Goal: Answer question/provide support: Share knowledge or assist other users

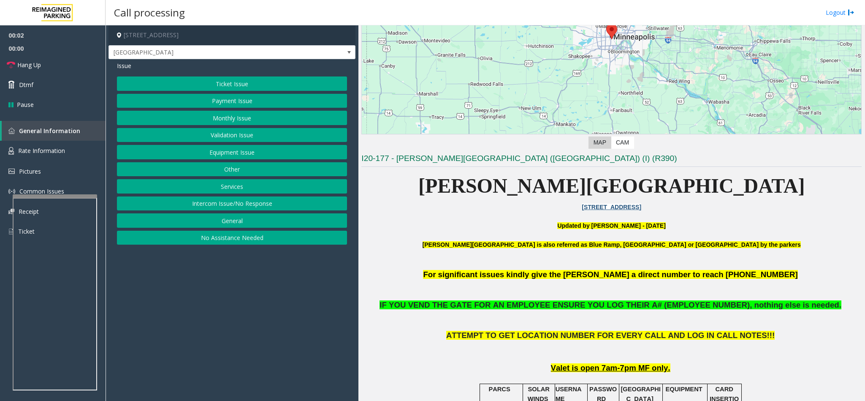
scroll to position [127, 0]
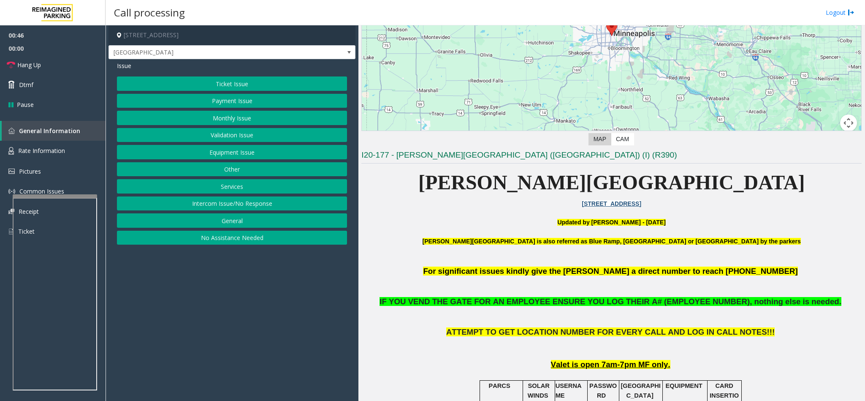
click at [248, 158] on button "Equipment Issue" at bounding box center [232, 152] width 230 height 14
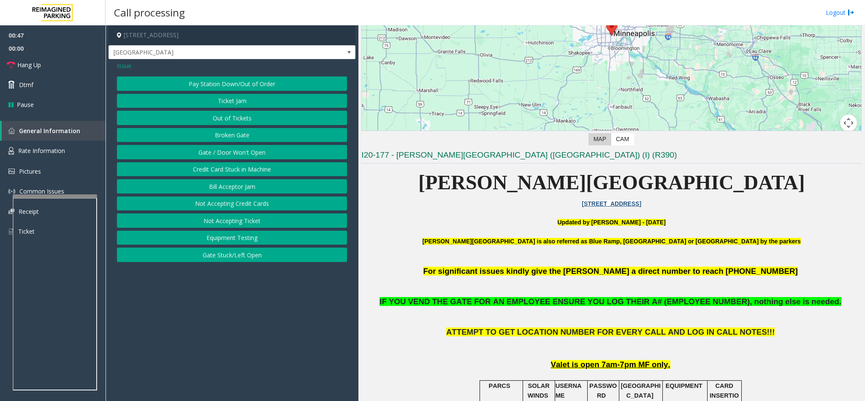
click at [248, 158] on button "Gate / Door Won't Open" at bounding box center [232, 152] width 230 height 14
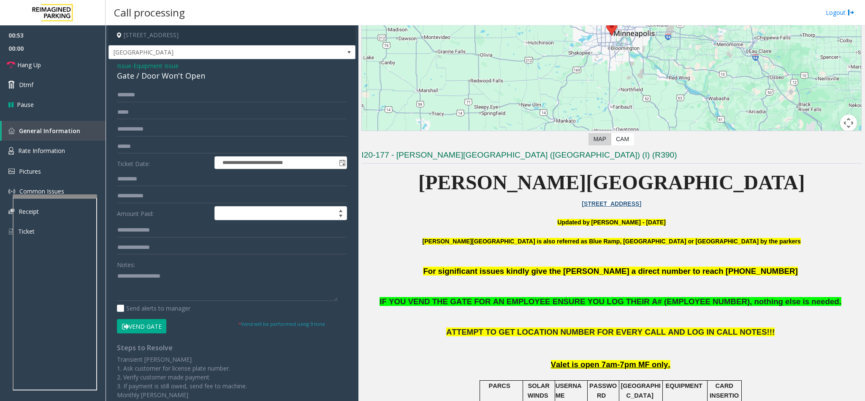
click at [125, 325] on icon at bounding box center [125, 326] width 7 height 6
click at [140, 291] on textarea at bounding box center [227, 285] width 221 height 32
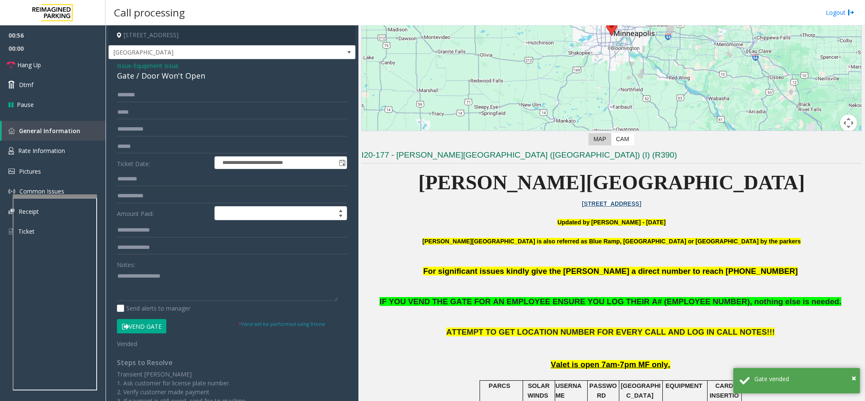
click at [125, 66] on span "Issue" at bounding box center [124, 65] width 14 height 9
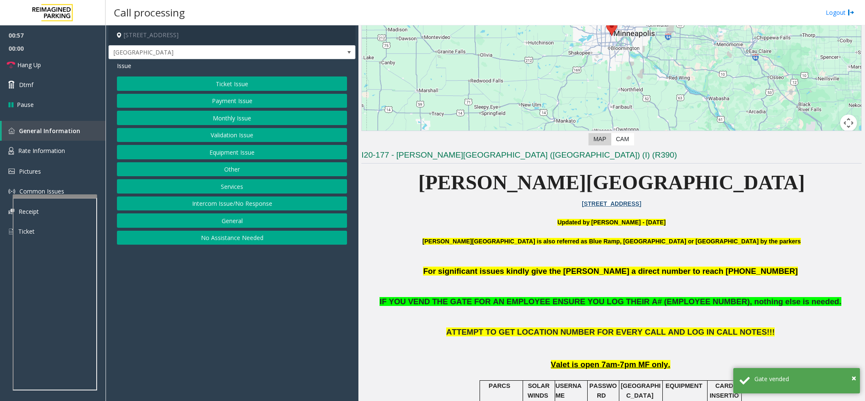
click at [226, 205] on button "Intercom Issue/No Response" at bounding box center [232, 203] width 230 height 14
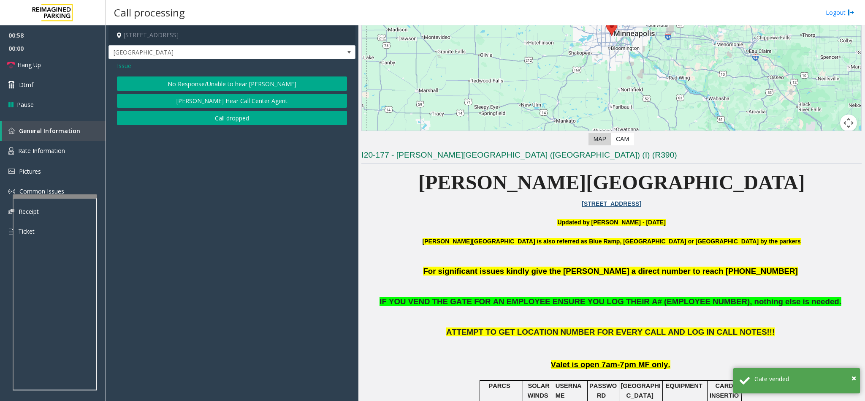
click at [233, 80] on button "No Response/Unable to hear [PERSON_NAME]" at bounding box center [232, 83] width 230 height 14
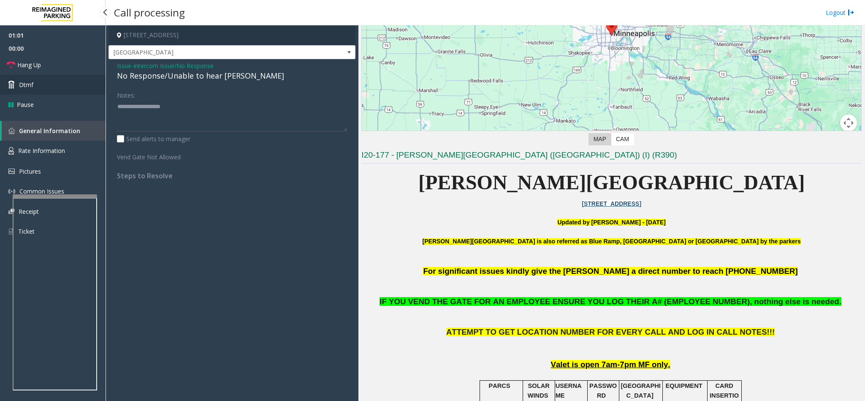
click at [80, 75] on link "Dtmf" at bounding box center [53, 85] width 106 height 20
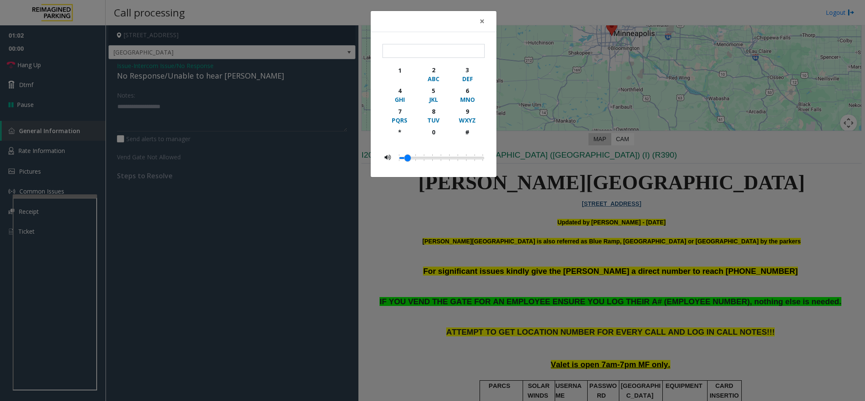
click at [188, 80] on div "× 1 2 ABC 3 DEF 4 GHI 5 JKL 6 MNO 7 PQRS 8 TUV 9 WXYZ * 0 #" at bounding box center [432, 200] width 865 height 401
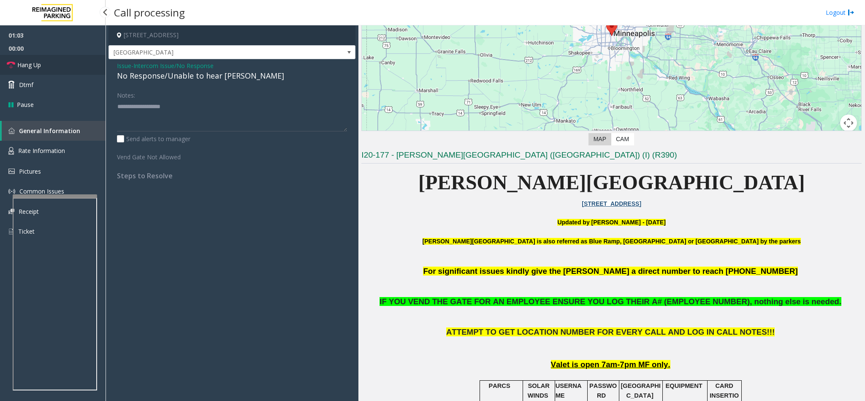
click at [75, 64] on link "Hang Up" at bounding box center [53, 65] width 106 height 20
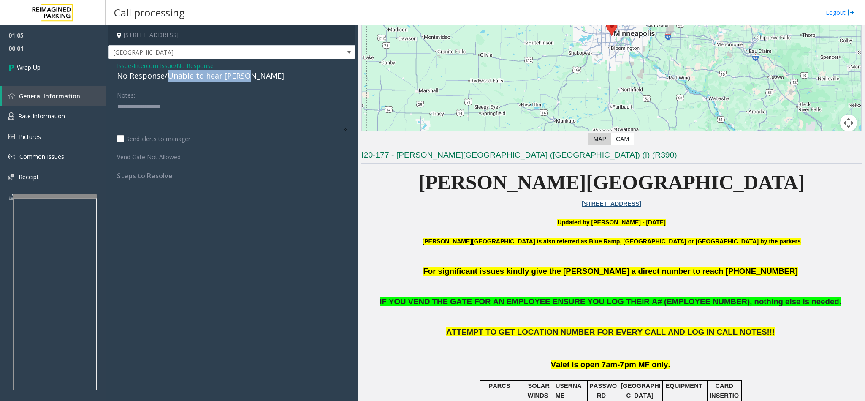
drag, startPoint x: 168, startPoint y: 78, endPoint x: 245, endPoint y: 79, distance: 77.2
click at [245, 79] on div "No Response/Unable to hear [PERSON_NAME]" at bounding box center [232, 75] width 230 height 11
click at [208, 101] on textarea at bounding box center [232, 116] width 230 height 32
type textarea "**********"
click at [76, 61] on link "Wrap Up" at bounding box center [53, 67] width 106 height 25
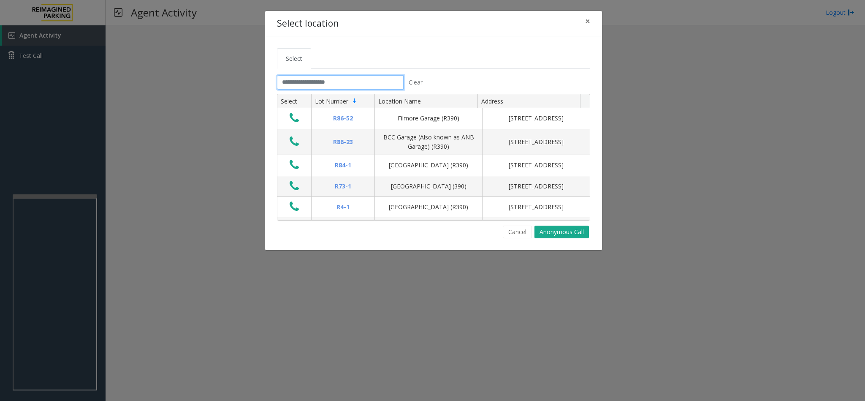
click at [319, 79] on input "text" at bounding box center [340, 82] width 127 height 14
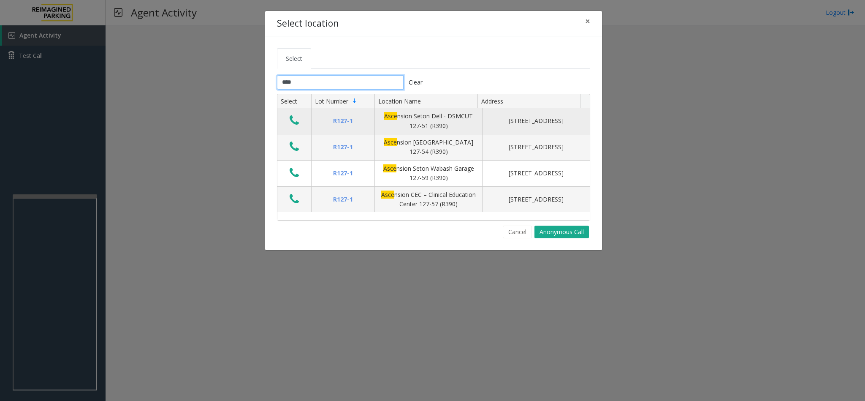
type input "****"
click at [298, 120] on icon "Data table" at bounding box center [294, 120] width 9 height 12
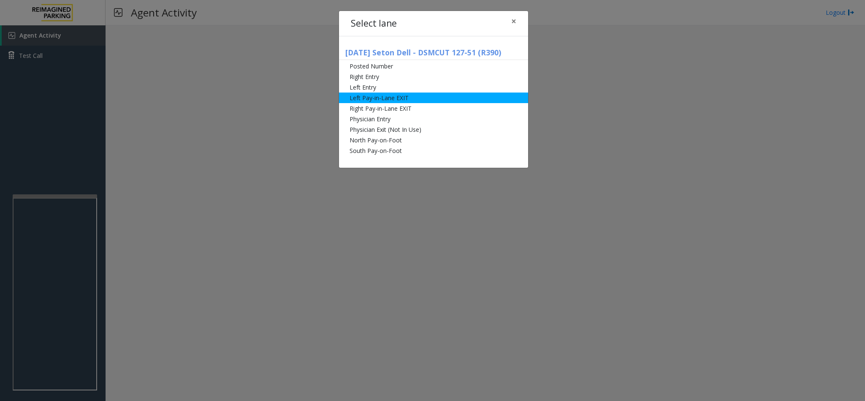
click at [368, 100] on li "Left Pay-in-Lane EXIT" at bounding box center [433, 97] width 189 height 11
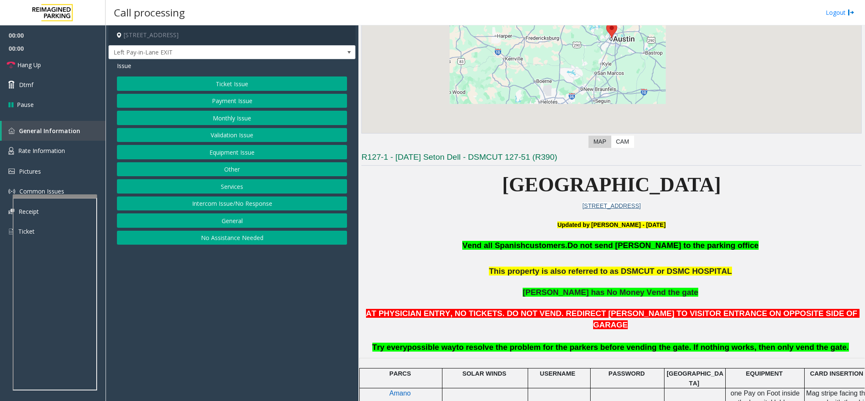
scroll to position [127, 0]
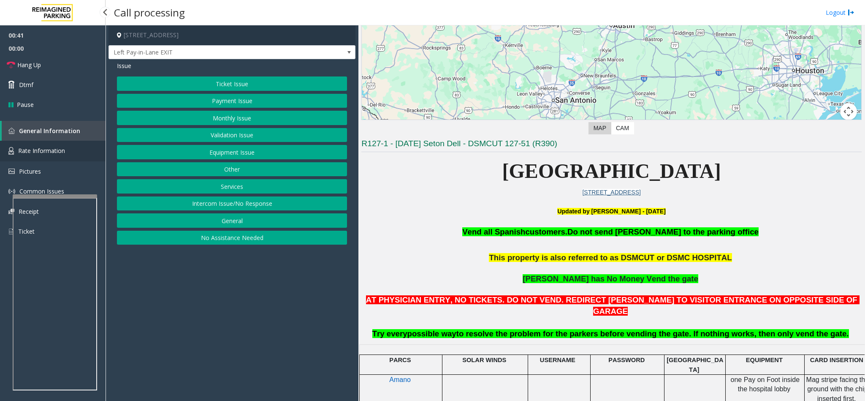
click at [37, 147] on span "Rate Information" at bounding box center [41, 150] width 47 height 8
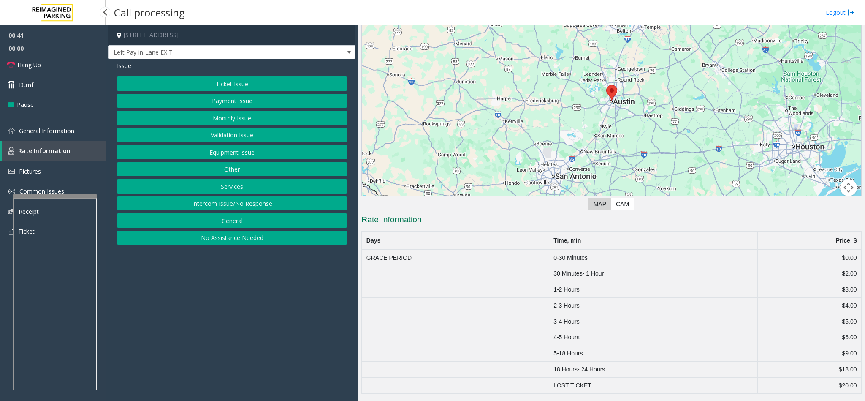
scroll to position [53, 0]
click at [52, 133] on span "General Information" at bounding box center [46, 131] width 55 height 8
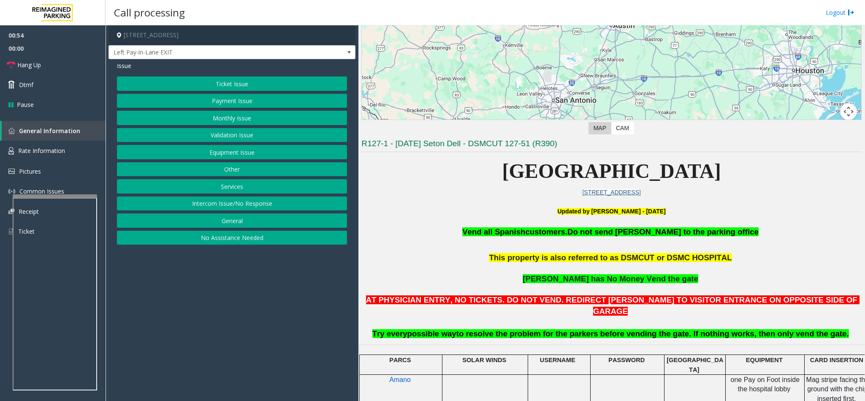
click at [211, 154] on button "Equipment Issue" at bounding box center [232, 152] width 230 height 14
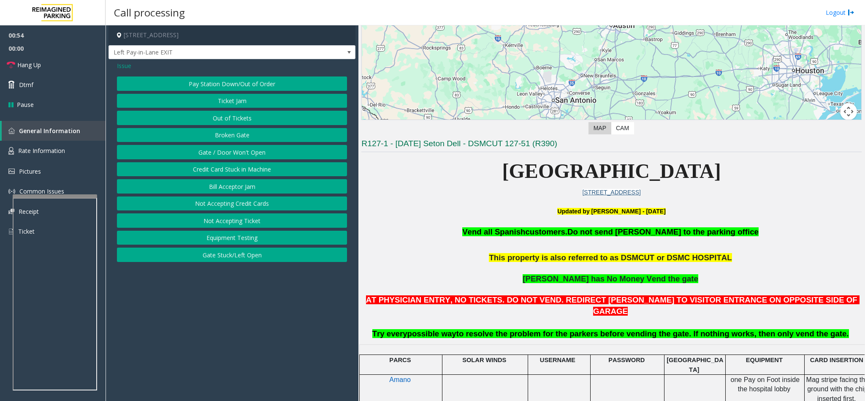
click at [218, 150] on button "Gate / Door Won't Open" at bounding box center [232, 152] width 230 height 14
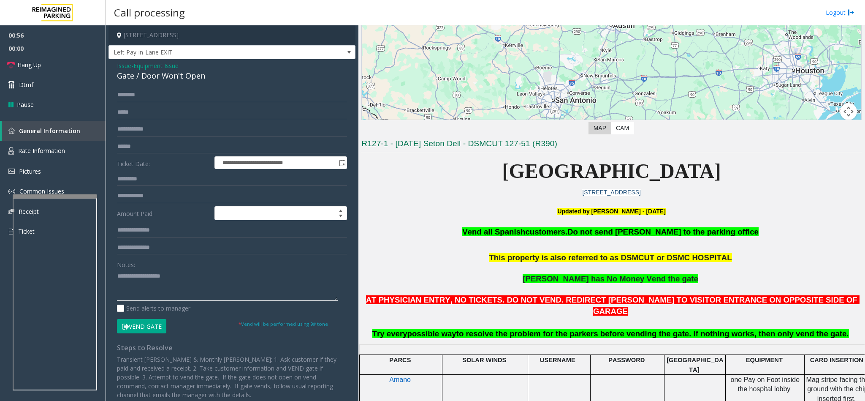
click at [146, 280] on textarea at bounding box center [227, 285] width 221 height 32
click at [38, 65] on span "Hang Up" at bounding box center [29, 64] width 24 height 9
click at [230, 280] on textarea at bounding box center [227, 285] width 221 height 32
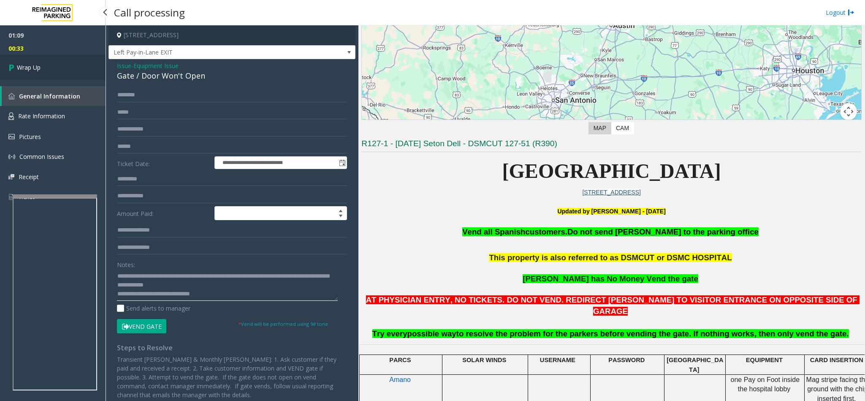
type textarea "**********"
click at [58, 65] on link "Wrap Up" at bounding box center [53, 67] width 106 height 25
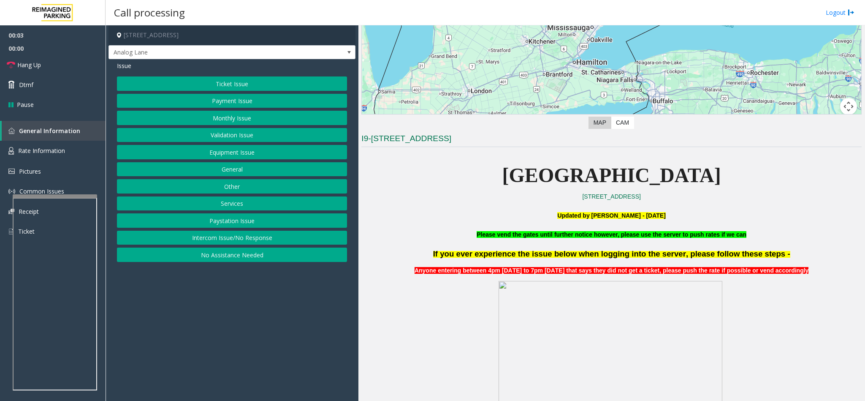
scroll to position [190, 0]
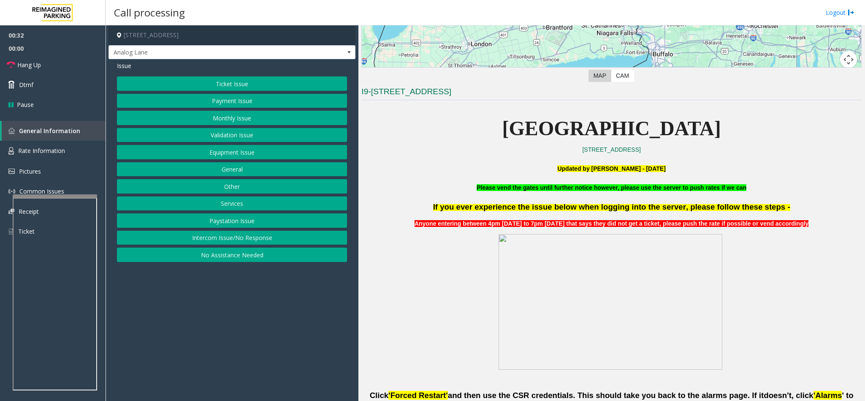
click at [226, 156] on button "Equipment Issue" at bounding box center [232, 152] width 230 height 14
click at [233, 116] on button "Out of Tickets" at bounding box center [232, 118] width 230 height 14
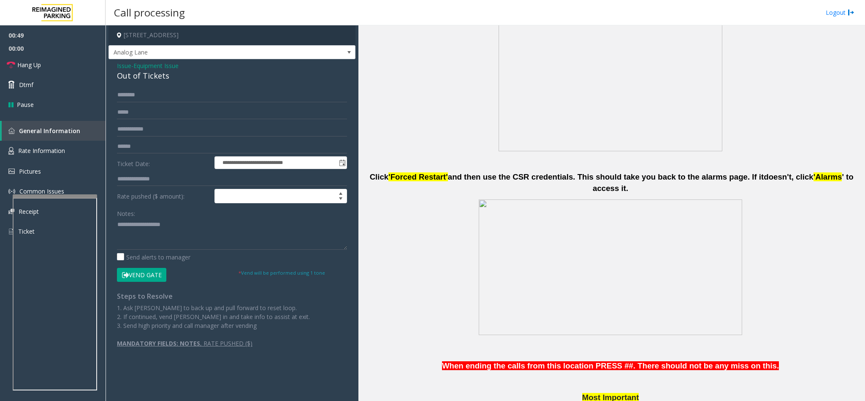
scroll to position [443, 0]
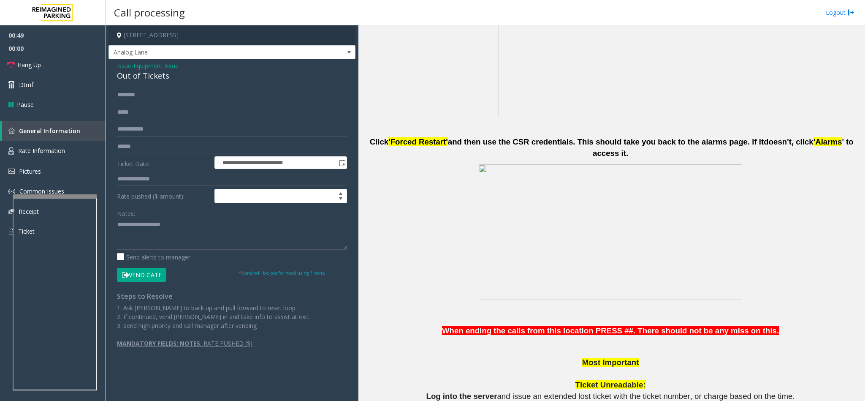
click at [154, 276] on button "Vend Gate" at bounding box center [141, 275] width 49 height 14
click at [135, 77] on div "Out of Tickets" at bounding box center [232, 75] width 230 height 11
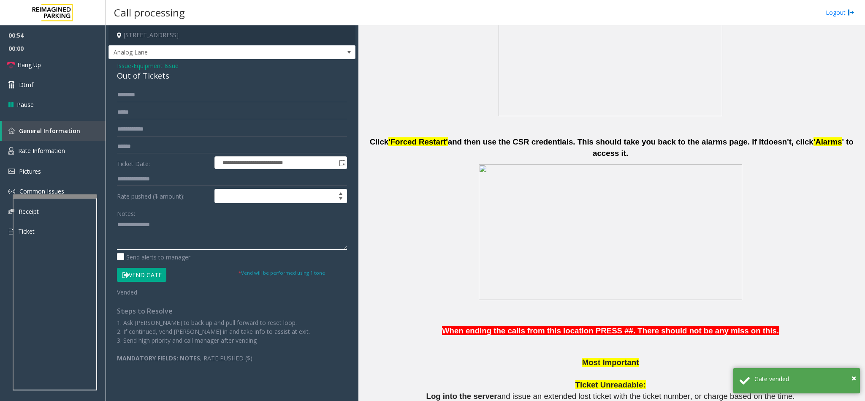
click at [119, 223] on textarea at bounding box center [232, 234] width 230 height 32
click at [222, 227] on textarea at bounding box center [232, 234] width 230 height 32
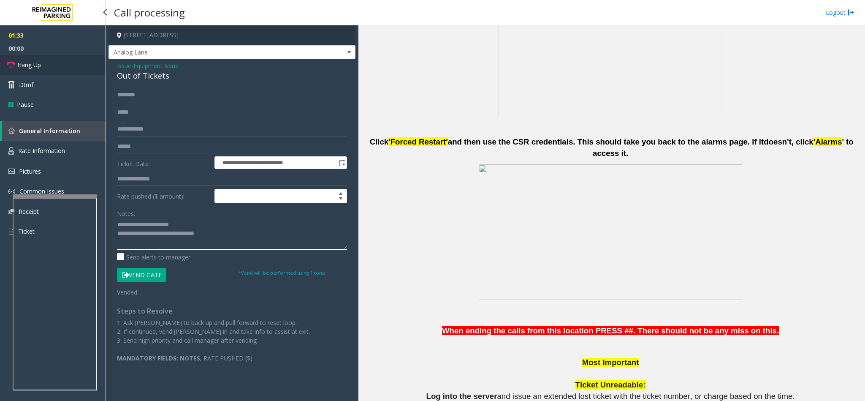
type textarea "**********"
click at [70, 71] on link "Hang Up" at bounding box center [53, 65] width 106 height 20
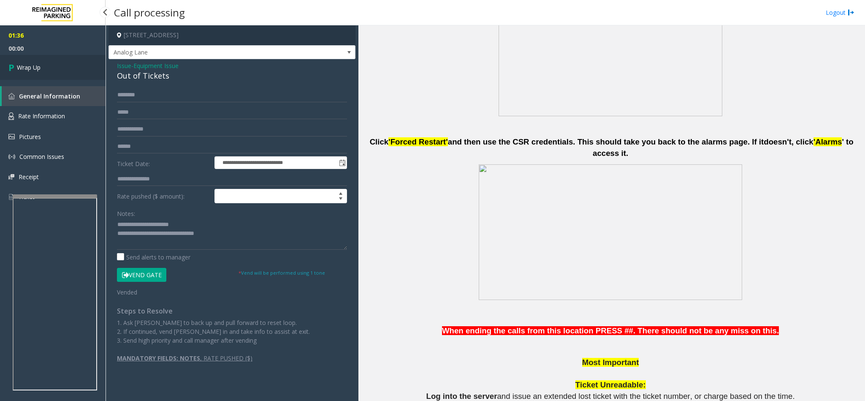
click at [70, 71] on link "Wrap Up" at bounding box center [53, 67] width 106 height 25
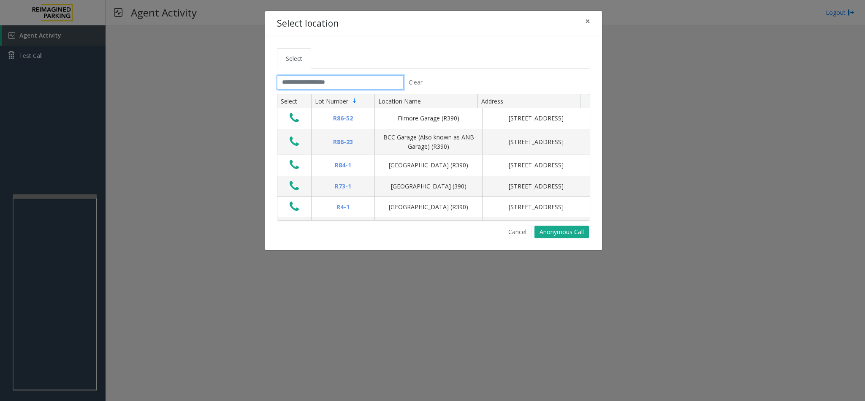
click at [318, 79] on input "text" at bounding box center [340, 82] width 127 height 14
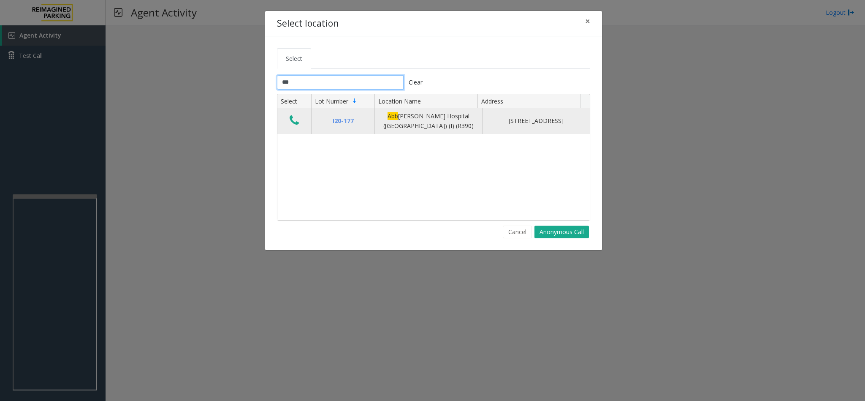
type input "***"
click at [295, 114] on td "Data table" at bounding box center [294, 121] width 34 height 26
click at [296, 130] on td "Data table" at bounding box center [294, 121] width 34 height 26
click at [294, 123] on icon "Data table" at bounding box center [294, 120] width 9 height 12
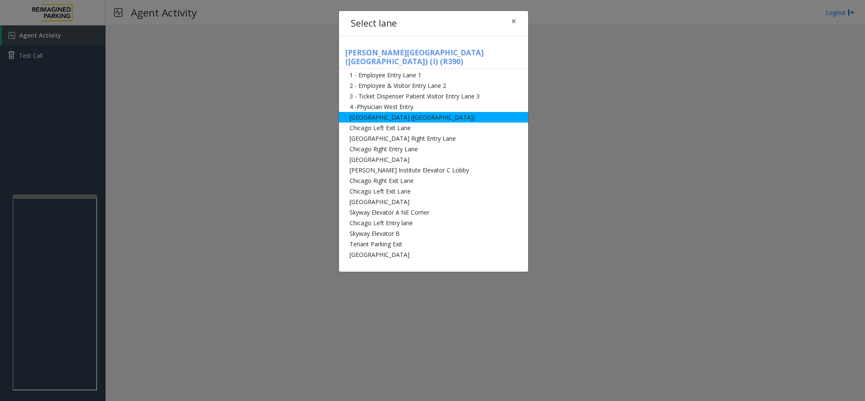
click at [398, 112] on li "[GEOGRAPHIC_DATA] ([GEOGRAPHIC_DATA])" at bounding box center [433, 117] width 189 height 11
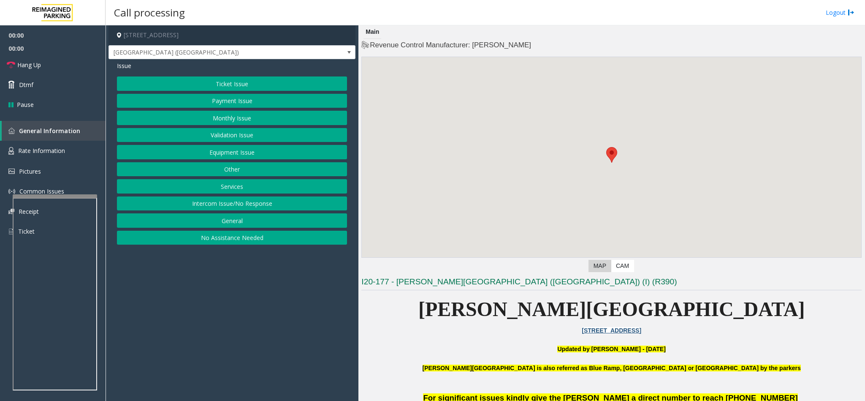
click at [255, 122] on button "Monthly Issue" at bounding box center [232, 118] width 230 height 14
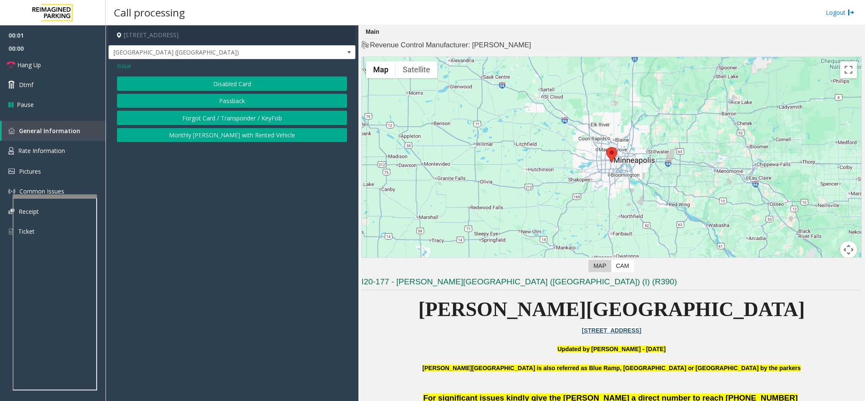
click at [230, 87] on button "Disabled Card" at bounding box center [232, 83] width 230 height 14
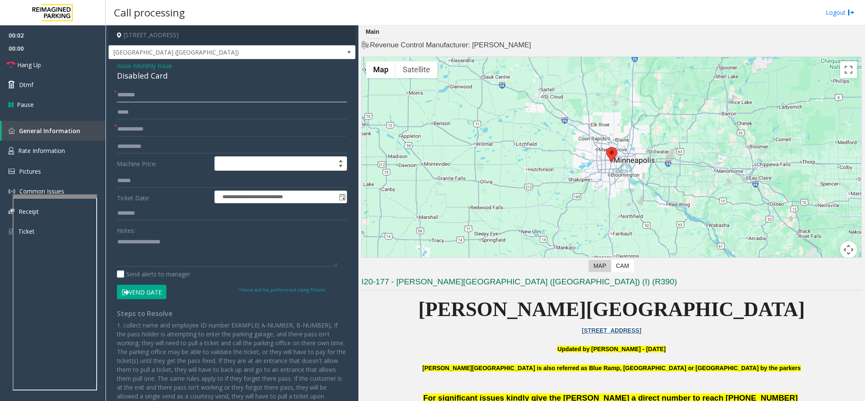
click at [135, 95] on input "text" at bounding box center [232, 95] width 230 height 14
type input "*"
click at [140, 290] on button "Vend Gate" at bounding box center [141, 291] width 49 height 14
click at [128, 94] on input "text" at bounding box center [232, 95] width 230 height 14
type input "**"
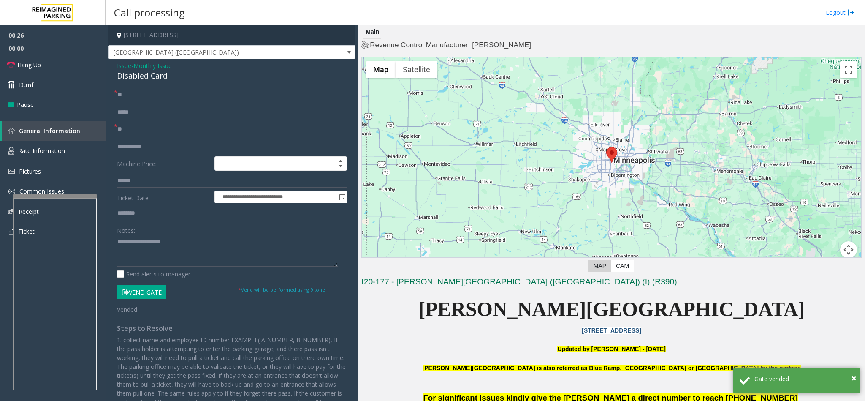
type input "**"
click at [141, 255] on textarea at bounding box center [227, 251] width 221 height 32
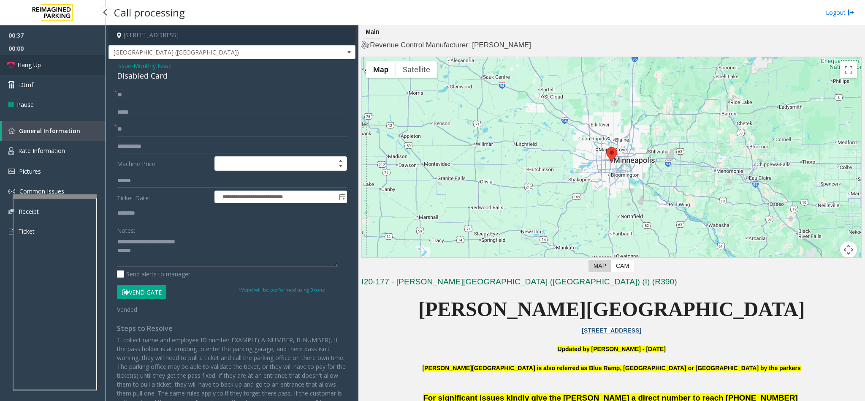
click at [76, 55] on link "Hang Up" at bounding box center [53, 65] width 106 height 20
click at [145, 250] on textarea at bounding box center [227, 251] width 221 height 32
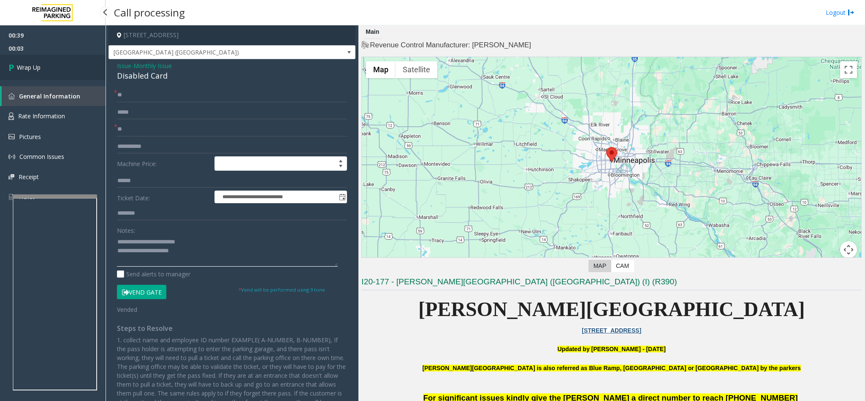
type textarea "**********"
click at [64, 75] on link "Wrap Up" at bounding box center [53, 67] width 106 height 25
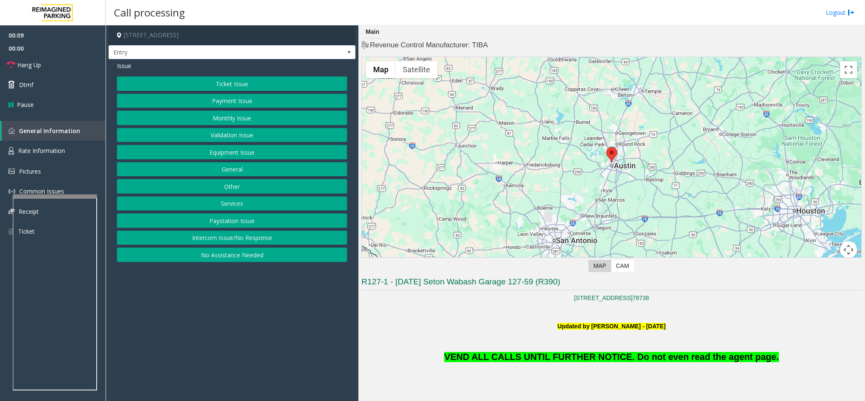
click at [237, 118] on button "Monthly Issue" at bounding box center [232, 118] width 230 height 14
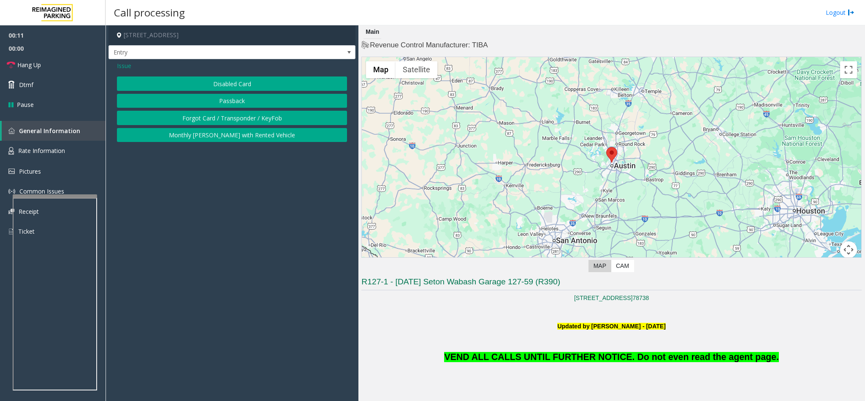
click at [212, 79] on button "Disabled Card" at bounding box center [232, 83] width 230 height 14
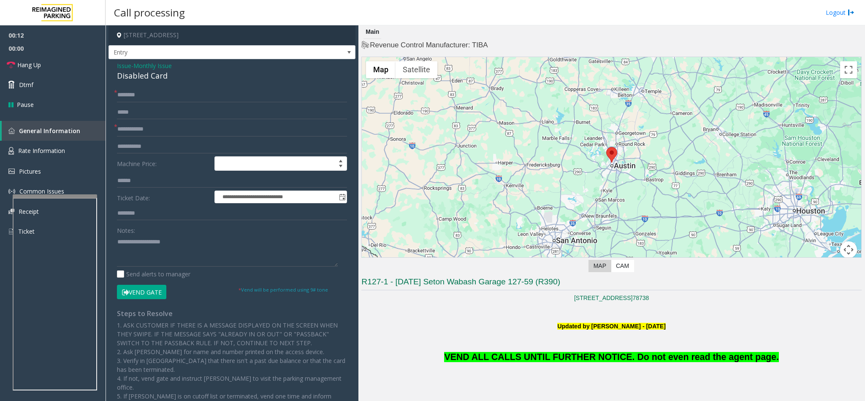
click at [127, 293] on icon at bounding box center [125, 292] width 7 height 6
click at [123, 97] on input "text" at bounding box center [232, 95] width 230 height 14
type input "**"
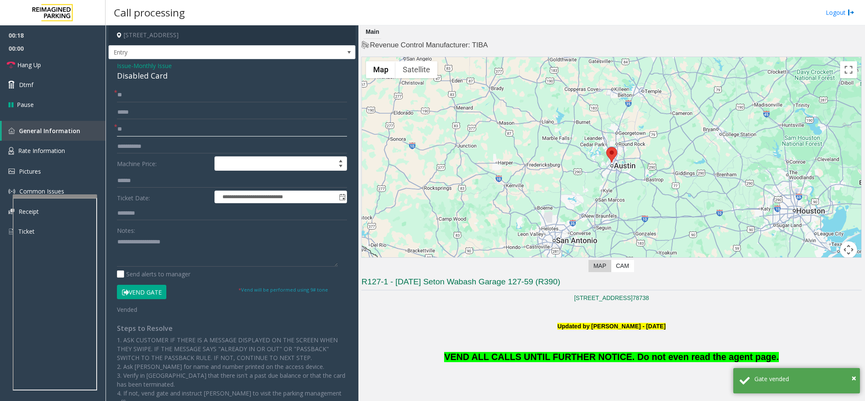
type input "**"
click at [537, 357] on span "VEND ALL CALLS UNTIL FURTHER NOTICE. Do not even read the agent page." at bounding box center [611, 357] width 334 height 10
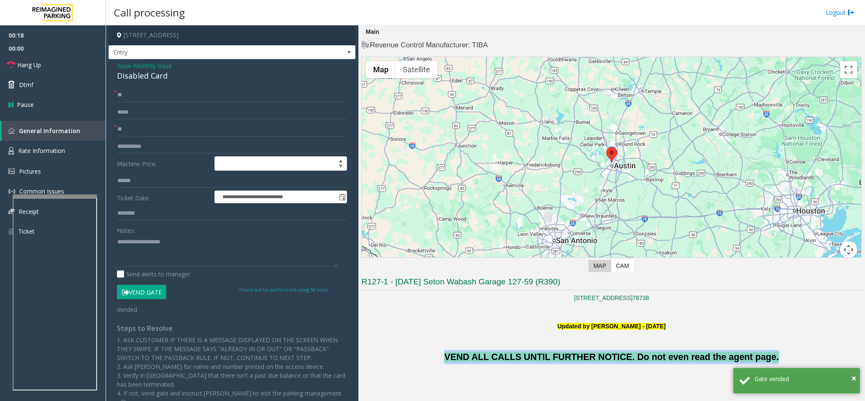
click at [537, 357] on span "VEND ALL CALLS UNTIL FURTHER NOTICE. Do not even read the agent page." at bounding box center [611, 357] width 334 height 10
copy span "VEND ALL CALLS UNTIL FURTHER NOTICE. Do not even read the agent page."
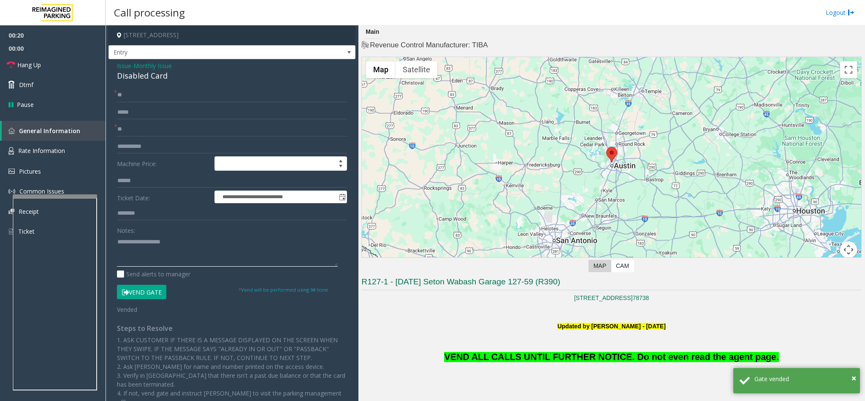
paste textarea "**********"
click at [165, 257] on textarea at bounding box center [227, 251] width 221 height 32
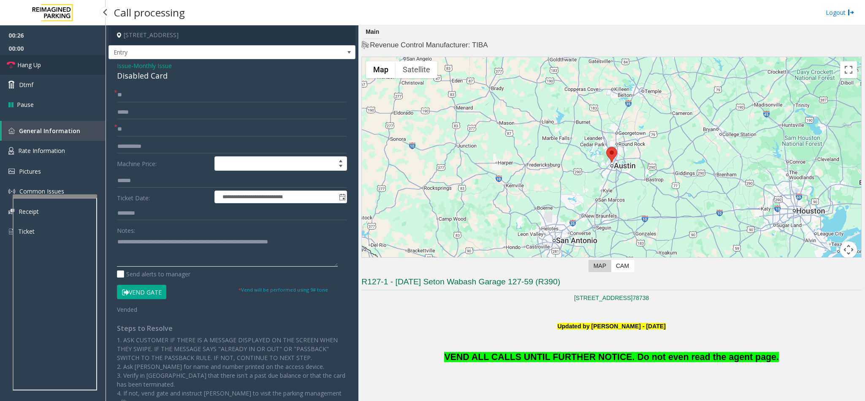
type textarea "**********"
click at [42, 63] on link "Hang Up" at bounding box center [53, 65] width 106 height 20
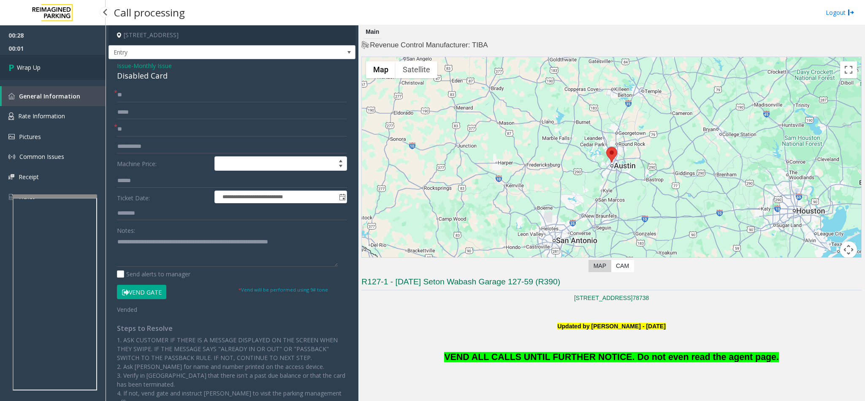
click at [42, 63] on link "Wrap Up" at bounding box center [53, 67] width 106 height 25
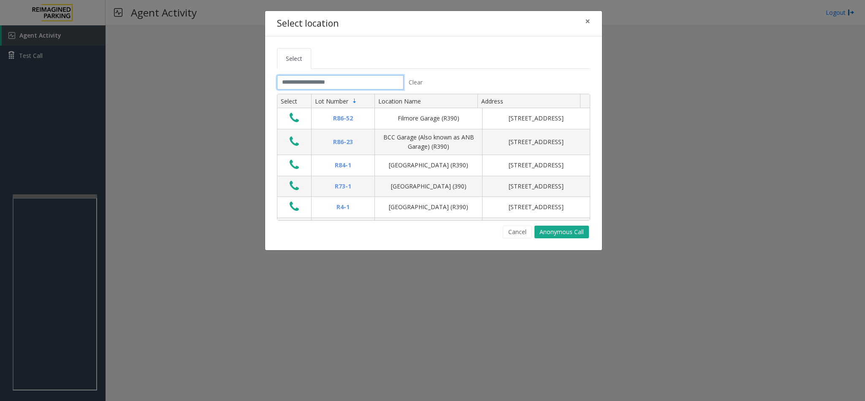
click at [290, 85] on input "text" at bounding box center [340, 82] width 127 height 14
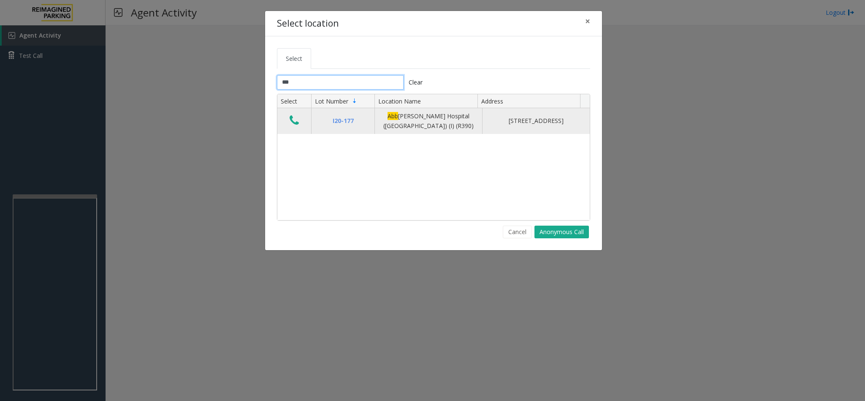
type input "***"
click at [291, 123] on icon "Data table" at bounding box center [294, 120] width 9 height 12
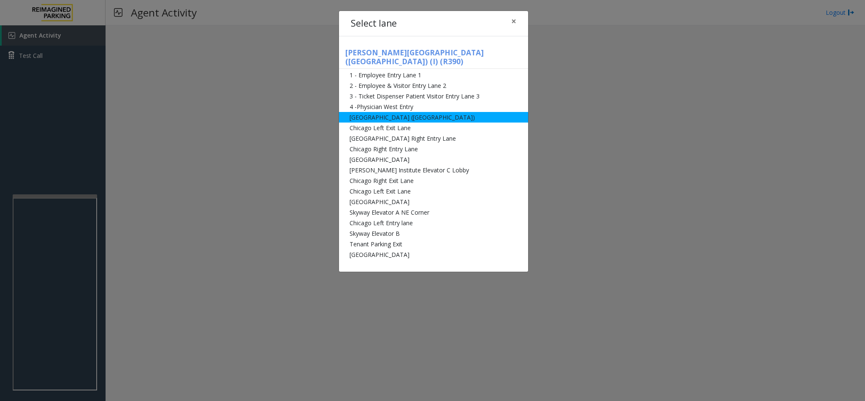
click at [368, 112] on li "[GEOGRAPHIC_DATA] ([GEOGRAPHIC_DATA])" at bounding box center [433, 117] width 189 height 11
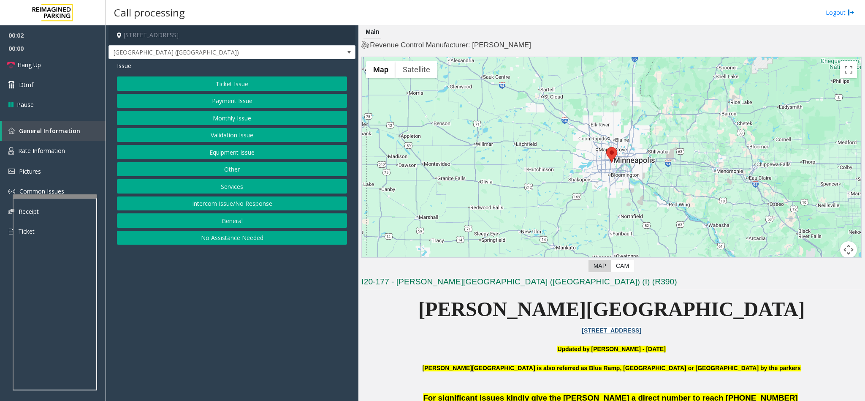
click at [224, 105] on button "Payment Issue" at bounding box center [232, 101] width 230 height 14
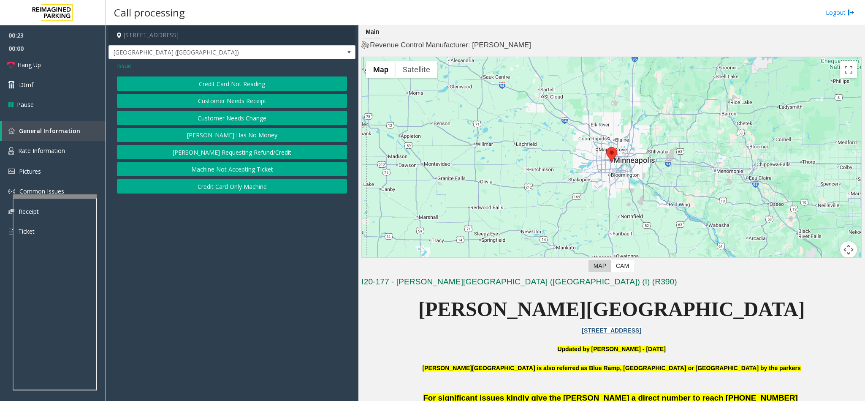
click at [227, 135] on button "[PERSON_NAME] Has No Money" at bounding box center [232, 135] width 230 height 14
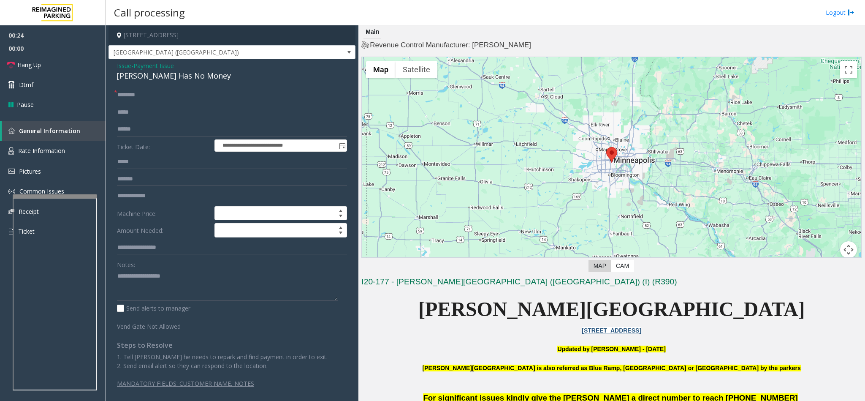
click at [166, 94] on input "text" at bounding box center [232, 95] width 230 height 14
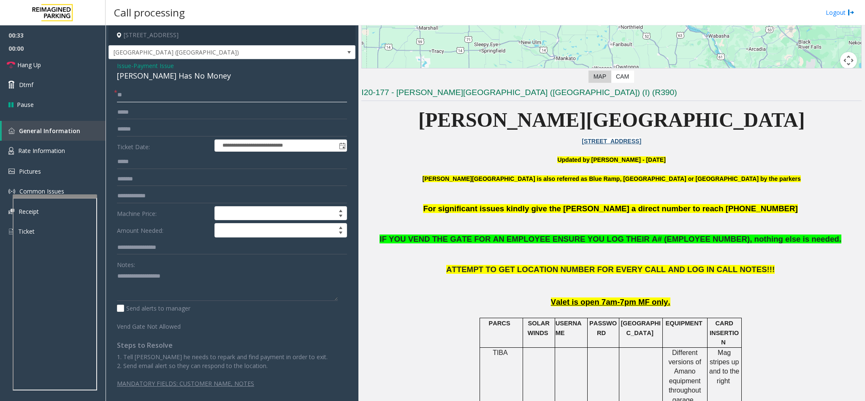
scroll to position [190, 0]
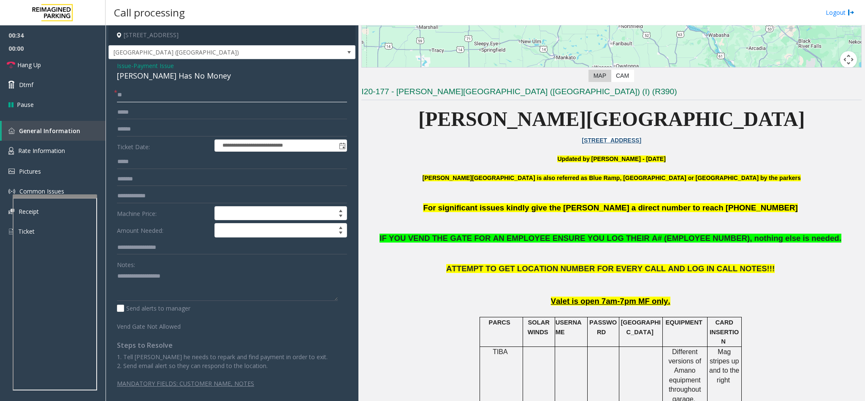
type input "**"
click at [129, 64] on span "Issue" at bounding box center [124, 65] width 14 height 9
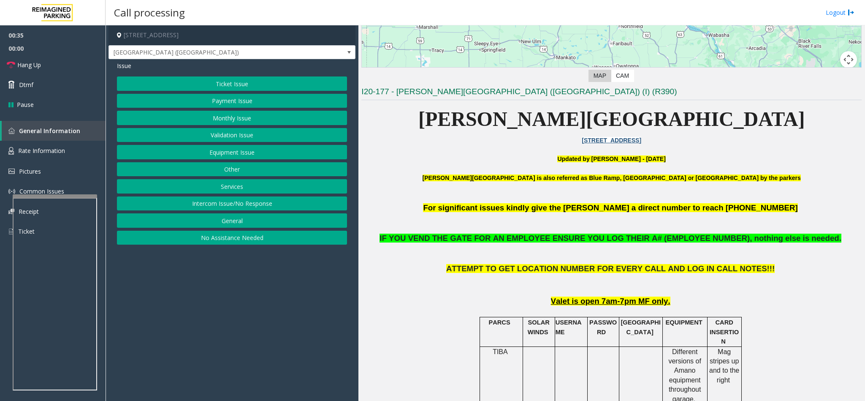
click at [212, 83] on button "Ticket Issue" at bounding box center [232, 83] width 230 height 14
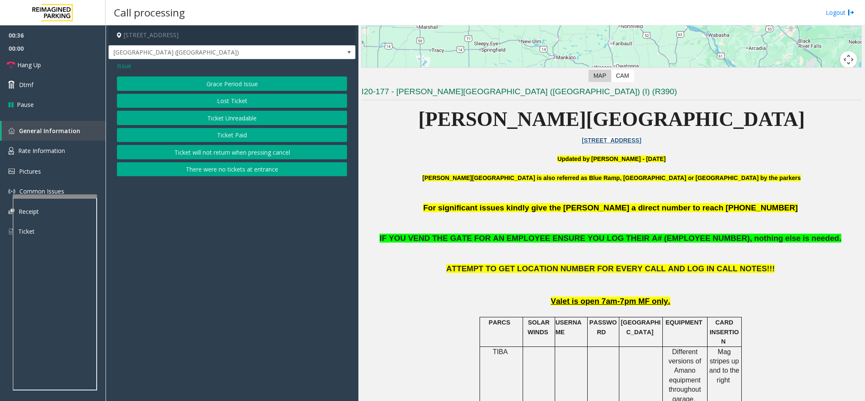
click at [223, 122] on button "Ticket Unreadable" at bounding box center [232, 118] width 230 height 14
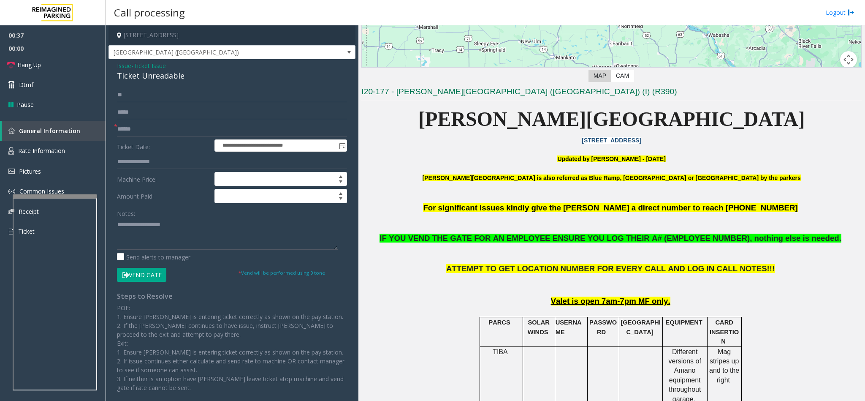
click at [139, 273] on button "Vend Gate" at bounding box center [141, 275] width 49 height 14
click at [124, 66] on span "Issue" at bounding box center [124, 65] width 14 height 9
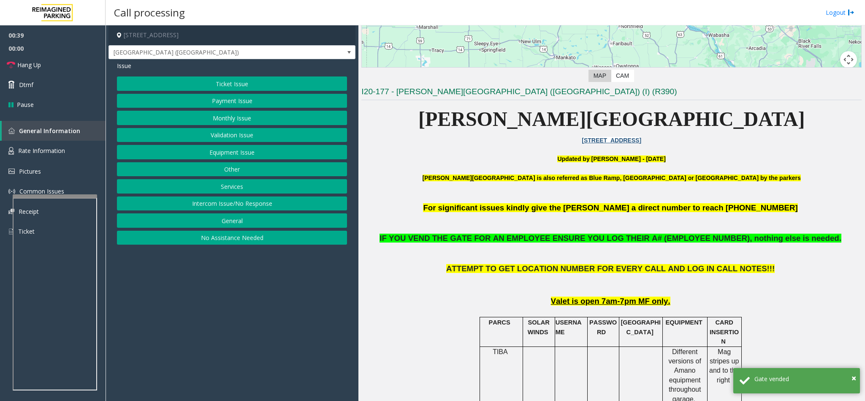
click at [189, 96] on button "Payment Issue" at bounding box center [232, 101] width 230 height 14
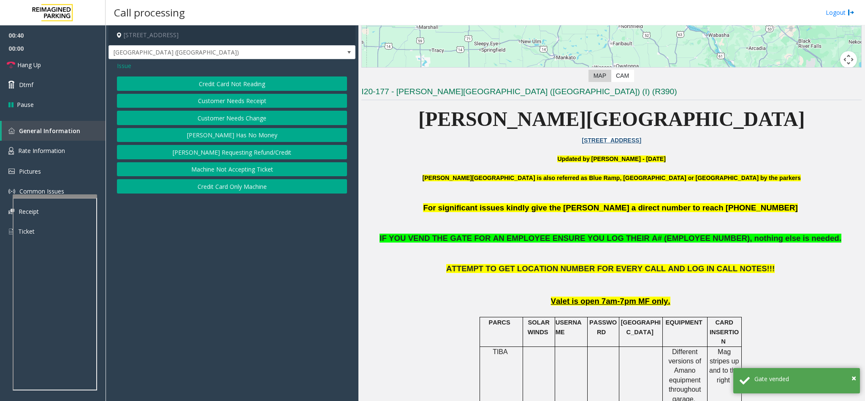
click at [217, 133] on button "[PERSON_NAME] Has No Money" at bounding box center [232, 135] width 230 height 14
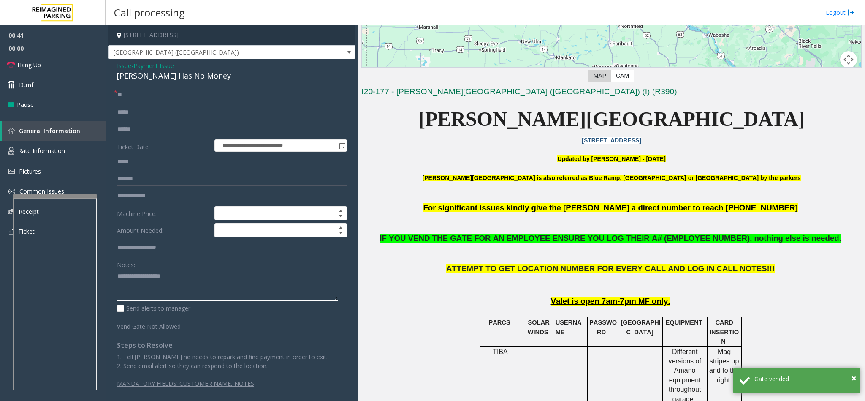
drag, startPoint x: 124, startPoint y: 290, endPoint x: 135, endPoint y: 192, distance: 98.2
click at [126, 283] on textarea at bounding box center [227, 285] width 221 height 32
click at [147, 71] on div "[PERSON_NAME] Has No Money" at bounding box center [232, 75] width 230 height 11
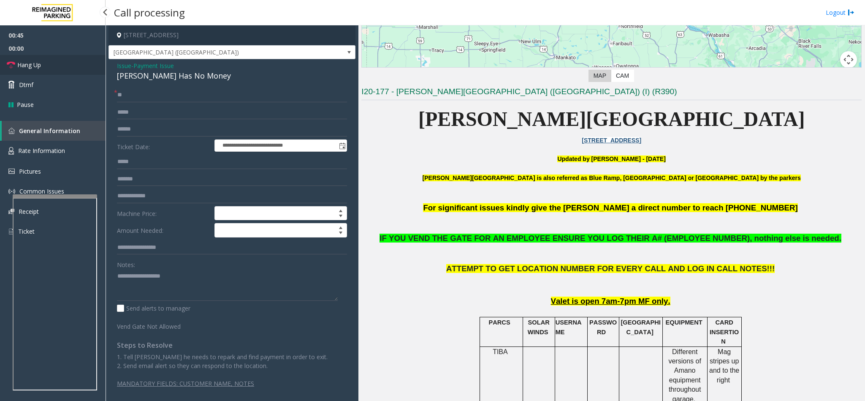
drag, startPoint x: 56, startPoint y: 70, endPoint x: 73, endPoint y: 122, distance: 54.5
click at [56, 70] on link "Hang Up" at bounding box center [53, 65] width 106 height 20
click at [117, 277] on textarea at bounding box center [227, 285] width 221 height 32
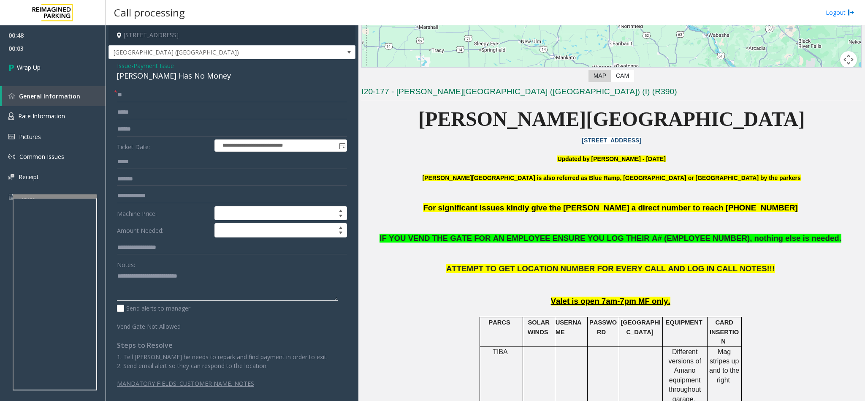
click at [216, 276] on textarea at bounding box center [227, 285] width 221 height 32
type textarea "**********"
click at [49, 68] on link "Wrap Up" at bounding box center [53, 67] width 106 height 25
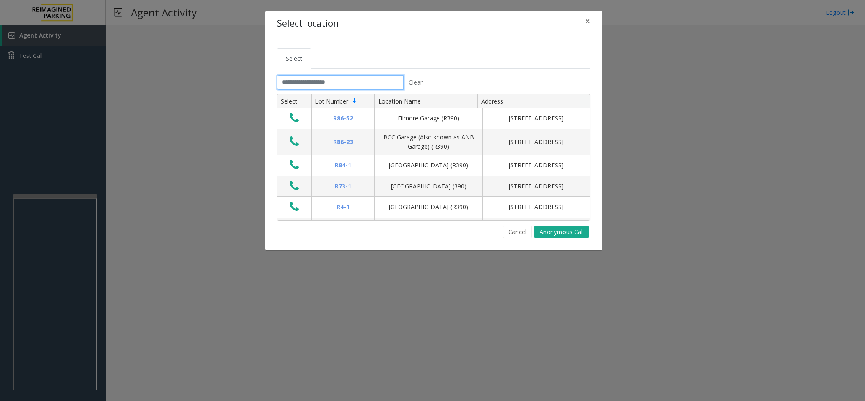
click at [287, 84] on input "text" at bounding box center [340, 82] width 127 height 14
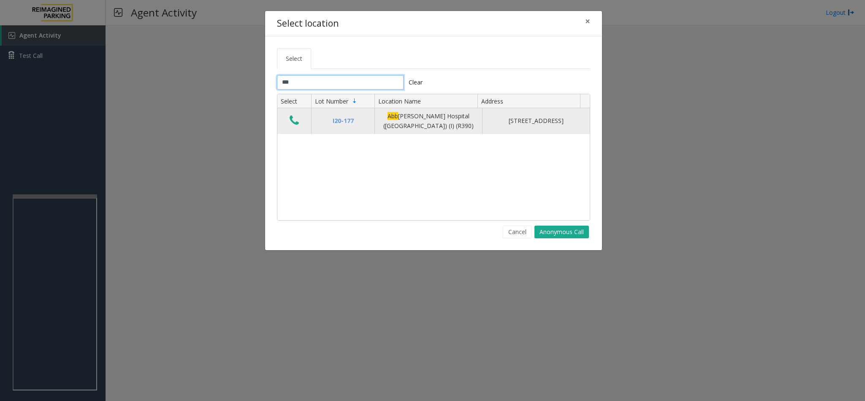
type input "***"
click at [294, 116] on icon "Data table" at bounding box center [294, 120] width 9 height 12
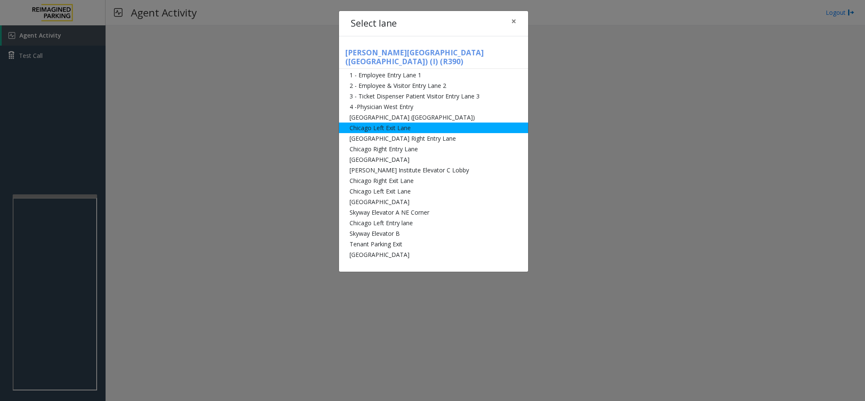
click at [397, 112] on li "[GEOGRAPHIC_DATA] ([GEOGRAPHIC_DATA])" at bounding box center [433, 117] width 189 height 11
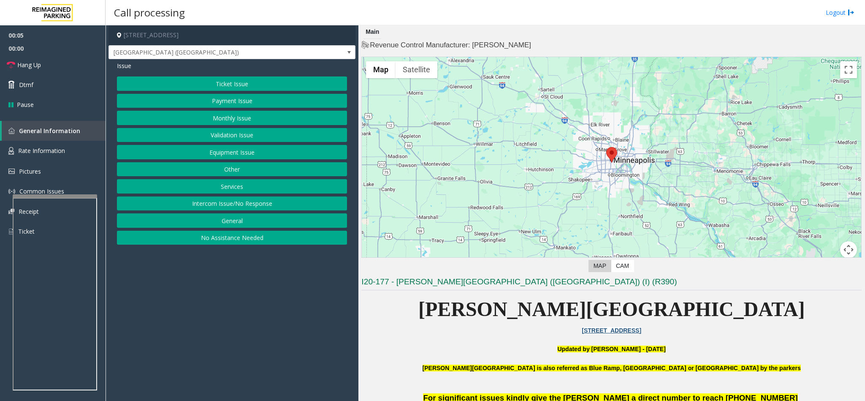
click at [246, 151] on button "Equipment Issue" at bounding box center [232, 152] width 230 height 14
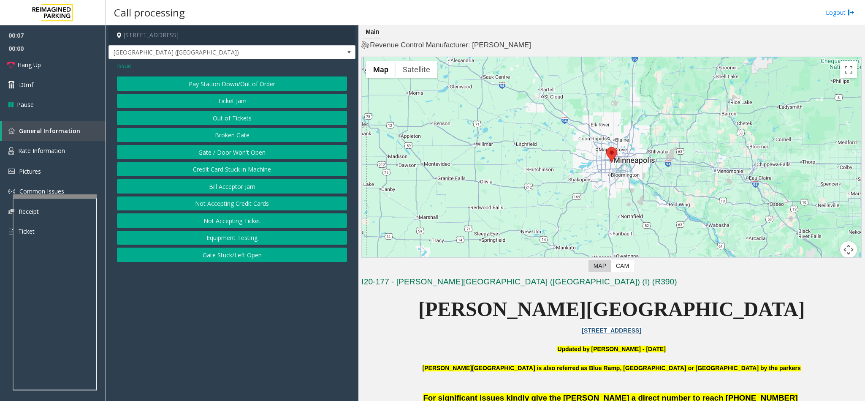
click at [123, 62] on span "Issue" at bounding box center [124, 65] width 14 height 9
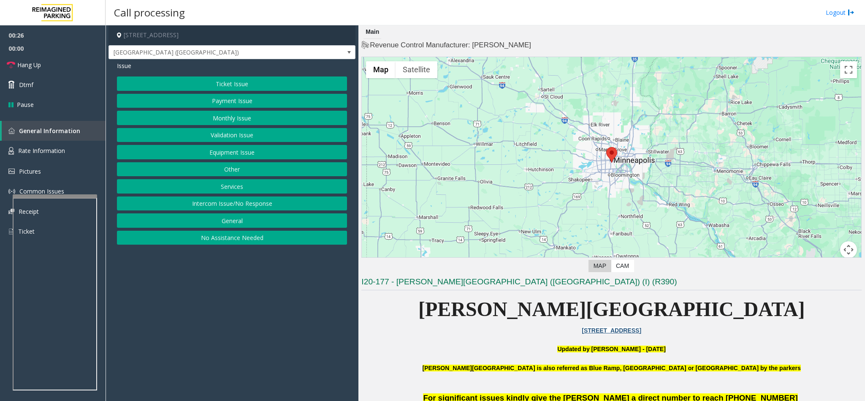
click at [227, 119] on button "Monthly Issue" at bounding box center [232, 118] width 230 height 14
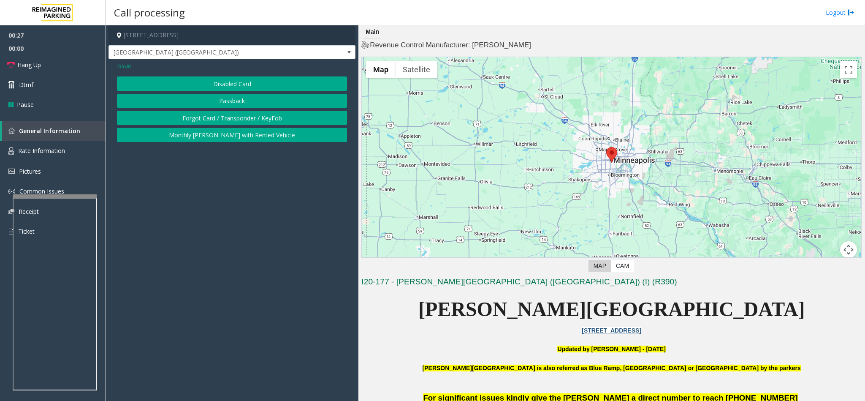
click at [218, 78] on button "Disabled Card" at bounding box center [232, 83] width 230 height 14
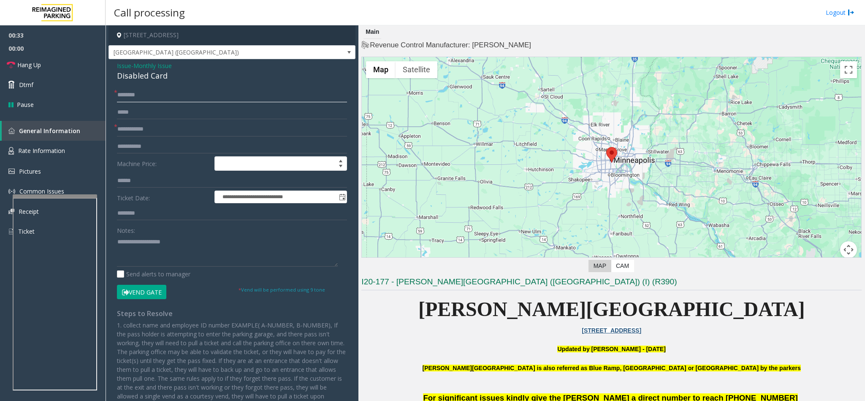
click at [151, 99] on input "text" at bounding box center [232, 95] width 230 height 14
type input "****"
click at [140, 122] on input "text" at bounding box center [232, 129] width 230 height 14
type input "******"
click at [138, 287] on button "Vend Gate" at bounding box center [141, 291] width 49 height 14
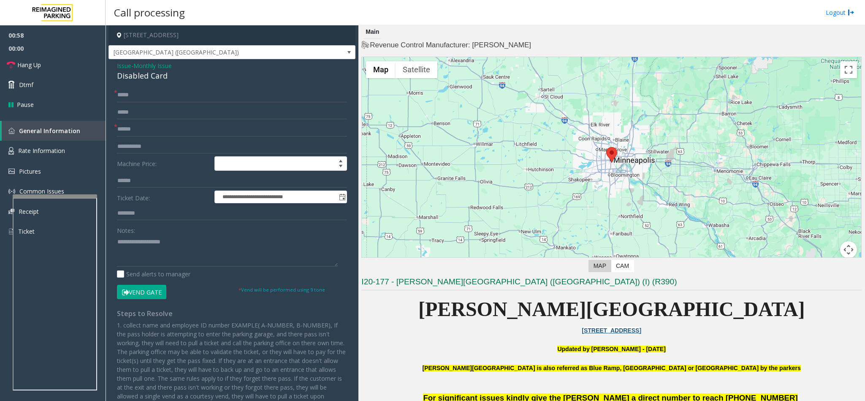
click at [138, 287] on button "Vend Gate" at bounding box center [141, 291] width 49 height 14
click at [138, 248] on textarea at bounding box center [227, 251] width 221 height 32
click at [61, 62] on link "Hang Up" at bounding box center [53, 65] width 106 height 20
click at [237, 242] on textarea at bounding box center [227, 251] width 221 height 32
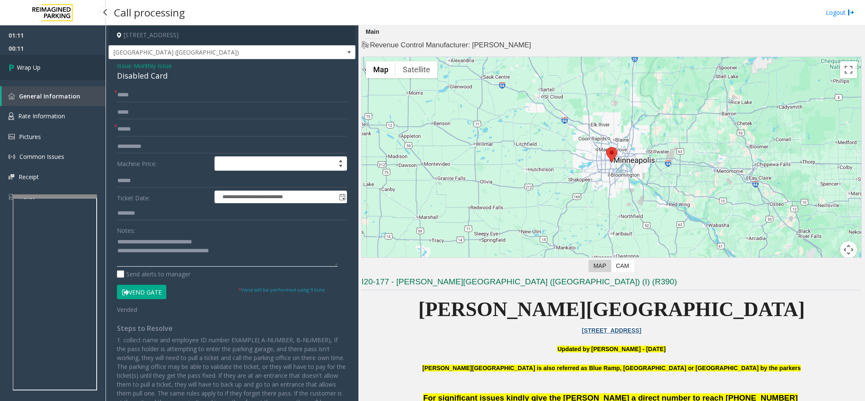
type textarea "**********"
click at [72, 68] on link "Wrap Up" at bounding box center [53, 67] width 106 height 25
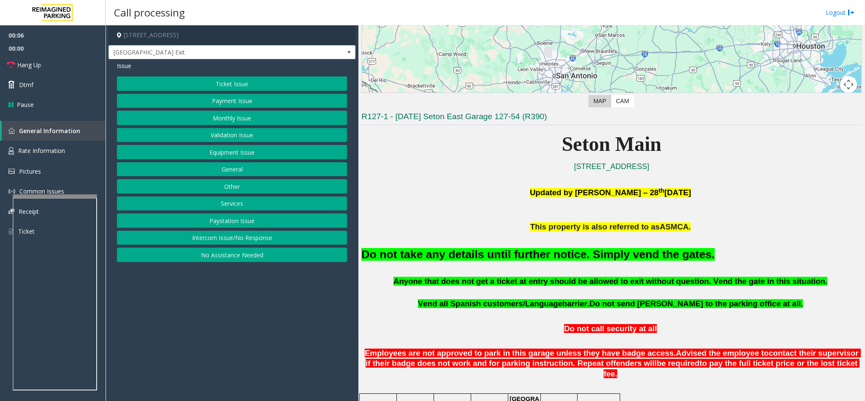
scroll to position [190, 0]
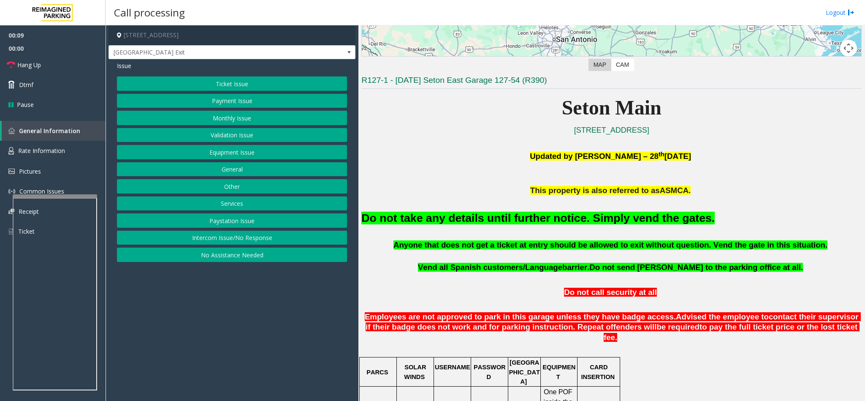
click at [208, 124] on button "Monthly Issue" at bounding box center [232, 118] width 230 height 14
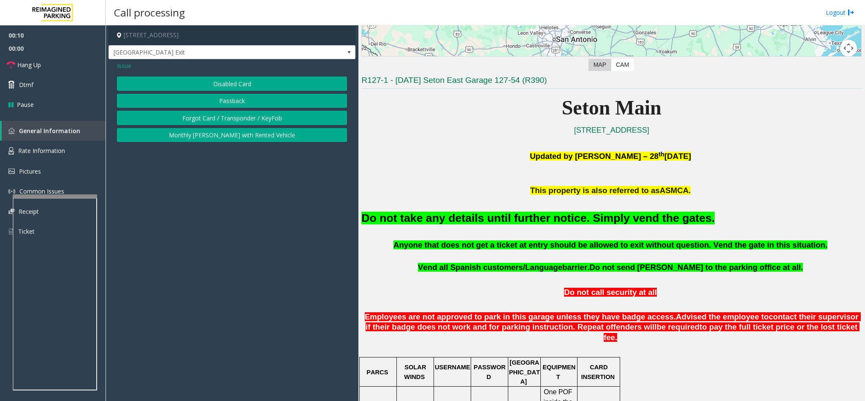
click at [190, 78] on button "Disabled Card" at bounding box center [232, 83] width 230 height 14
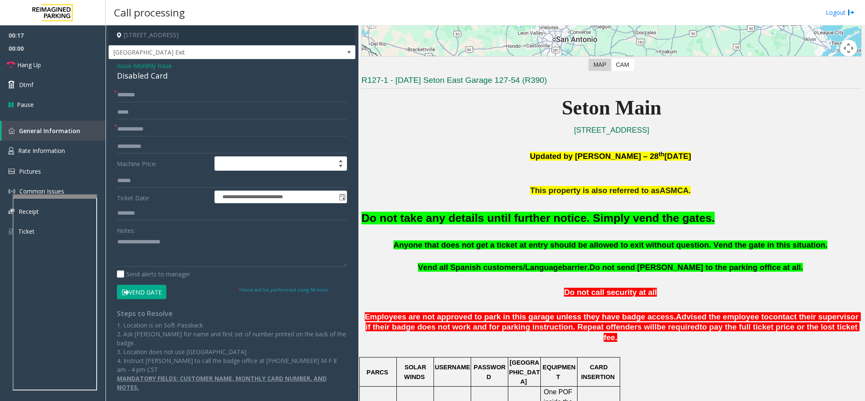
click at [144, 289] on button "Vend Gate" at bounding box center [141, 291] width 49 height 14
click at [130, 98] on input "text" at bounding box center [232, 95] width 230 height 14
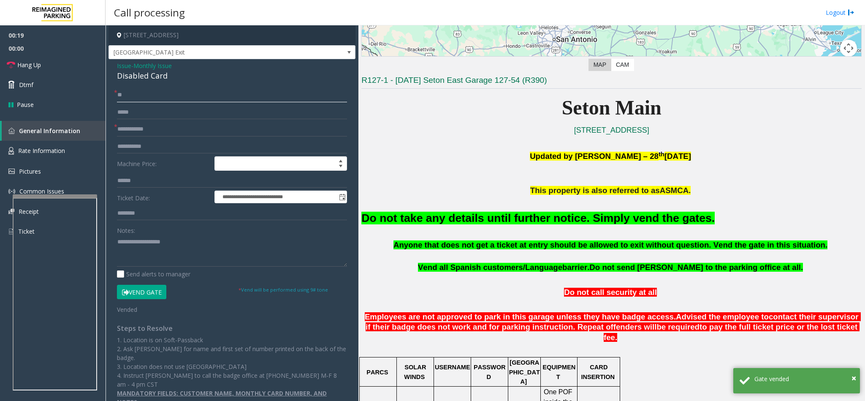
type input "**"
click at [419, 221] on font "Do not take any details until further notice. Simply vend the gates." at bounding box center [537, 217] width 353 height 13
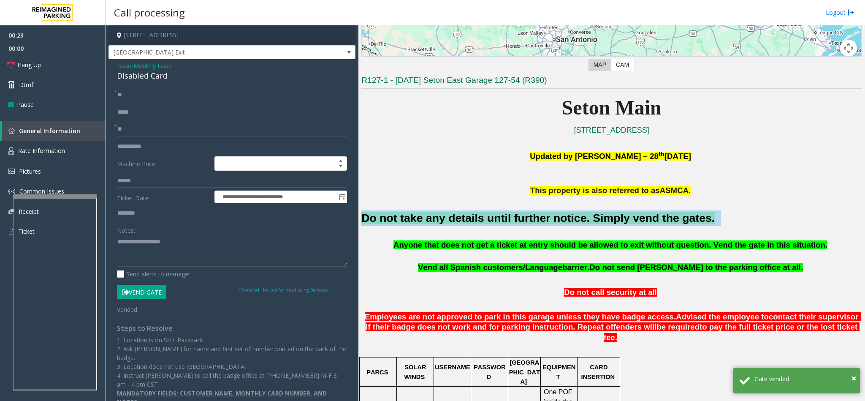
click at [419, 221] on font "Do not take any details until further notice. Simply vend the gates." at bounding box center [537, 217] width 353 height 13
copy h2 "Do not take any details until further notice. Simply vend the gates."
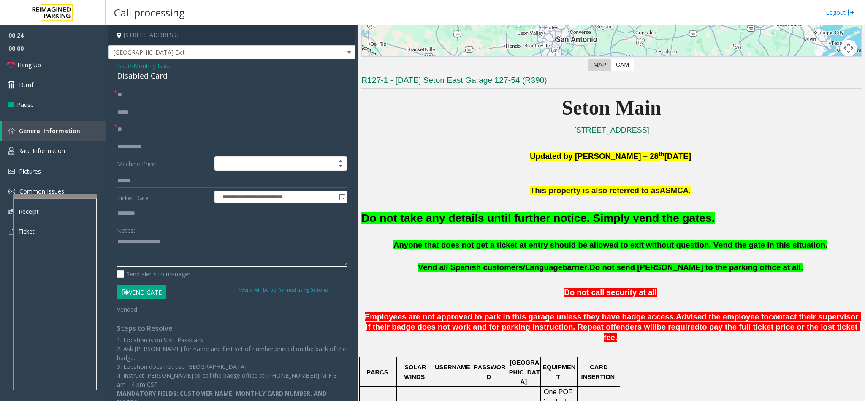
paste textarea "**********"
click at [141, 251] on textarea at bounding box center [232, 251] width 230 height 32
type textarea "**********"
click at [41, 66] on span "Hang Up" at bounding box center [29, 64] width 24 height 9
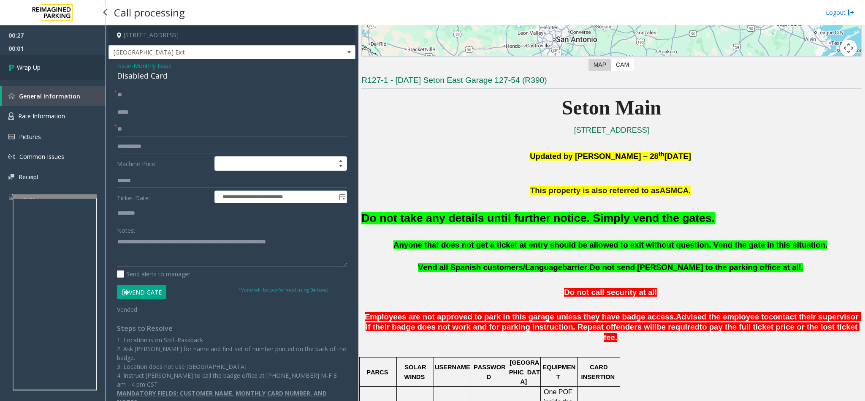
click at [45, 68] on link "Wrap Up" at bounding box center [53, 67] width 106 height 25
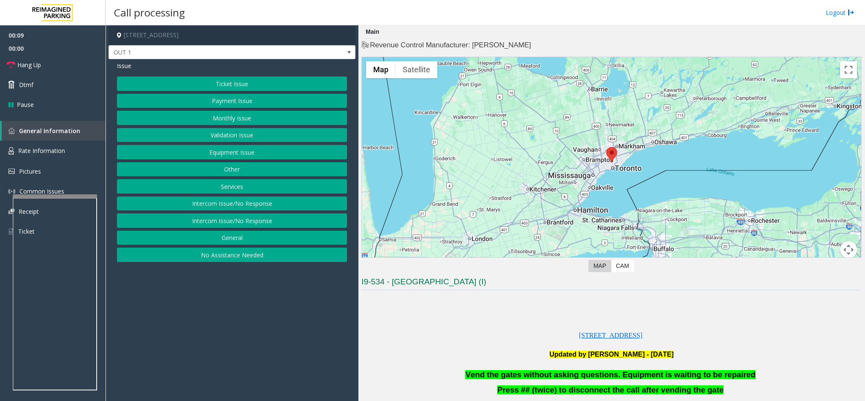
click at [216, 114] on button "Monthly Issue" at bounding box center [232, 118] width 230 height 14
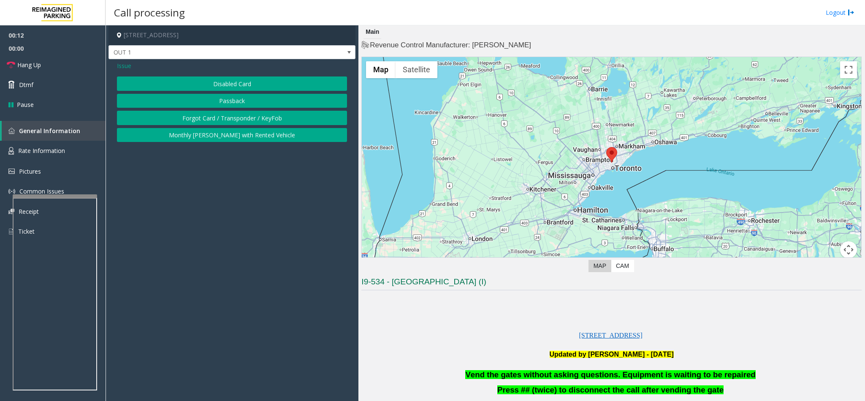
click at [223, 83] on button "Disabled Card" at bounding box center [232, 83] width 230 height 14
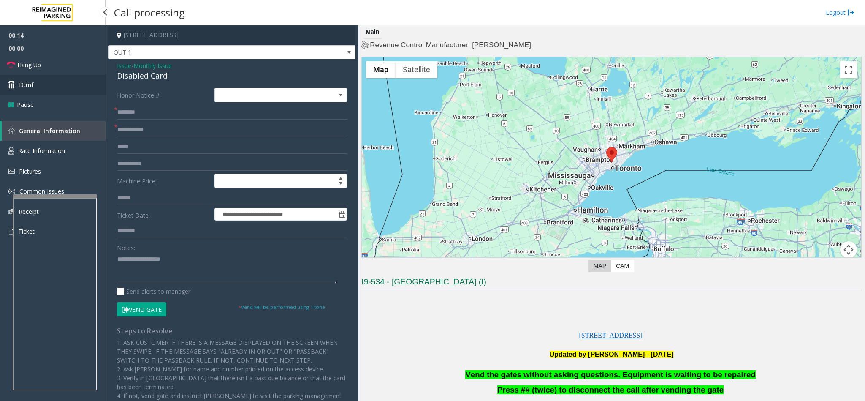
click at [63, 84] on link "Dtmf" at bounding box center [53, 85] width 106 height 20
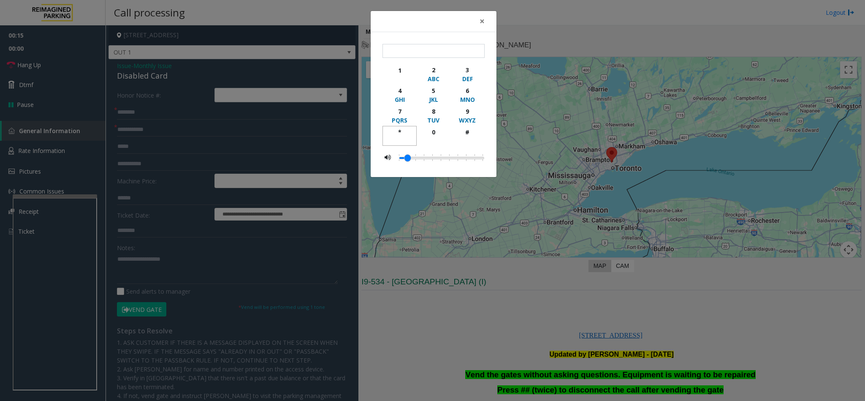
click at [404, 132] on div "*" at bounding box center [399, 131] width 23 height 9
click at [458, 114] on div "9" at bounding box center [467, 111] width 23 height 9
click at [469, 138] on div "button" at bounding box center [467, 140] width 23 height 8
type input "***"
click at [482, 23] on span "×" at bounding box center [481, 21] width 5 height 12
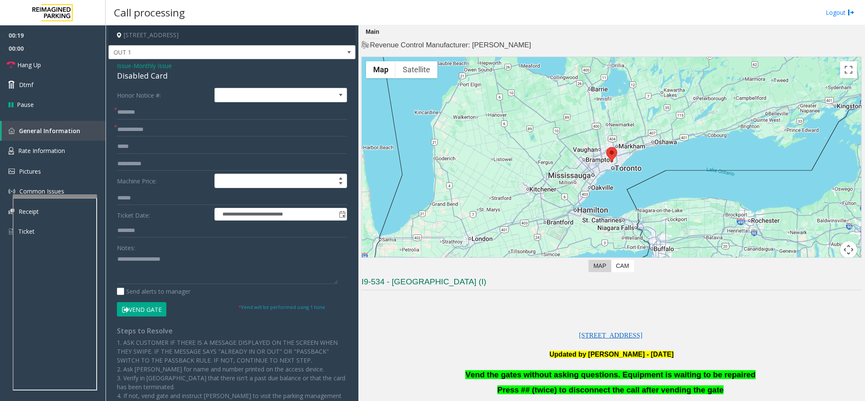
click at [119, 66] on span "Issue" at bounding box center [124, 65] width 14 height 9
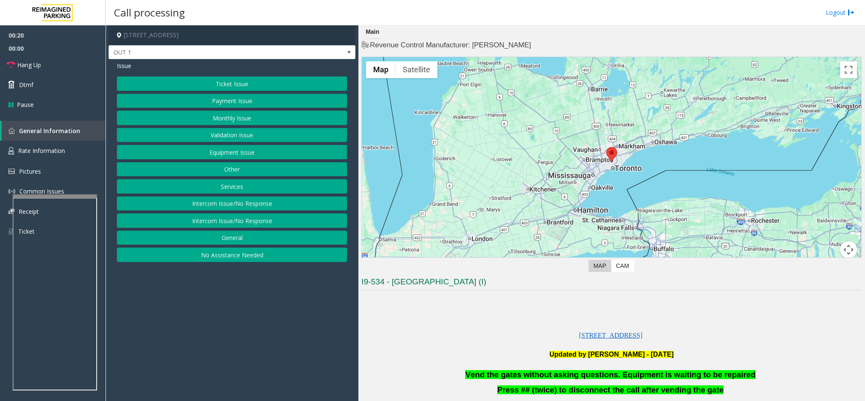
click at [229, 122] on button "Monthly Issue" at bounding box center [232, 118] width 230 height 14
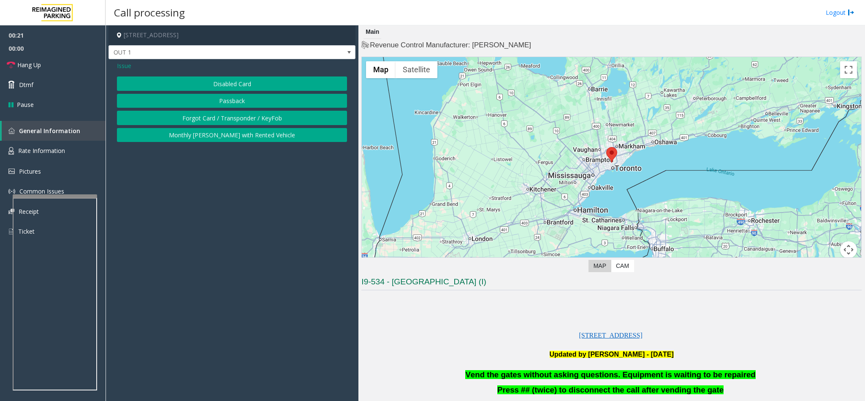
click at [237, 142] on button "Monthly [PERSON_NAME] with Rented Vehicle" at bounding box center [232, 135] width 230 height 14
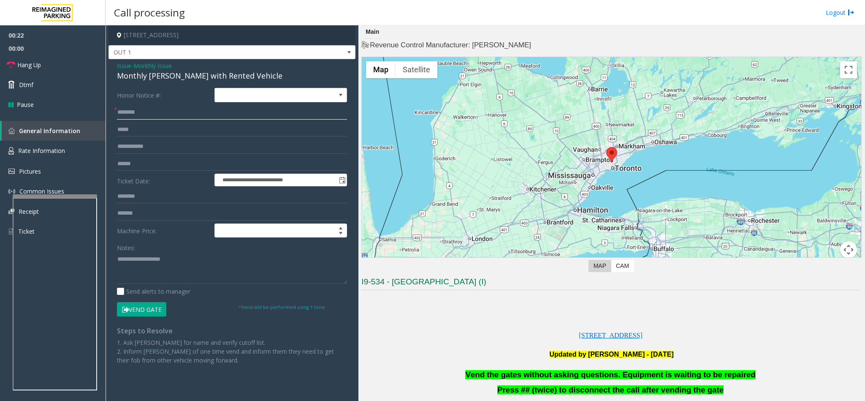
click at [137, 111] on input "text" at bounding box center [232, 112] width 230 height 14
type input "**"
click at [52, 71] on link "Hang Up" at bounding box center [53, 65] width 106 height 20
click at [147, 72] on div "Monthly [PERSON_NAME] with Rented Vehicle" at bounding box center [232, 75] width 230 height 11
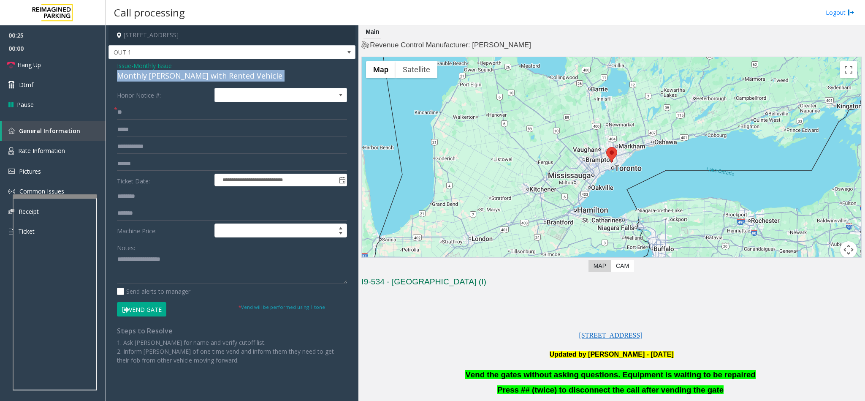
click at [147, 72] on div "Monthly [PERSON_NAME] with Rented Vehicle" at bounding box center [232, 75] width 230 height 11
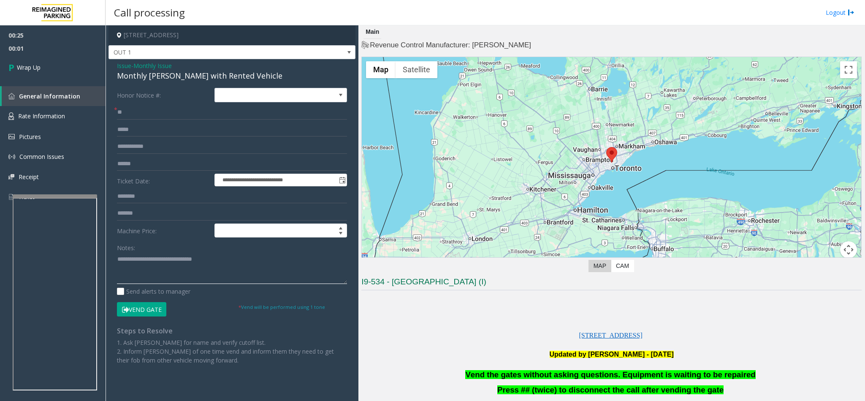
click at [118, 257] on textarea at bounding box center [232, 268] width 230 height 32
click at [246, 261] on textarea at bounding box center [232, 268] width 230 height 32
click at [531, 376] on span "Vend the gates without asking questions. Equipment is waiting to be repaired" at bounding box center [610, 374] width 290 height 9
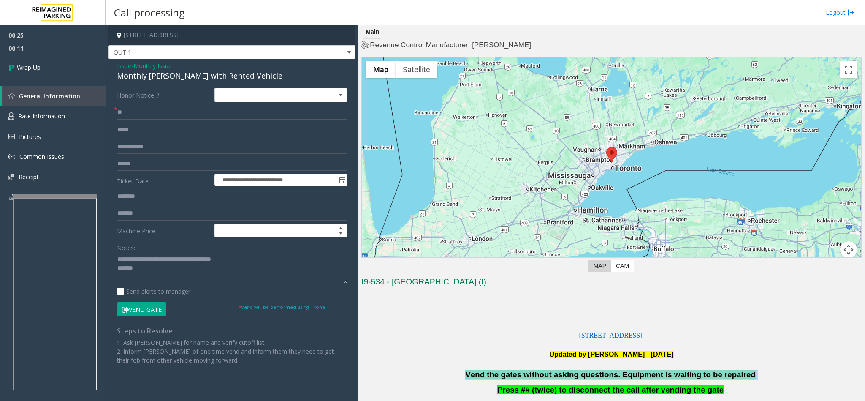
click at [531, 376] on span "Vend the gates without asking questions. Equipment is waiting to be repaired" at bounding box center [610, 374] width 290 height 9
copy p "Vend the gates without asking questions. Equipment is waiting to be repaired"
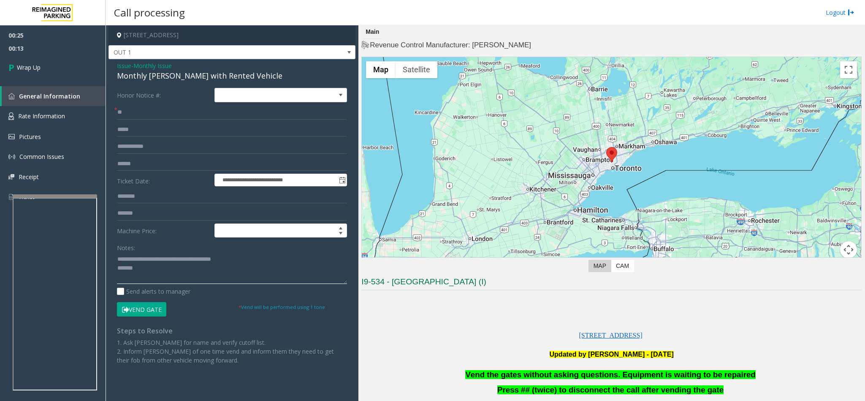
click at [144, 269] on textarea at bounding box center [232, 268] width 230 height 32
paste textarea "**********"
type textarea "**********"
click at [33, 78] on link "Wrap Up" at bounding box center [53, 67] width 106 height 25
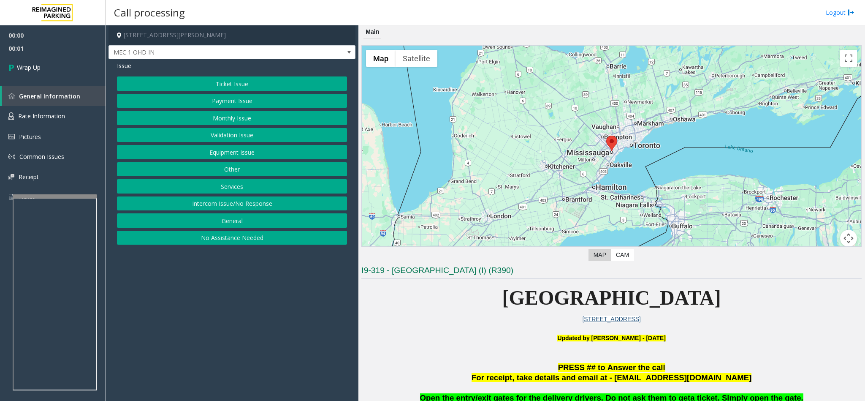
click at [233, 207] on button "Intercom Issue/No Response" at bounding box center [232, 203] width 230 height 14
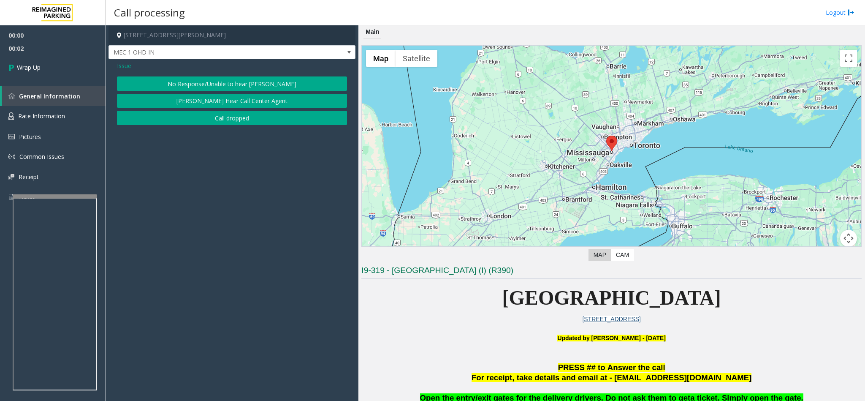
click at [219, 113] on button "Call dropped" at bounding box center [232, 118] width 230 height 14
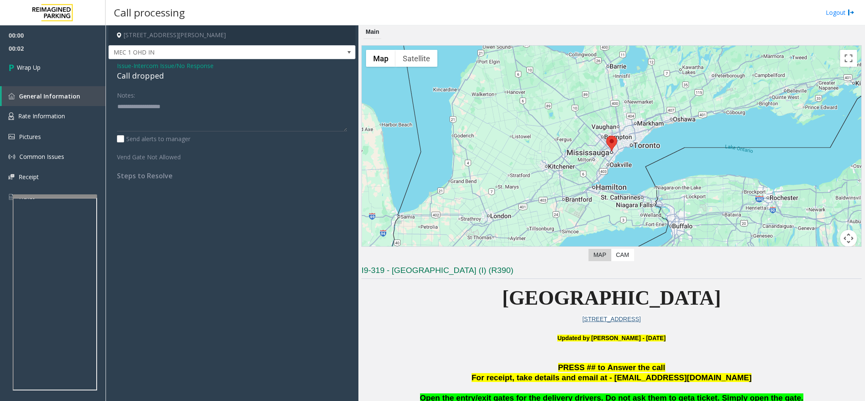
click at [144, 75] on div "Call dropped" at bounding box center [232, 75] width 230 height 11
type textarea "**********"
click at [84, 68] on link "Wrap Up" at bounding box center [53, 67] width 106 height 25
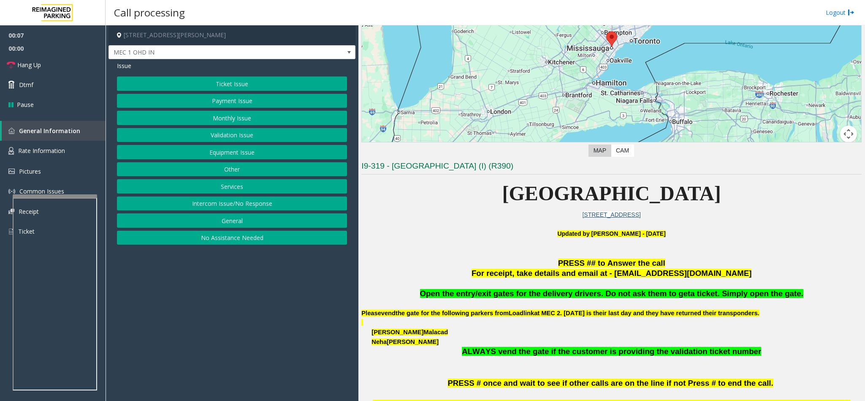
scroll to position [127, 0]
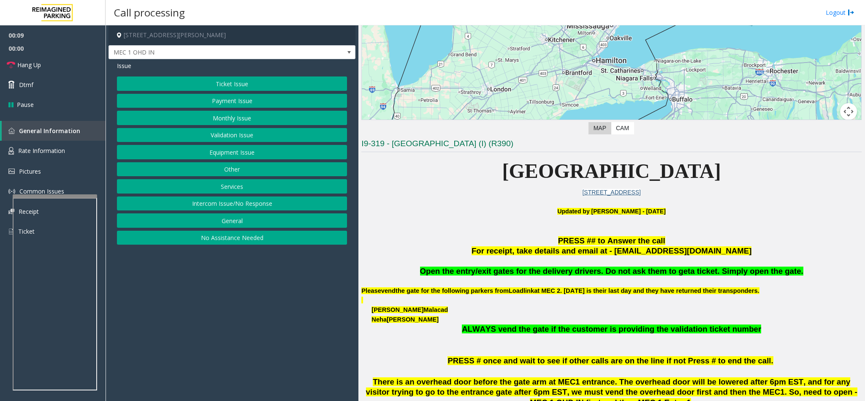
click at [227, 149] on button "Equipment Issue" at bounding box center [232, 152] width 230 height 14
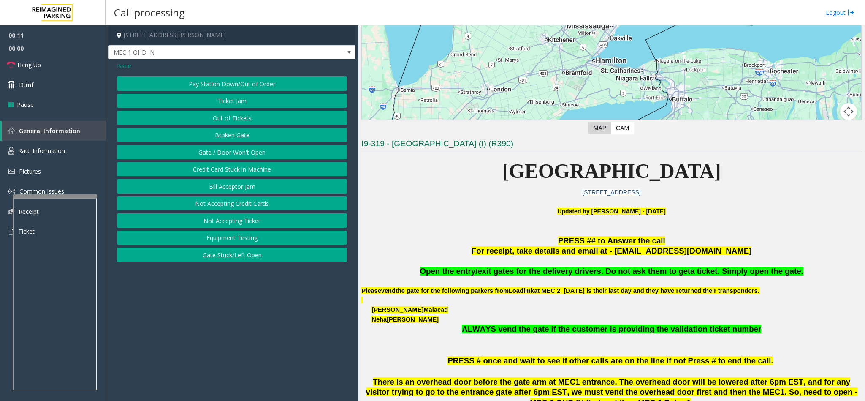
click at [230, 151] on button "Gate / Door Won't Open" at bounding box center [232, 152] width 230 height 14
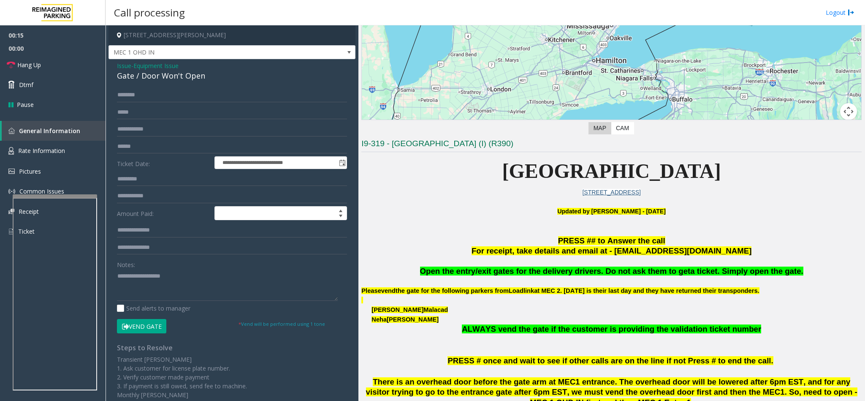
click at [137, 323] on button "Vend Gate" at bounding box center [141, 326] width 49 height 14
click at [140, 287] on textarea at bounding box center [227, 285] width 221 height 32
click at [53, 76] on link "Dtmf" at bounding box center [53, 85] width 106 height 20
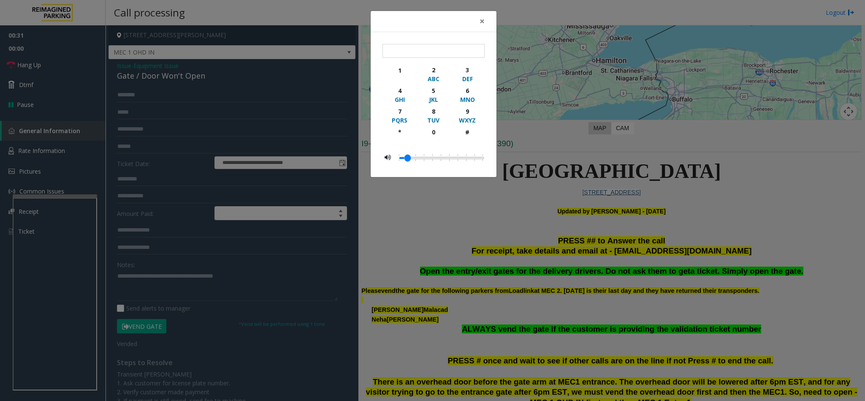
click at [49, 69] on div "× 1 2 ABC 3 DEF 4 GHI 5 JKL 6 MNO 7 PQRS 8 TUV 9 WXYZ * 0 #" at bounding box center [432, 200] width 865 height 401
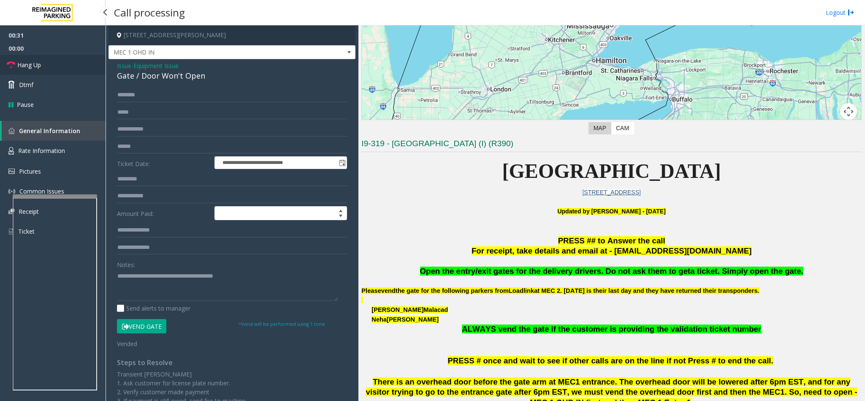
click at [49, 68] on link "Hang Up" at bounding box center [53, 65] width 106 height 20
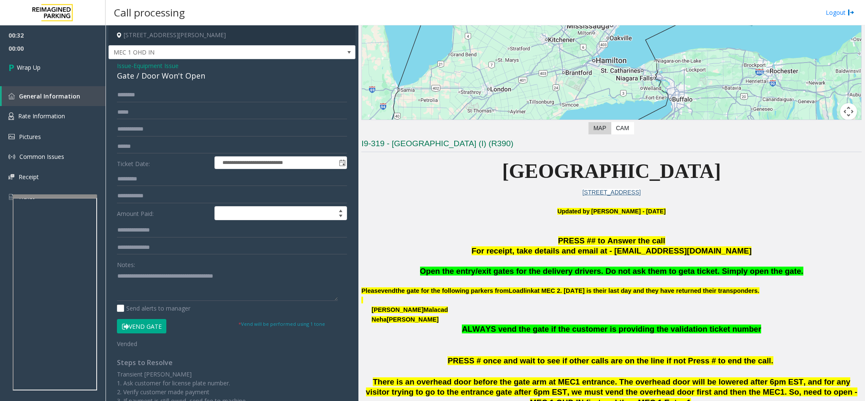
click at [276, 265] on div "Notes:" at bounding box center [232, 278] width 230 height 43
click at [280, 287] on textarea at bounding box center [227, 285] width 221 height 32
type textarea "**********"
click at [43, 69] on link "Wrap Up" at bounding box center [53, 67] width 106 height 25
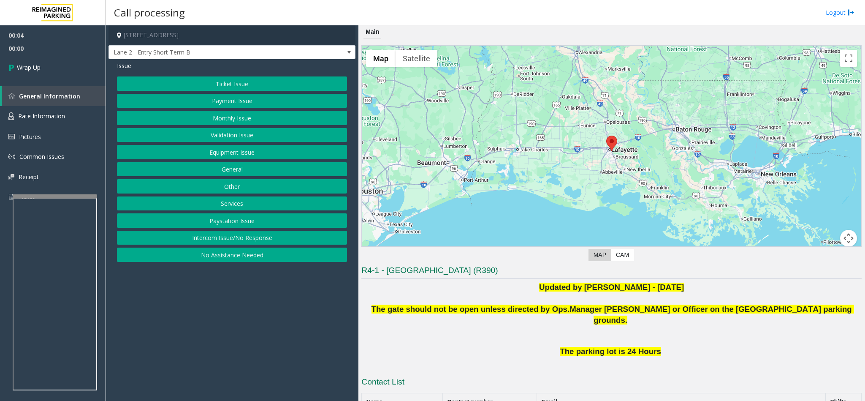
click at [220, 243] on button "Intercom Issue/No Response" at bounding box center [232, 237] width 230 height 14
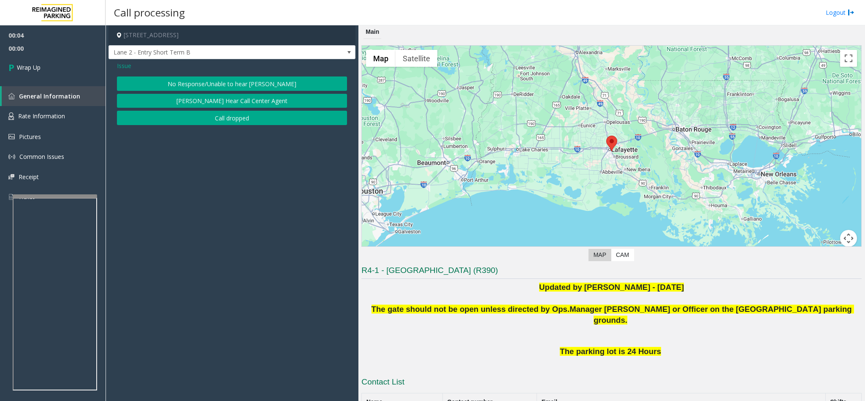
click at [200, 81] on button "No Response/Unable to hear [PERSON_NAME]" at bounding box center [232, 83] width 230 height 14
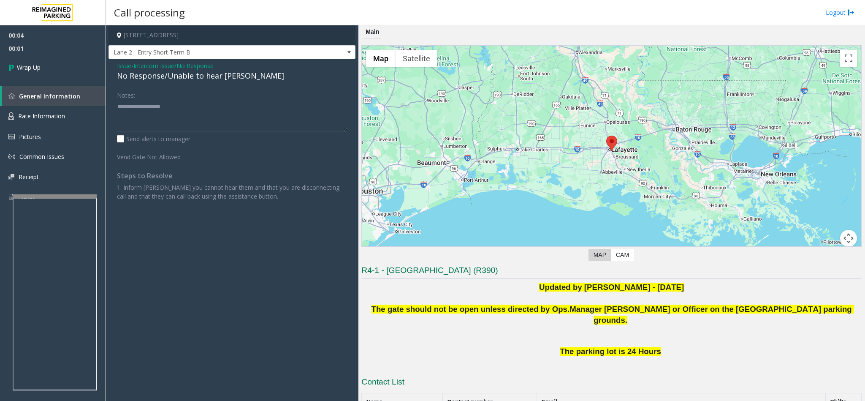
click at [126, 63] on span "Issue" at bounding box center [124, 65] width 14 height 9
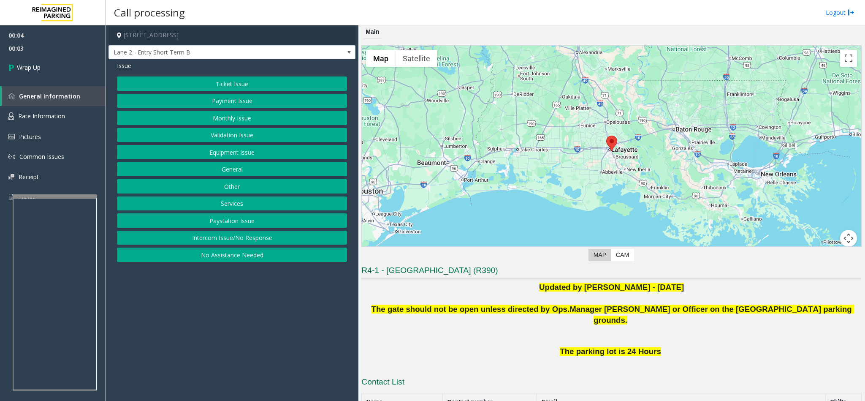
click at [223, 243] on button "Intercom Issue/No Response" at bounding box center [232, 237] width 230 height 14
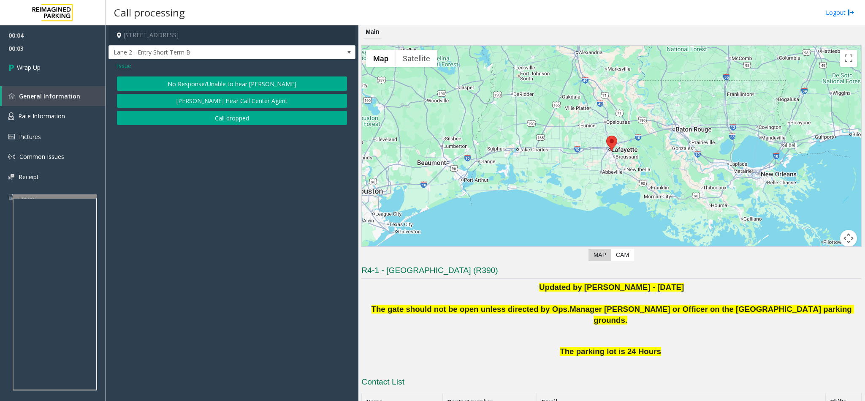
click at [200, 119] on button "Call dropped" at bounding box center [232, 118] width 230 height 14
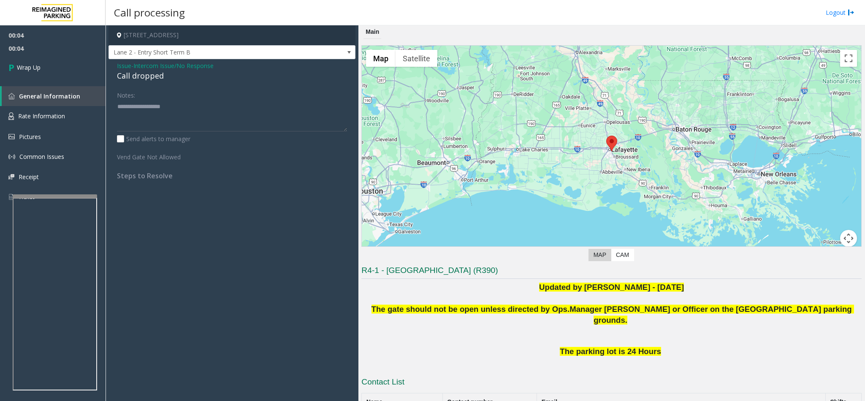
click at [141, 78] on div "Call dropped" at bounding box center [232, 75] width 230 height 11
type textarea "**********"
click at [95, 80] on div "00:04 00:06 Wrap Up General Information Rate Information Pictures Common Issues…" at bounding box center [53, 119] width 106 height 188
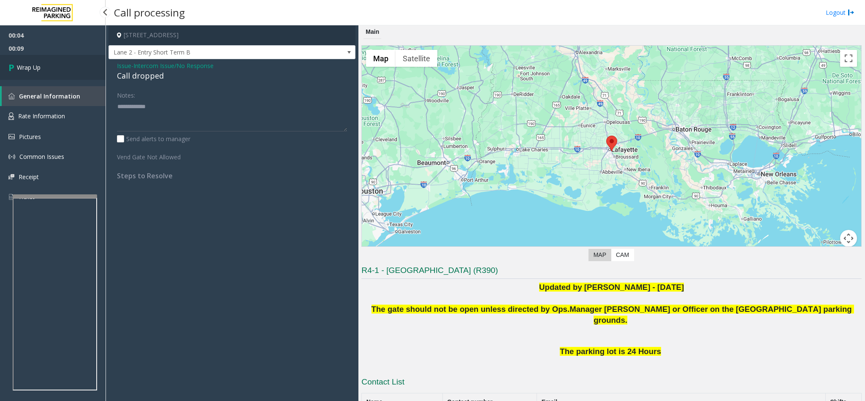
click at [22, 65] on span "Wrap Up" at bounding box center [29, 67] width 24 height 9
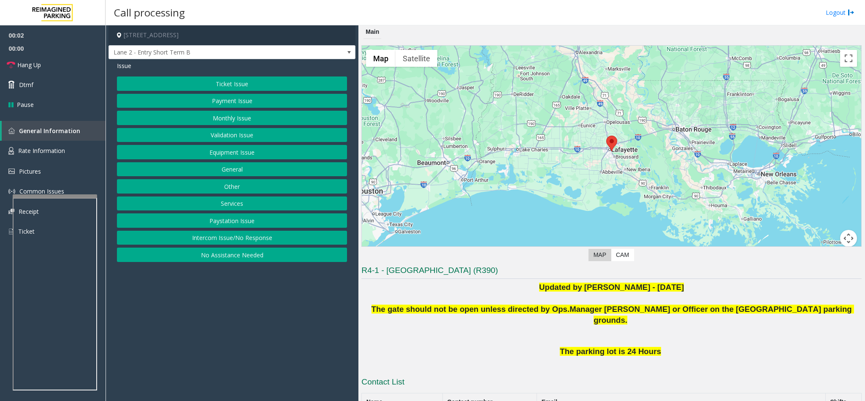
drag, startPoint x: 260, startPoint y: 242, endPoint x: 249, endPoint y: 221, distance: 23.6
click at [260, 242] on button "Intercom Issue/No Response" at bounding box center [232, 237] width 230 height 14
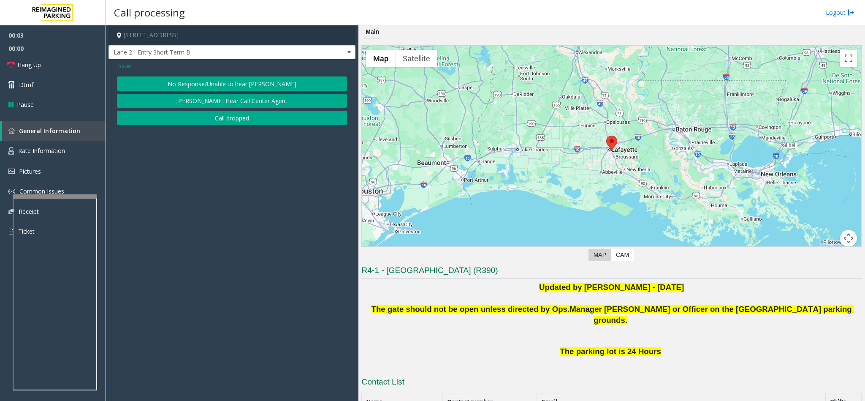
click at [187, 79] on button "No Response/Unable to hear [PERSON_NAME]" at bounding box center [232, 83] width 230 height 14
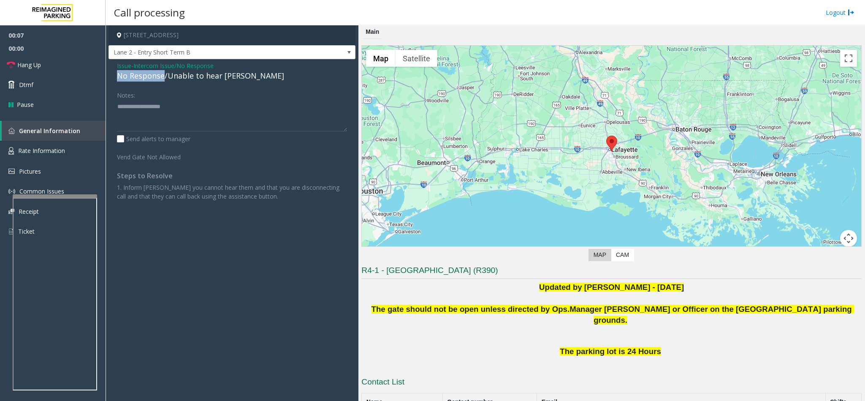
drag, startPoint x: 162, startPoint y: 77, endPoint x: 116, endPoint y: 79, distance: 46.9
click at [116, 79] on div "Issue - Intercom Issue/No Response No Response/Unable to hear [PERSON_NAME] Not…" at bounding box center [231, 134] width 247 height 150
click at [161, 104] on textarea at bounding box center [232, 116] width 230 height 32
type textarea "**********"
click at [52, 65] on link "Hang Up" at bounding box center [53, 65] width 106 height 20
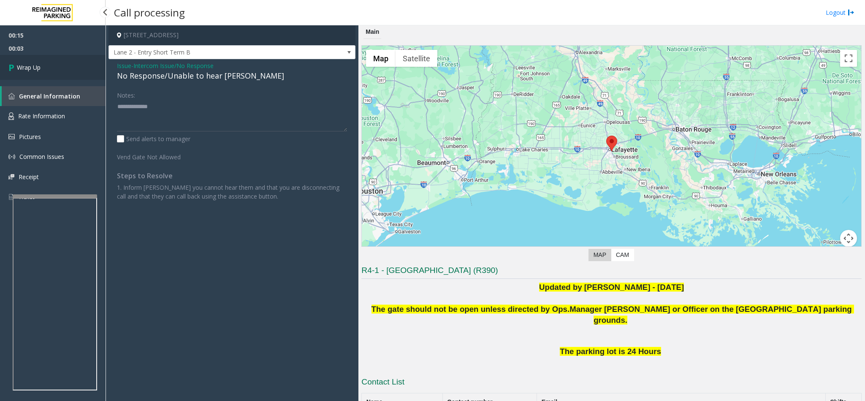
click at [52, 65] on link "Wrap Up" at bounding box center [53, 67] width 106 height 25
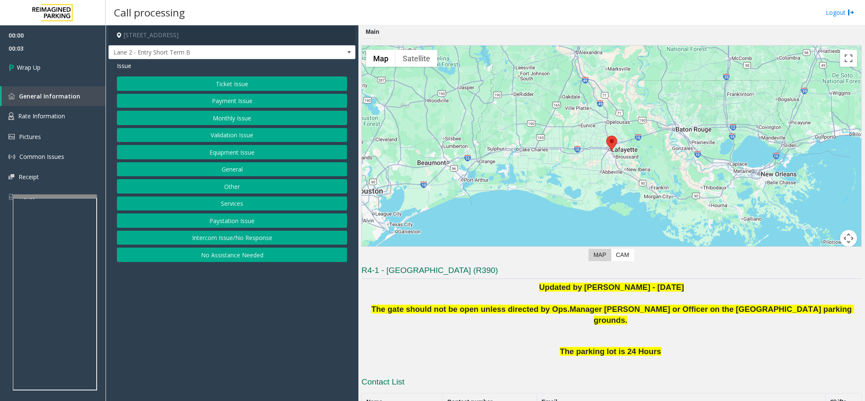
click at [237, 245] on button "Intercom Issue/No Response" at bounding box center [232, 237] width 230 height 14
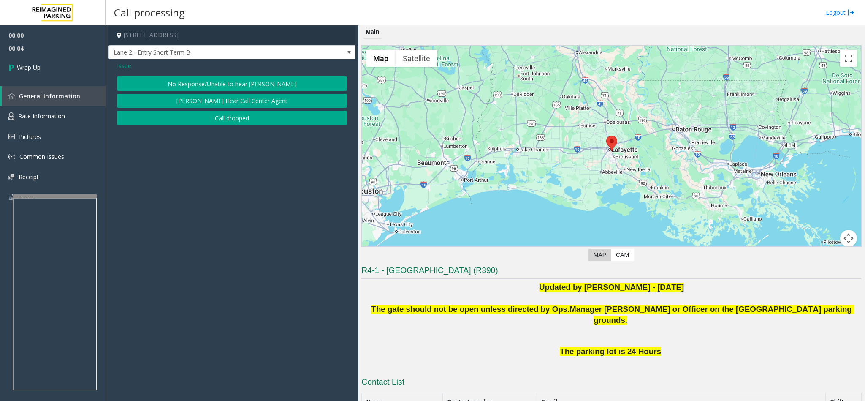
click at [199, 123] on button "Call dropped" at bounding box center [232, 118] width 230 height 14
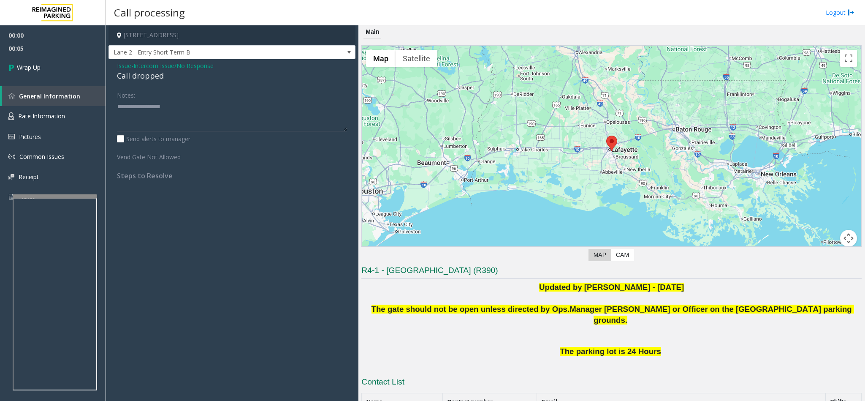
click at [136, 76] on div "Call dropped" at bounding box center [232, 75] width 230 height 11
type textarea "**********"
click at [40, 63] on span "Wrap Up" at bounding box center [29, 67] width 24 height 9
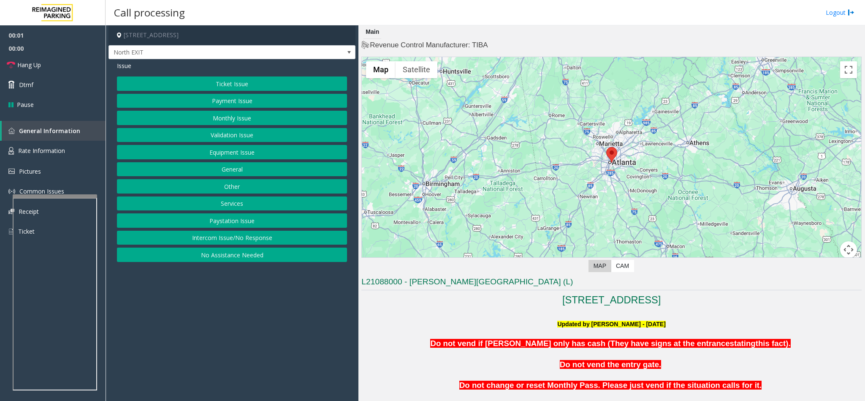
scroll to position [63, 0]
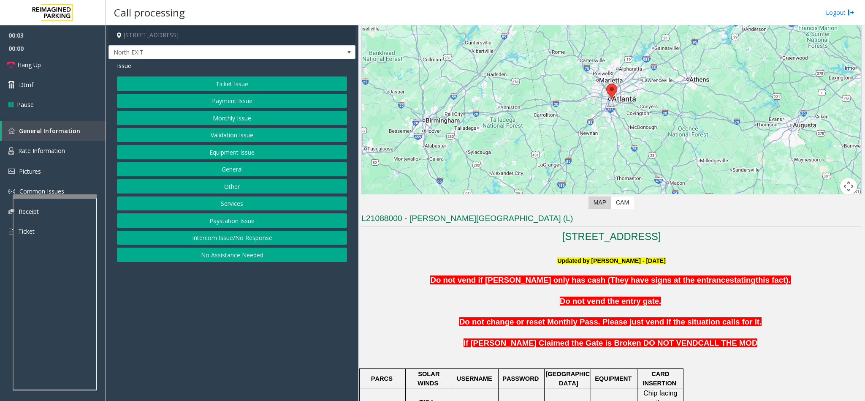
drag, startPoint x: 241, startPoint y: 243, endPoint x: 236, endPoint y: 224, distance: 19.6
click at [241, 243] on button "Intercom Issue/No Response" at bounding box center [232, 237] width 230 height 14
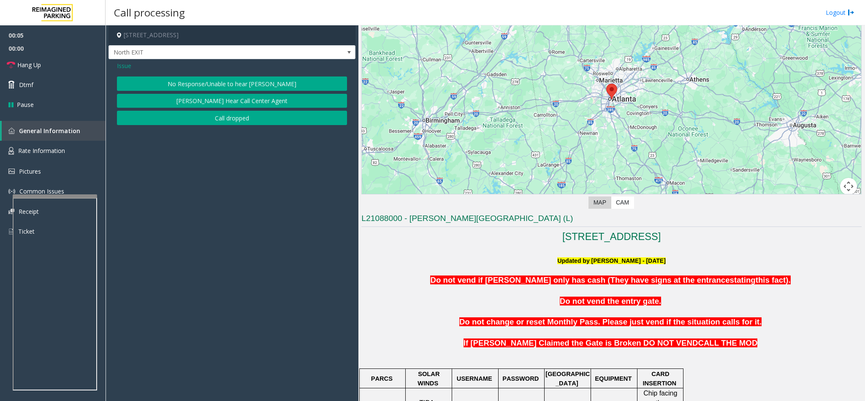
click at [192, 92] on div "No Response/Unable to hear [PERSON_NAME] Cannot Hear Call Center Agent Call dro…" at bounding box center [232, 100] width 230 height 49
click at [165, 80] on button "No Response/Unable to hear [PERSON_NAME]" at bounding box center [232, 83] width 230 height 14
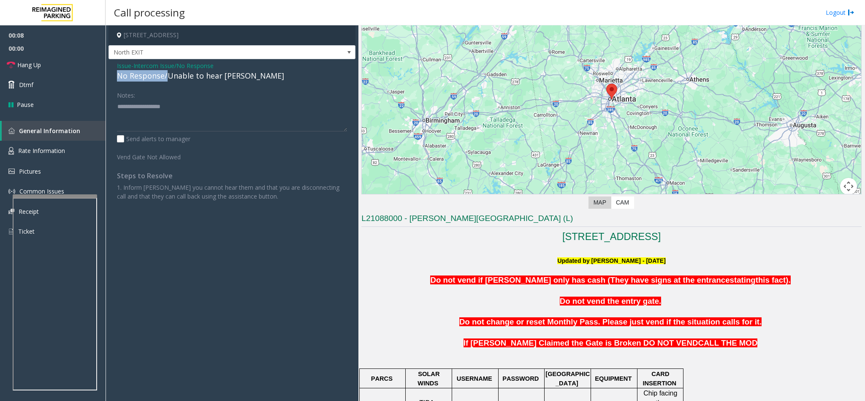
drag, startPoint x: 165, startPoint y: 80, endPoint x: 118, endPoint y: 77, distance: 47.3
click at [118, 77] on div "No Response/Unable to hear [PERSON_NAME]" at bounding box center [232, 75] width 230 height 11
click at [180, 110] on textarea at bounding box center [232, 116] width 230 height 32
type textarea "**********"
click at [60, 63] on link "Hang Up" at bounding box center [53, 65] width 106 height 20
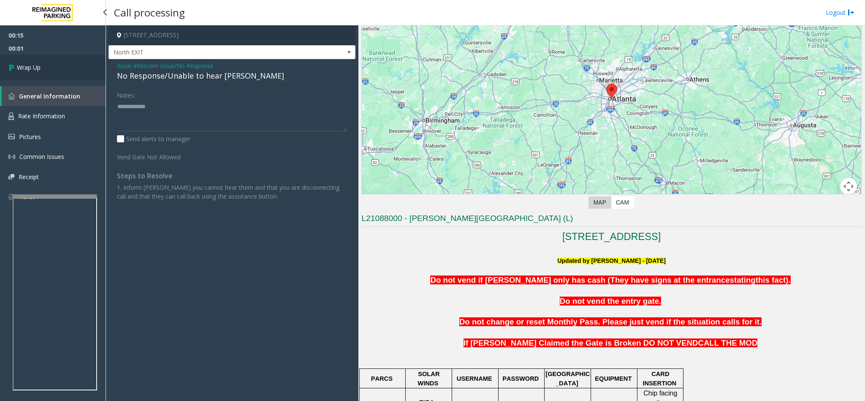
click at [60, 63] on link "Wrap Up" at bounding box center [53, 67] width 106 height 25
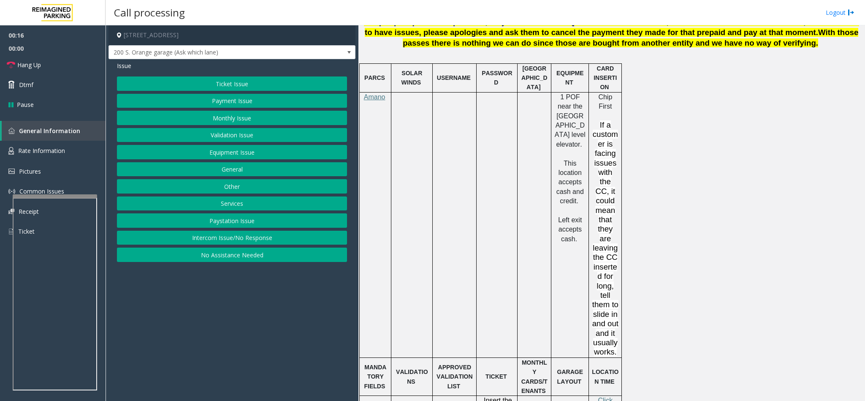
scroll to position [633, 0]
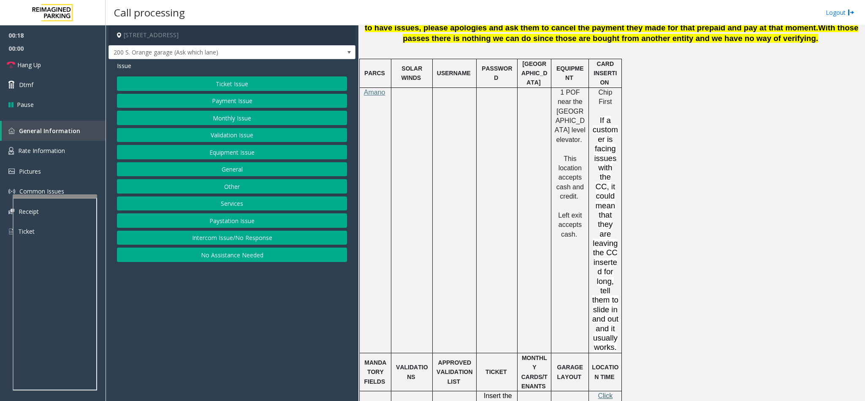
click at [612, 392] on span "lick Here for the local time" at bounding box center [605, 409] width 25 height 35
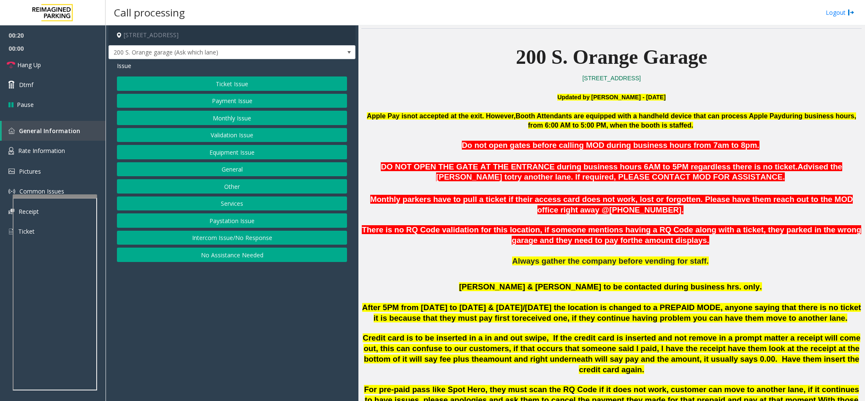
scroll to position [253, 0]
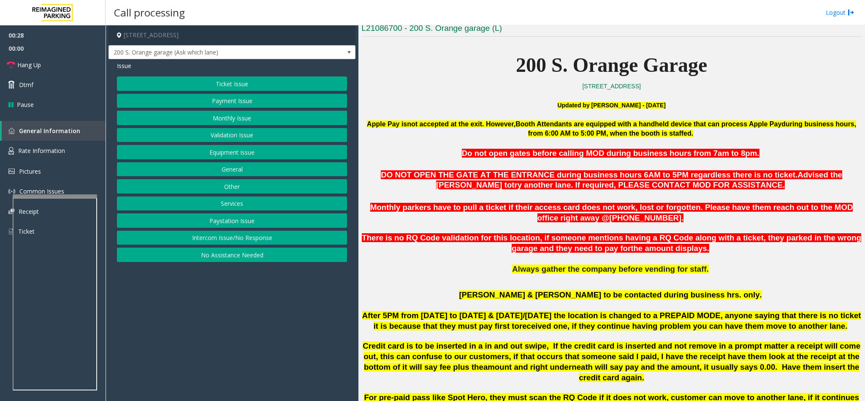
click at [265, 106] on button "Payment Issue" at bounding box center [232, 101] width 230 height 14
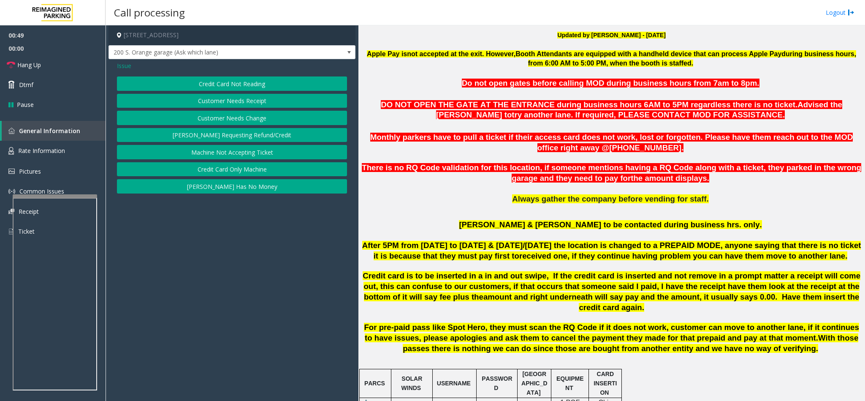
scroll to position [317, 0]
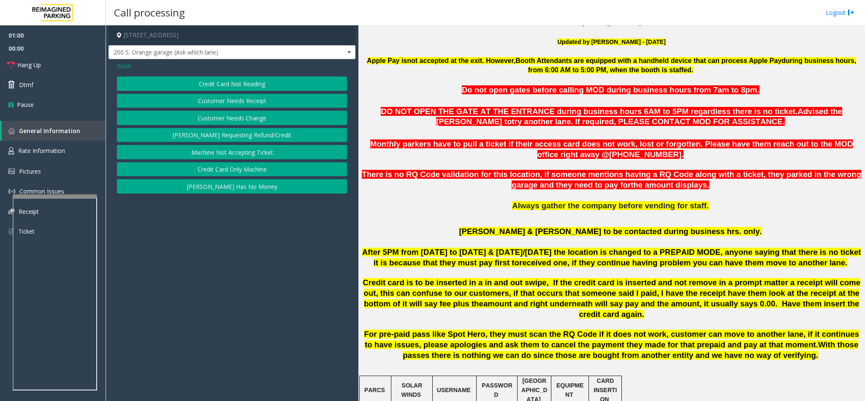
click at [128, 68] on span "Issue" at bounding box center [124, 65] width 14 height 9
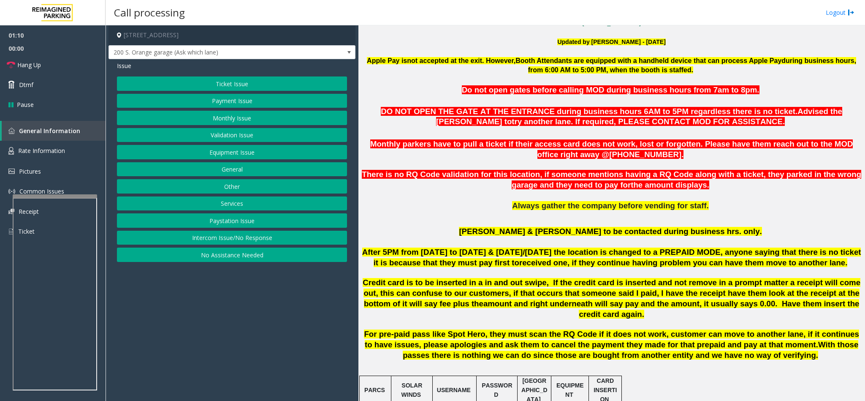
click at [231, 154] on button "Equipment Issue" at bounding box center [232, 152] width 230 height 14
click at [261, 48] on span "200 S. Orange garage (Ask which lane)" at bounding box center [207, 53] width 197 height 14
click at [236, 299] on app-call-processing-form "[STREET_ADDRESS] S. Orange garage (Ask which lane) Issue Pay Station Down/Out o…" at bounding box center [232, 212] width 253 height 375
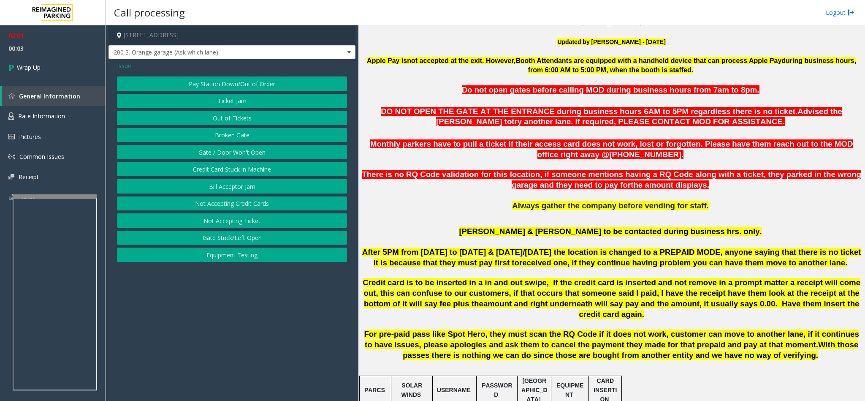
click at [122, 70] on span "Issue" at bounding box center [124, 65] width 14 height 9
click at [232, 241] on button "Intercom Issue/No Response" at bounding box center [232, 237] width 230 height 14
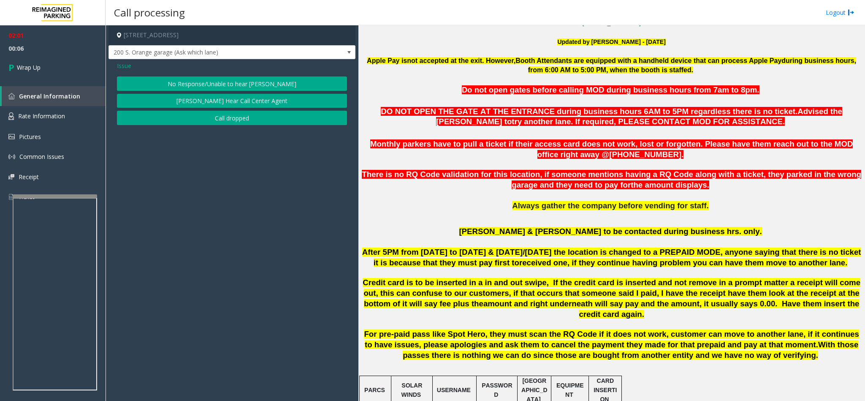
click at [220, 116] on button "Call dropped" at bounding box center [232, 118] width 230 height 14
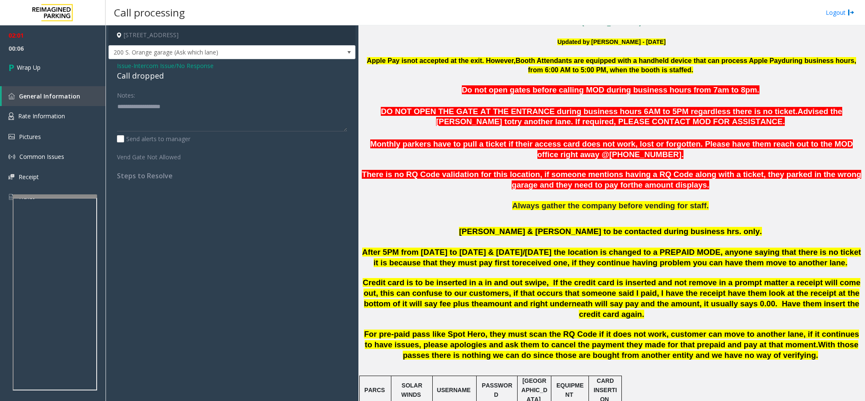
click at [156, 80] on div "Call dropped" at bounding box center [232, 75] width 230 height 11
type textarea "**********"
click at [90, 66] on link "Wrap Up" at bounding box center [53, 67] width 106 height 25
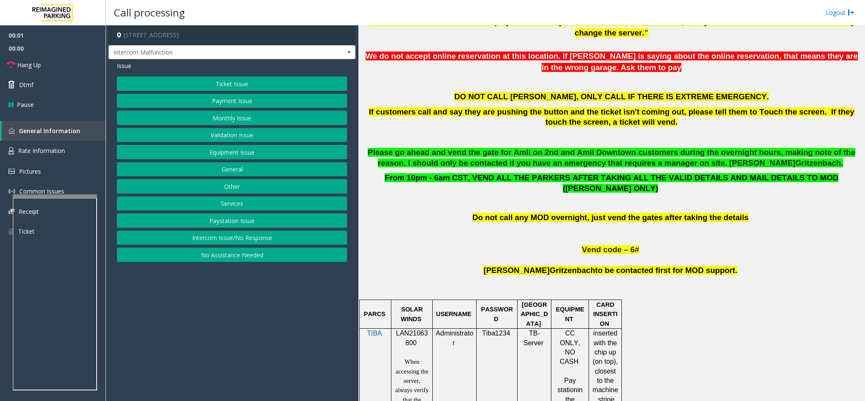
scroll to position [380, 0]
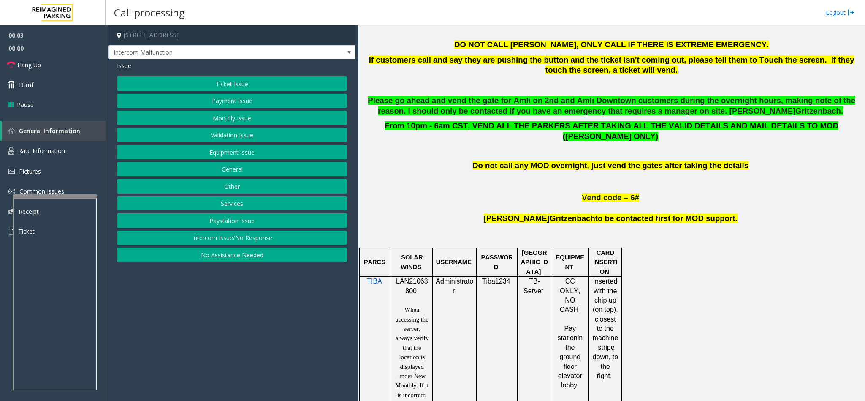
click at [416, 277] on span "LAN21063800" at bounding box center [412, 285] width 32 height 16
copy p "LAN21063800"
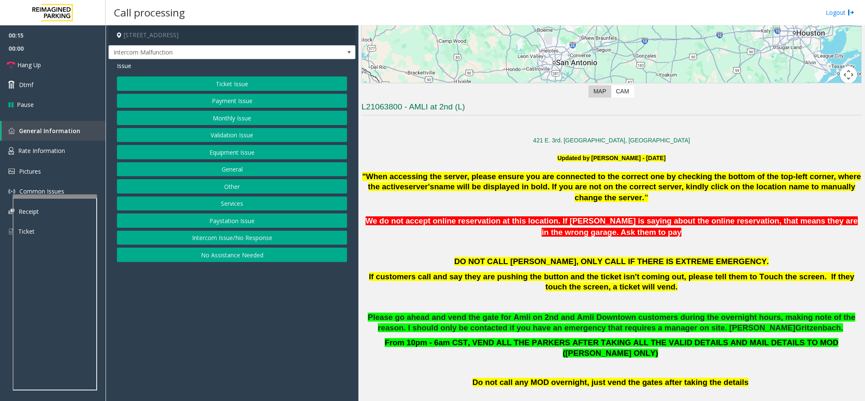
scroll to position [127, 0]
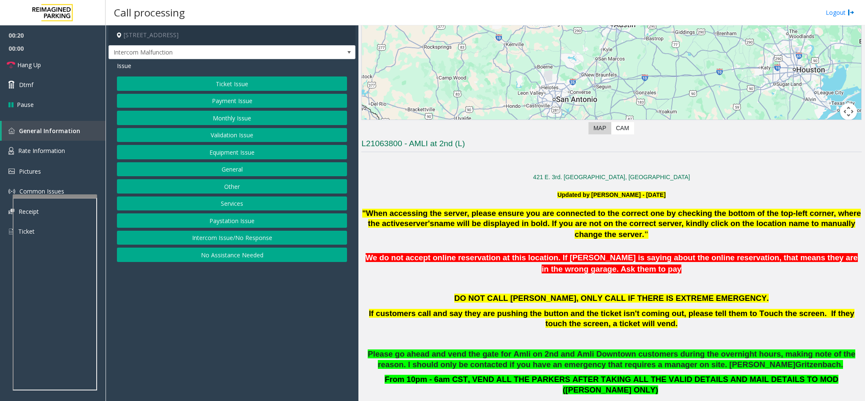
click at [252, 134] on button "Validation Issue" at bounding box center [232, 135] width 230 height 14
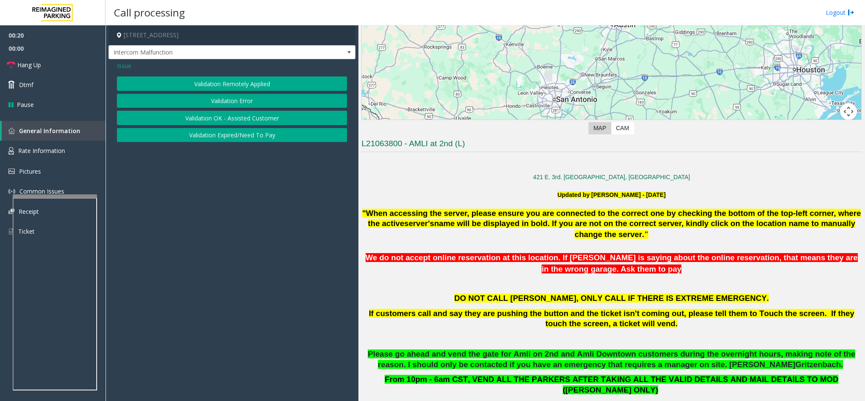
click at [237, 97] on button "Validation Error" at bounding box center [232, 101] width 230 height 14
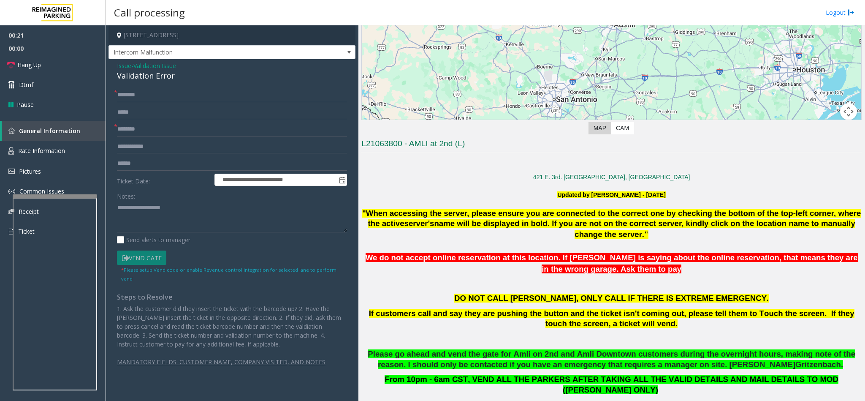
click at [152, 79] on div "Validation Error" at bounding box center [232, 75] width 230 height 11
click at [117, 204] on textarea at bounding box center [232, 216] width 230 height 32
click at [182, 208] on textarea at bounding box center [232, 216] width 230 height 32
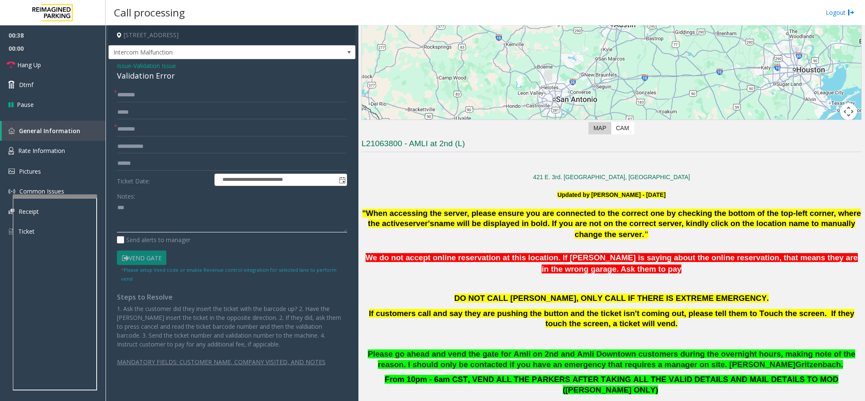
type textarea "*"
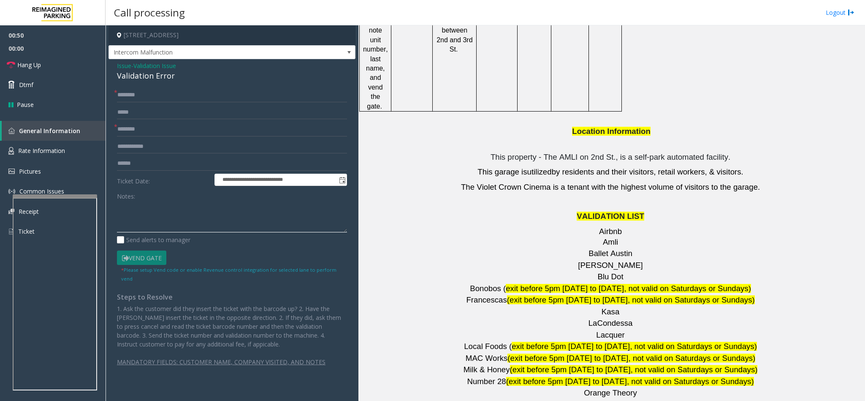
scroll to position [1140, 0]
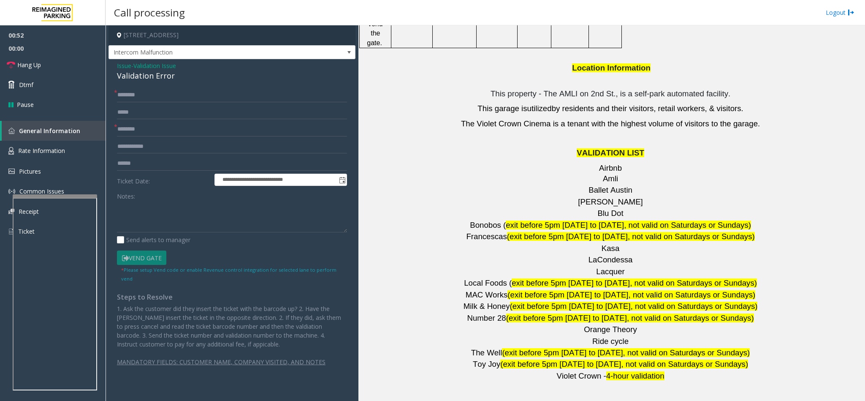
click at [134, 75] on div "Validation Error" at bounding box center [232, 75] width 230 height 11
click at [137, 75] on div "Validation Error" at bounding box center [232, 75] width 230 height 11
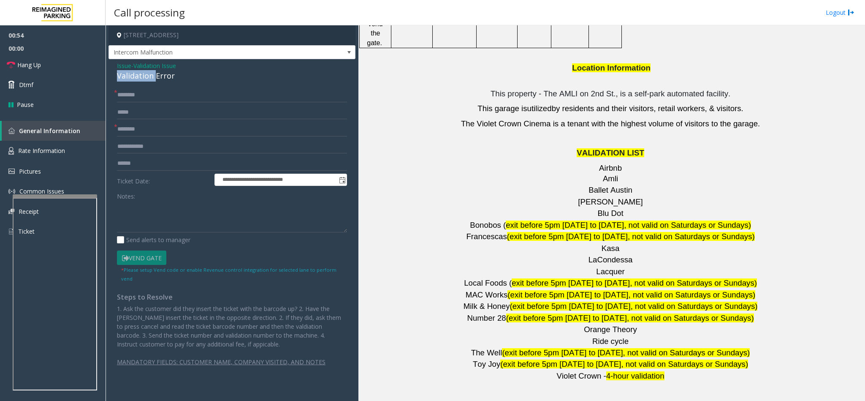
click at [137, 75] on div "Validation Error" at bounding box center [232, 75] width 230 height 11
type textarea "**********"
click at [132, 95] on input "text" at bounding box center [232, 95] width 230 height 14
type input "****"
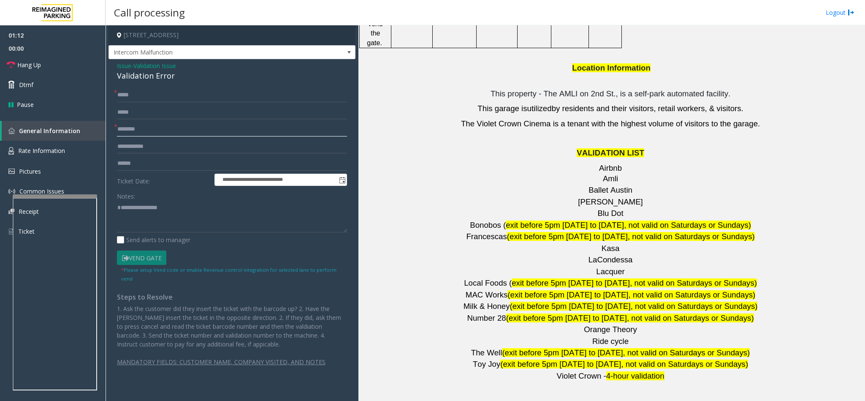
click at [137, 133] on input "text" at bounding box center [232, 129] width 230 height 14
type input "****"
click at [117, 217] on textarea at bounding box center [232, 216] width 230 height 32
type textarea "**********"
click at [137, 166] on input "text" at bounding box center [232, 163] width 230 height 14
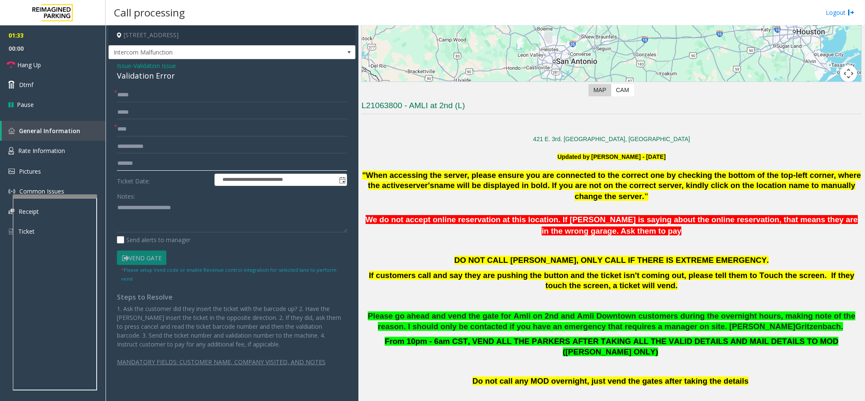
scroll to position [63, 0]
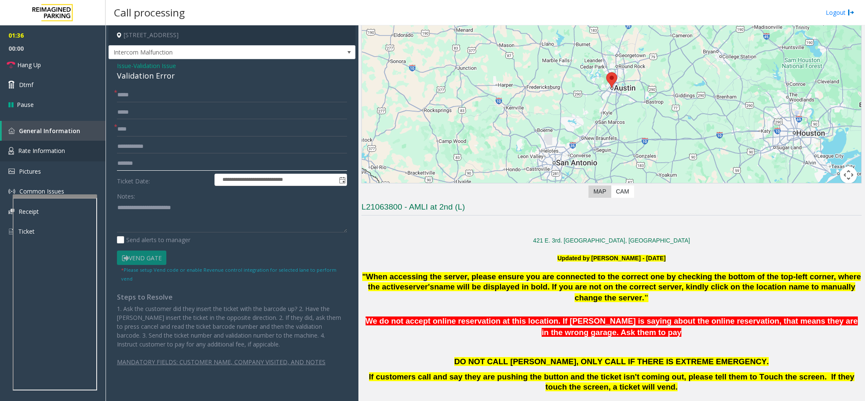
type input "*******"
click at [218, 215] on textarea at bounding box center [232, 216] width 230 height 32
type textarea "**********"
click at [51, 66] on link "Hang Up" at bounding box center [53, 65] width 106 height 20
click at [199, 211] on textarea at bounding box center [232, 216] width 230 height 32
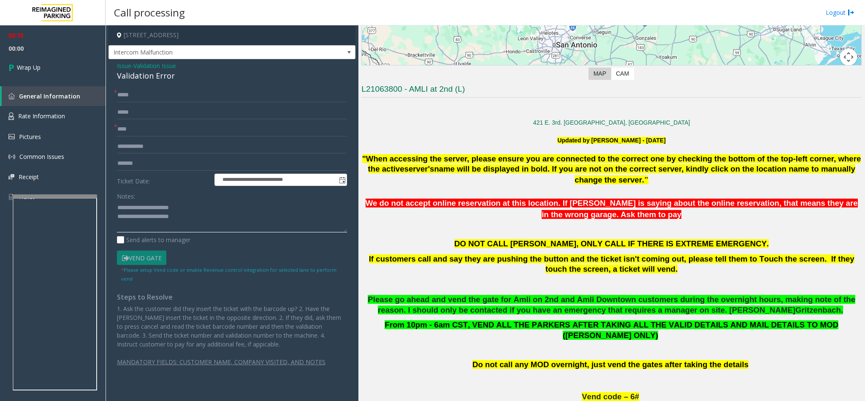
scroll to position [190, 0]
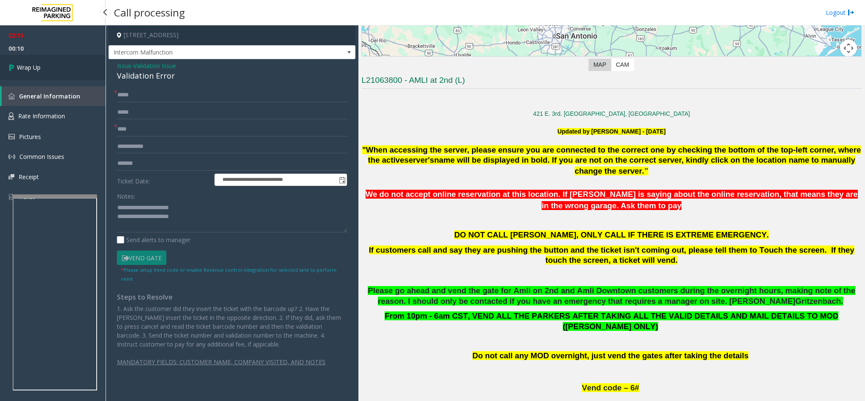
click at [69, 71] on link "Wrap Up" at bounding box center [53, 67] width 106 height 25
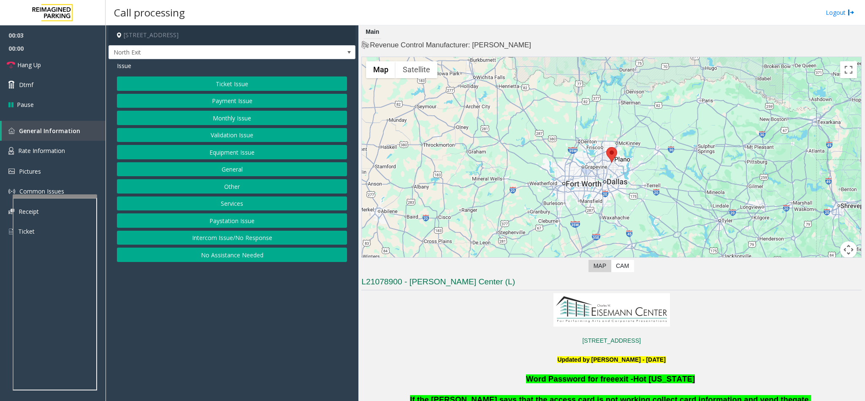
click at [211, 244] on button "Intercom Issue/No Response" at bounding box center [232, 237] width 230 height 14
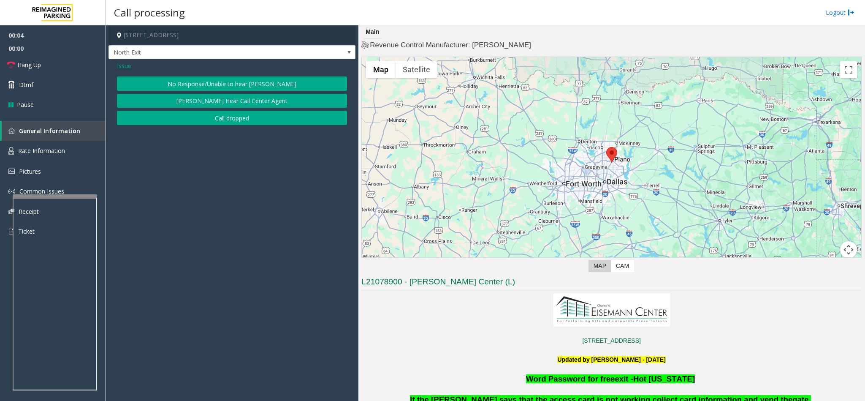
click at [190, 90] on button "No Response/Unable to hear [PERSON_NAME]" at bounding box center [232, 83] width 230 height 14
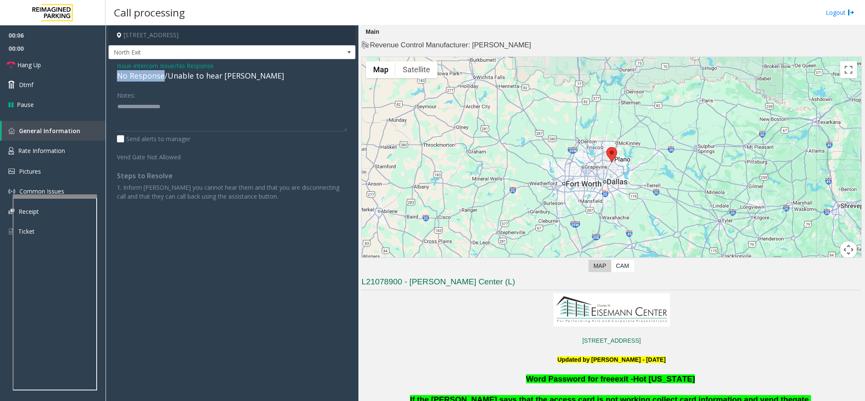
drag, startPoint x: 162, startPoint y: 79, endPoint x: 113, endPoint y: 75, distance: 49.1
click at [113, 75] on div "Issue - Intercom Issue/No Response No Response/Unable to hear [PERSON_NAME] Not…" at bounding box center [231, 134] width 247 height 150
click at [167, 110] on textarea at bounding box center [232, 116] width 230 height 32
type textarea "**********"
click at [63, 66] on link "Hang Up" at bounding box center [53, 65] width 106 height 20
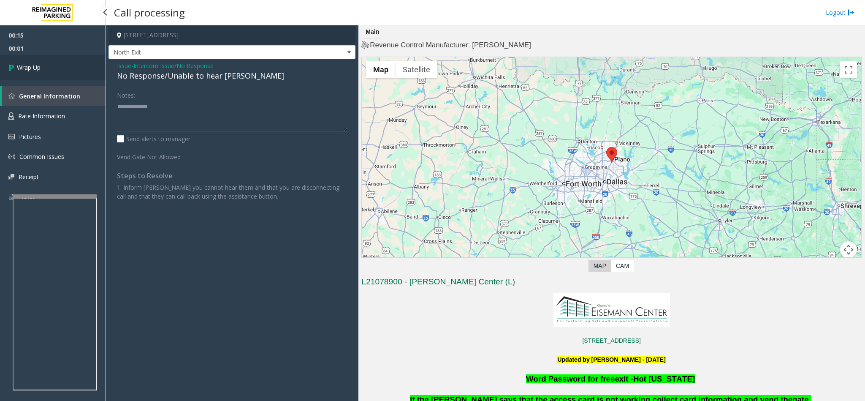
click at [56, 74] on link "Wrap Up" at bounding box center [53, 67] width 106 height 25
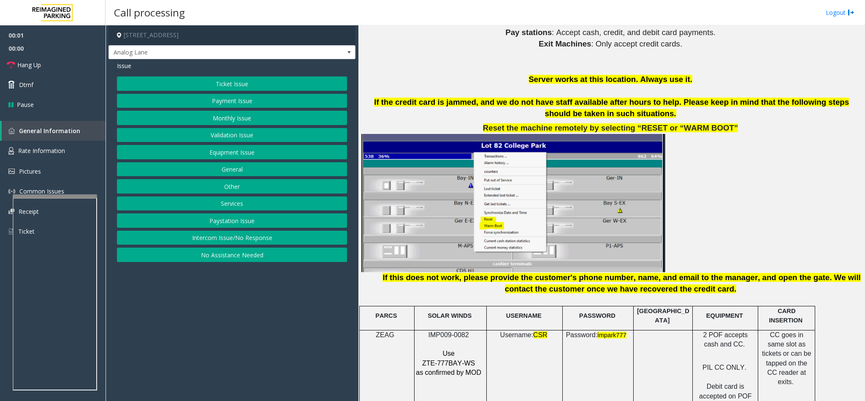
scroll to position [950, 0]
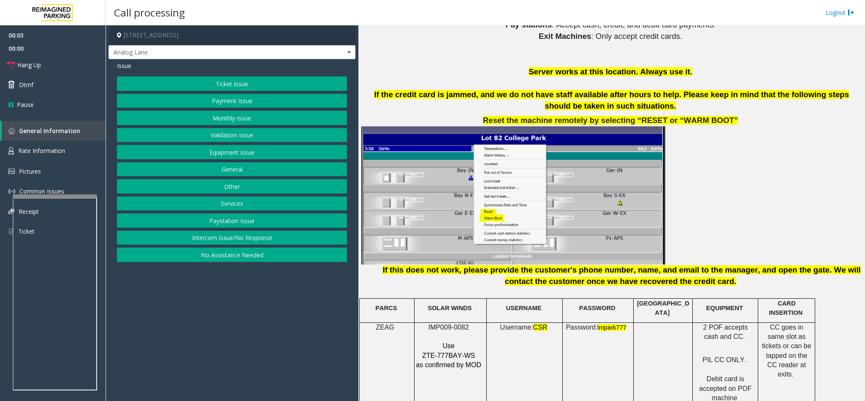
click at [437, 323] on span "IMP009-0082" at bounding box center [448, 326] width 41 height 7
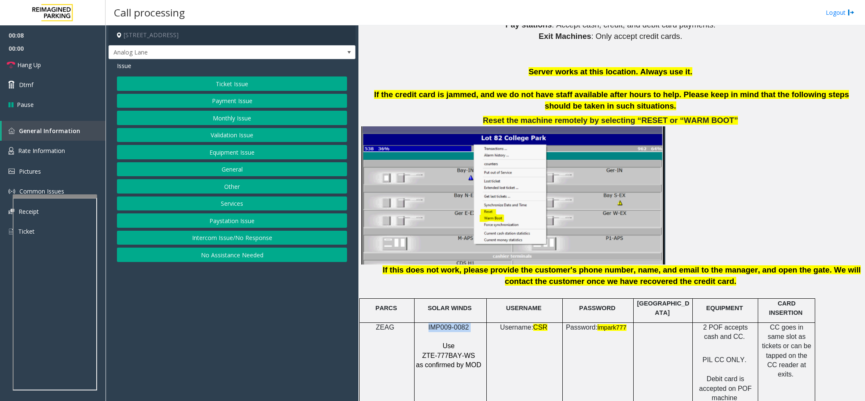
drag, startPoint x: 207, startPoint y: 239, endPoint x: 194, endPoint y: 227, distance: 17.9
click at [207, 239] on button "Intercom Issue/No Response" at bounding box center [232, 237] width 230 height 14
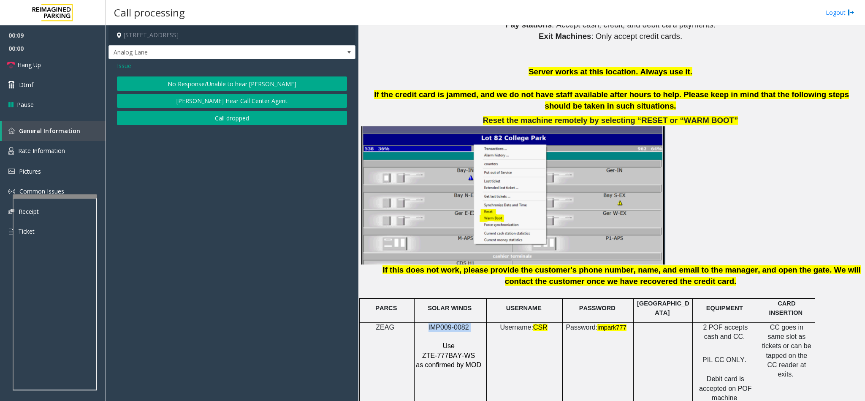
click at [163, 84] on button "No Response/Unable to hear [PERSON_NAME]" at bounding box center [232, 83] width 230 height 14
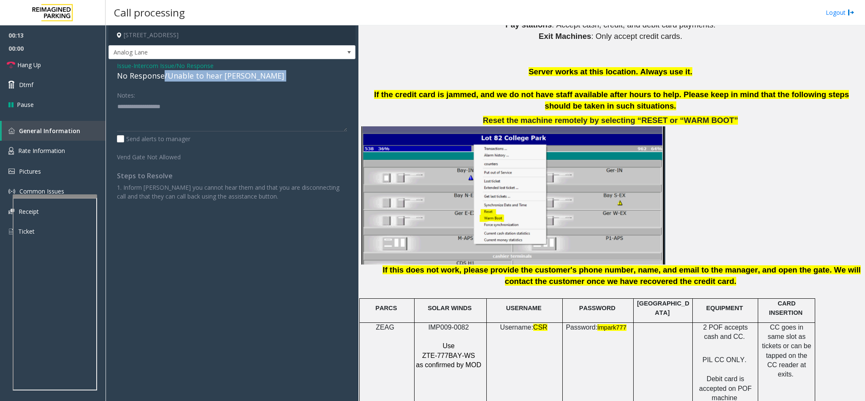
drag, startPoint x: 162, startPoint y: 78, endPoint x: 117, endPoint y: 83, distance: 45.9
click at [117, 83] on div "Issue - Intercom Issue/No Response No Response/Unable to hear [PERSON_NAME] Not…" at bounding box center [231, 134] width 247 height 150
click at [129, 81] on div "No Response/Unable to hear [PERSON_NAME]" at bounding box center [232, 75] width 230 height 11
drag, startPoint x: 163, startPoint y: 79, endPoint x: 117, endPoint y: 75, distance: 46.6
click at [117, 75] on div "No Response/Unable to hear [PERSON_NAME]" at bounding box center [232, 75] width 230 height 11
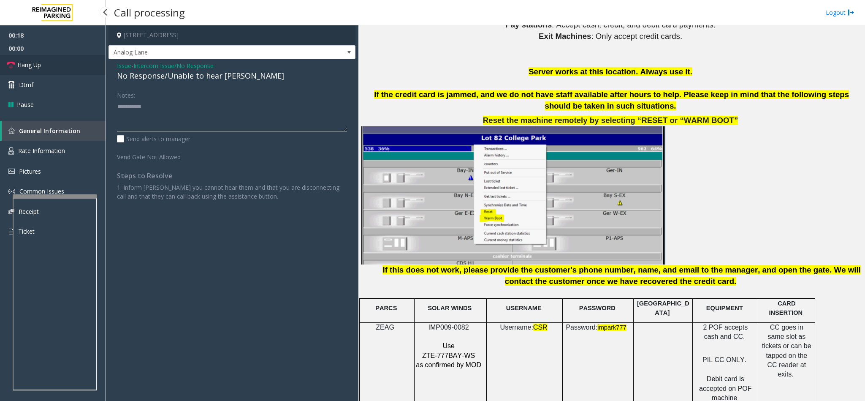
type textarea "**********"
click at [52, 61] on link "Hang Up" at bounding box center [53, 65] width 106 height 20
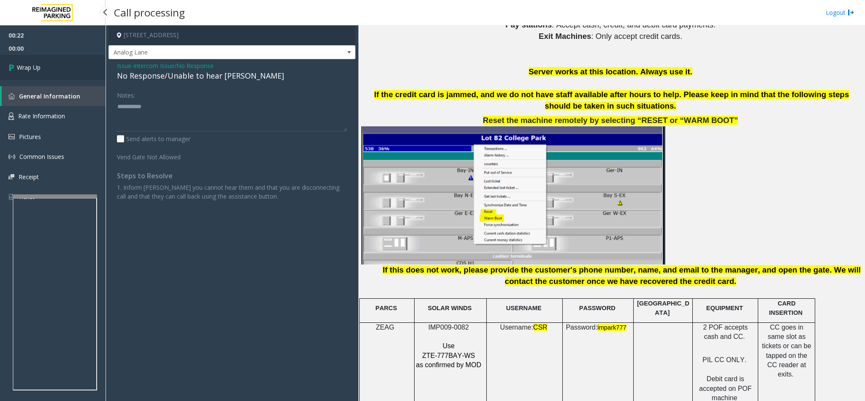
click at [59, 71] on link "Wrap Up" at bounding box center [53, 67] width 106 height 25
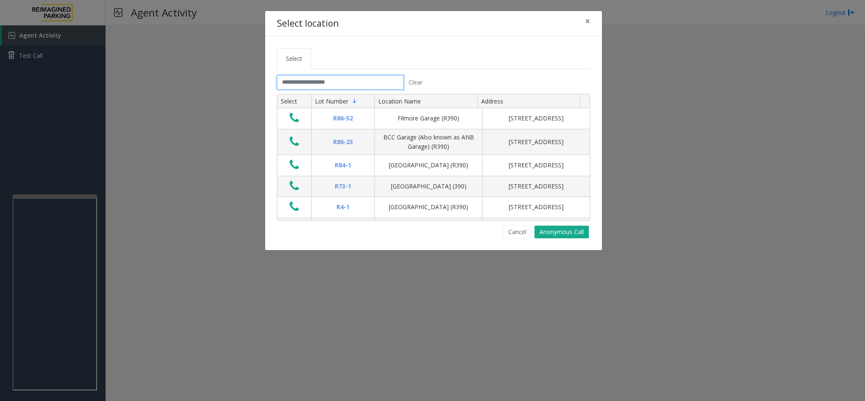
click at [304, 81] on input "text" at bounding box center [340, 82] width 127 height 14
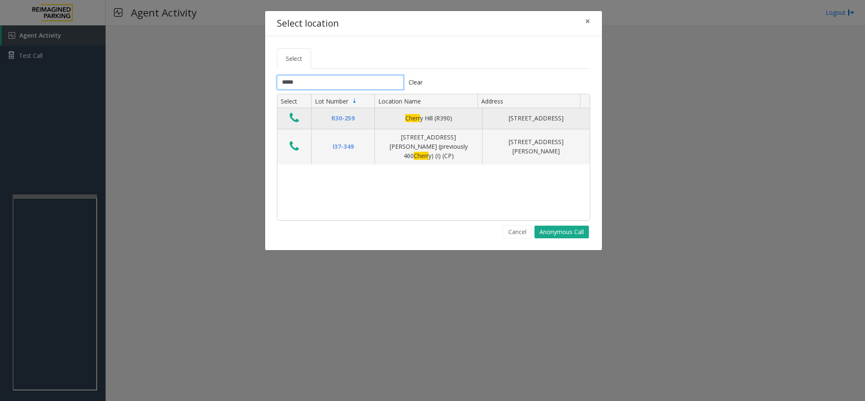
type input "*****"
click at [298, 118] on icon "Data table" at bounding box center [294, 118] width 9 height 12
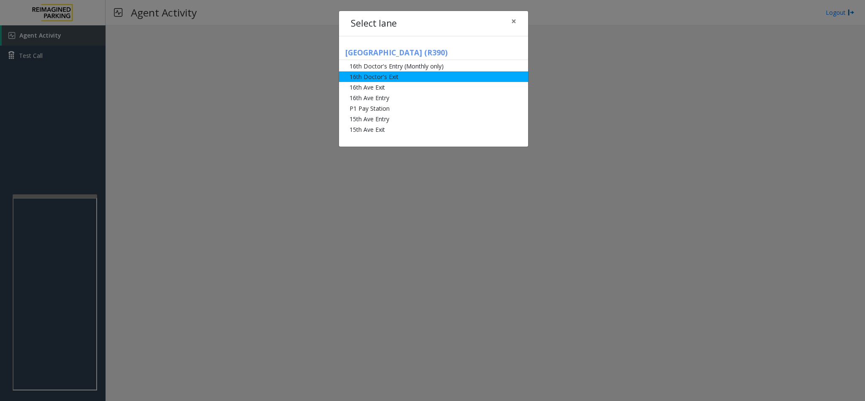
click at [396, 78] on li "16th Doctor's Exit" at bounding box center [433, 76] width 189 height 11
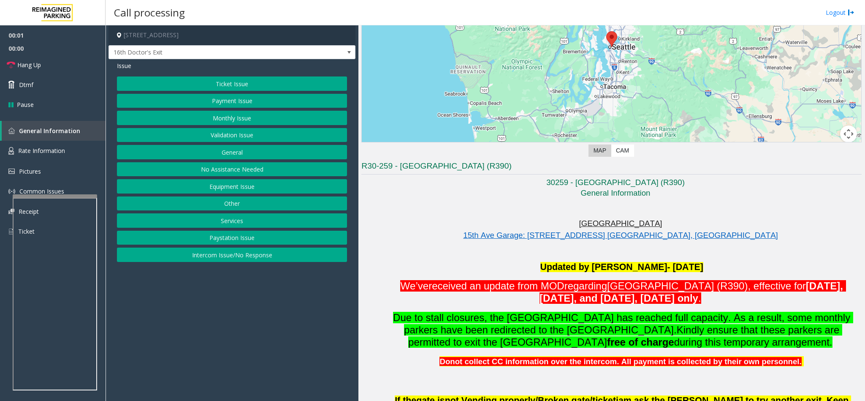
scroll to position [127, 0]
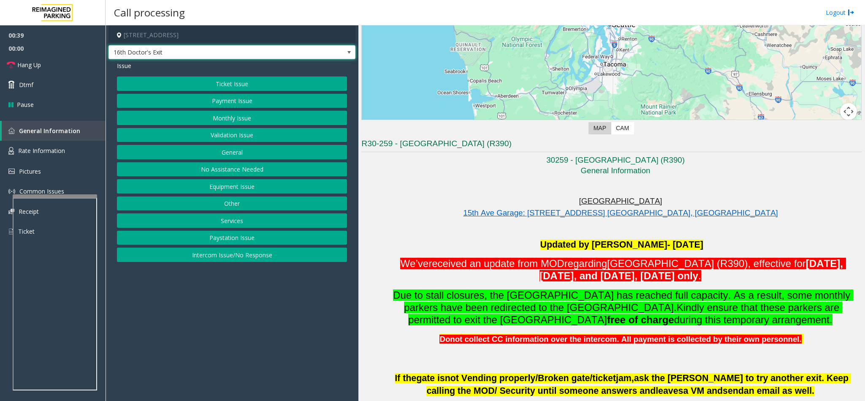
click at [218, 49] on span "16th Doctor's Exit" at bounding box center [207, 53] width 197 height 14
click at [227, 332] on app-call-processing-form "[STREET_ADDRESS] 16th Doctor's Exit Issue Ticket Issue Payment Issue Monthly Is…" at bounding box center [232, 212] width 253 height 375
click at [230, 85] on button "Ticket Issue" at bounding box center [232, 83] width 230 height 14
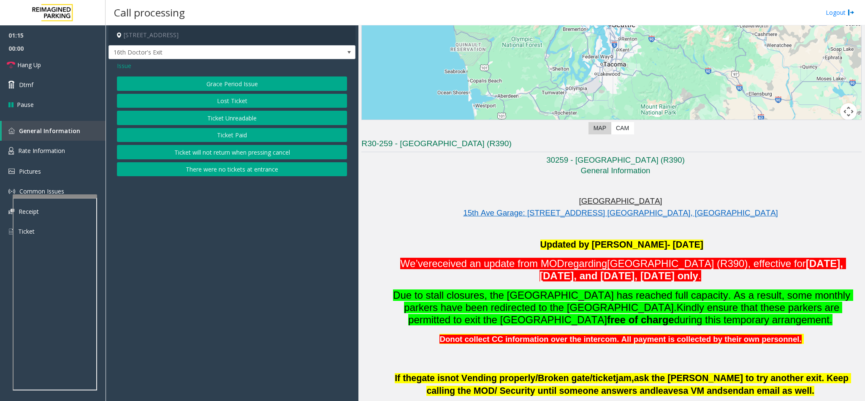
click at [206, 123] on button "Ticket Unreadable" at bounding box center [232, 118] width 230 height 14
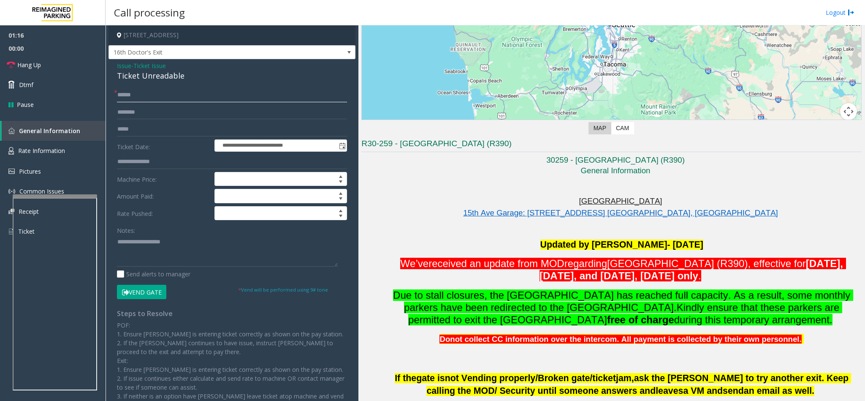
click at [126, 94] on input "text" at bounding box center [232, 95] width 230 height 14
type input "**"
click at [141, 78] on div "Ticket Unreadable" at bounding box center [232, 75] width 230 height 11
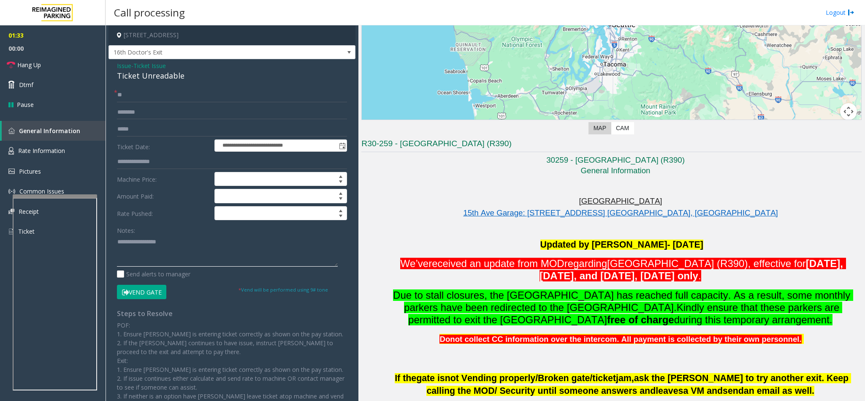
click at [117, 244] on textarea at bounding box center [227, 251] width 221 height 32
click at [47, 65] on link "Hang Up" at bounding box center [53, 65] width 106 height 20
click at [217, 247] on textarea at bounding box center [227, 251] width 221 height 32
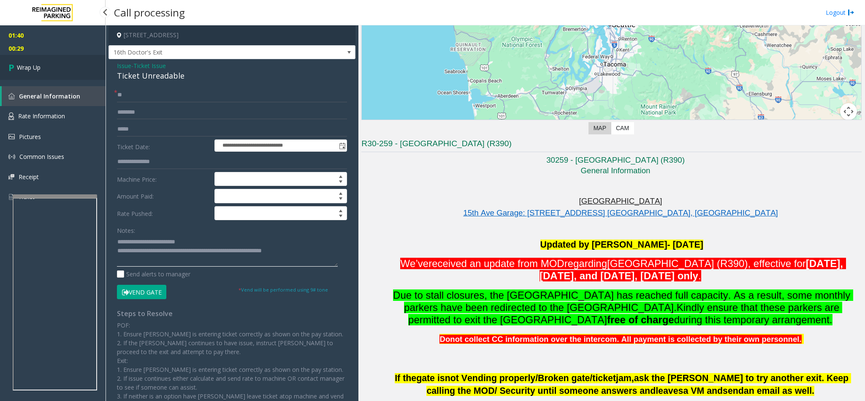
type textarea "**********"
click at [61, 70] on link "Wrap Up" at bounding box center [53, 67] width 106 height 25
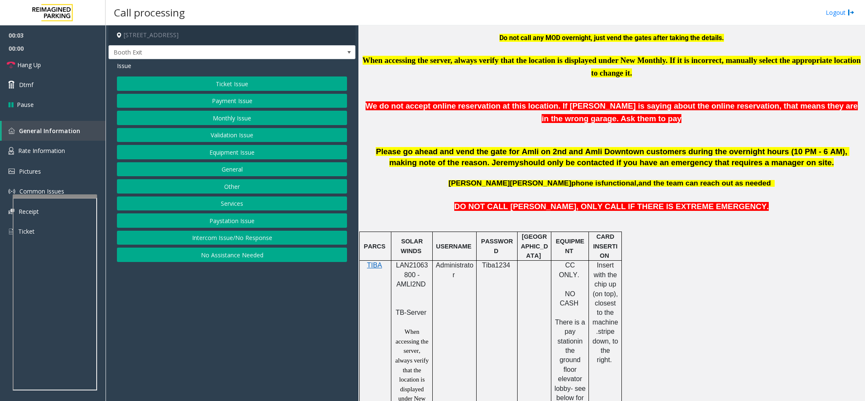
scroll to position [317, 0]
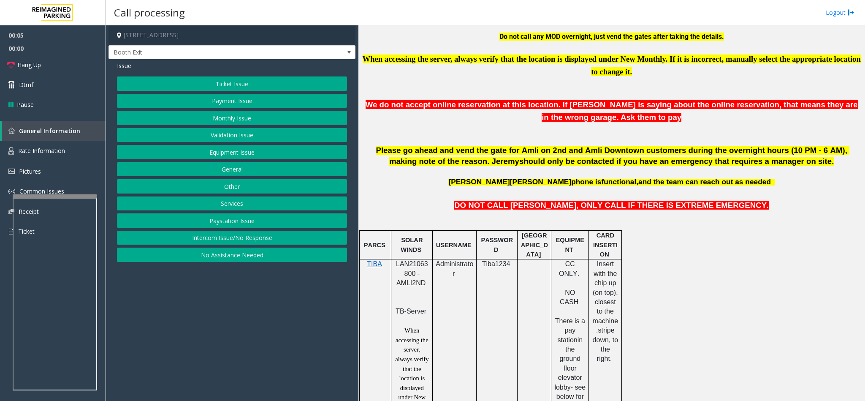
click at [409, 275] on span "LAN21063800 - AMLI2ND" at bounding box center [412, 273] width 32 height 26
copy span "LAN21063800"
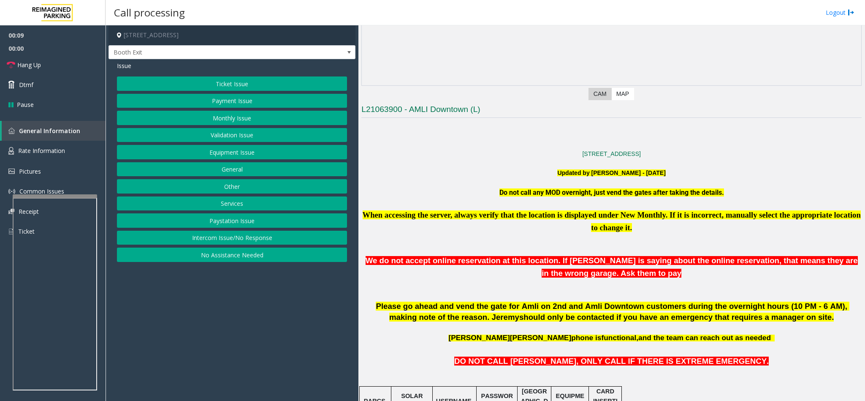
scroll to position [127, 0]
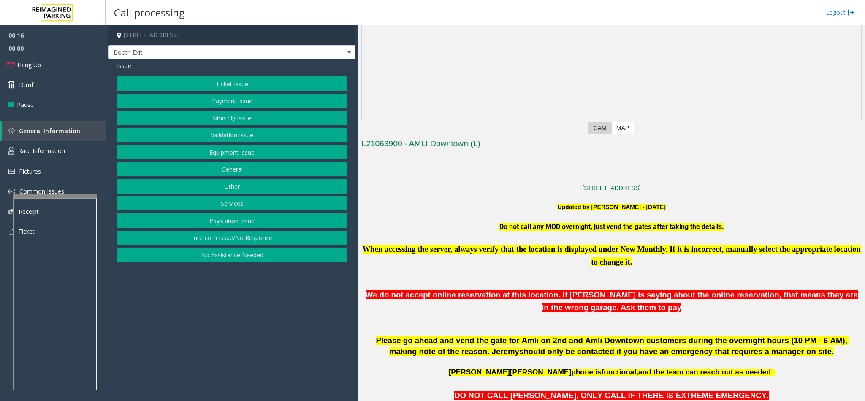
click at [302, 117] on button "Monthly Issue" at bounding box center [232, 118] width 230 height 14
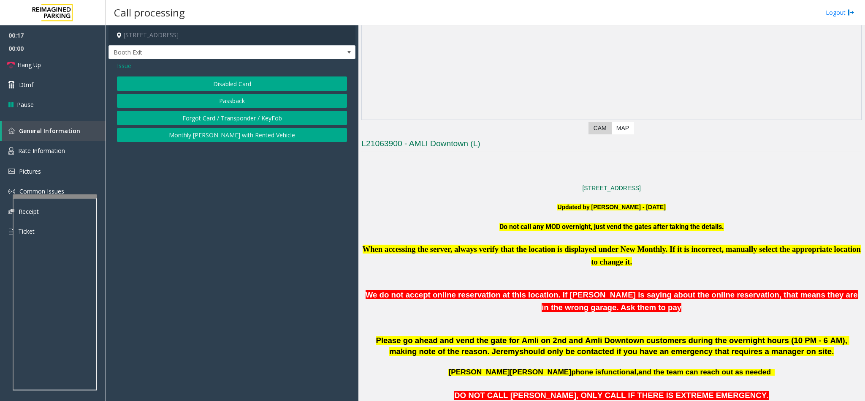
click at [206, 118] on button "Forgot Card / Transponder / KeyFob" at bounding box center [232, 118] width 230 height 14
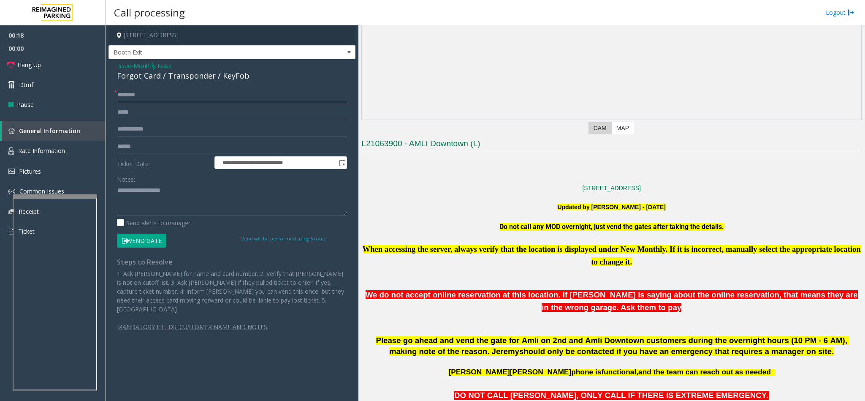
click at [128, 94] on input "text" at bounding box center [232, 95] width 230 height 14
click at [121, 142] on input "text" at bounding box center [232, 146] width 230 height 14
click at [125, 95] on input "text" at bounding box center [232, 95] width 230 height 14
click at [128, 94] on input "text" at bounding box center [232, 95] width 230 height 14
click at [135, 88] on input "text" at bounding box center [232, 95] width 230 height 14
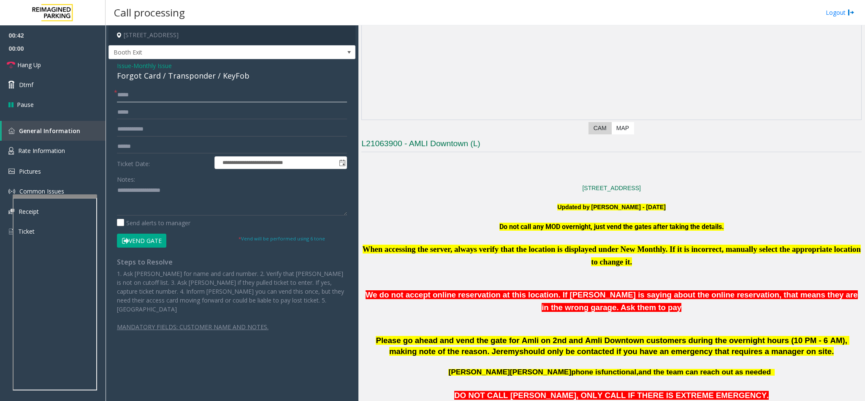
click at [158, 98] on input "****" at bounding box center [232, 95] width 230 height 14
type input "**********"
click at [62, 66] on link "Hang Up" at bounding box center [53, 65] width 106 height 20
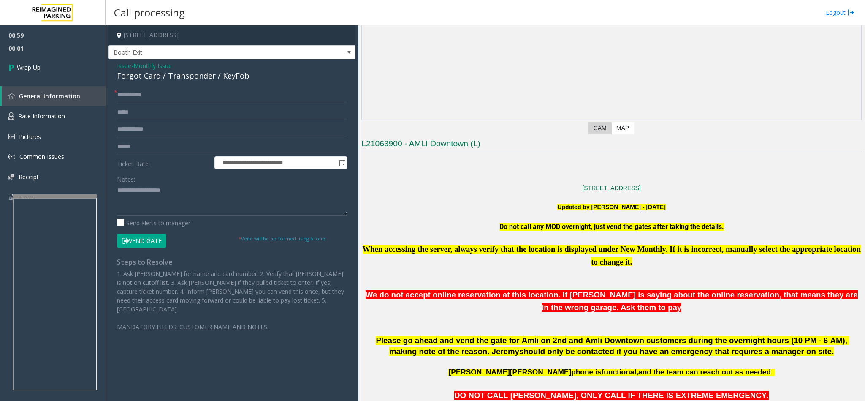
click at [122, 66] on span "Issue" at bounding box center [124, 65] width 14 height 9
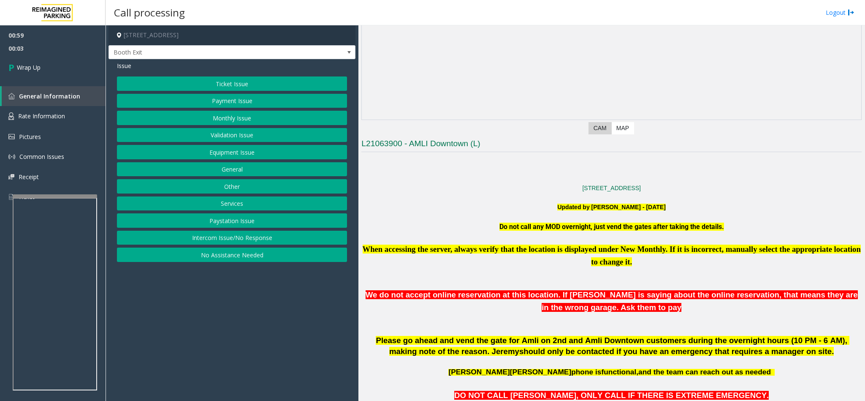
click at [230, 116] on button "Monthly Issue" at bounding box center [232, 118] width 230 height 14
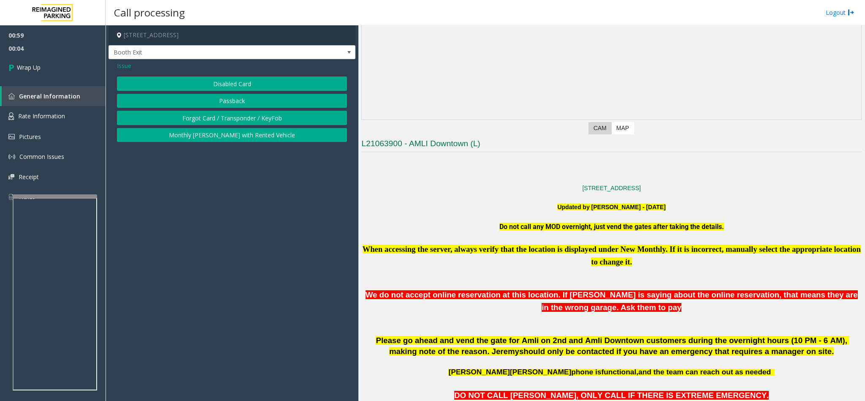
click at [163, 122] on button "Forgot Card / Transponder / KeyFob" at bounding box center [232, 118] width 230 height 14
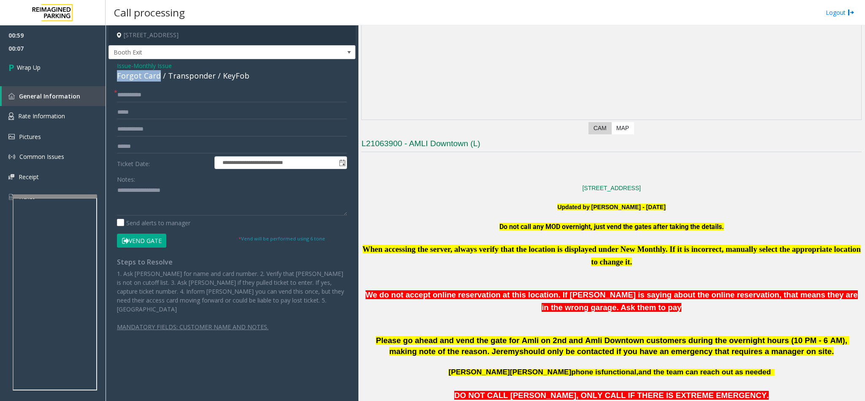
drag, startPoint x: 160, startPoint y: 75, endPoint x: 115, endPoint y: 75, distance: 44.3
click at [115, 75] on div "**********" at bounding box center [231, 203] width 247 height 289
click at [175, 193] on textarea at bounding box center [232, 200] width 230 height 32
click at [118, 190] on textarea at bounding box center [232, 200] width 230 height 32
click at [171, 193] on textarea at bounding box center [232, 200] width 230 height 32
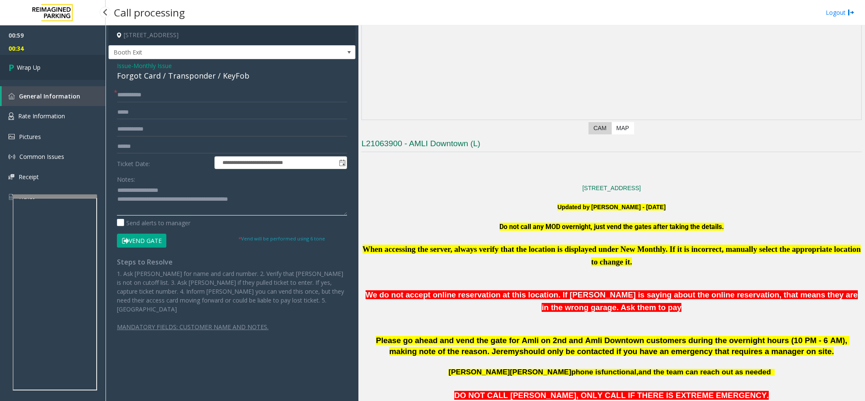
type textarea "**********"
click at [52, 67] on link "Wrap Up" at bounding box center [53, 67] width 106 height 25
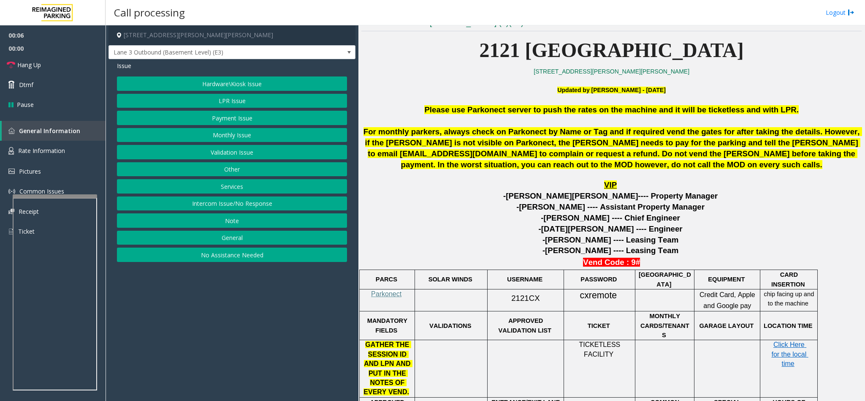
scroll to position [317, 0]
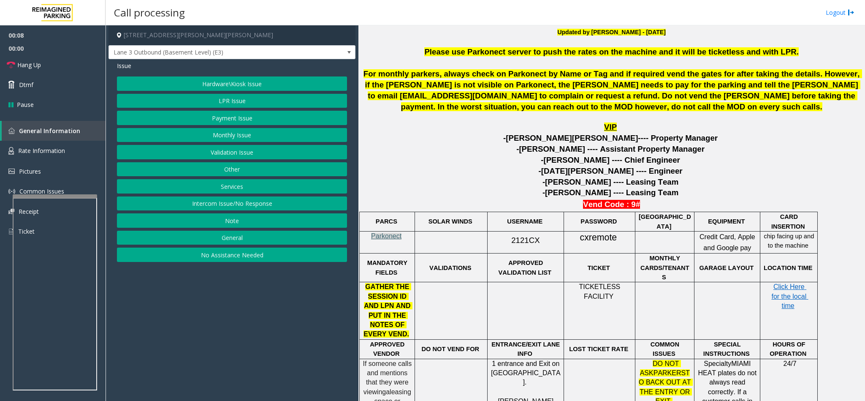
click at [387, 238] on span "Parkonect" at bounding box center [386, 235] width 30 height 7
copy span "2121CX"
drag, startPoint x: 509, startPoint y: 241, endPoint x: 534, endPoint y: 244, distance: 25.5
click at [534, 244] on span "2121CX" at bounding box center [525, 240] width 28 height 9
copy span "cxremote"
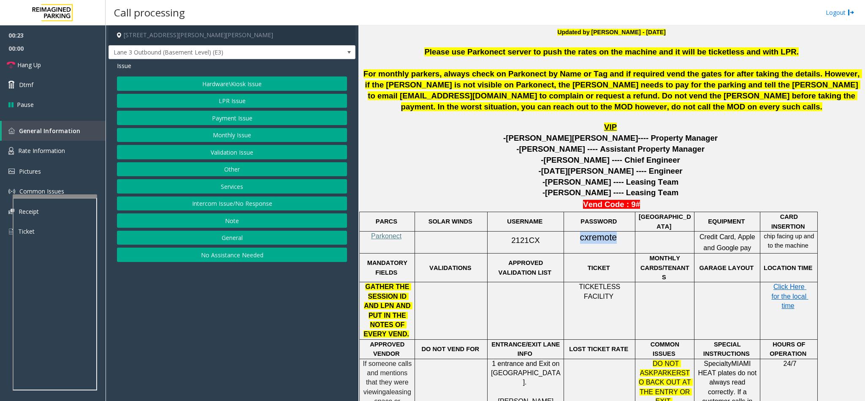
drag, startPoint x: 580, startPoint y: 239, endPoint x: 615, endPoint y: 240, distance: 35.0
click at [615, 240] on span "cxremote" at bounding box center [598, 237] width 37 height 11
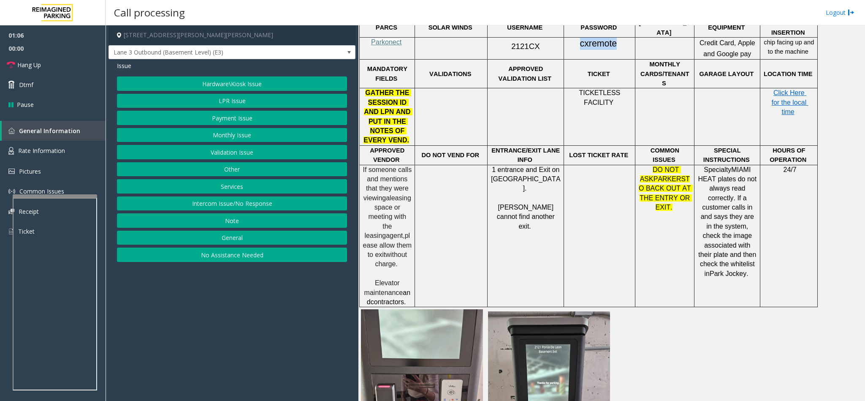
scroll to position [570, 0]
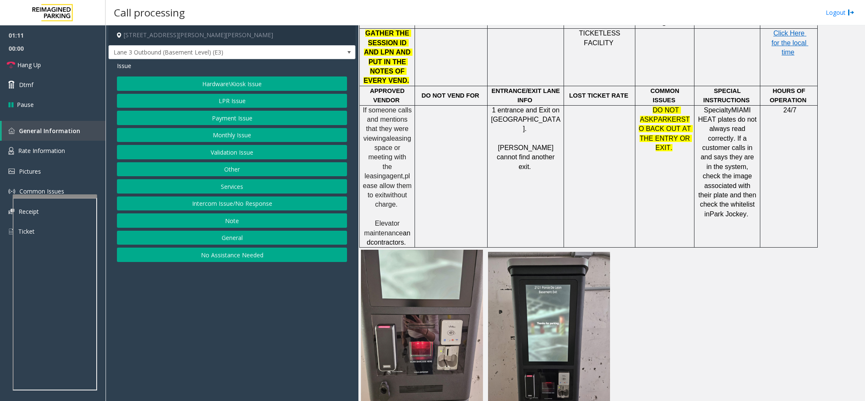
click at [238, 187] on button "Services" at bounding box center [232, 186] width 230 height 14
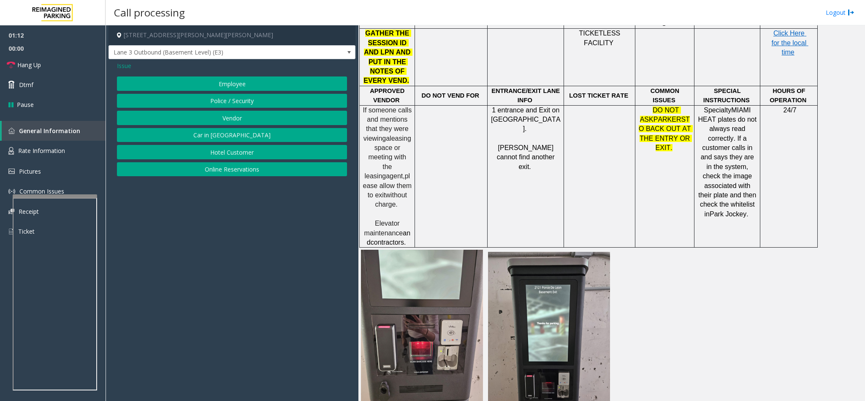
click at [244, 169] on button "Online Reservations" at bounding box center [232, 169] width 230 height 14
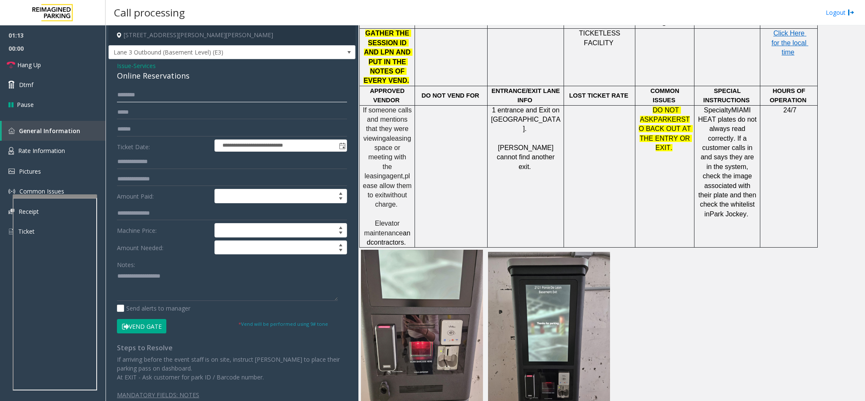
click at [144, 94] on input "text" at bounding box center [232, 95] width 230 height 14
type input "*"
type input "******"
click at [149, 76] on div "Online Reservations" at bounding box center [232, 75] width 230 height 11
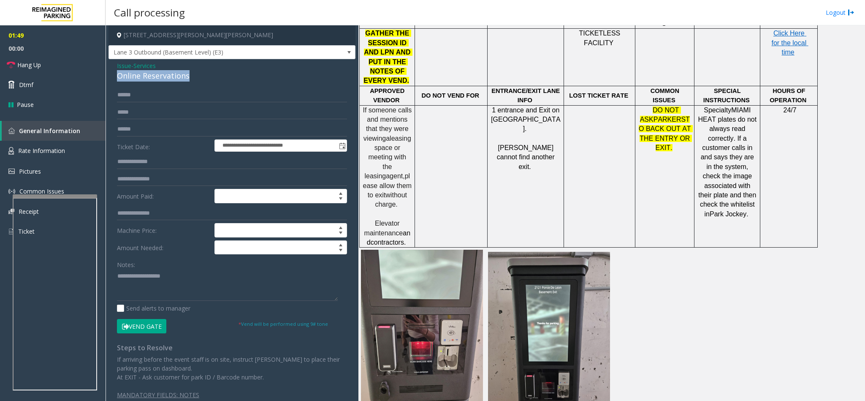
click at [149, 76] on div "Online Reservations" at bounding box center [232, 75] width 230 height 11
drag, startPoint x: 157, startPoint y: 69, endPoint x: 162, endPoint y: 94, distance: 25.9
click at [162, 94] on div "**********" at bounding box center [231, 233] width 247 height 348
click at [159, 73] on div "Online Reservations" at bounding box center [232, 75] width 230 height 11
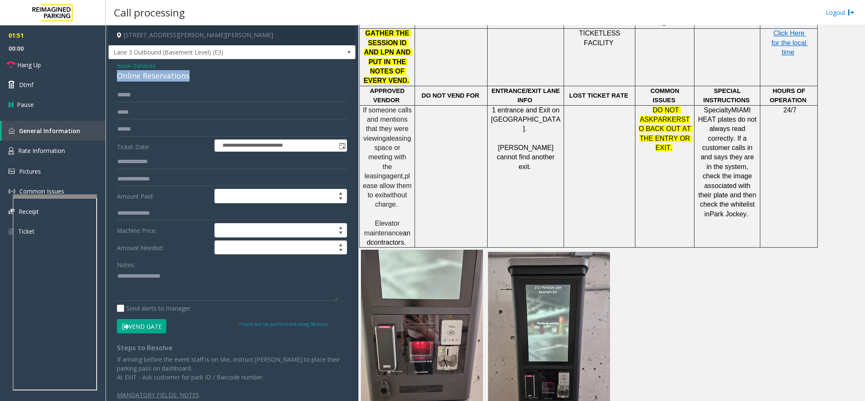
click at [159, 73] on div "Online Reservations" at bounding box center [232, 75] width 230 height 11
click at [183, 282] on textarea at bounding box center [227, 285] width 221 height 32
click at [117, 279] on textarea at bounding box center [227, 285] width 221 height 32
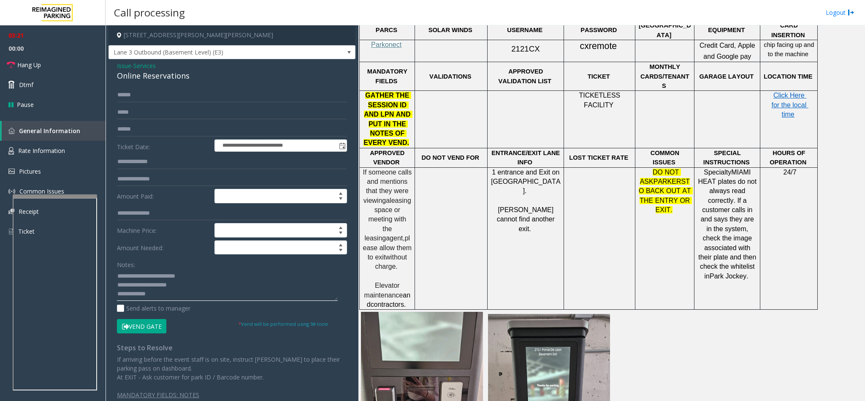
scroll to position [194, 0]
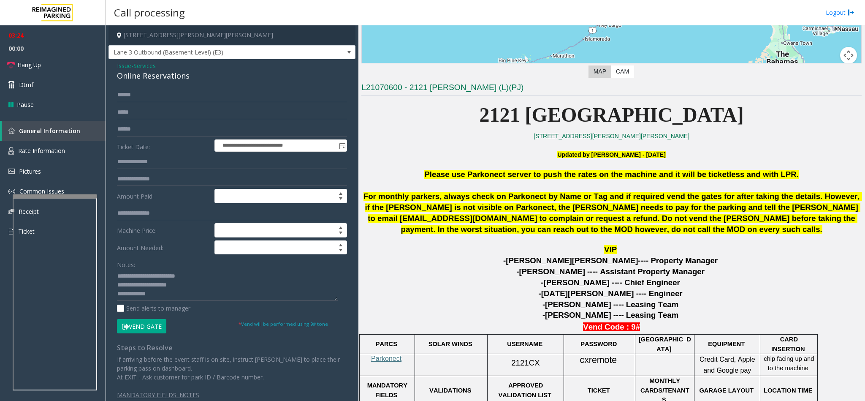
click at [141, 325] on button "Vend Gate" at bounding box center [141, 326] width 49 height 14
click at [173, 297] on textarea at bounding box center [227, 285] width 221 height 32
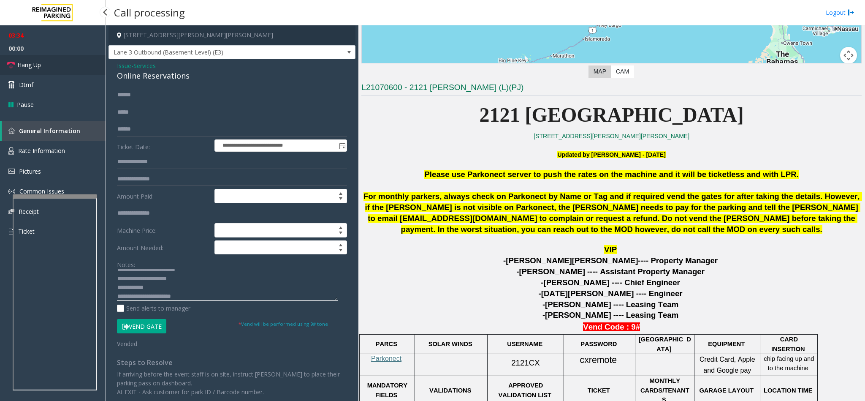
type textarea "**********"
click at [47, 66] on link "Hang Up" at bounding box center [53, 65] width 106 height 20
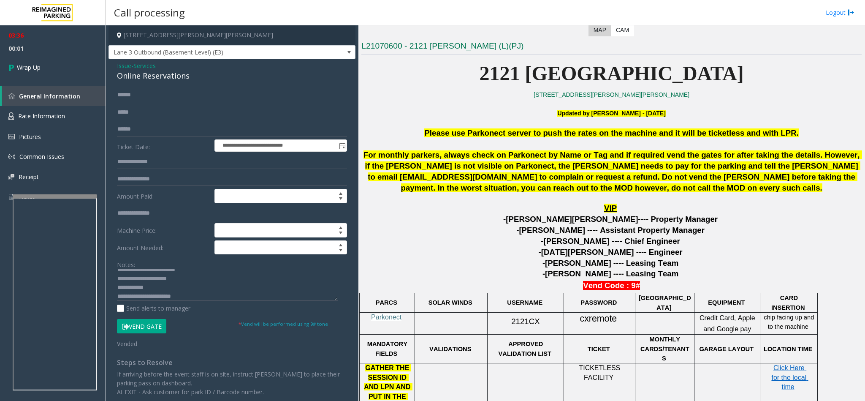
scroll to position [257, 0]
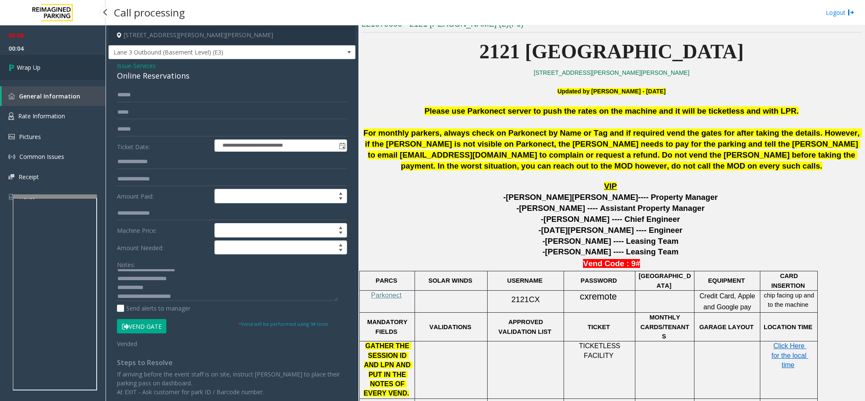
click at [40, 74] on link "Wrap Up" at bounding box center [53, 67] width 106 height 25
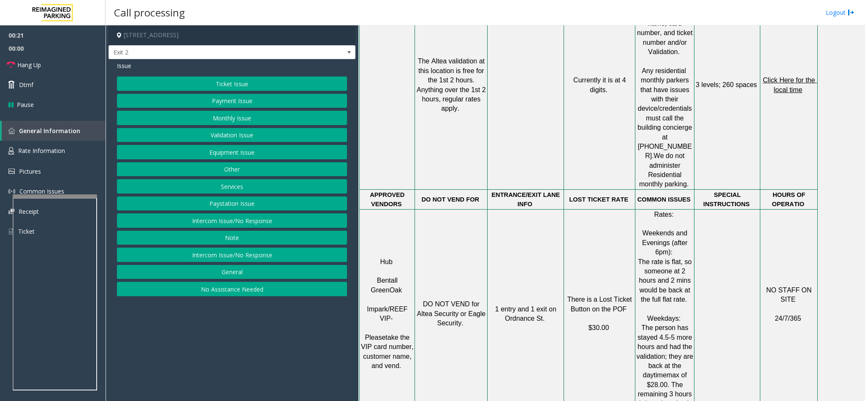
scroll to position [823, 0]
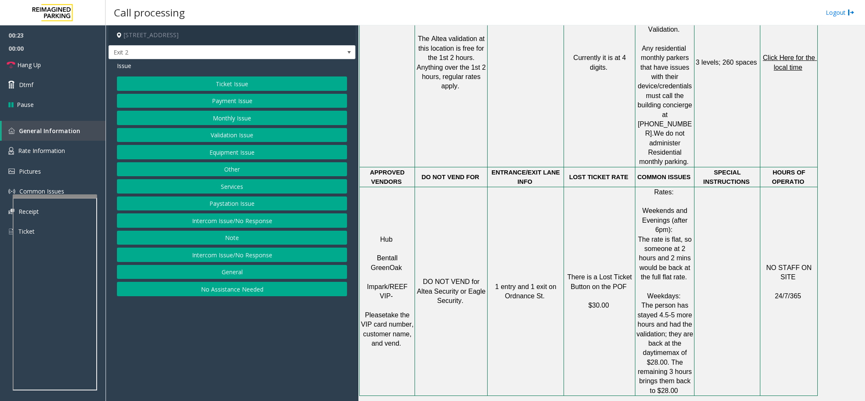
click at [232, 84] on button "Ticket Issue" at bounding box center [232, 83] width 230 height 14
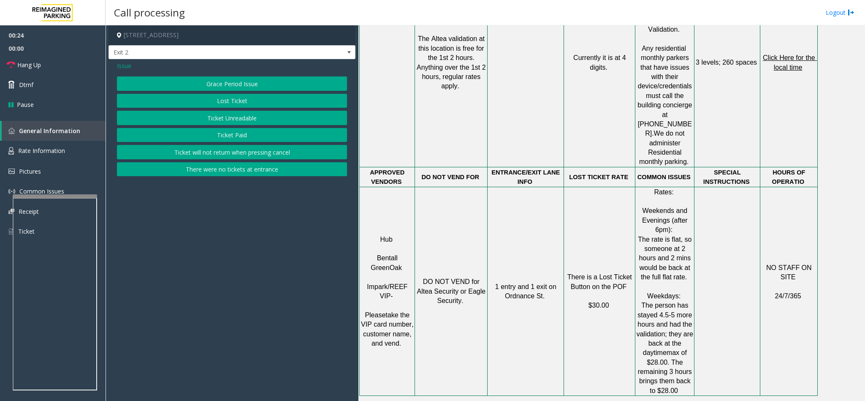
click at [230, 98] on button "Lost Ticket" at bounding box center [232, 101] width 230 height 14
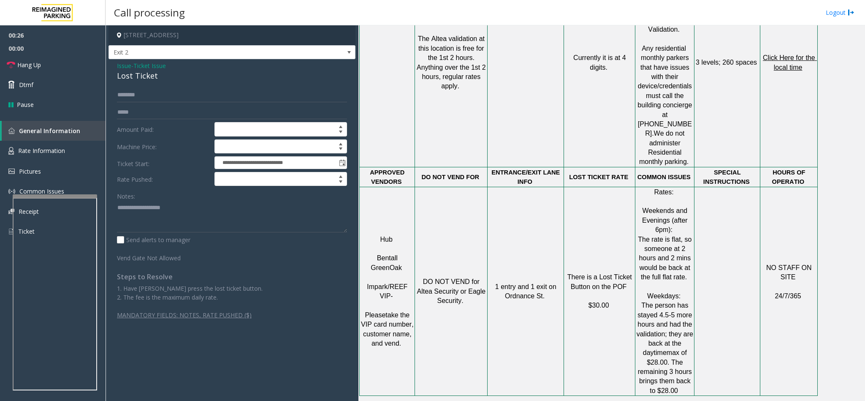
click at [137, 79] on div "Lost Ticket" at bounding box center [232, 75] width 230 height 11
click at [117, 206] on textarea at bounding box center [232, 216] width 230 height 32
click at [173, 213] on textarea at bounding box center [232, 216] width 230 height 32
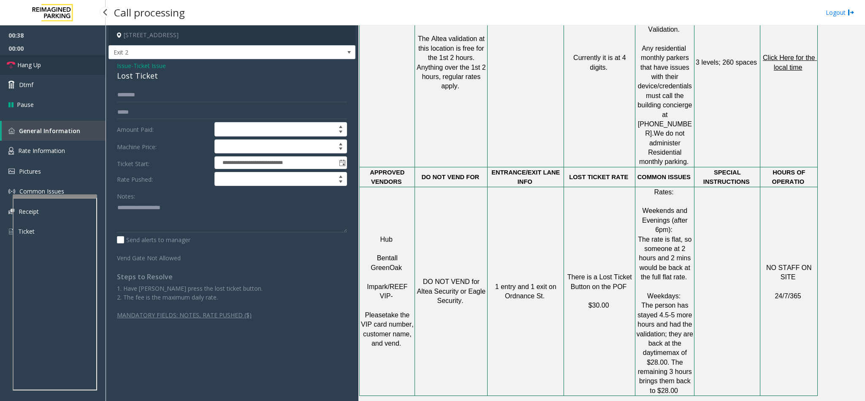
click at [74, 71] on link "Hang Up" at bounding box center [53, 65] width 106 height 20
click at [232, 209] on textarea at bounding box center [232, 216] width 230 height 32
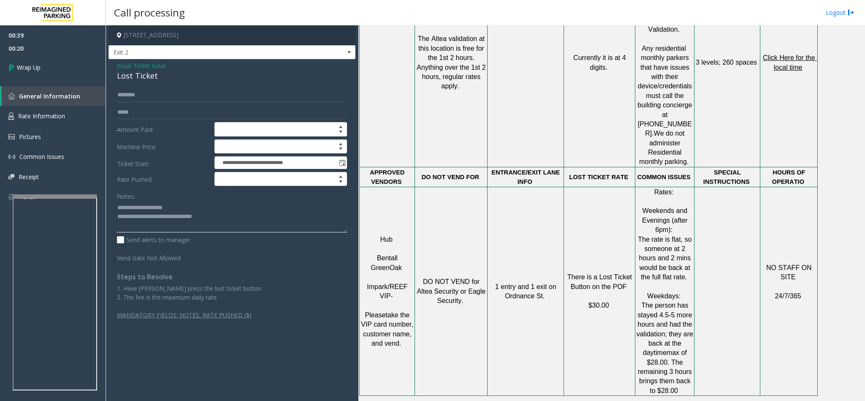
click at [186, 217] on textarea at bounding box center [232, 216] width 230 height 32
click at [184, 217] on textarea at bounding box center [232, 216] width 230 height 32
type textarea "**********"
click at [89, 73] on link "Wrap Up" at bounding box center [53, 67] width 106 height 25
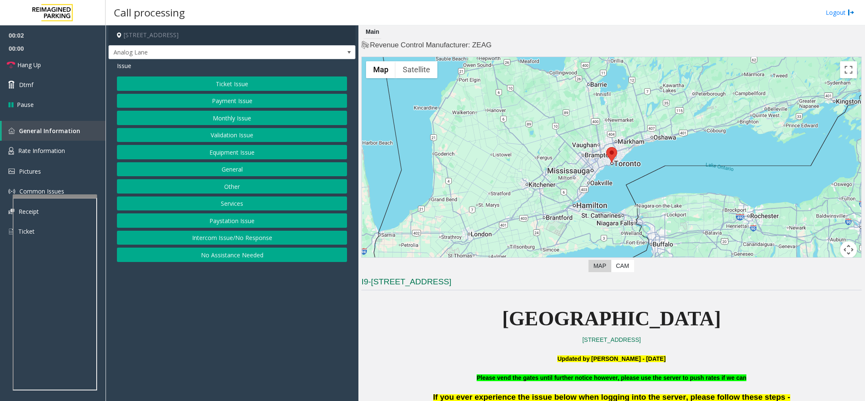
click at [238, 242] on button "Intercom Issue/No Response" at bounding box center [232, 237] width 230 height 14
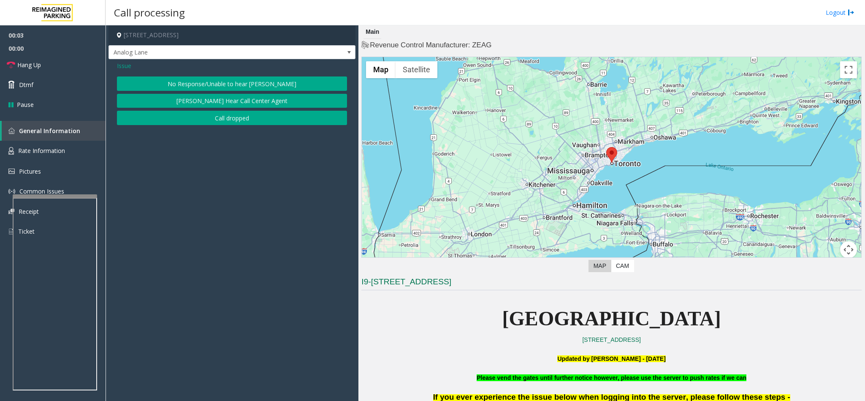
click at [202, 81] on button "No Response/Unable to hear [PERSON_NAME]" at bounding box center [232, 83] width 230 height 14
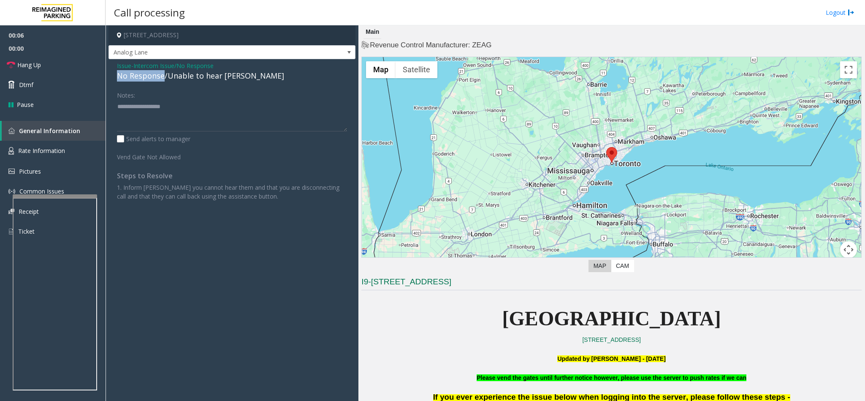
drag, startPoint x: 163, startPoint y: 80, endPoint x: 113, endPoint y: 76, distance: 50.8
click at [109, 79] on div "Issue - Intercom Issue/No Response No Response/Unable to hear [PERSON_NAME] Not…" at bounding box center [231, 134] width 247 height 150
click at [170, 107] on textarea at bounding box center [232, 116] width 230 height 32
type textarea "**********"
click at [80, 60] on link "Hang Up" at bounding box center [53, 65] width 106 height 20
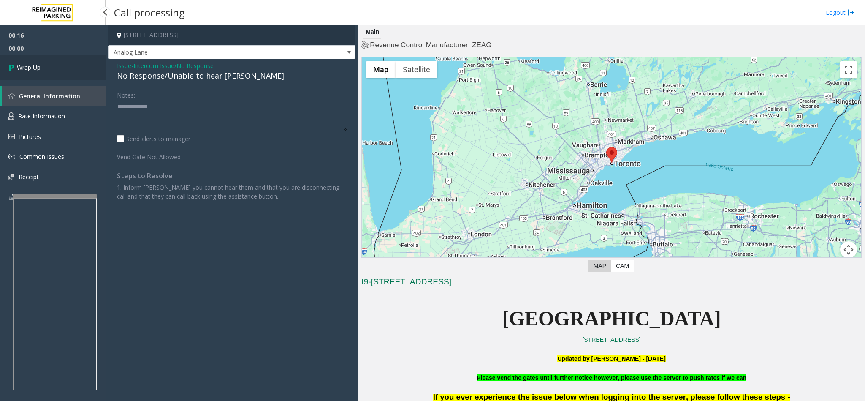
click at [80, 60] on link "Wrap Up" at bounding box center [53, 67] width 106 height 25
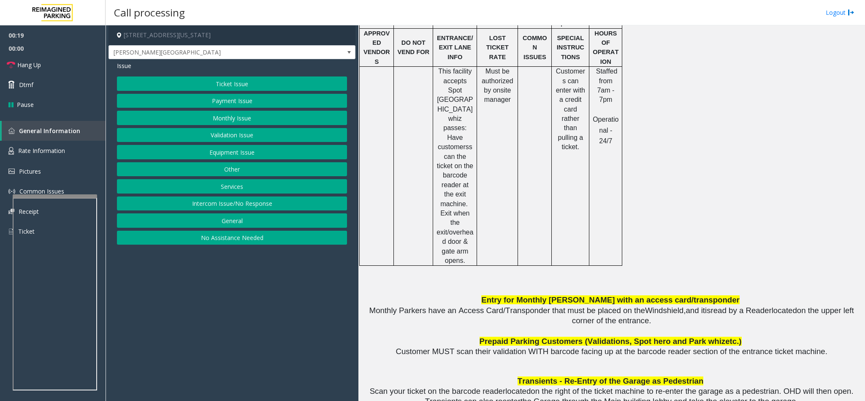
scroll to position [760, 0]
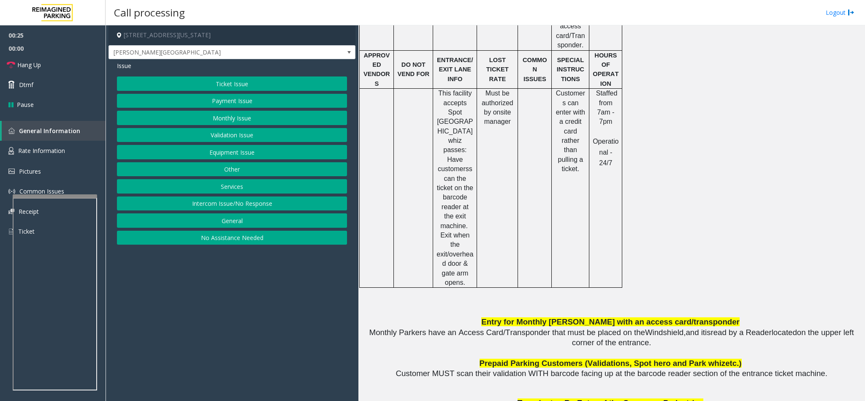
click at [232, 152] on button "Equipment Issue" at bounding box center [232, 152] width 230 height 14
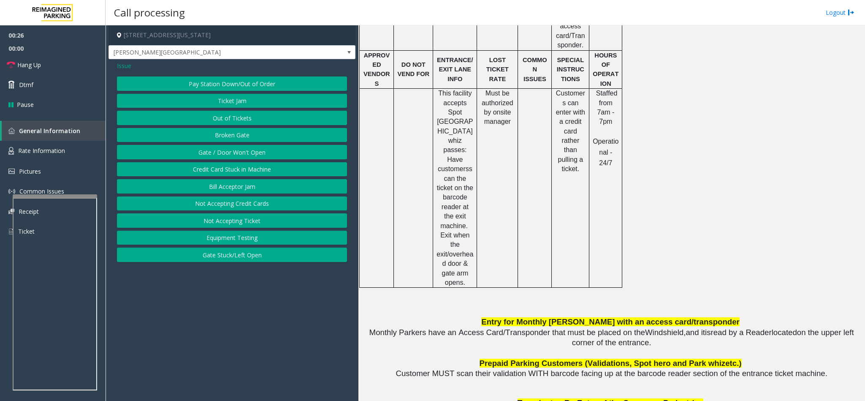
click at [229, 151] on button "Gate / Door Won't Open" at bounding box center [232, 152] width 230 height 14
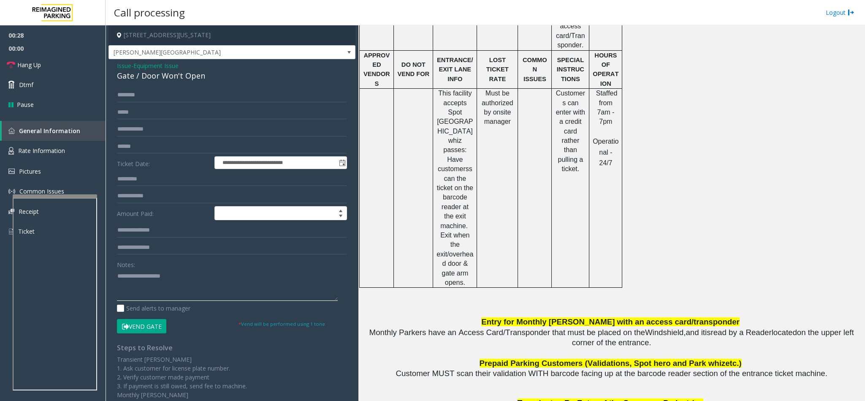
click at [165, 279] on textarea at bounding box center [227, 285] width 221 height 32
click at [51, 69] on link "Hang Up" at bounding box center [53, 65] width 106 height 20
click at [168, 280] on textarea at bounding box center [227, 285] width 221 height 32
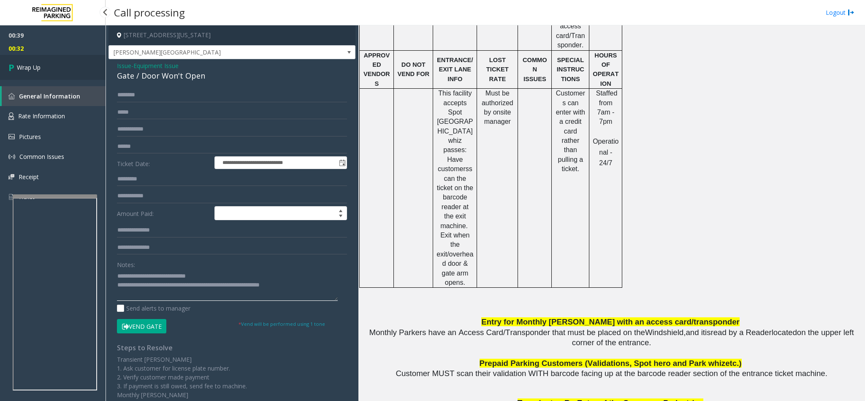
type textarea "**********"
click at [53, 60] on link "Wrap Up" at bounding box center [53, 67] width 106 height 25
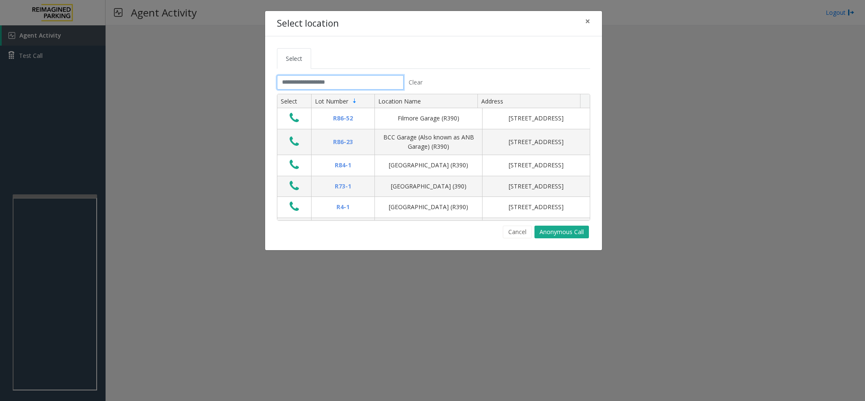
click at [332, 78] on input "text" at bounding box center [340, 82] width 127 height 14
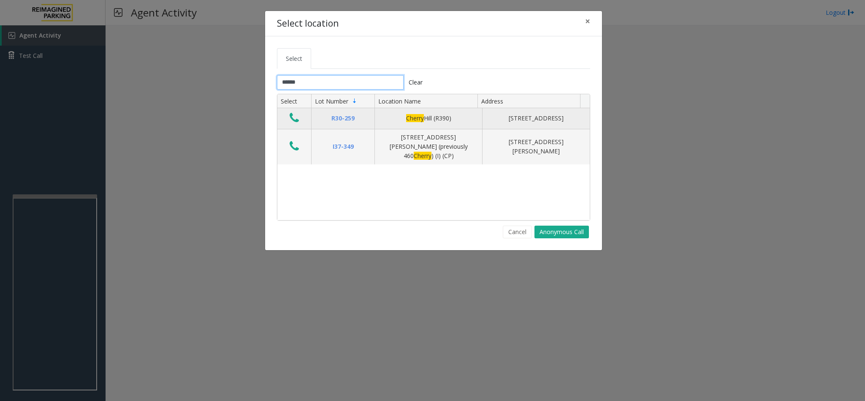
type input "******"
click at [289, 117] on button "Data table" at bounding box center [294, 118] width 14 height 14
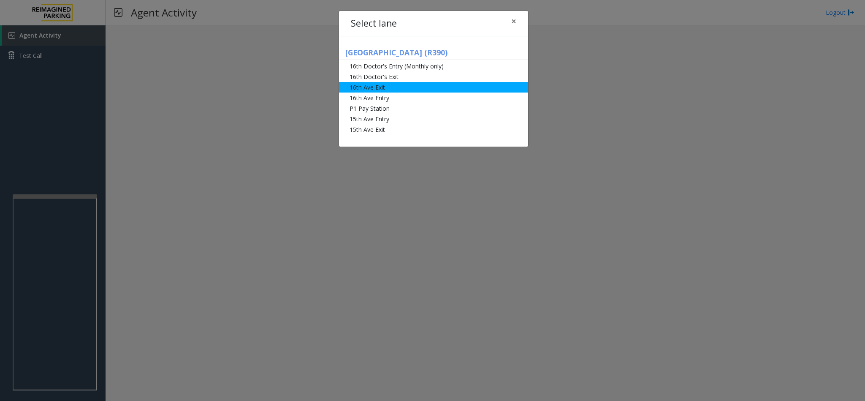
click at [404, 87] on li "16th Ave Exit" at bounding box center [433, 87] width 189 height 11
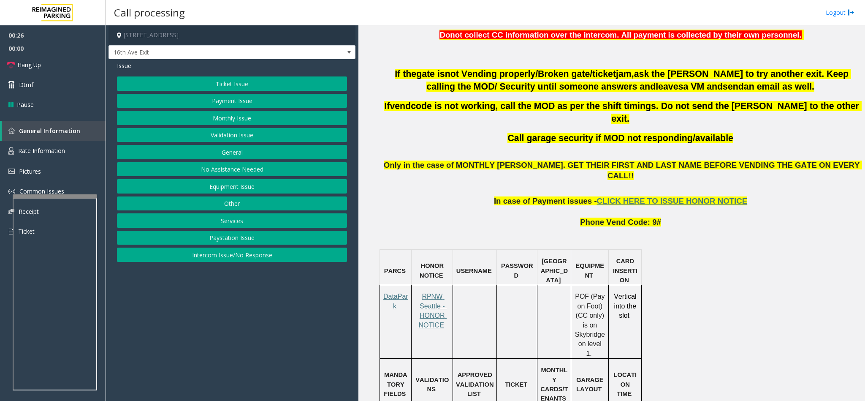
scroll to position [570, 0]
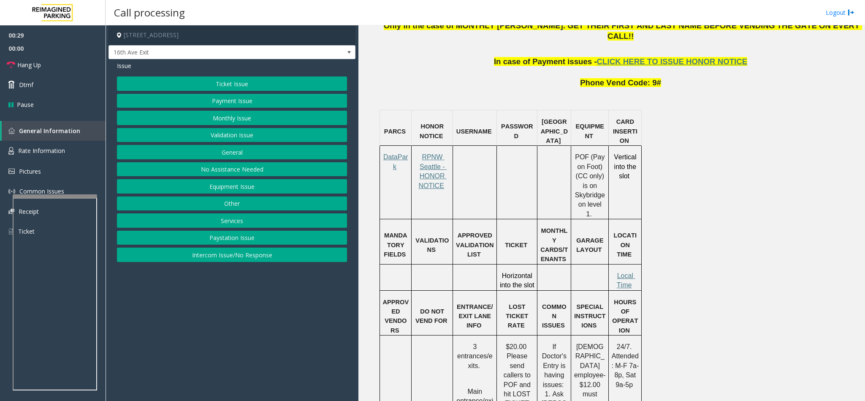
click at [215, 84] on button "Ticket Issue" at bounding box center [232, 83] width 230 height 14
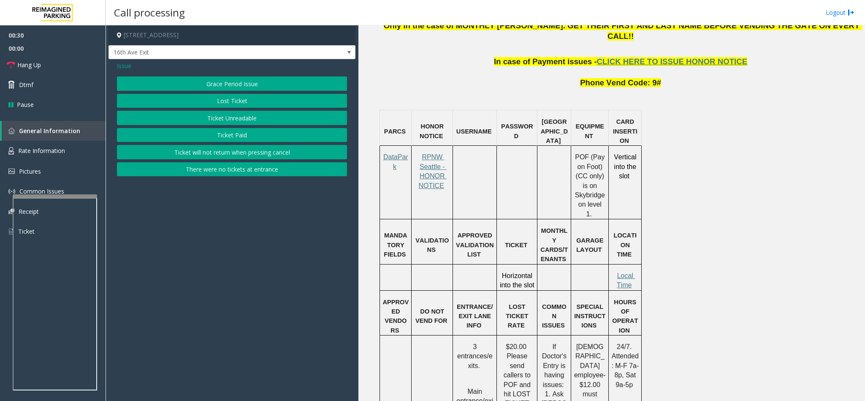
click at [213, 120] on button "Ticket Unreadable" at bounding box center [232, 118] width 230 height 14
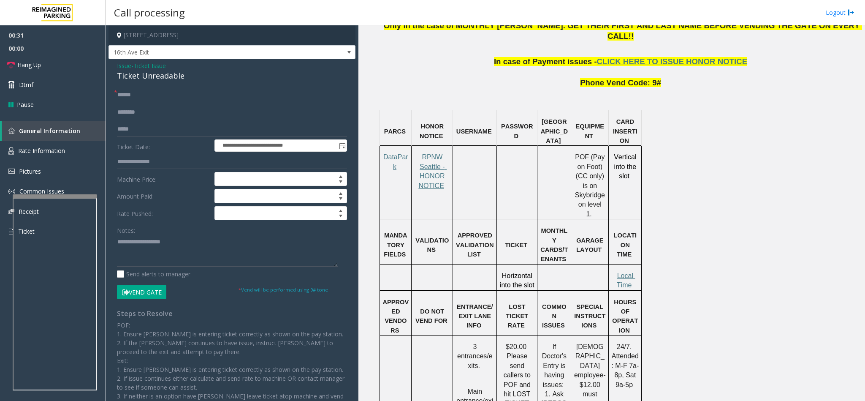
click at [139, 76] on div "Ticket Unreadable" at bounding box center [232, 75] width 230 height 11
click at [117, 244] on textarea at bounding box center [227, 251] width 221 height 32
click at [634, 57] on span "CLICK HERE TO ISSUE HONOR NOTICE" at bounding box center [672, 61] width 151 height 9
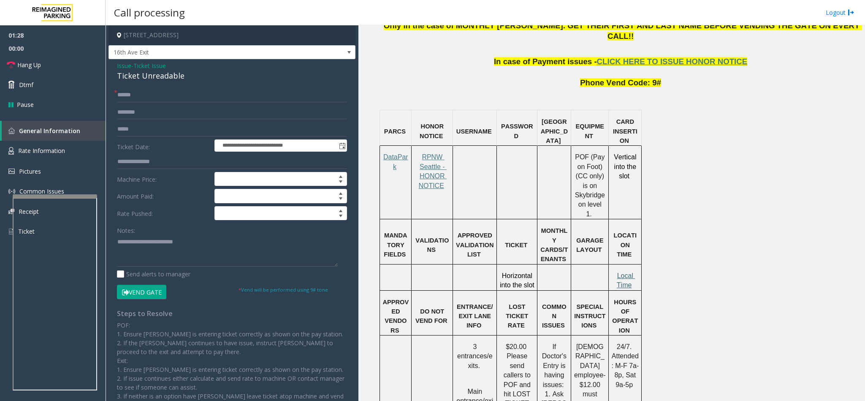
click at [627, 272] on span "Local Time" at bounding box center [626, 280] width 19 height 16
click at [200, 249] on textarea at bounding box center [227, 251] width 221 height 32
click at [60, 152] on span "Rate Information" at bounding box center [41, 150] width 47 height 8
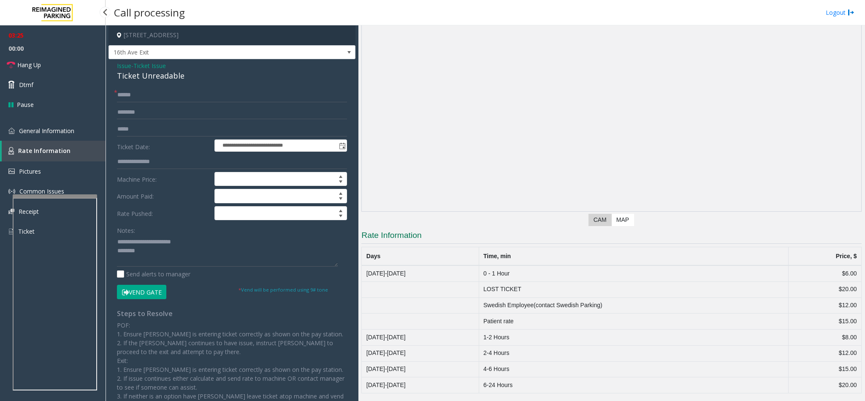
scroll to position [37, 0]
click at [146, 254] on textarea at bounding box center [227, 251] width 221 height 32
type textarea "**********"
click at [123, 97] on input "text" at bounding box center [232, 95] width 230 height 14
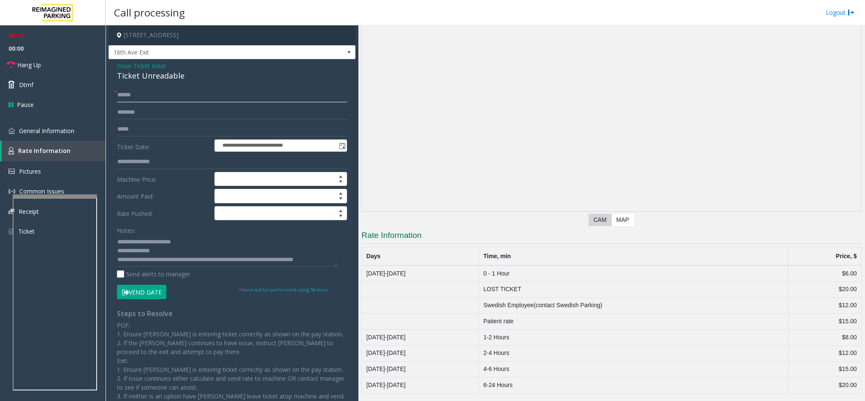
type input "******"
click at [144, 294] on button "Vend Gate" at bounding box center [141, 291] width 49 height 14
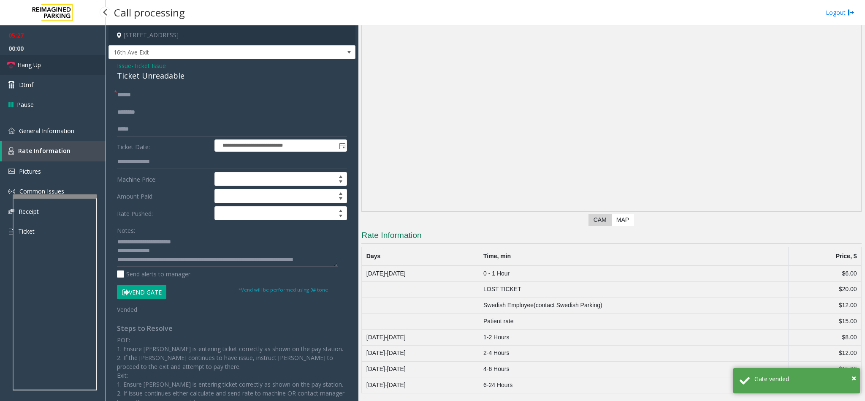
click at [49, 62] on link "Hang Up" at bounding box center [53, 65] width 106 height 20
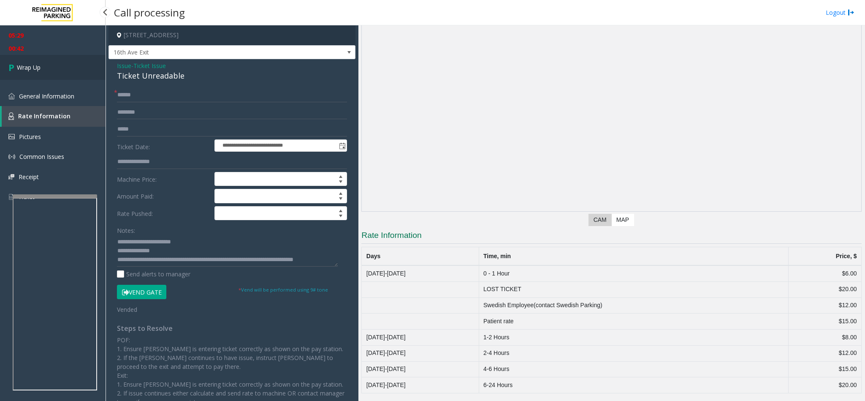
click at [67, 71] on link "Wrap Up" at bounding box center [53, 67] width 106 height 25
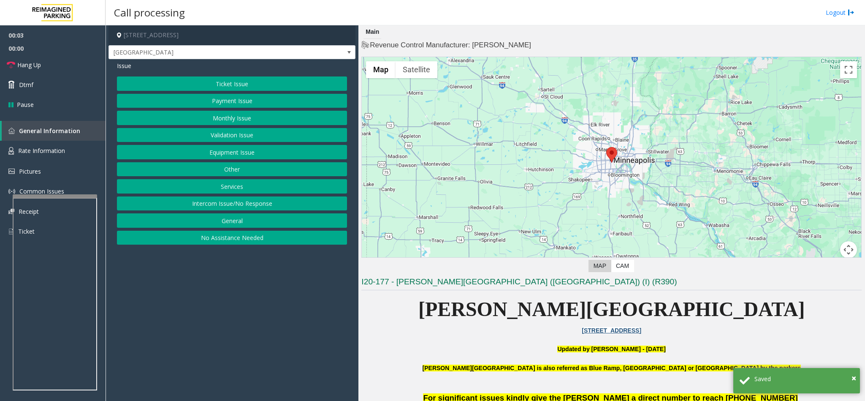
click at [229, 204] on button "Intercom Issue/No Response" at bounding box center [232, 203] width 230 height 14
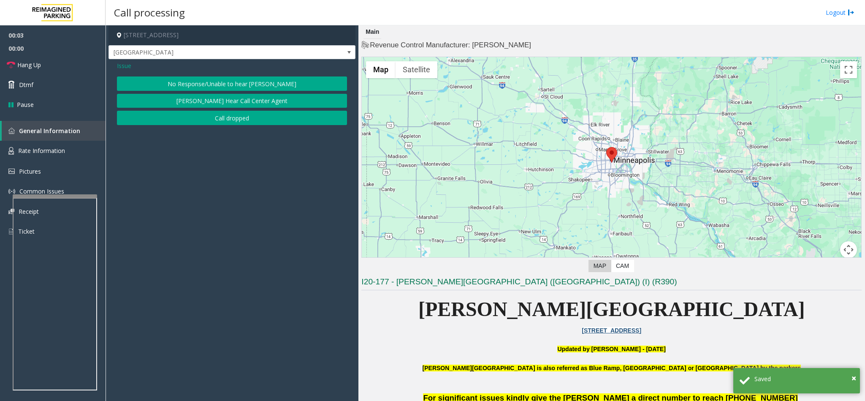
click at [217, 86] on button "No Response/Unable to hear [PERSON_NAME]" at bounding box center [232, 83] width 230 height 14
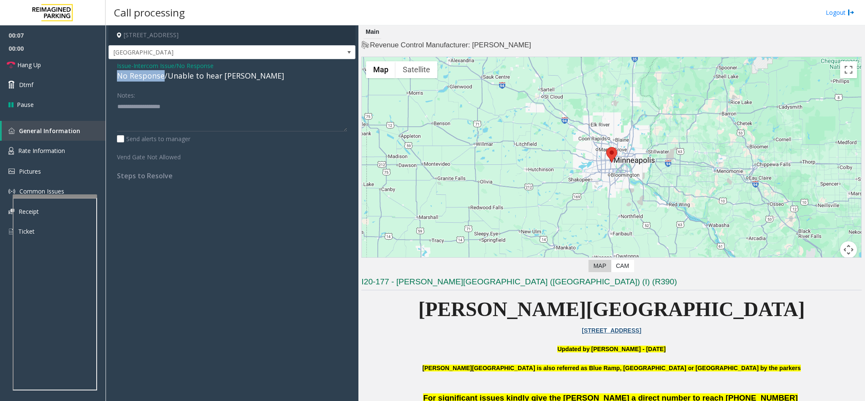
drag, startPoint x: 163, startPoint y: 74, endPoint x: 113, endPoint y: 77, distance: 50.8
click at [113, 77] on div "Issue - Intercom Issue/No Response No Response/Unable to hear parker Notes: Sen…" at bounding box center [231, 123] width 247 height 129
click at [164, 110] on textarea at bounding box center [232, 116] width 230 height 32
type textarea "**********"
click at [61, 66] on link "Hang Up" at bounding box center [53, 65] width 106 height 20
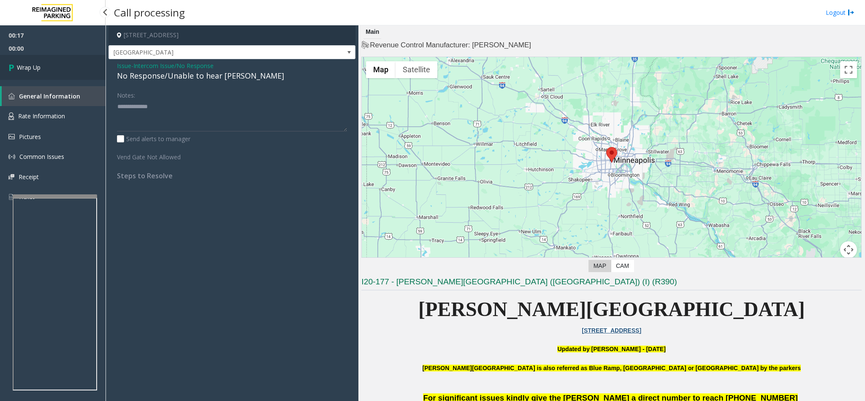
click at [70, 73] on link "Wrap Up" at bounding box center [53, 67] width 106 height 25
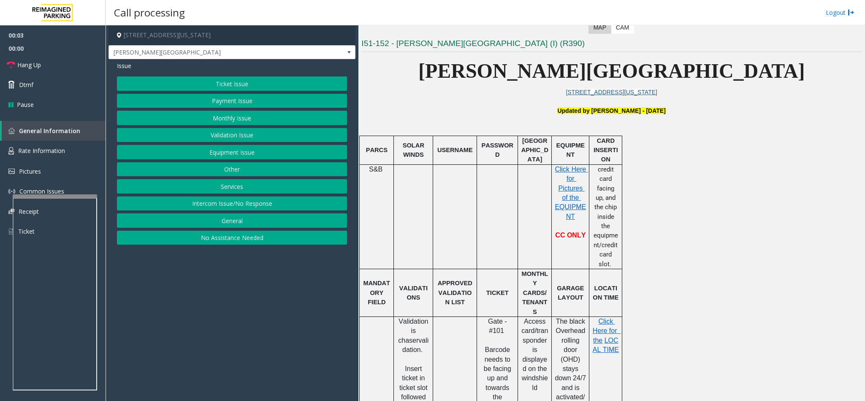
scroll to position [253, 0]
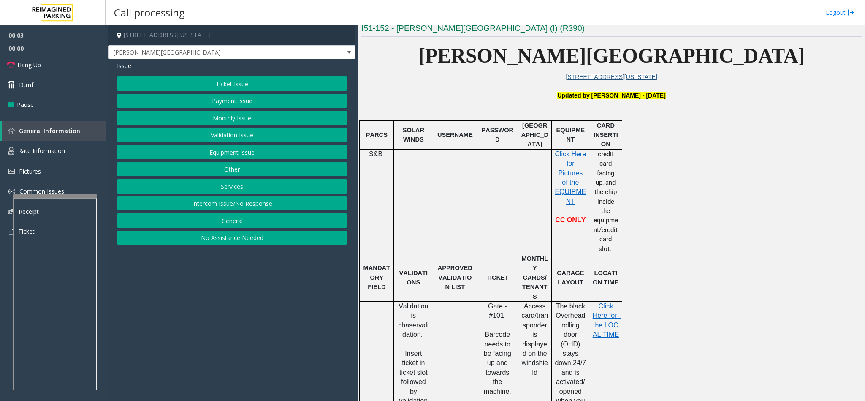
click at [224, 83] on button "Ticket Issue" at bounding box center [232, 83] width 230 height 14
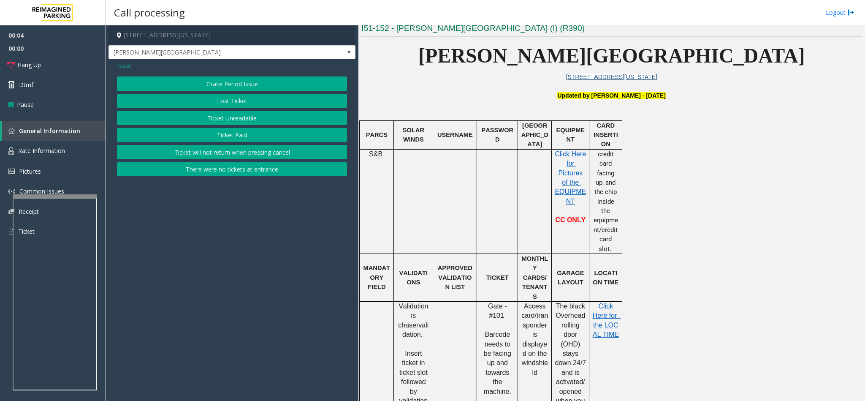
click at [214, 114] on button "Ticket Unreadable" at bounding box center [232, 118] width 230 height 14
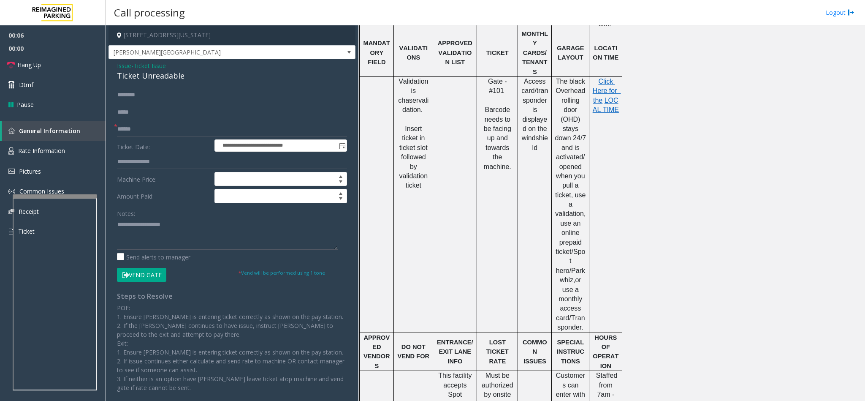
scroll to position [443, 0]
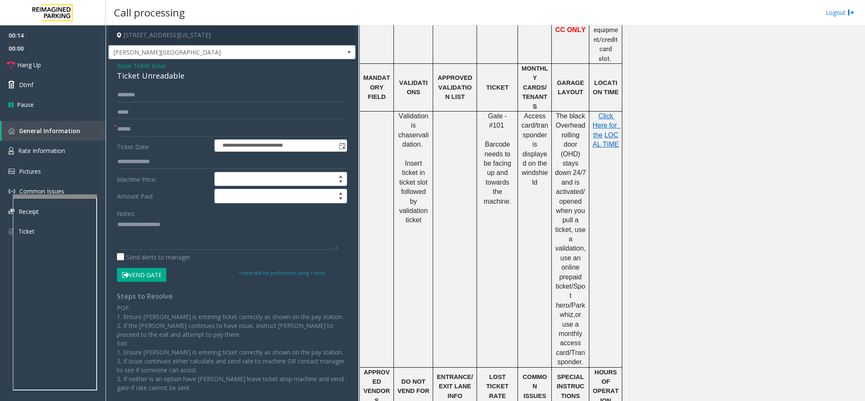
click at [141, 79] on div "Ticket Unreadable" at bounding box center [232, 75] width 230 height 11
click at [117, 222] on textarea at bounding box center [227, 234] width 221 height 32
click at [200, 226] on textarea at bounding box center [227, 234] width 221 height 32
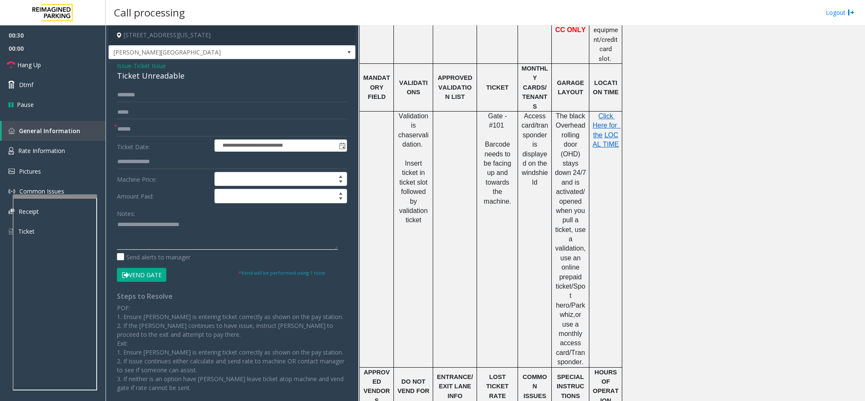
type textarea "**********"
click at [124, 68] on span "Issue" at bounding box center [124, 65] width 14 height 9
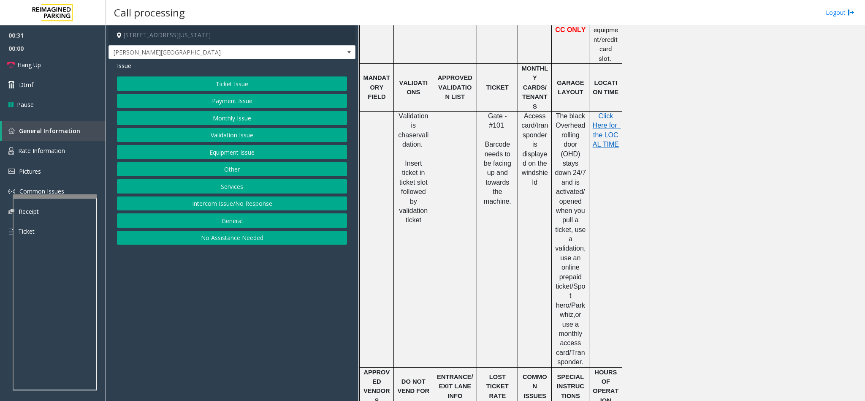
click at [195, 97] on button "Payment Issue" at bounding box center [232, 101] width 230 height 14
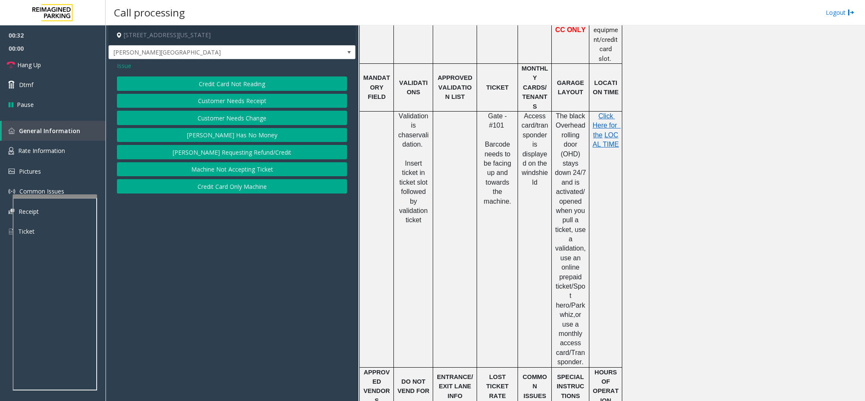
click at [209, 84] on button "Credit Card Not Reading" at bounding box center [232, 83] width 230 height 14
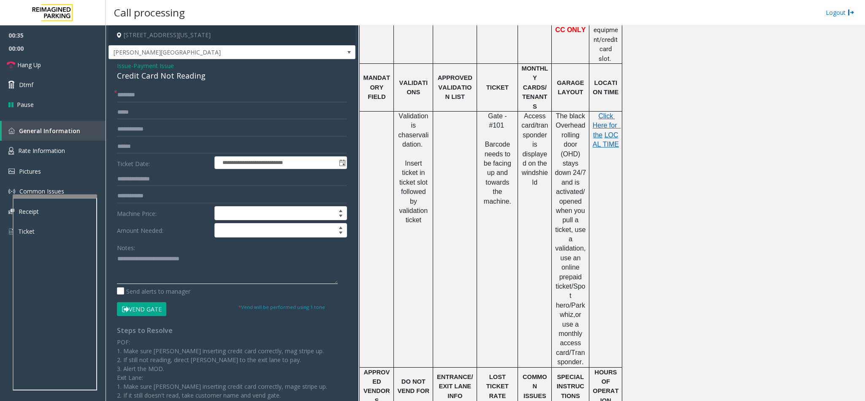
drag, startPoint x: 206, startPoint y: 259, endPoint x: 92, endPoint y: 262, distance: 114.8
click at [27, 66] on app-root "**********" at bounding box center [432, 200] width 865 height 401
click at [143, 75] on div "Credit Card Not Reading" at bounding box center [232, 75] width 230 height 11
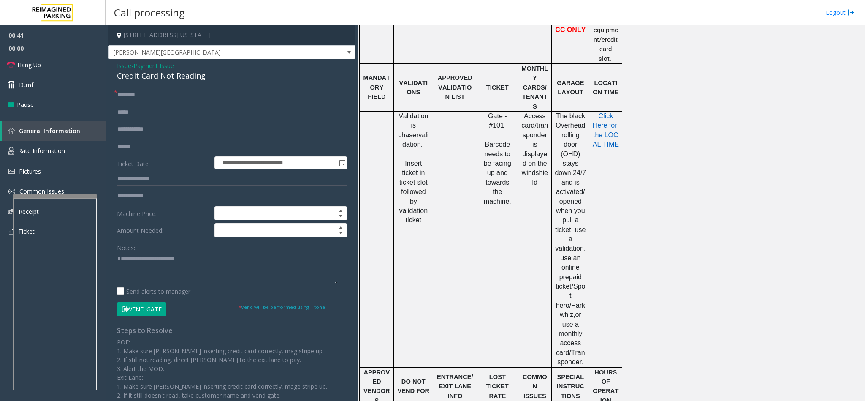
click at [116, 266] on div "**********" at bounding box center [232, 261] width 243 height 347
click at [118, 268] on textarea at bounding box center [227, 268] width 221 height 32
type textarea "**********"
click at [145, 97] on input "text" at bounding box center [232, 95] width 230 height 14
type input "**"
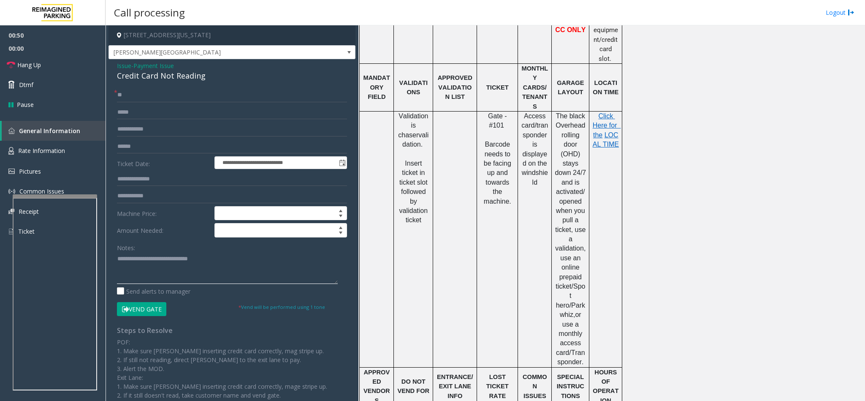
click at [232, 260] on textarea at bounding box center [227, 268] width 221 height 32
type textarea "**********"
click at [80, 66] on link "Hang Up" at bounding box center [53, 65] width 106 height 20
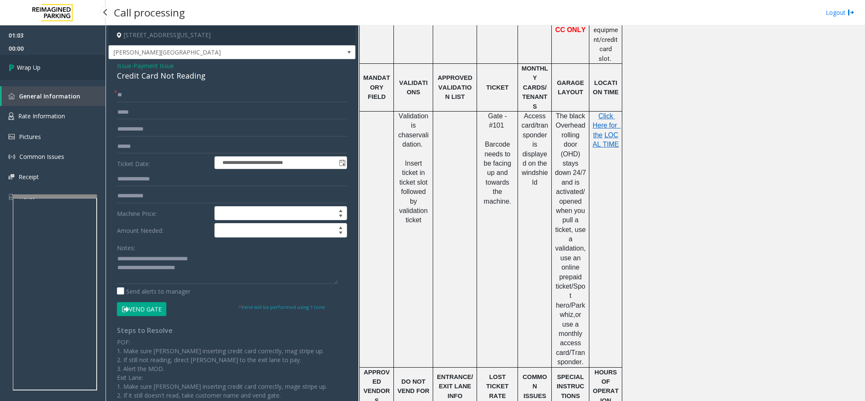
drag, startPoint x: 80, startPoint y: 66, endPoint x: 84, endPoint y: 29, distance: 36.9
click at [80, 66] on link "Wrap Up" at bounding box center [53, 67] width 106 height 25
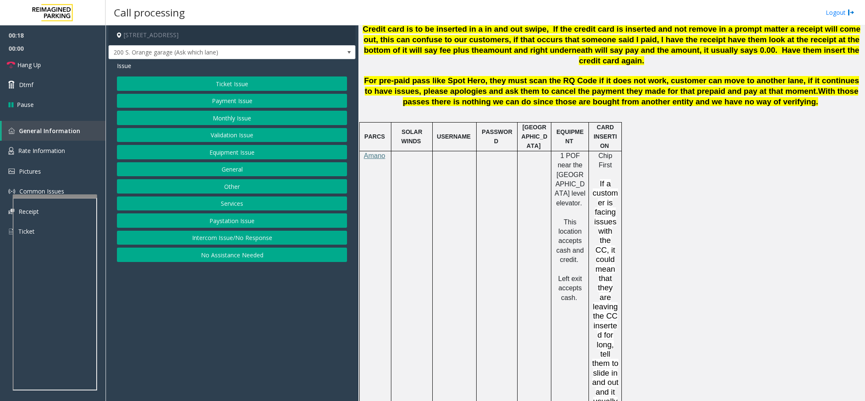
scroll to position [633, 0]
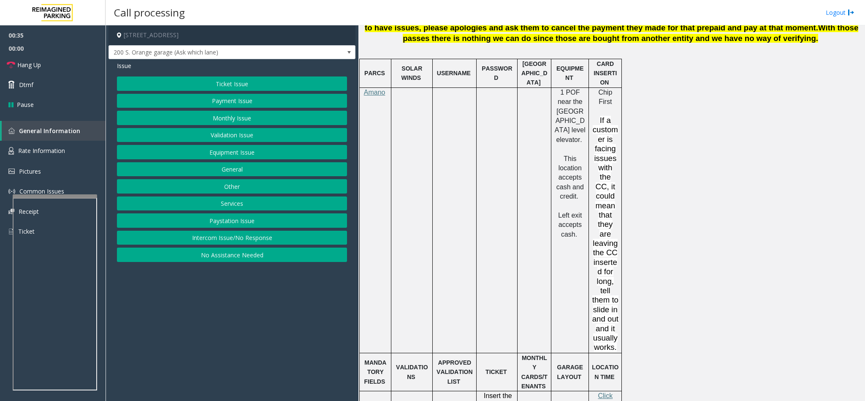
click at [227, 241] on button "Intercom Issue/No Response" at bounding box center [232, 237] width 230 height 14
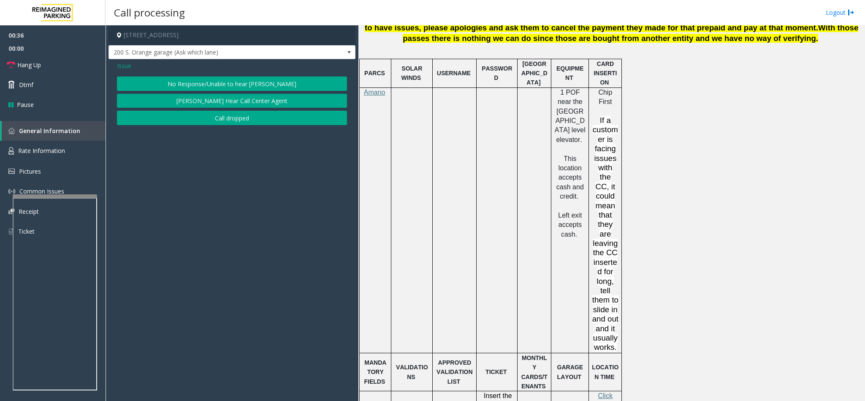
click at [203, 84] on button "No Response/Unable to hear [PERSON_NAME]" at bounding box center [232, 83] width 230 height 14
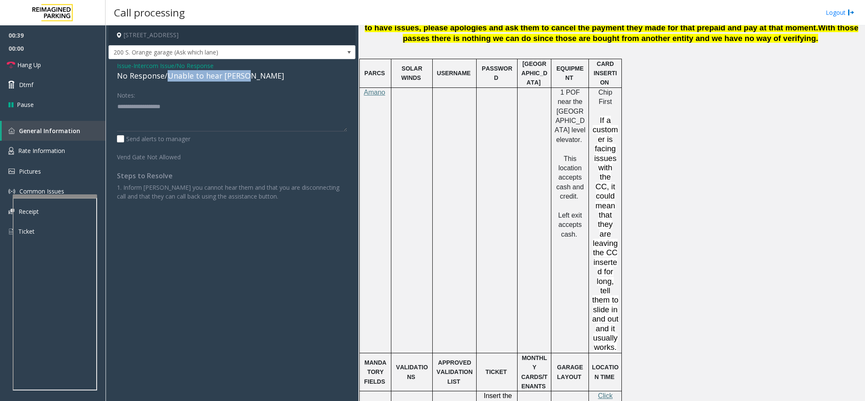
drag, startPoint x: 166, startPoint y: 78, endPoint x: 250, endPoint y: 75, distance: 83.6
click at [250, 75] on div "No Response/Unable to hear [PERSON_NAME]" at bounding box center [232, 75] width 230 height 11
click at [217, 109] on textarea at bounding box center [232, 116] width 230 height 32
type textarea "**********"
click at [57, 60] on link "Hang Up" at bounding box center [53, 65] width 106 height 20
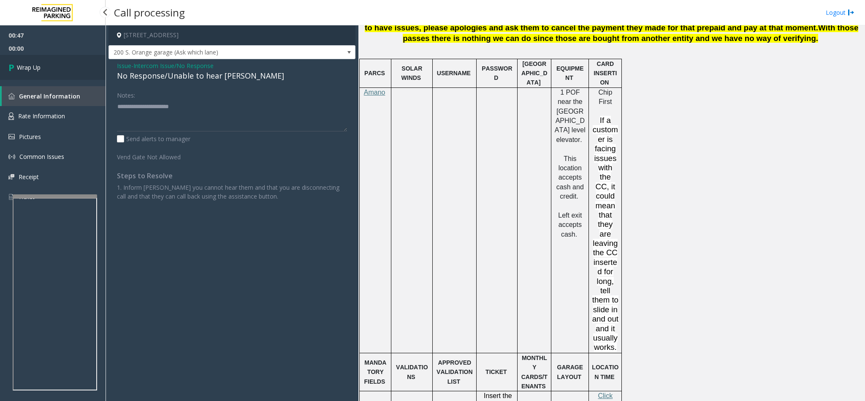
click at [60, 60] on link "Wrap Up" at bounding box center [53, 67] width 106 height 25
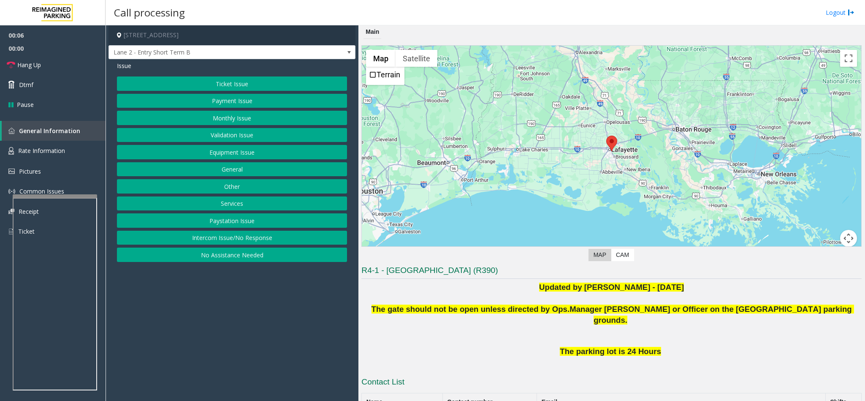
click at [257, 242] on button "Intercom Issue/No Response" at bounding box center [232, 237] width 230 height 14
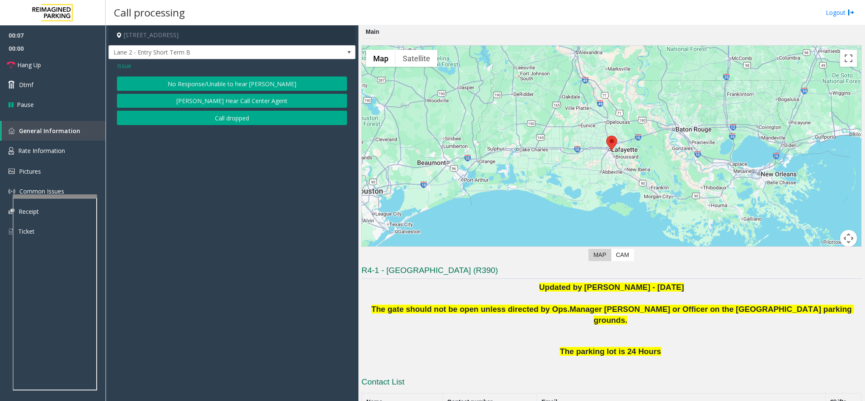
click at [194, 88] on button "No Response/Unable to hear [PERSON_NAME]" at bounding box center [232, 83] width 230 height 14
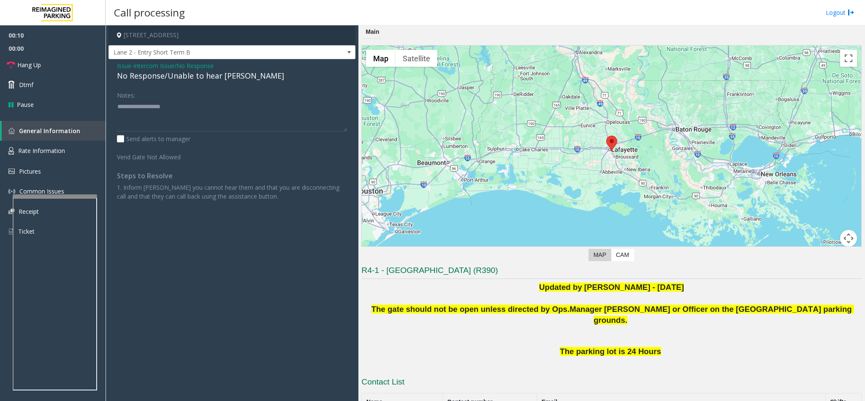
click at [119, 66] on span "Issue" at bounding box center [124, 65] width 14 height 9
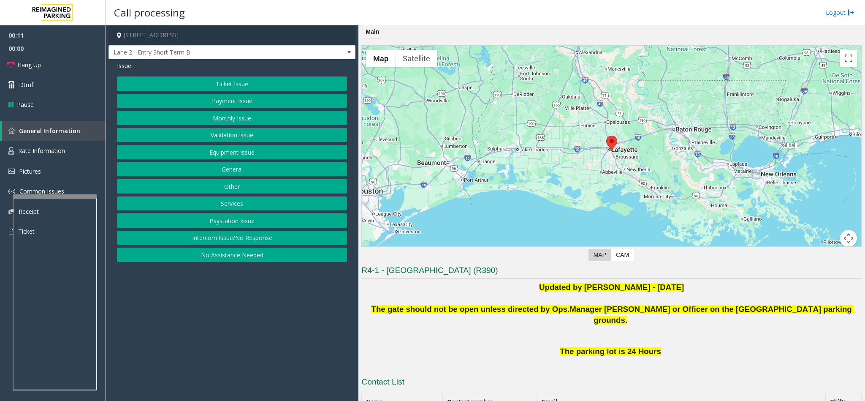
click at [249, 256] on button "No Assistance Needed" at bounding box center [232, 254] width 230 height 14
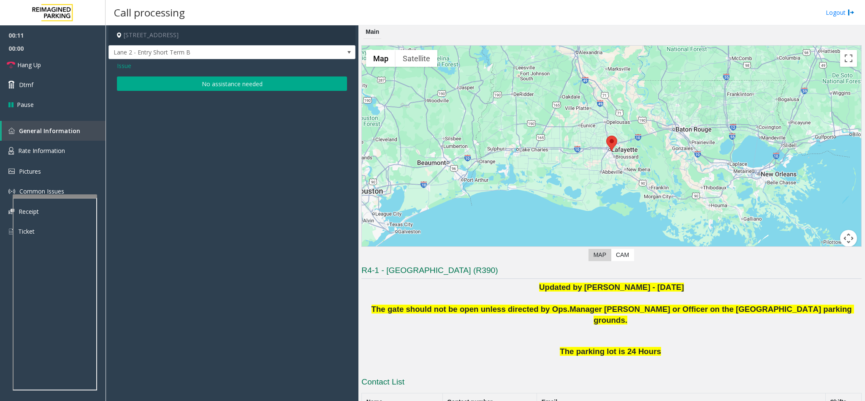
click at [233, 81] on button "No assistance needed" at bounding box center [232, 83] width 230 height 14
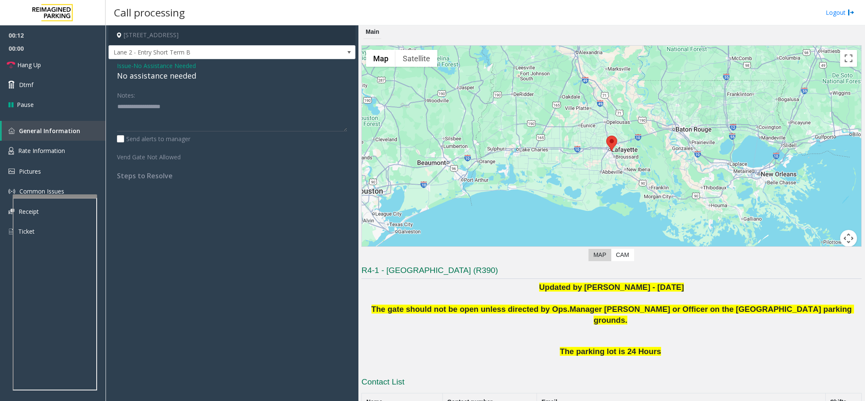
click at [179, 76] on div "No assistance needed" at bounding box center [232, 75] width 230 height 11
type textarea "**********"
click at [46, 65] on link "Hang Up" at bounding box center [53, 65] width 106 height 20
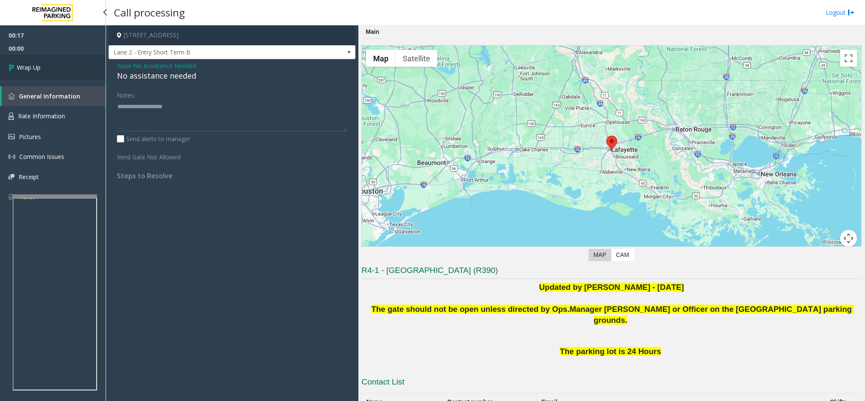
click at [46, 65] on link "Wrap Up" at bounding box center [53, 67] width 106 height 25
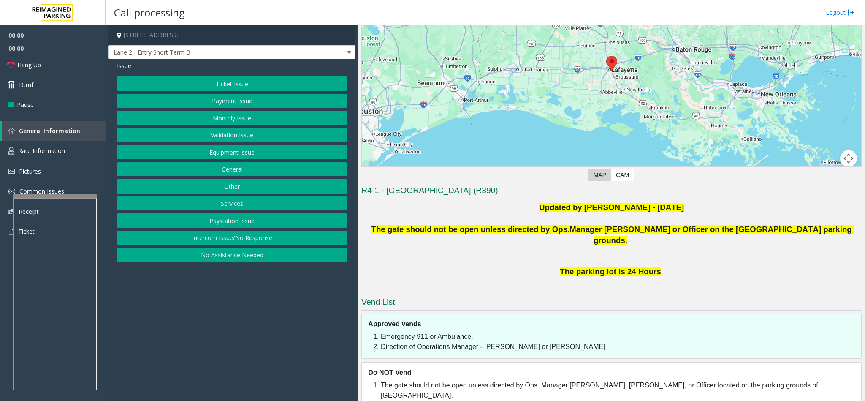
scroll to position [85, 0]
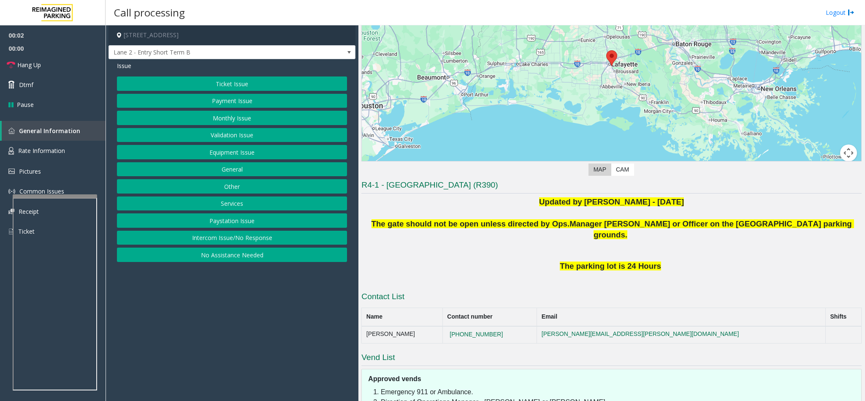
click at [200, 256] on button "No Assistance Needed" at bounding box center [232, 254] width 230 height 14
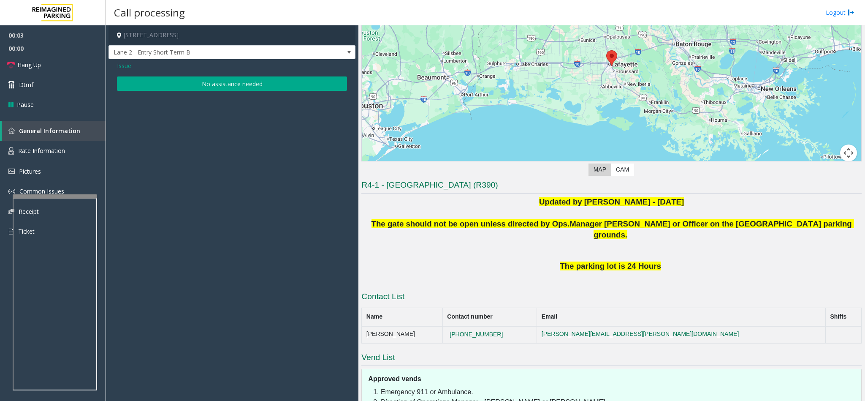
click at [178, 87] on button "No assistance needed" at bounding box center [232, 83] width 230 height 14
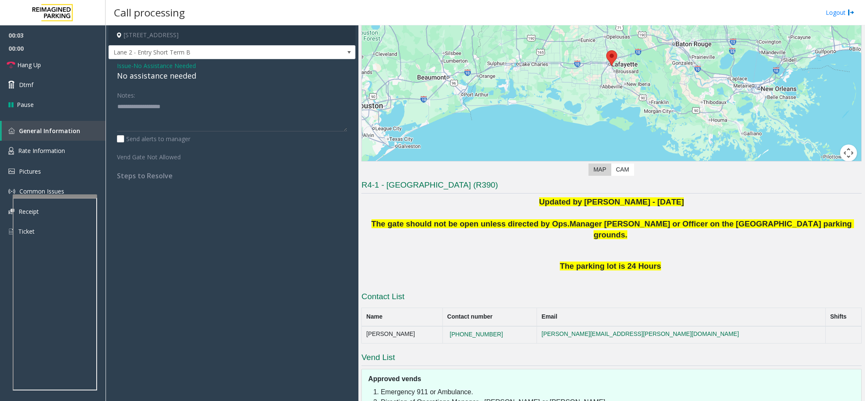
click at [147, 76] on div "No assistance needed" at bounding box center [232, 75] width 230 height 11
type textarea "**********"
click at [87, 68] on link "Hang Up" at bounding box center [53, 65] width 106 height 20
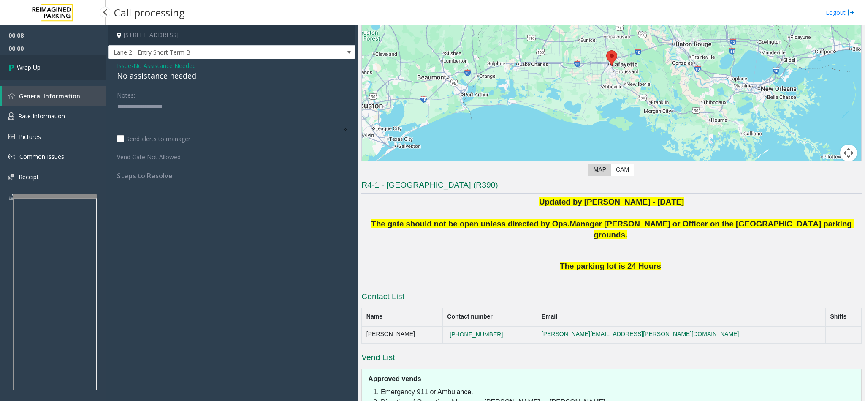
click at [81, 68] on link "Wrap Up" at bounding box center [53, 67] width 106 height 25
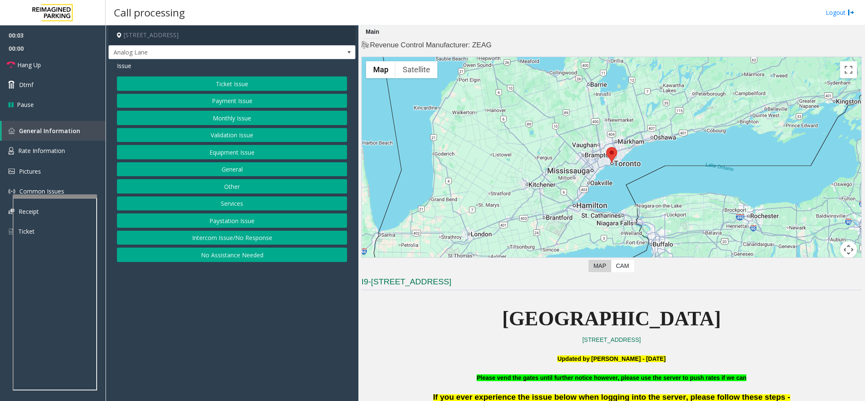
click at [220, 238] on button "Intercom Issue/No Response" at bounding box center [232, 237] width 230 height 14
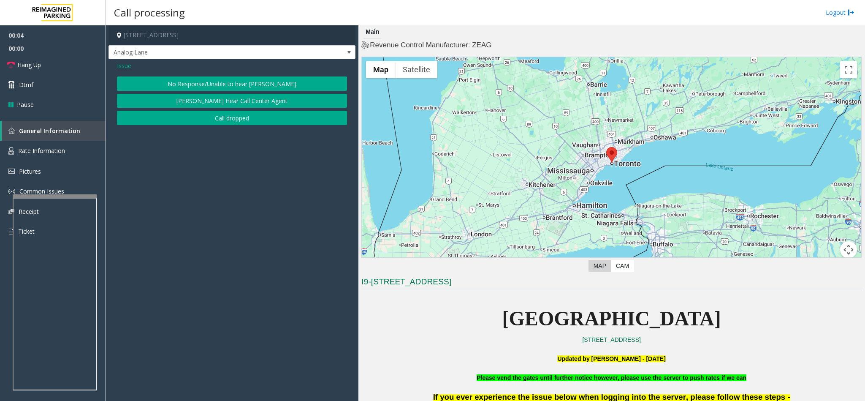
click at [194, 88] on button "No Response/Unable to hear [PERSON_NAME]" at bounding box center [232, 83] width 230 height 14
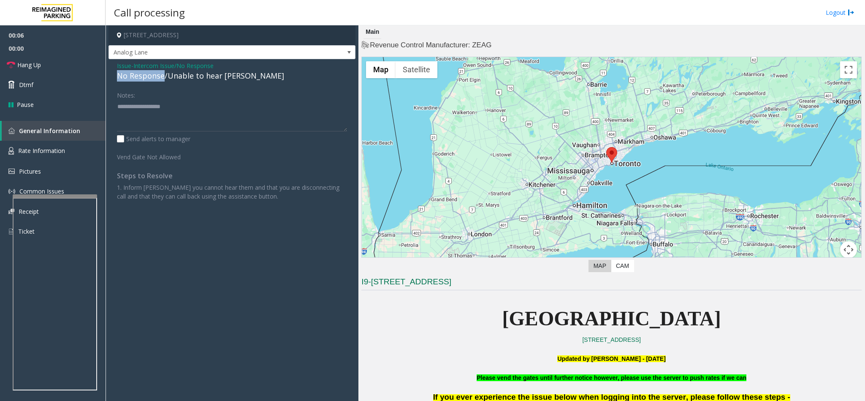
drag, startPoint x: 162, startPoint y: 78, endPoint x: 112, endPoint y: 78, distance: 50.6
click at [112, 78] on div "Issue - Intercom Issue/No Response No Response/Unable to hear [PERSON_NAME] Not…" at bounding box center [231, 134] width 247 height 150
click at [241, 106] on textarea at bounding box center [232, 116] width 230 height 32
type textarea "**********"
click at [69, 64] on link "Hang Up" at bounding box center [53, 65] width 106 height 20
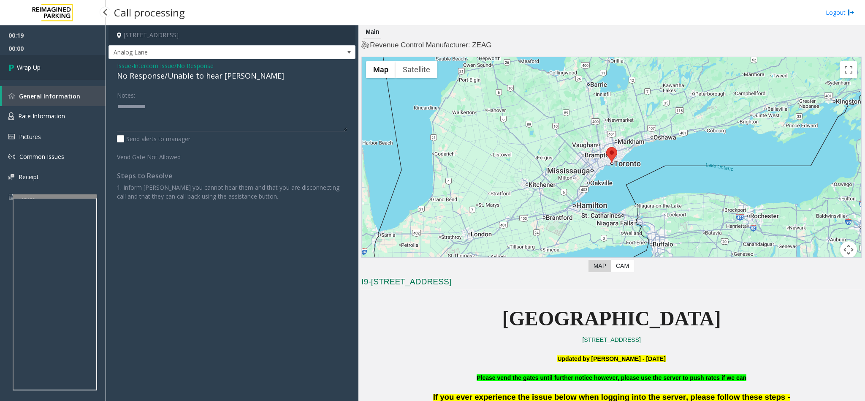
click at [69, 64] on link "Wrap Up" at bounding box center [53, 67] width 106 height 25
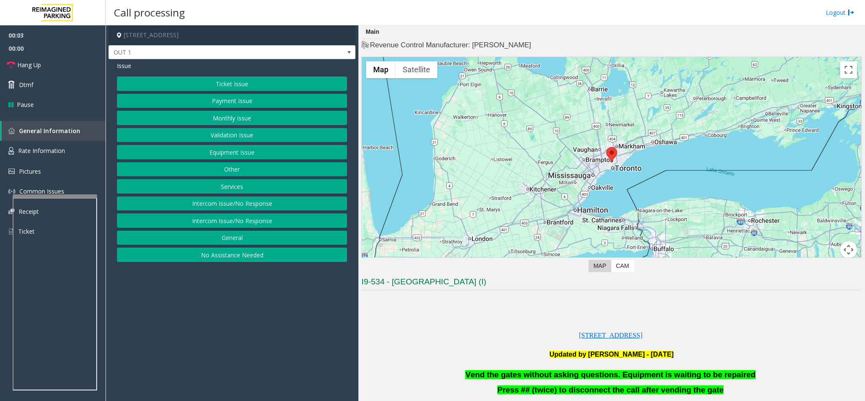
click at [238, 118] on button "Monthly Issue" at bounding box center [232, 118] width 230 height 14
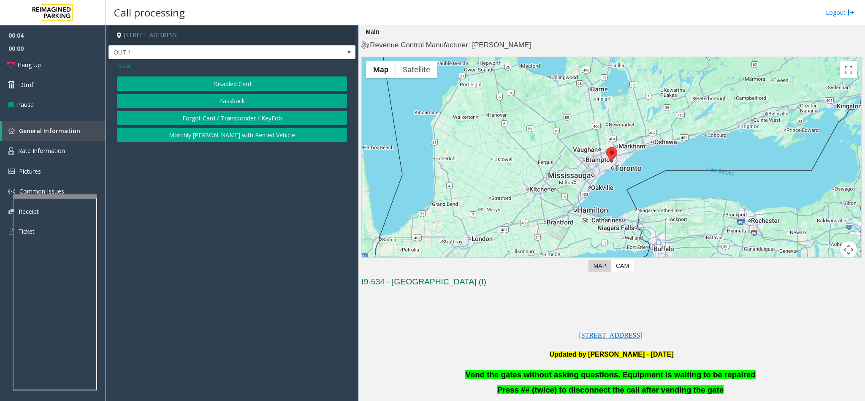
click at [226, 117] on button "Forgot Card / Transponder / KeyFob" at bounding box center [232, 118] width 230 height 14
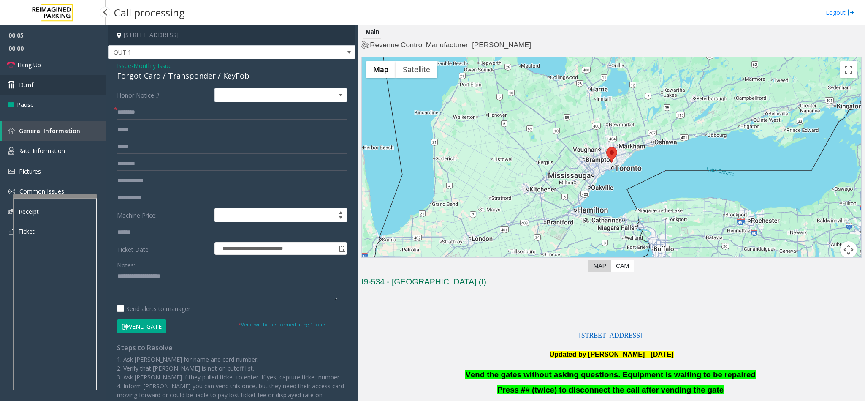
click at [41, 85] on link "Dtmf" at bounding box center [53, 85] width 106 height 20
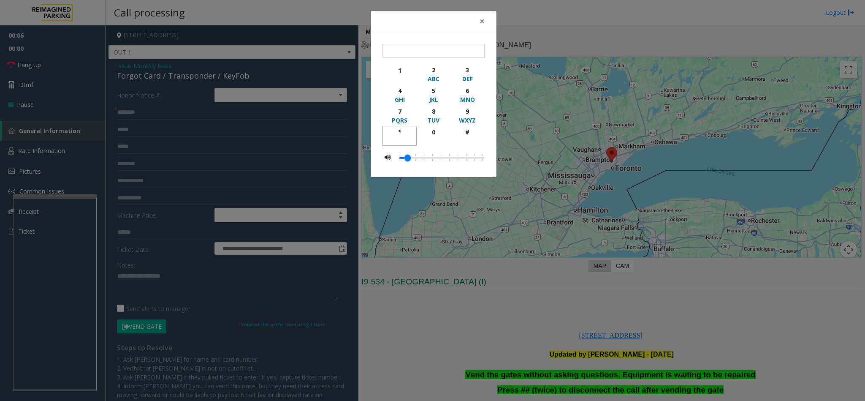
click at [401, 136] on div "*" at bounding box center [399, 131] width 23 height 9
click at [468, 111] on div "9" at bounding box center [467, 111] width 23 height 9
click at [469, 130] on div "#" at bounding box center [467, 131] width 23 height 9
type input "***"
click at [481, 23] on span "×" at bounding box center [481, 21] width 5 height 12
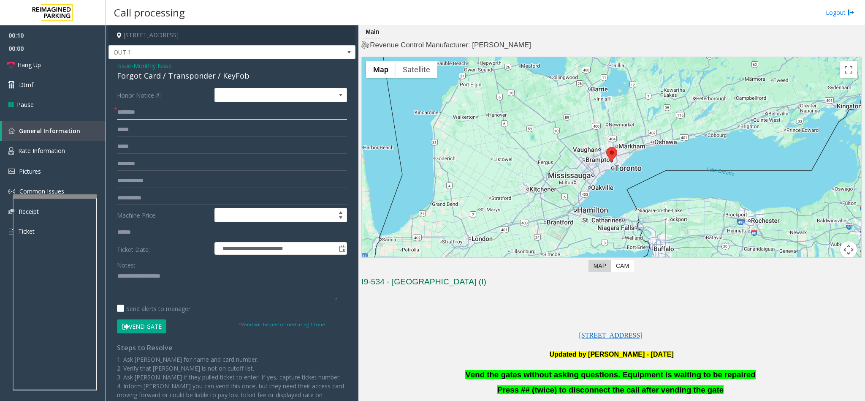
click at [161, 118] on input "text" at bounding box center [232, 112] width 230 height 14
type input "**"
drag, startPoint x: 158, startPoint y: 76, endPoint x: 111, endPoint y: 78, distance: 47.7
click at [111, 78] on div "**********" at bounding box center [231, 242] width 247 height 366
click at [50, 57] on link "Hang Up" at bounding box center [53, 65] width 106 height 20
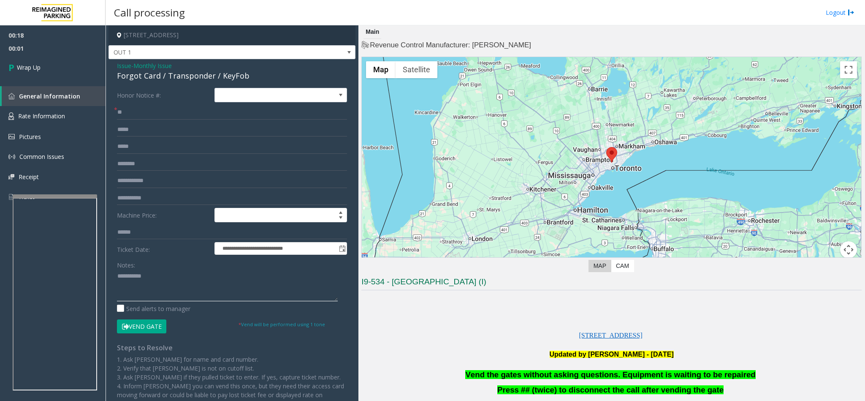
click at [118, 280] on textarea at bounding box center [227, 285] width 221 height 32
click at [223, 282] on textarea at bounding box center [227, 285] width 221 height 32
click at [498, 365] on p at bounding box center [611, 364] width 500 height 11
click at [503, 378] on span "Vend the gates without asking questions. Equipment is waiting to be repaired" at bounding box center [610, 374] width 290 height 9
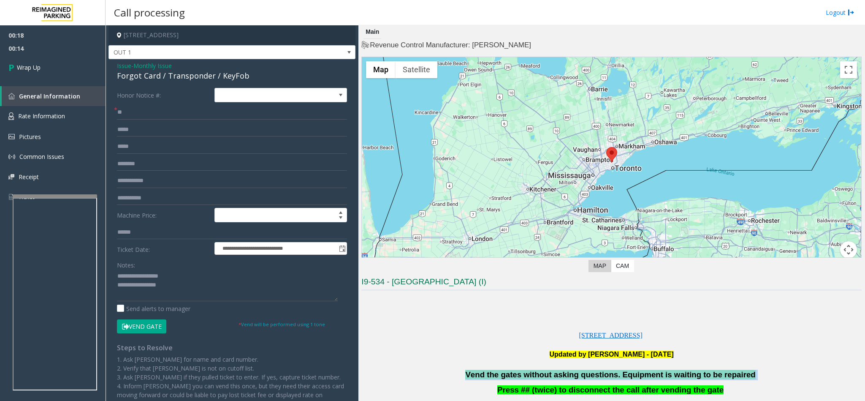
click at [503, 378] on span "Vend the gates without asking questions. Equipment is waiting to be repaired" at bounding box center [610, 374] width 290 height 9
copy p "Vend the gates without asking questions. Equipment is waiting to be repaired"
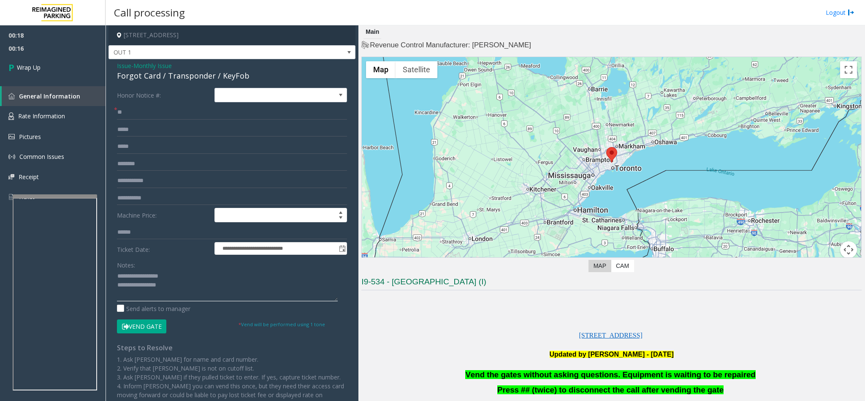
click at [168, 286] on textarea at bounding box center [227, 285] width 221 height 32
paste textarea "**********"
type textarea "**********"
click at [54, 65] on link "Wrap Up" at bounding box center [53, 67] width 106 height 25
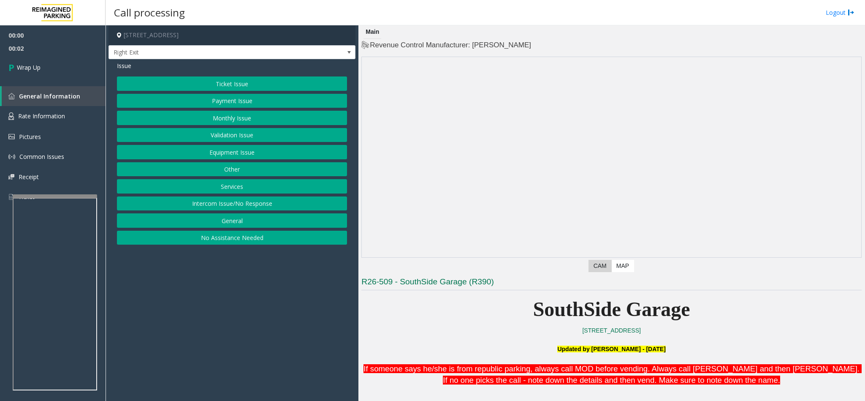
click at [219, 206] on button "Intercom Issue/No Response" at bounding box center [232, 203] width 230 height 14
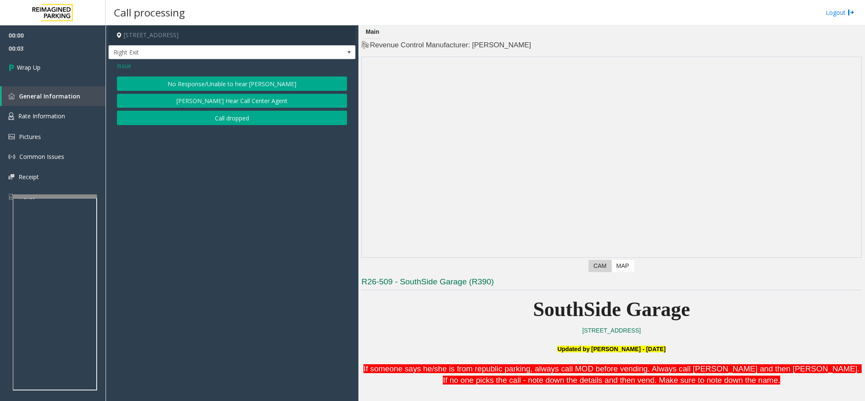
click at [209, 118] on button "Call dropped" at bounding box center [232, 118] width 230 height 14
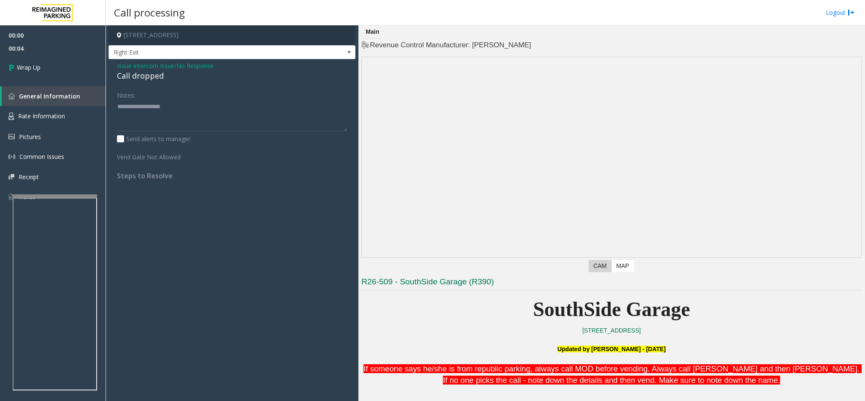
click at [147, 80] on div "Call dropped" at bounding box center [232, 75] width 230 height 11
type textarea "**********"
click at [80, 77] on link "Wrap Up" at bounding box center [53, 67] width 106 height 25
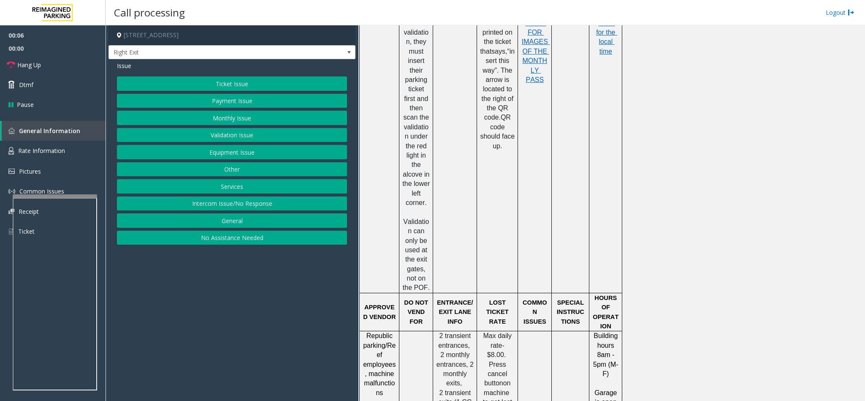
scroll to position [696, 0]
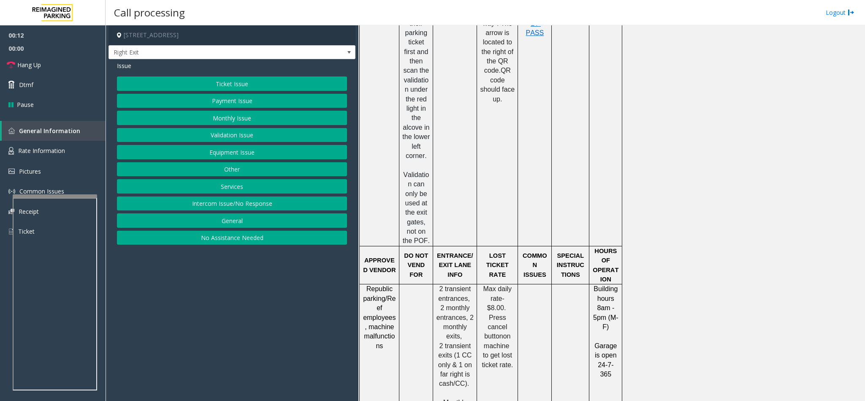
click at [225, 187] on button "Services" at bounding box center [232, 186] width 230 height 14
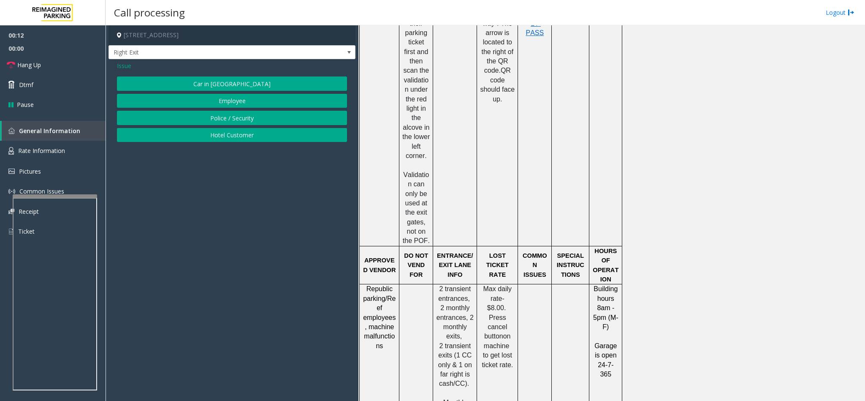
click at [215, 137] on button "Hotel Customer" at bounding box center [232, 135] width 230 height 14
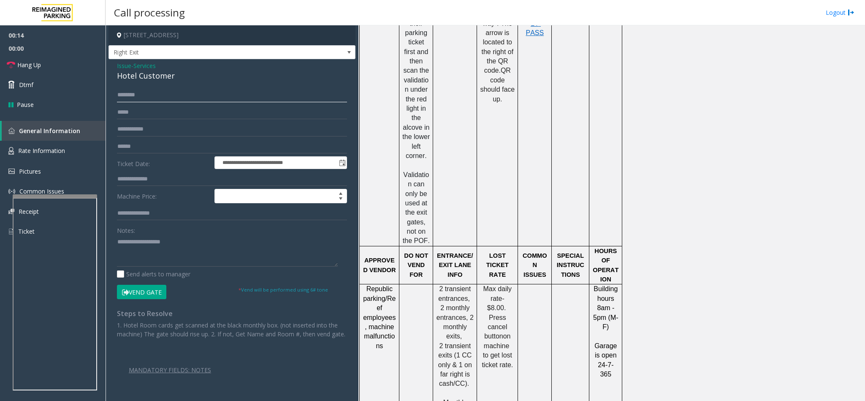
click at [134, 95] on input "text" at bounding box center [232, 95] width 230 height 14
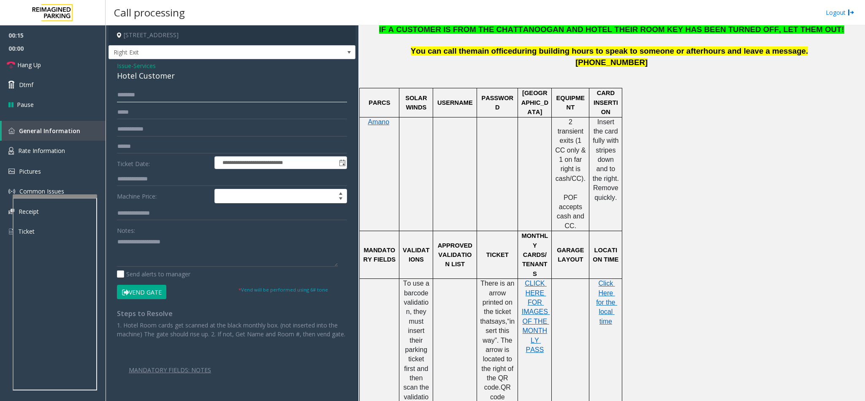
scroll to position [317, 0]
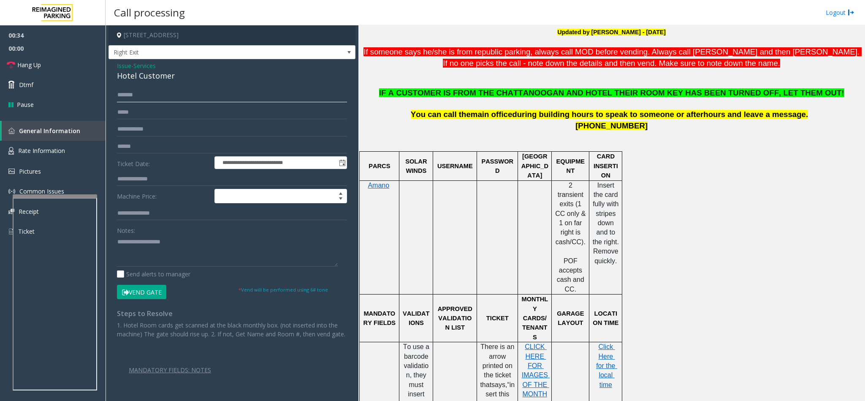
click at [119, 94] on input "******" at bounding box center [232, 95] width 230 height 14
type input "**********"
click at [137, 180] on input "text" at bounding box center [232, 179] width 230 height 14
type input "*********"
click at [162, 287] on button "Vend Gate" at bounding box center [141, 291] width 49 height 14
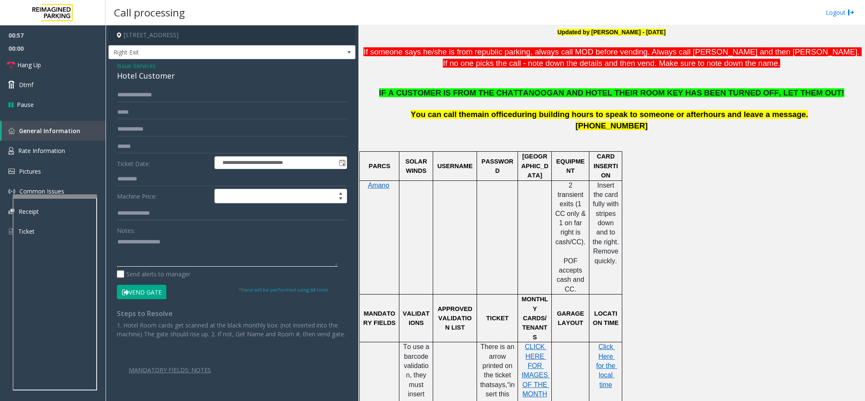
click at [145, 246] on textarea at bounding box center [227, 251] width 221 height 32
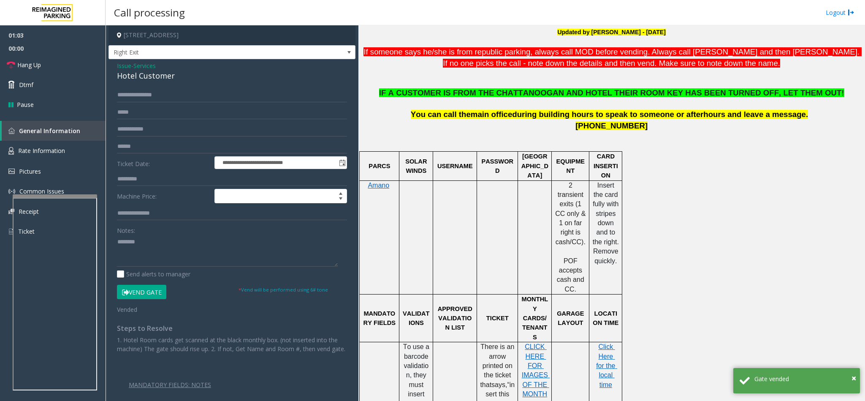
click at [129, 78] on div "Hotel Customer" at bounding box center [232, 75] width 230 height 11
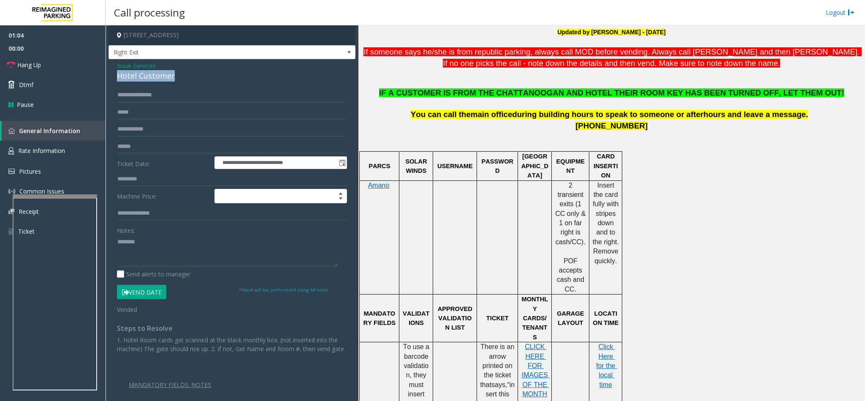
click at [129, 78] on div "Hotel Customer" at bounding box center [232, 75] width 230 height 11
click at [195, 246] on textarea at bounding box center [227, 251] width 221 height 32
click at [66, 62] on link "Hang Up" at bounding box center [53, 65] width 106 height 20
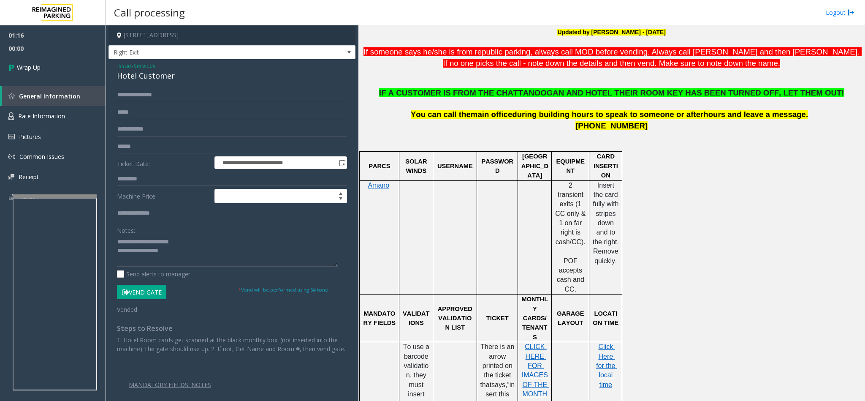
click at [537, 98] on p "IF A CUSTOMER IS FROM THE CHATTANOOGAN AND HOTEL THEIR ROOM KEY HAS BEEN TURNED…" at bounding box center [611, 93] width 500 height 11
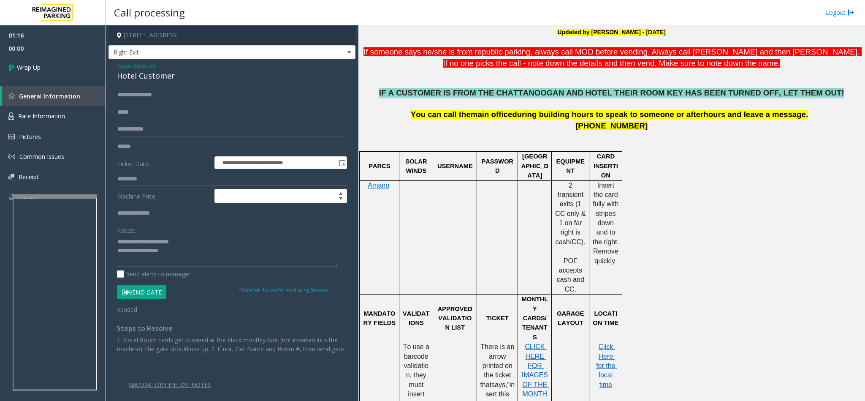
click at [537, 98] on p "IF A CUSTOMER IS FROM THE CHATTANOOGAN AND HOTEL THEIR ROOM KEY HAS BEEN TURNED…" at bounding box center [611, 93] width 500 height 11
copy span "IF A CUSTOMER IS FROM THE CHATTANOOGAN AND HOTEL THEIR ROOM KEY HAS BEEN TURNED…"
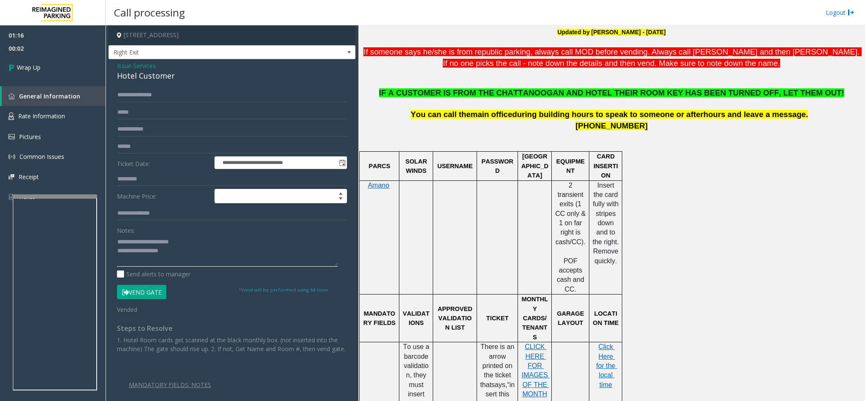
click at [168, 252] on textarea at bounding box center [227, 251] width 221 height 32
paste textarea "**********"
type textarea "**********"
click at [41, 69] on span "Wrap Up" at bounding box center [29, 67] width 24 height 9
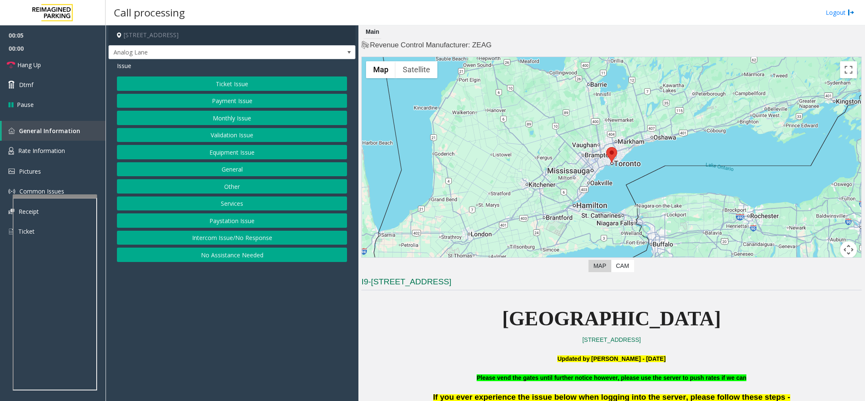
click at [227, 238] on button "Intercom Issue/No Response" at bounding box center [232, 237] width 230 height 14
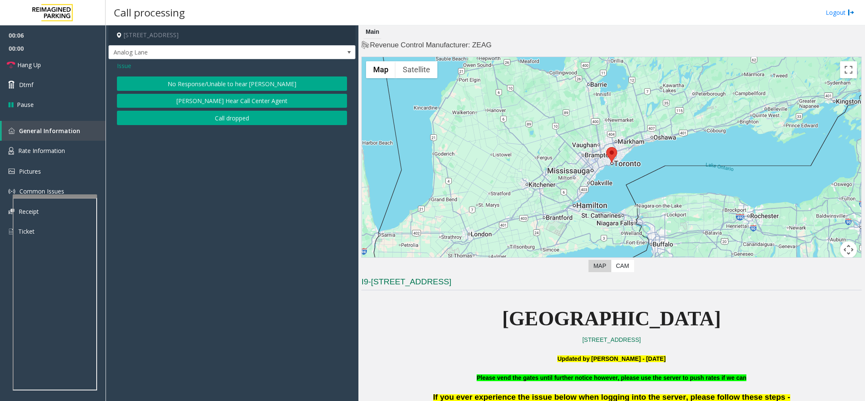
click at [217, 79] on button "No Response/Unable to hear [PERSON_NAME]" at bounding box center [232, 83] width 230 height 14
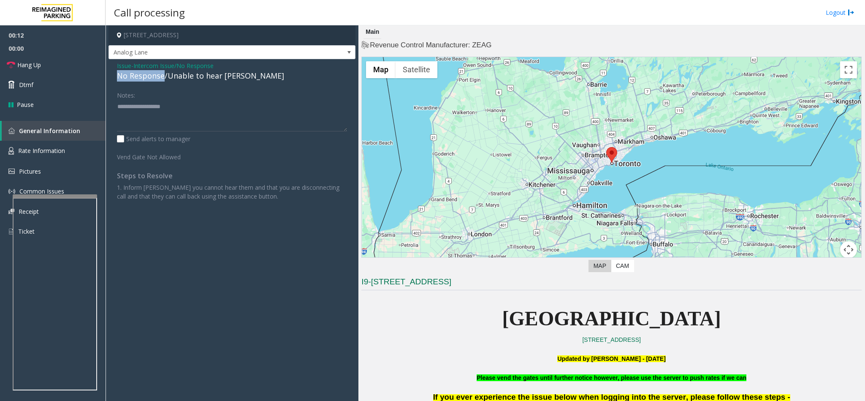
drag, startPoint x: 164, startPoint y: 77, endPoint x: 111, endPoint y: 78, distance: 52.3
click at [111, 78] on div "Issue - Intercom Issue/No Response No Response/Unable to hear [PERSON_NAME] Not…" at bounding box center [231, 134] width 247 height 150
click at [174, 111] on textarea at bounding box center [232, 116] width 230 height 32
type textarea "**********"
click at [54, 69] on link "Hang Up" at bounding box center [53, 65] width 106 height 20
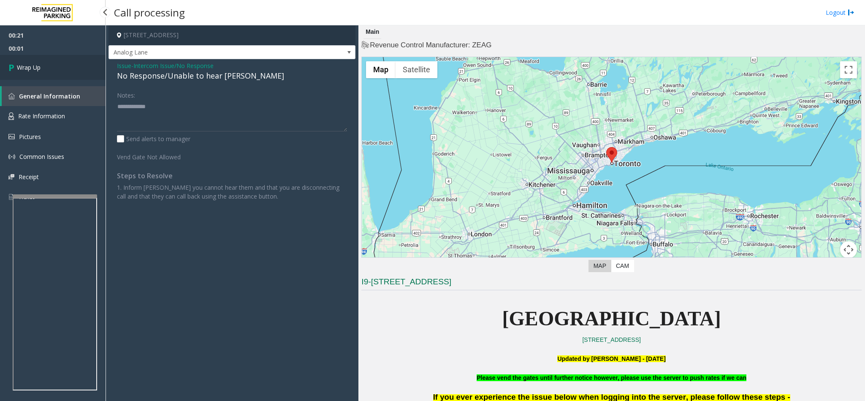
click at [54, 62] on link "Wrap Up" at bounding box center [53, 67] width 106 height 25
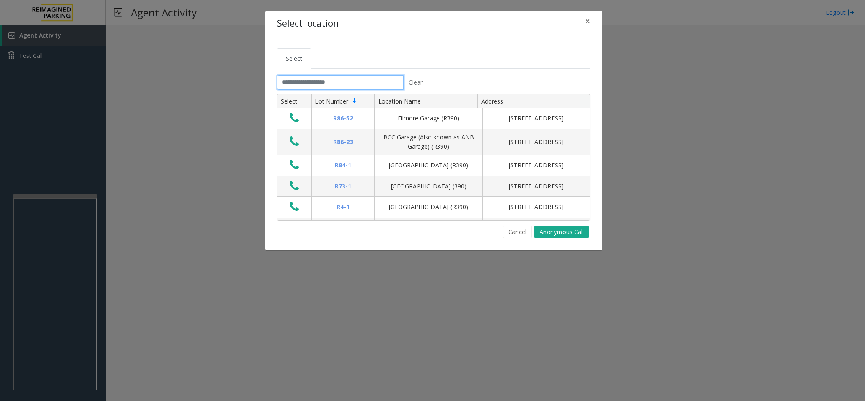
click at [317, 84] on input "text" at bounding box center [340, 82] width 127 height 14
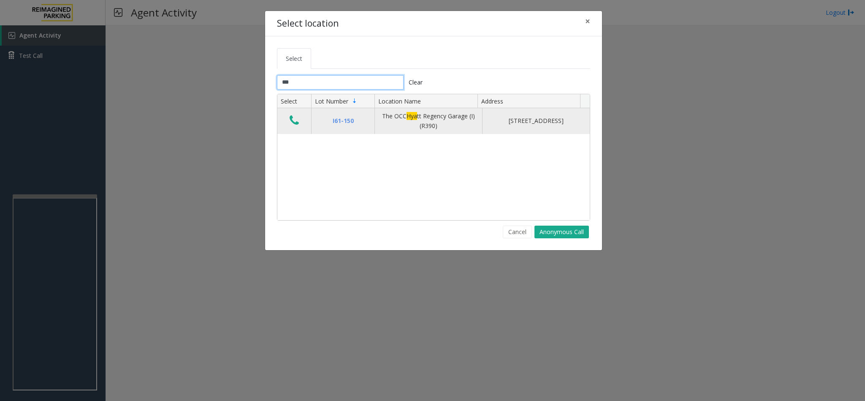
type input "***"
click at [296, 123] on icon "Data table" at bounding box center [294, 120] width 9 height 12
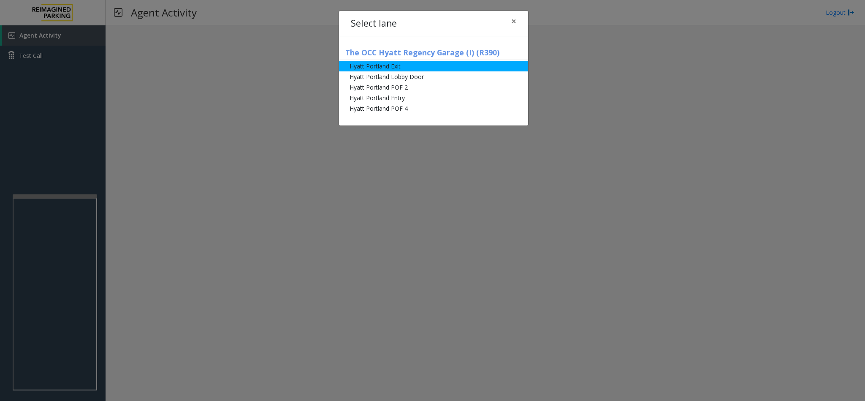
click at [373, 68] on li "Hyatt Portland Exit" at bounding box center [433, 66] width 189 height 11
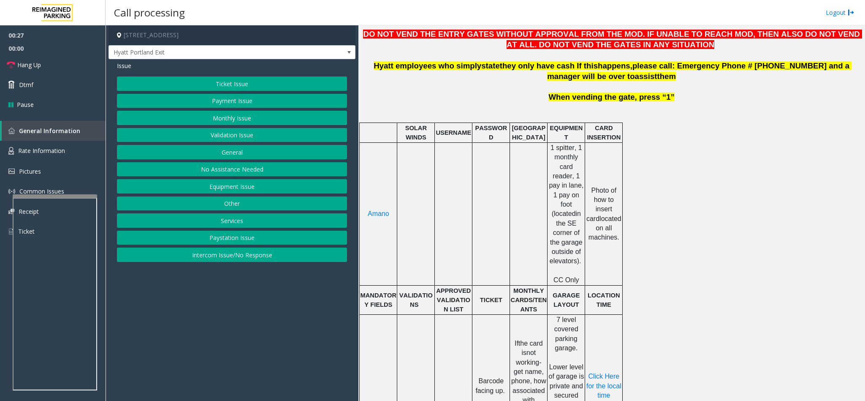
scroll to position [380, 0]
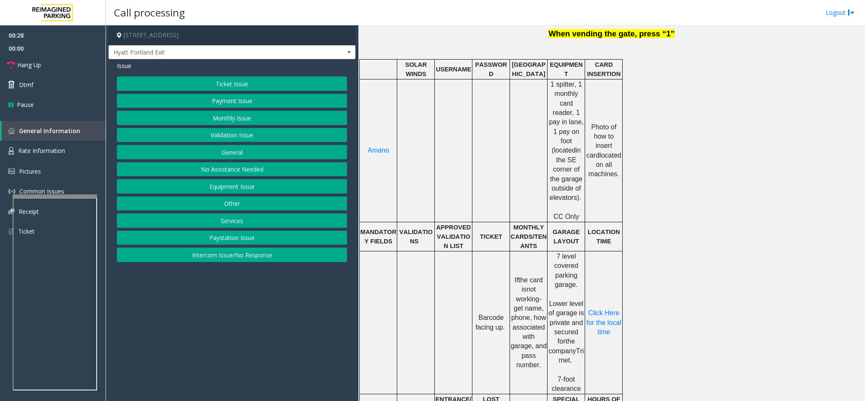
click at [249, 84] on button "Ticket Issue" at bounding box center [232, 83] width 230 height 14
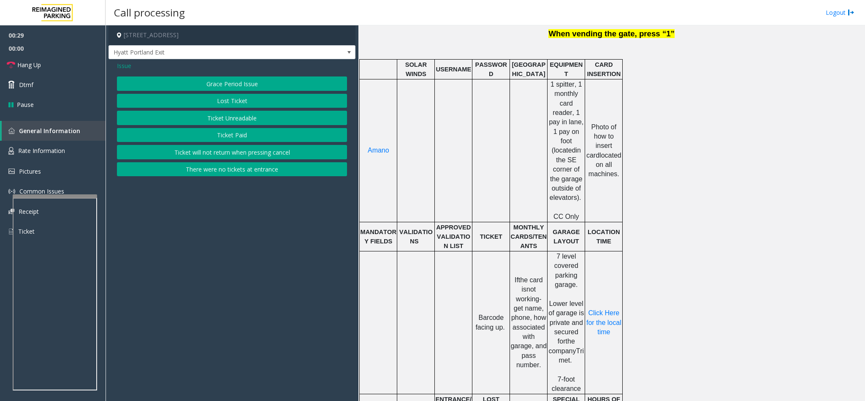
click at [238, 118] on button "Ticket Unreadable" at bounding box center [232, 118] width 230 height 14
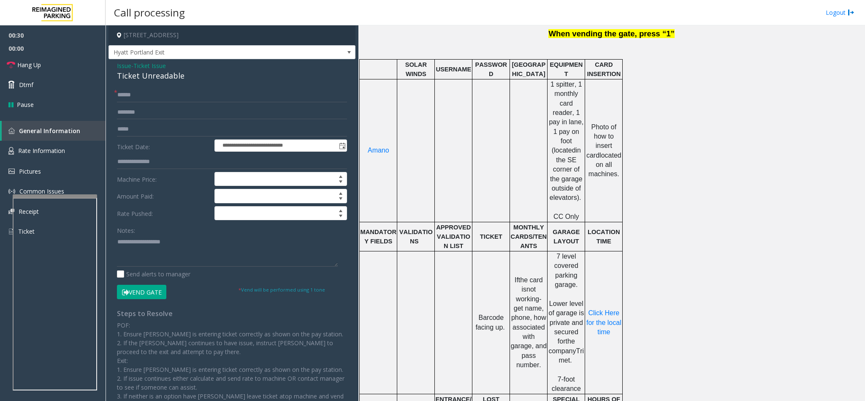
click at [137, 72] on div "Ticket Unreadable" at bounding box center [232, 75] width 230 height 11
click at [127, 67] on span "Issue" at bounding box center [124, 65] width 14 height 9
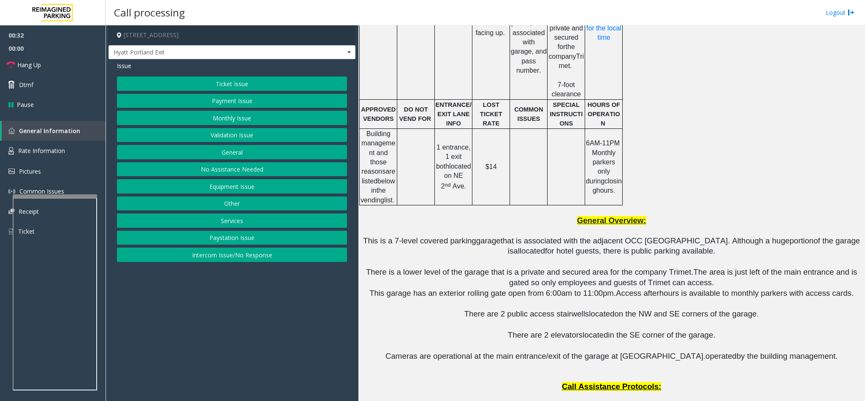
scroll to position [696, 0]
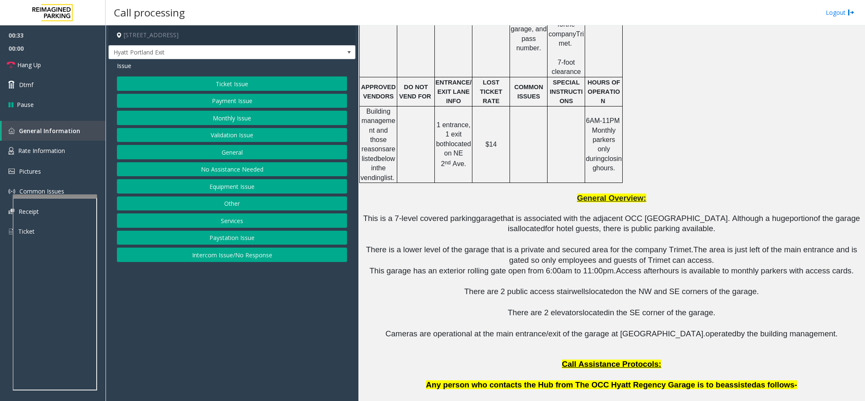
click at [217, 87] on button "Ticket Issue" at bounding box center [232, 83] width 230 height 14
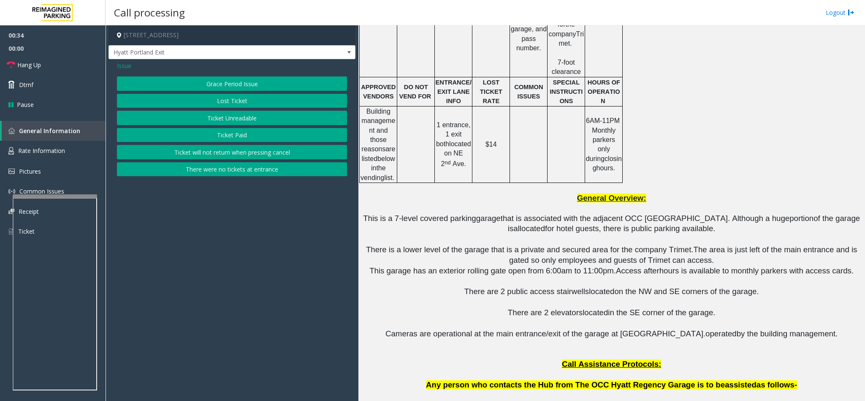
click at [221, 99] on button "Lost Ticket" at bounding box center [232, 101] width 230 height 14
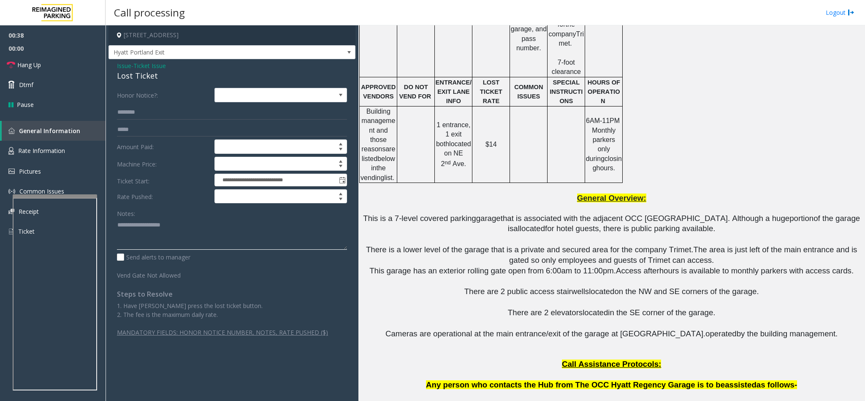
click at [157, 229] on textarea at bounding box center [232, 234] width 230 height 32
type textarea "*"
click at [137, 73] on div "Lost Ticket" at bounding box center [232, 75] width 230 height 11
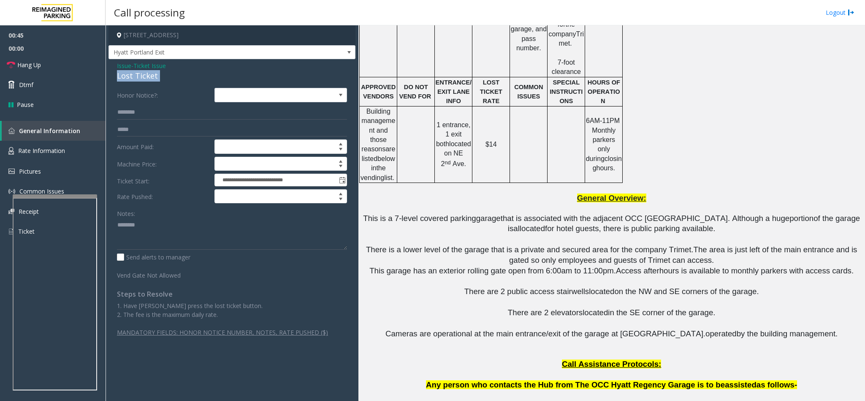
copy div "Lost Ticket"
click at [160, 225] on textarea at bounding box center [232, 234] width 230 height 32
paste textarea "**********"
type textarea "**********"
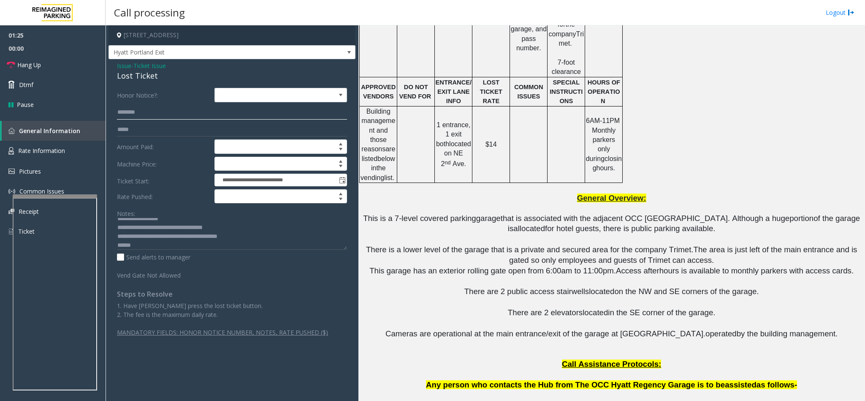
click at [129, 114] on input "text" at bounding box center [232, 112] width 230 height 14
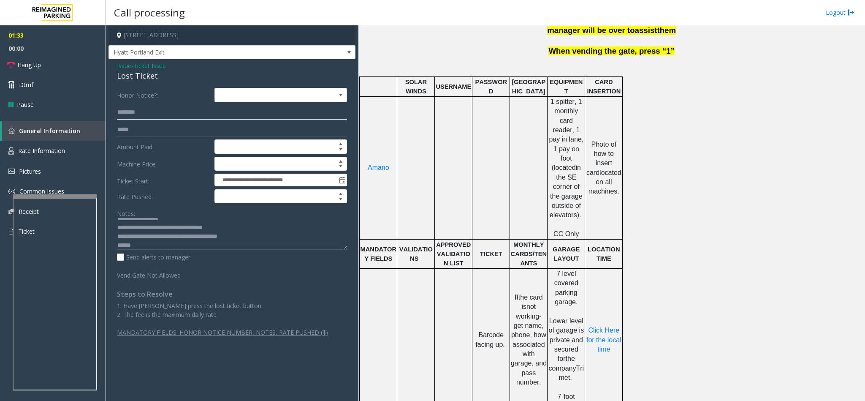
scroll to position [127, 0]
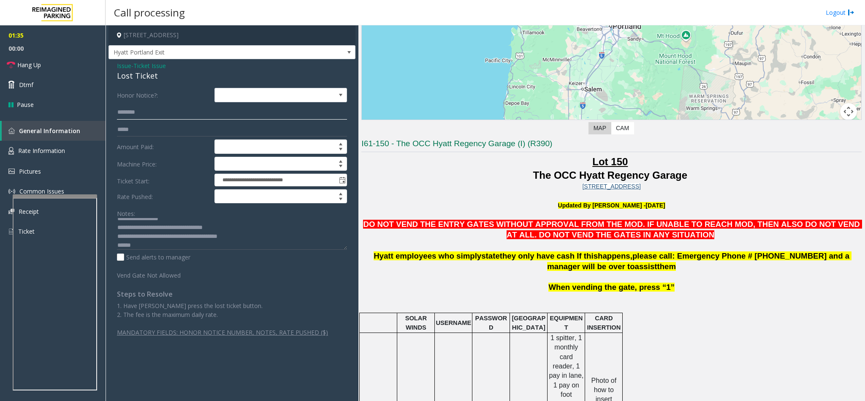
click at [149, 115] on input "text" at bounding box center [232, 112] width 230 height 14
type input "******"
click at [121, 64] on span "Issue" at bounding box center [124, 65] width 14 height 9
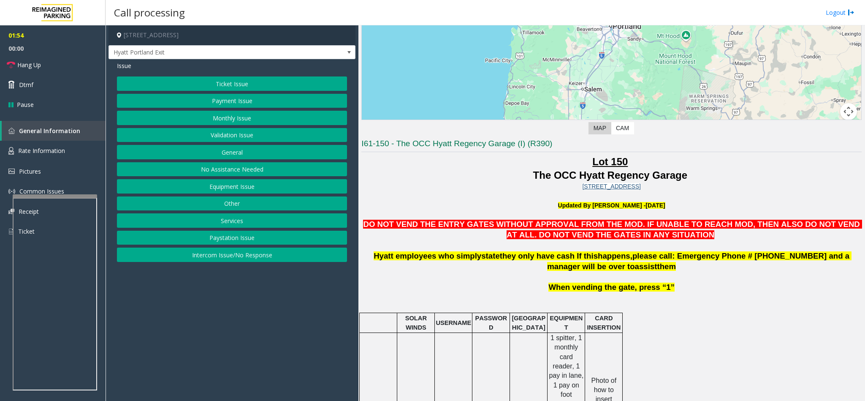
click at [236, 79] on button "Ticket Issue" at bounding box center [232, 83] width 230 height 14
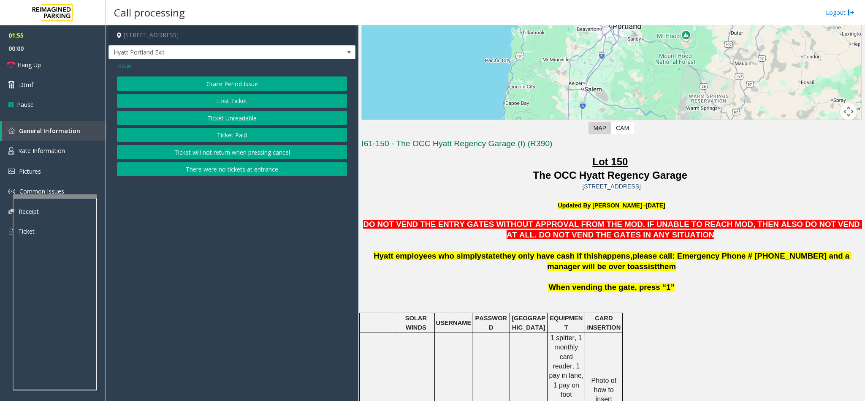
click at [237, 119] on button "Ticket Unreadable" at bounding box center [232, 118] width 230 height 14
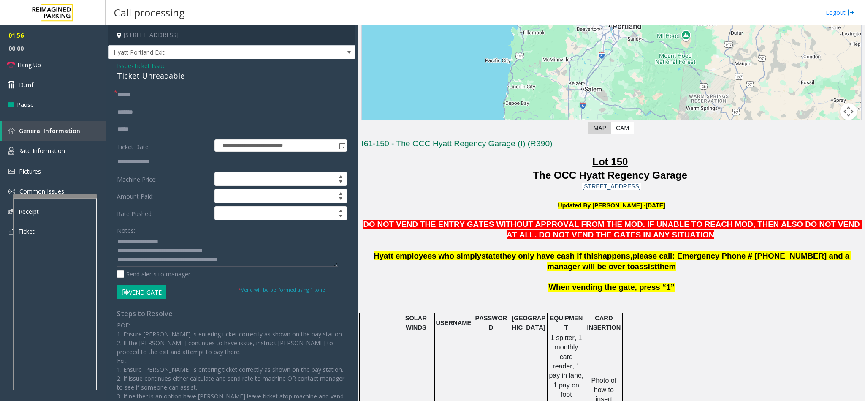
click at [159, 295] on button "Vend Gate" at bounding box center [141, 291] width 49 height 14
click at [121, 68] on span "Issue" at bounding box center [124, 65] width 14 height 9
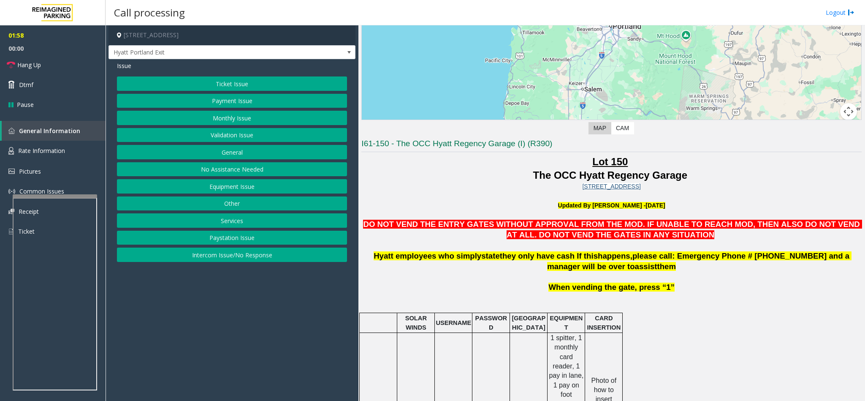
click at [245, 87] on button "Ticket Issue" at bounding box center [232, 83] width 230 height 14
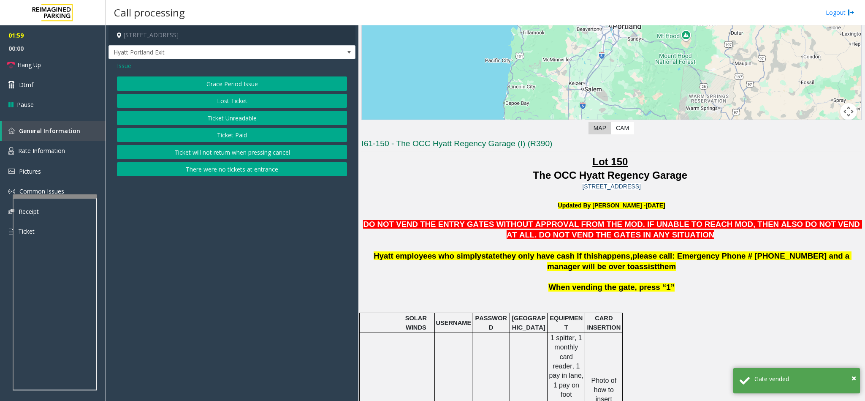
click at [246, 102] on button "Lost Ticket" at bounding box center [232, 101] width 230 height 14
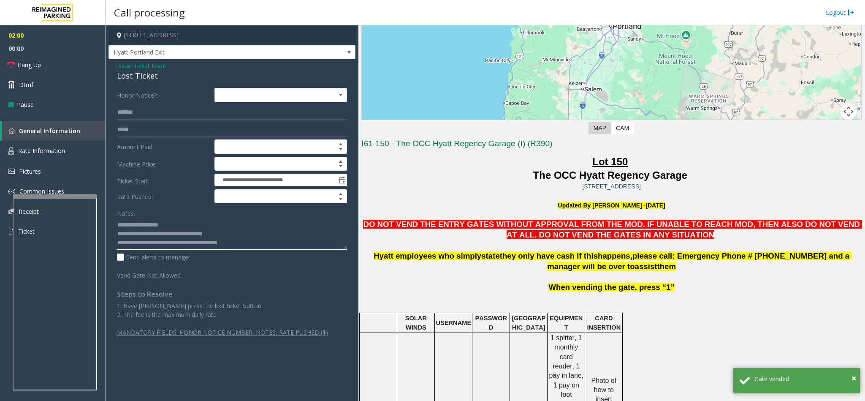
click at [255, 240] on textarea at bounding box center [232, 234] width 230 height 32
click at [229, 249] on textarea at bounding box center [232, 234] width 230 height 32
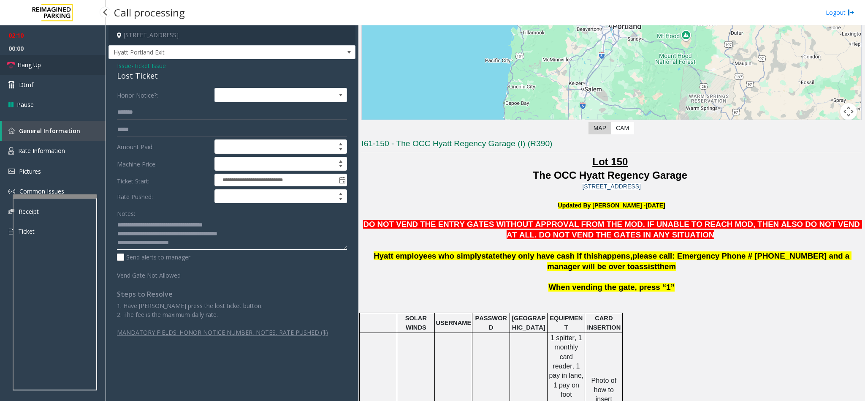
type textarea "**********"
click at [51, 60] on link "Hang Up" at bounding box center [53, 65] width 106 height 20
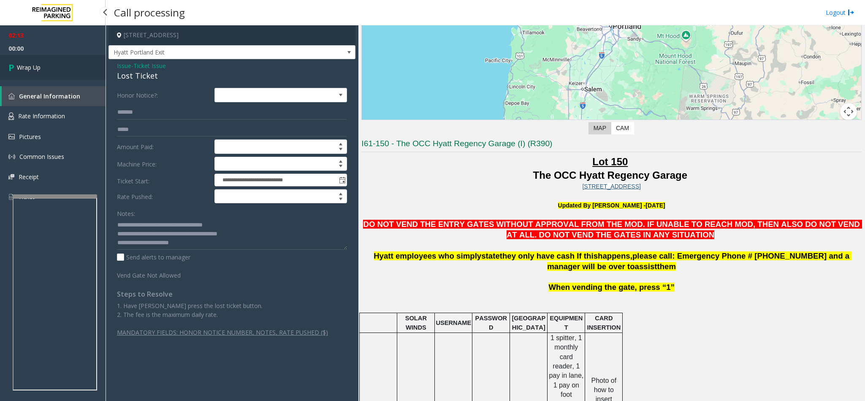
click at [51, 60] on link "Wrap Up" at bounding box center [53, 67] width 106 height 25
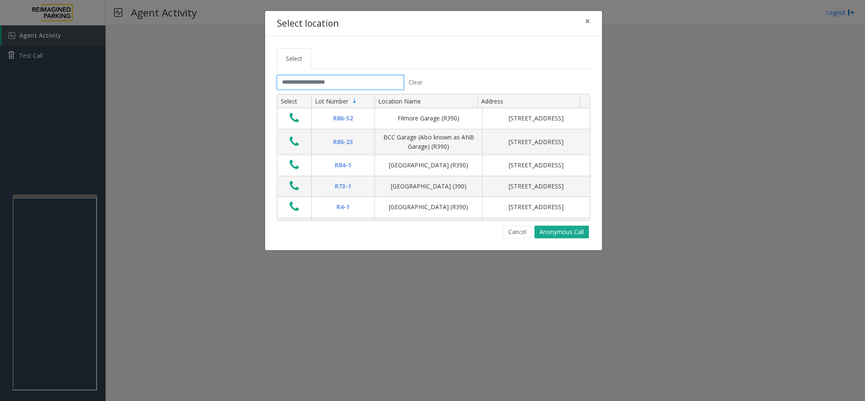
click at [294, 80] on input "text" at bounding box center [340, 82] width 127 height 14
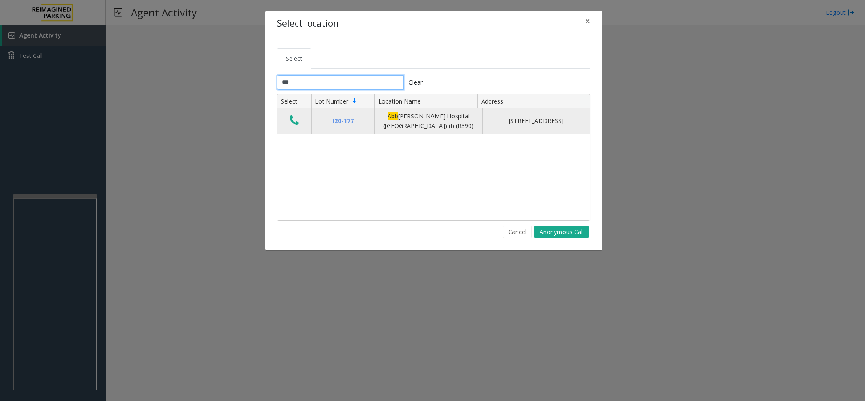
type input "***"
click at [290, 123] on icon "Data table" at bounding box center [294, 120] width 9 height 12
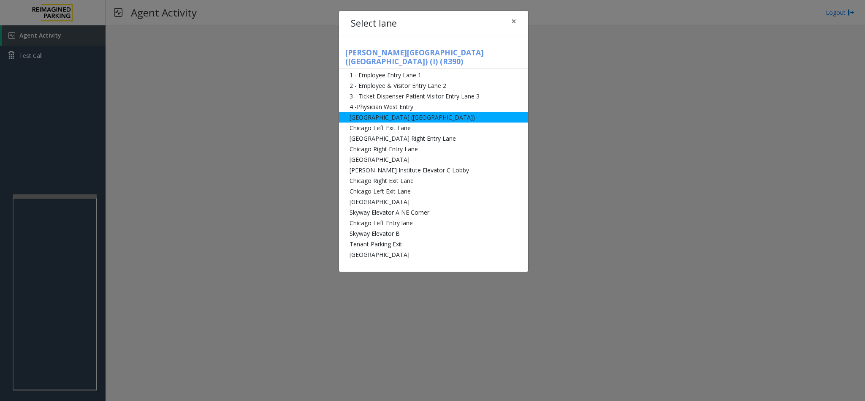
click at [401, 112] on li "[GEOGRAPHIC_DATA] ([GEOGRAPHIC_DATA])" at bounding box center [433, 117] width 189 height 11
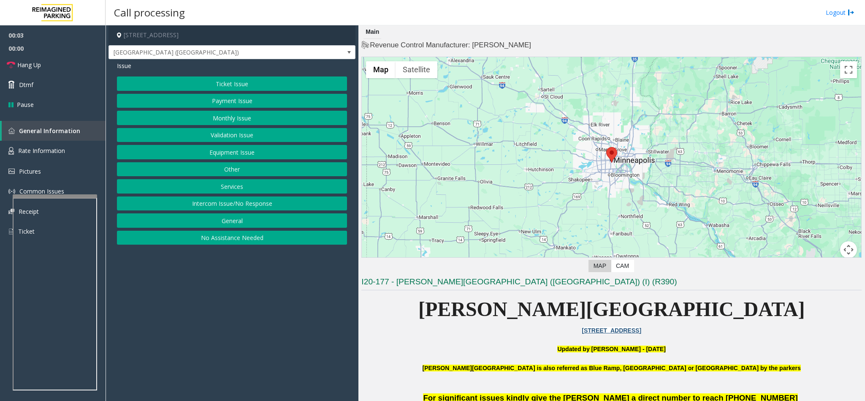
click at [286, 153] on button "Equipment Issue" at bounding box center [232, 152] width 230 height 14
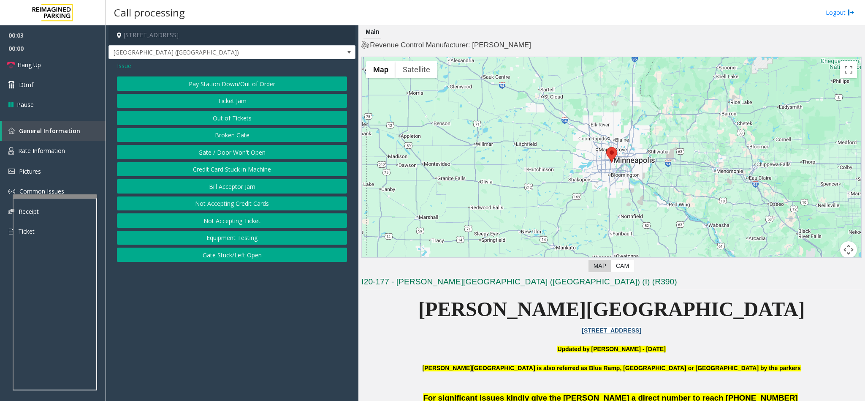
click at [268, 152] on button "Gate / Door Won't Open" at bounding box center [232, 152] width 230 height 14
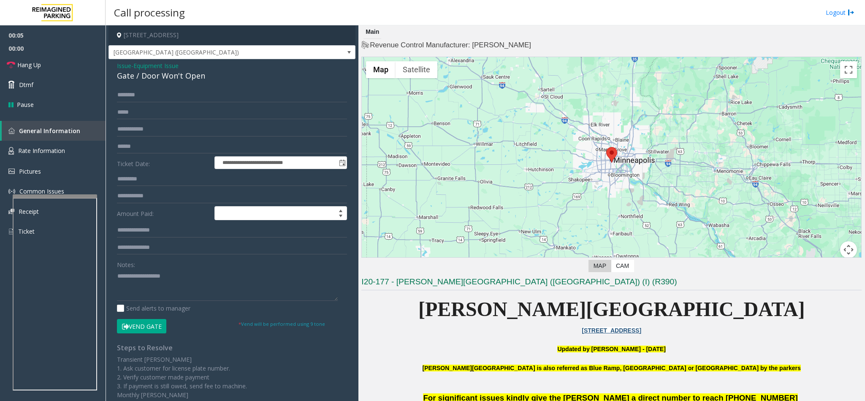
click at [135, 325] on button "Vend Gate" at bounding box center [141, 326] width 49 height 14
click at [135, 285] on textarea at bounding box center [227, 285] width 221 height 32
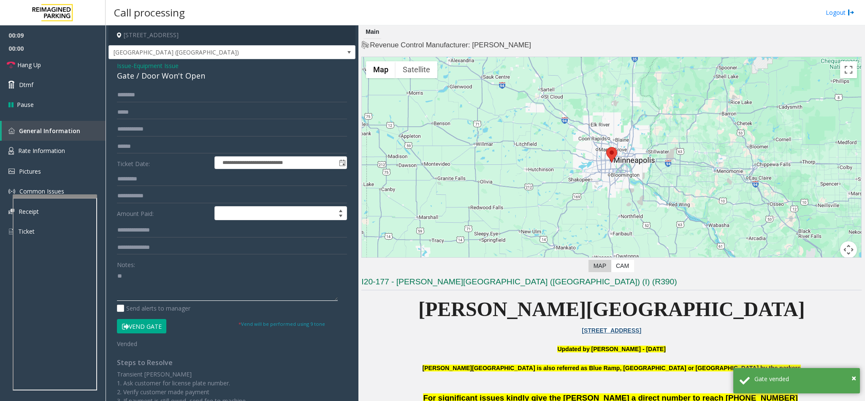
type textarea "*"
click at [125, 65] on span "Issue" at bounding box center [124, 65] width 14 height 9
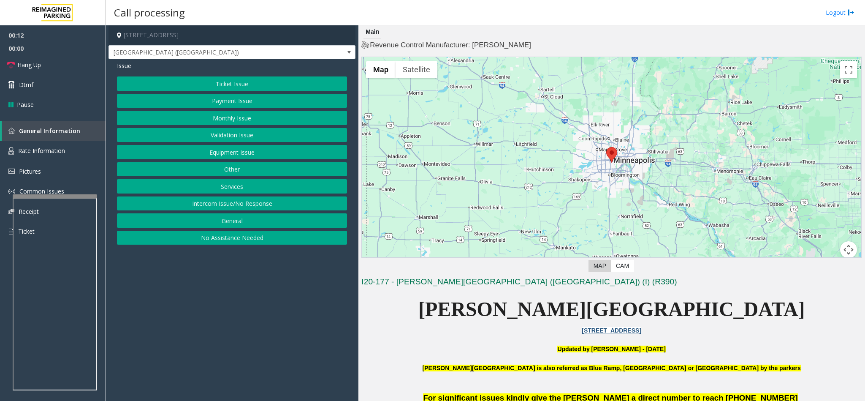
click at [241, 209] on button "Intercom Issue/No Response" at bounding box center [232, 203] width 230 height 14
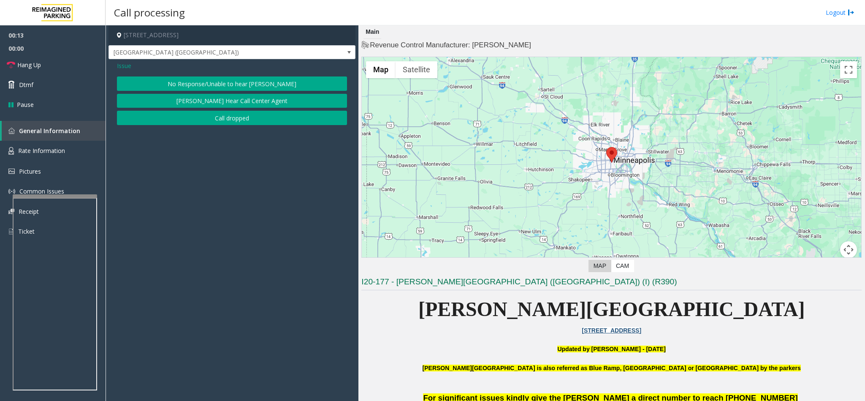
click at [208, 84] on button "No Response/Unable to hear [PERSON_NAME]" at bounding box center [232, 83] width 230 height 14
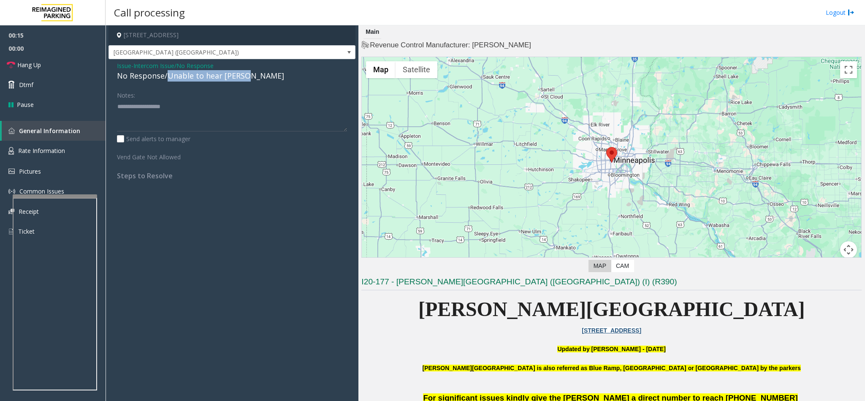
drag, startPoint x: 166, startPoint y: 77, endPoint x: 246, endPoint y: 78, distance: 79.8
click at [246, 78] on div "No Response/Unable to hear [PERSON_NAME]" at bounding box center [232, 75] width 230 height 11
click at [227, 113] on textarea at bounding box center [232, 116] width 230 height 32
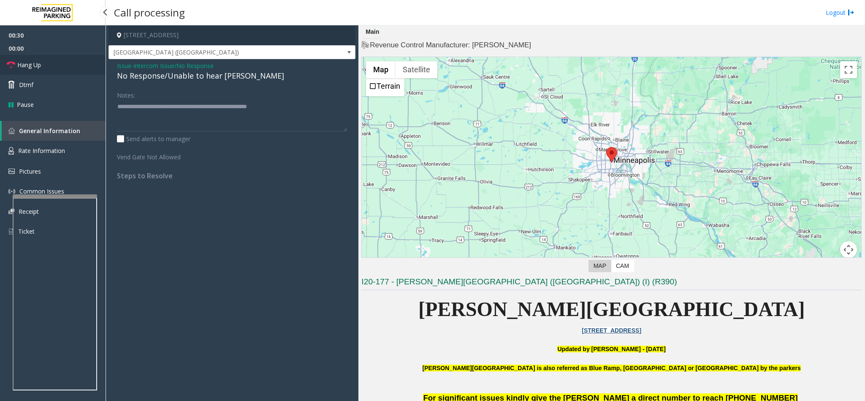
click at [82, 58] on link "Hang Up" at bounding box center [53, 65] width 106 height 20
click at [299, 101] on textarea at bounding box center [232, 116] width 230 height 32
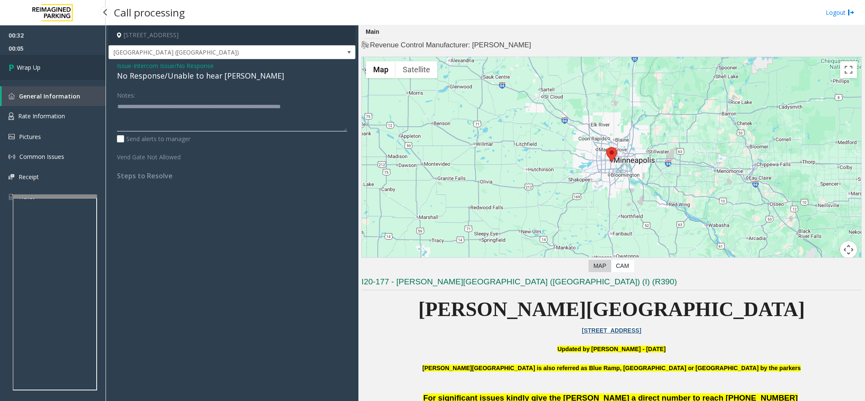
type textarea "**********"
click at [37, 70] on span "Wrap Up" at bounding box center [29, 67] width 24 height 9
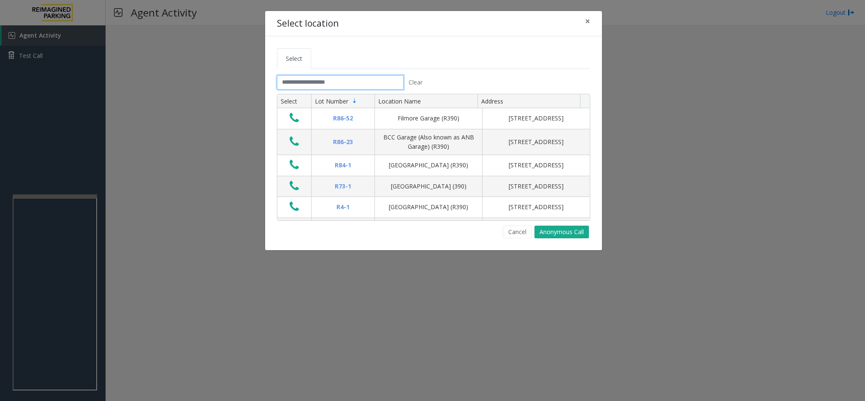
click at [308, 85] on input "text" at bounding box center [340, 82] width 127 height 14
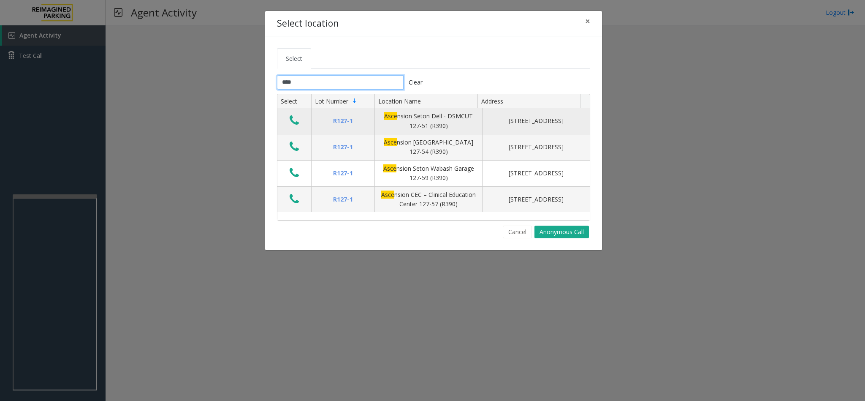
type input "****"
click at [290, 116] on icon "Data table" at bounding box center [294, 120] width 9 height 12
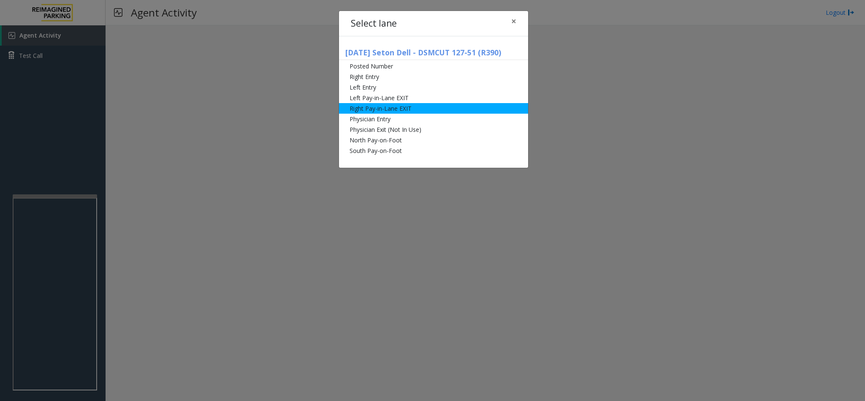
click at [379, 105] on li "Right Pay-in-Lane EXIT" at bounding box center [433, 108] width 189 height 11
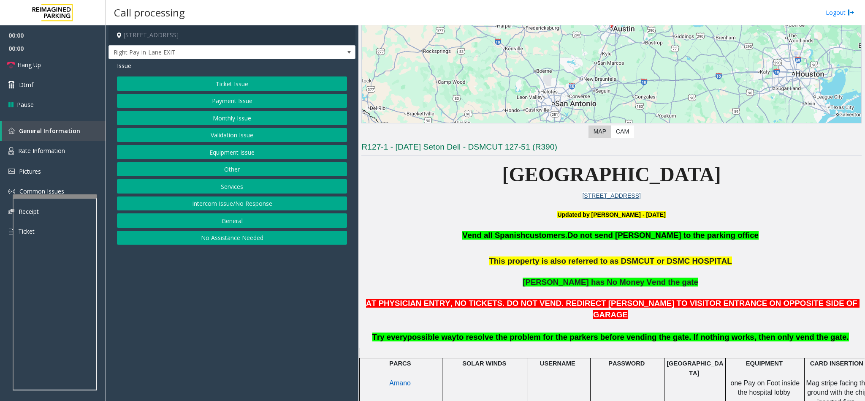
scroll to position [127, 0]
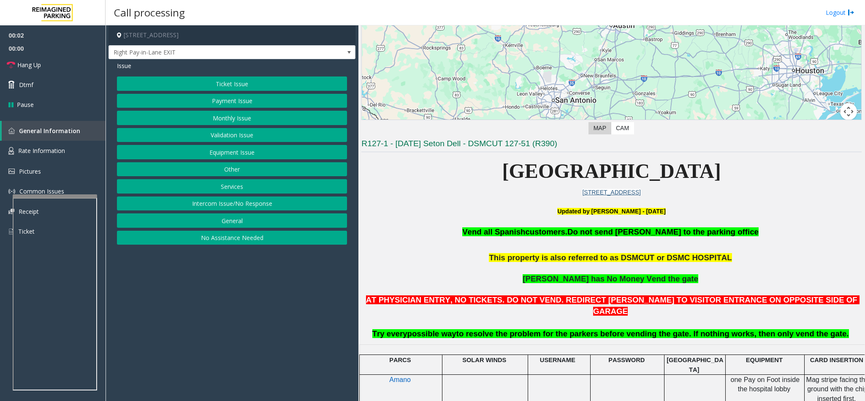
click at [225, 119] on button "Monthly Issue" at bounding box center [232, 118] width 230 height 14
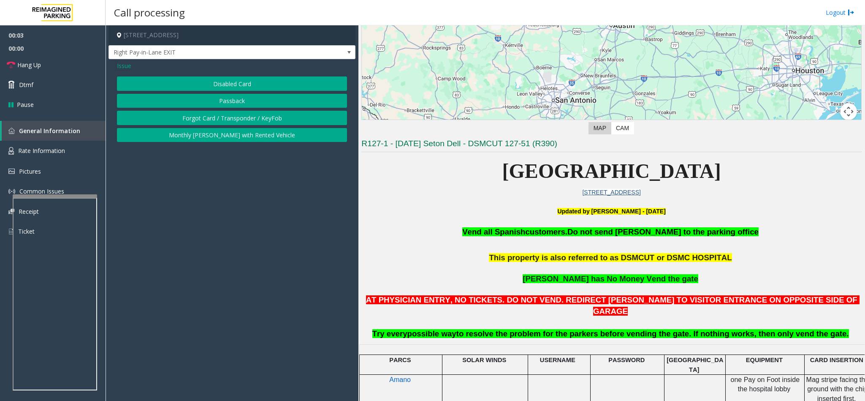
click at [122, 64] on span "Issue" at bounding box center [124, 65] width 14 height 9
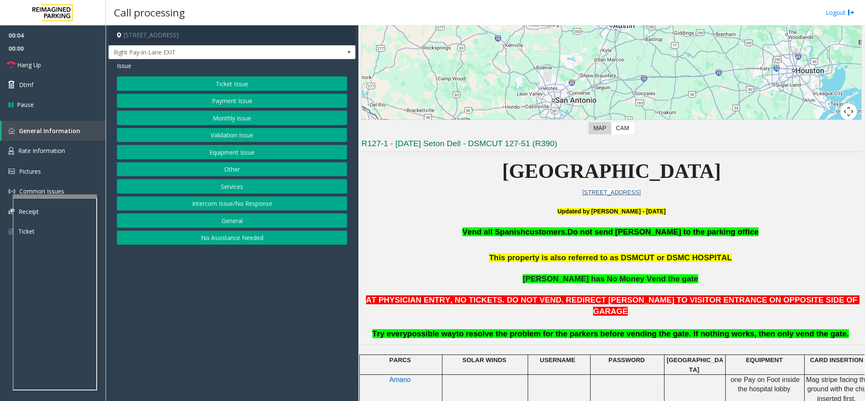
click at [193, 103] on button "Payment Issue" at bounding box center [232, 101] width 230 height 14
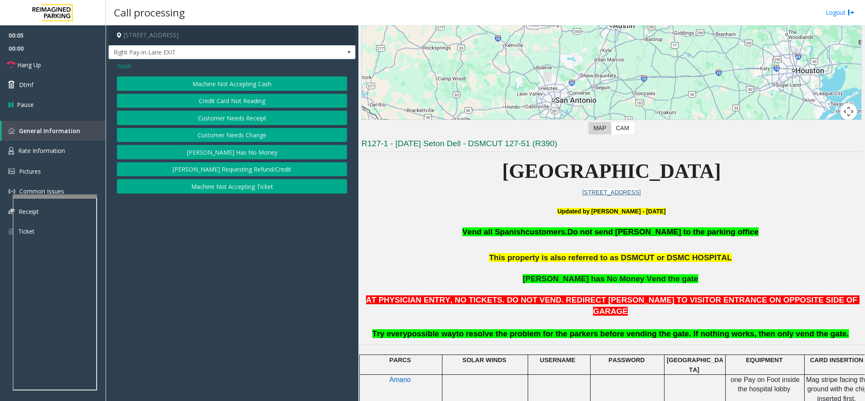
click at [230, 96] on button "Credit Card Not Reading" at bounding box center [232, 101] width 230 height 14
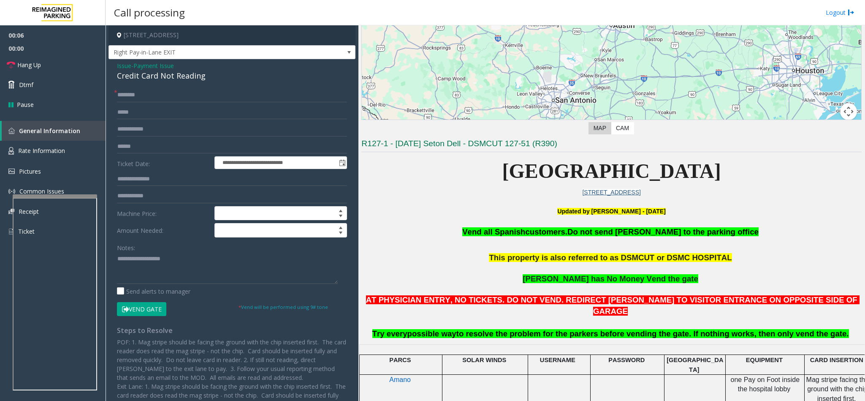
click at [153, 79] on div "Credit Card Not Reading" at bounding box center [232, 75] width 230 height 11
click at [153, 78] on div "Credit Card Not Reading" at bounding box center [232, 75] width 230 height 11
click at [118, 255] on textarea at bounding box center [227, 268] width 221 height 32
click at [227, 260] on textarea at bounding box center [227, 268] width 221 height 32
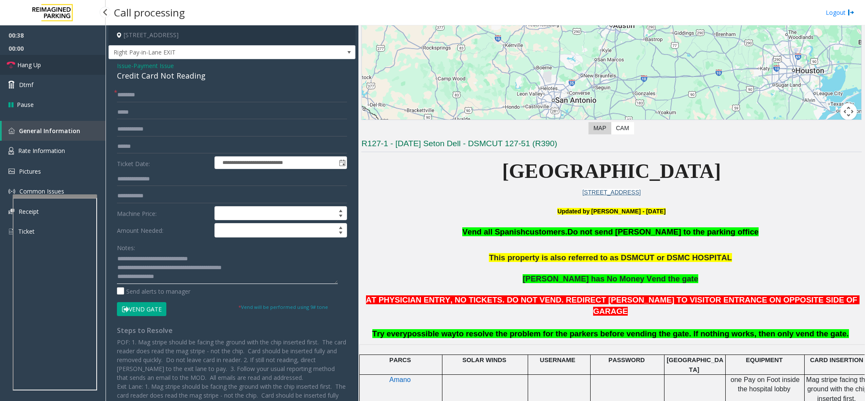
type textarea "**********"
click at [51, 61] on link "Hang Up" at bounding box center [53, 65] width 106 height 20
click at [133, 94] on input "text" at bounding box center [232, 95] width 230 height 14
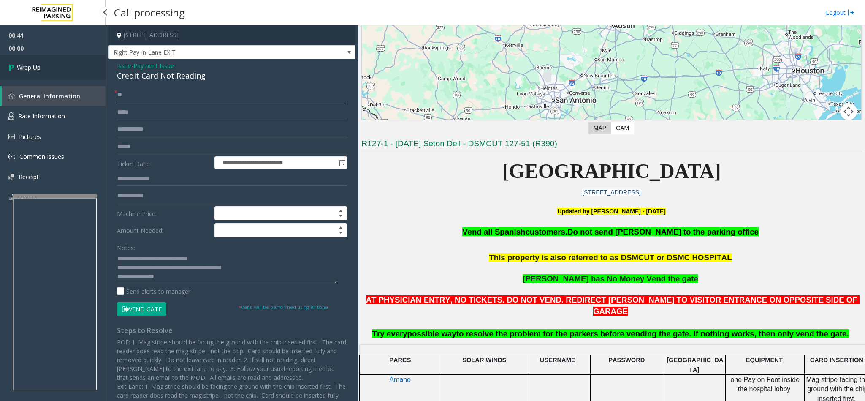
type input "**"
click at [80, 73] on link "Wrap Up" at bounding box center [53, 67] width 106 height 25
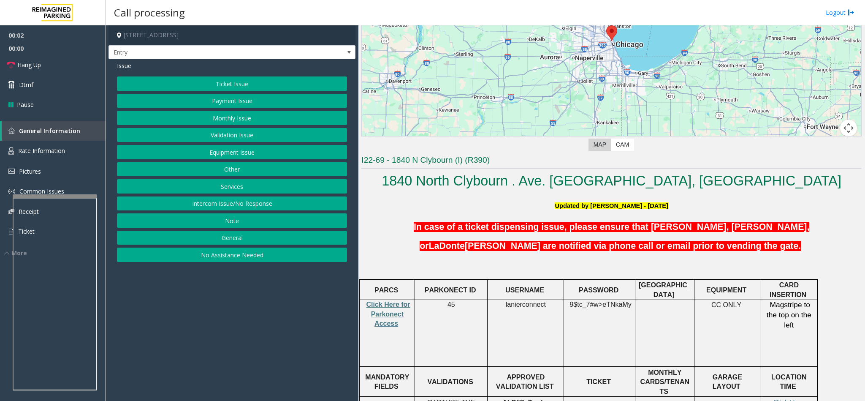
scroll to position [127, 0]
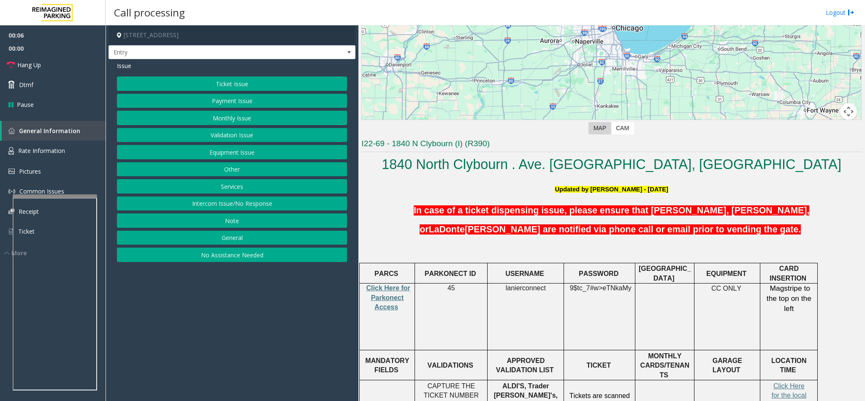
click at [227, 206] on button "Intercom Issue/No Response" at bounding box center [232, 203] width 230 height 14
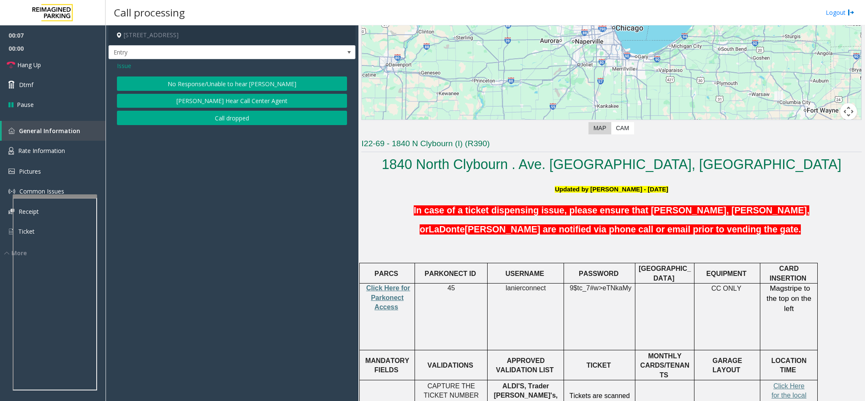
click at [181, 87] on button "No Response/Unable to hear [PERSON_NAME]" at bounding box center [232, 83] width 230 height 14
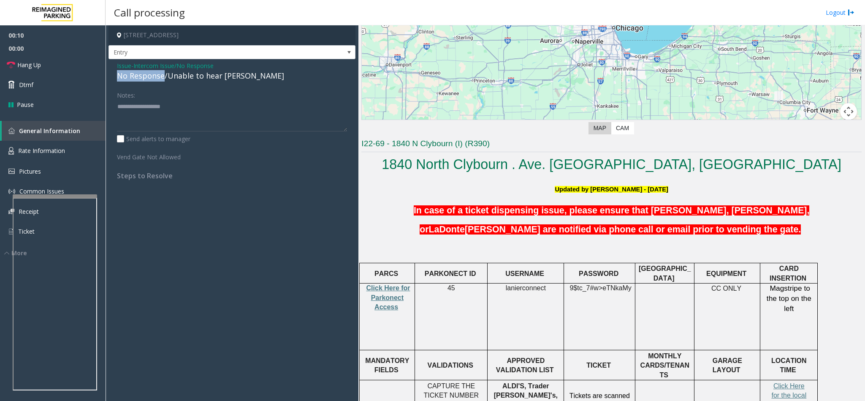
drag, startPoint x: 165, startPoint y: 76, endPoint x: 114, endPoint y: 79, distance: 50.3
click at [114, 79] on div "Issue - Intercom Issue/No Response No Response/Unable to hear parker Notes: Sen…" at bounding box center [231, 123] width 247 height 129
click at [157, 110] on textarea at bounding box center [232, 116] width 230 height 32
type textarea "**********"
click at [60, 72] on link "Hang Up" at bounding box center [53, 65] width 106 height 20
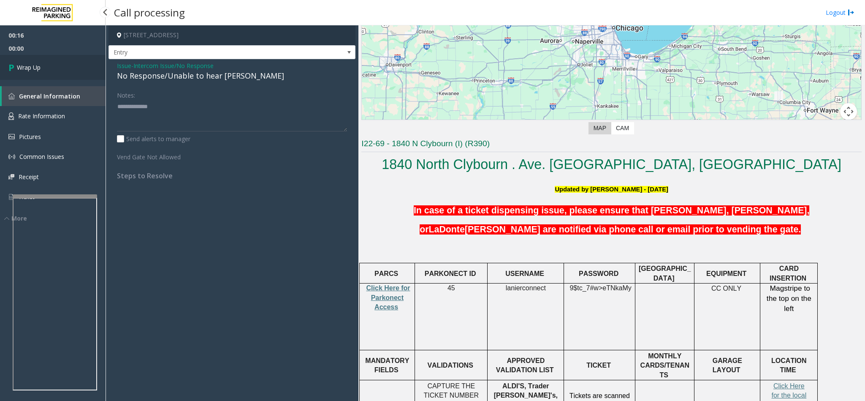
click at [60, 72] on link "Wrap Up" at bounding box center [53, 67] width 106 height 25
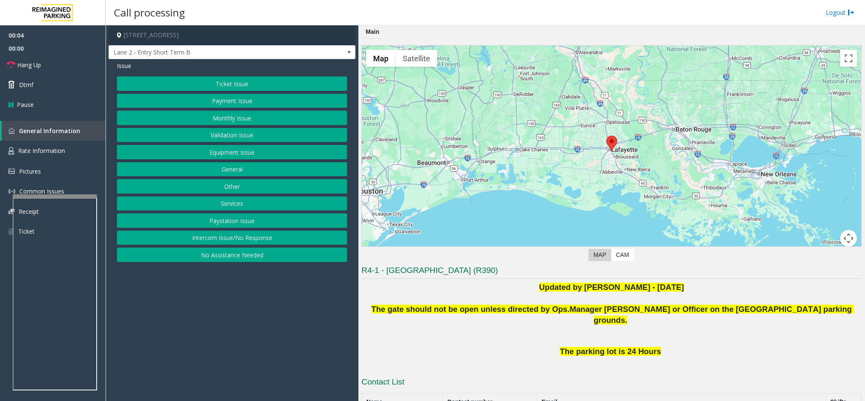
drag, startPoint x: 271, startPoint y: 237, endPoint x: 242, endPoint y: 73, distance: 166.3
click at [275, 232] on div "Ticket Issue Payment Issue Monthly Issue Validation Issue Equipment Issue Gener…" at bounding box center [232, 168] width 230 height 185
click at [189, 245] on button "Intercom Issue/No Response" at bounding box center [232, 237] width 230 height 14
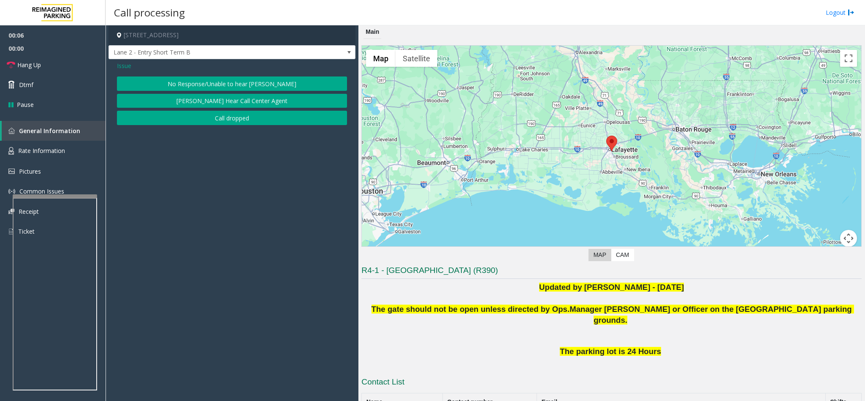
click at [190, 87] on button "No Response/Unable to hear [PERSON_NAME]" at bounding box center [232, 83] width 230 height 14
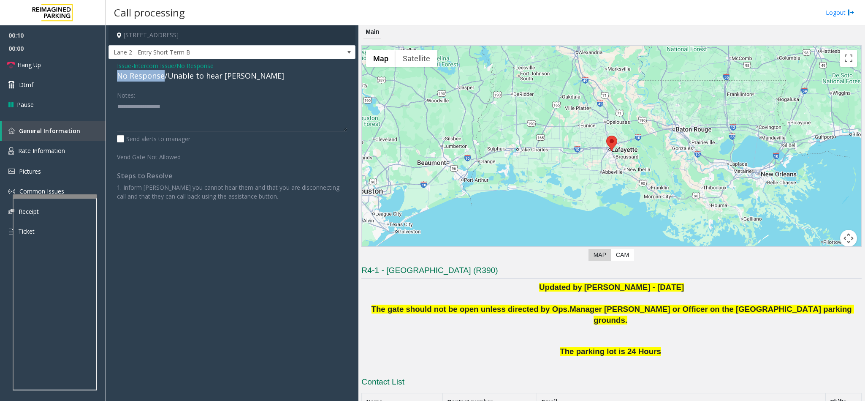
drag, startPoint x: 162, startPoint y: 76, endPoint x: 110, endPoint y: 76, distance: 51.9
click at [110, 76] on div "Issue - Intercom Issue/No Response No Response/Unable to hear [PERSON_NAME] Not…" at bounding box center [231, 134] width 247 height 150
click at [176, 114] on textarea at bounding box center [232, 116] width 230 height 32
type textarea "**********"
click at [66, 56] on link "Hang Up" at bounding box center [53, 65] width 106 height 20
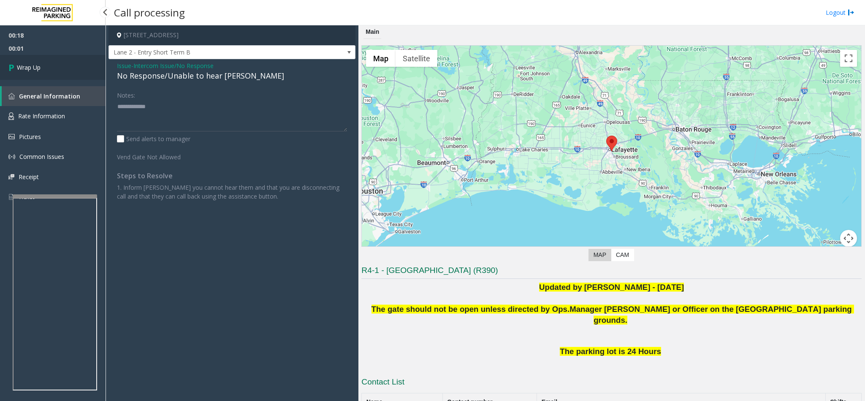
click at [65, 57] on link "Wrap Up" at bounding box center [53, 67] width 106 height 25
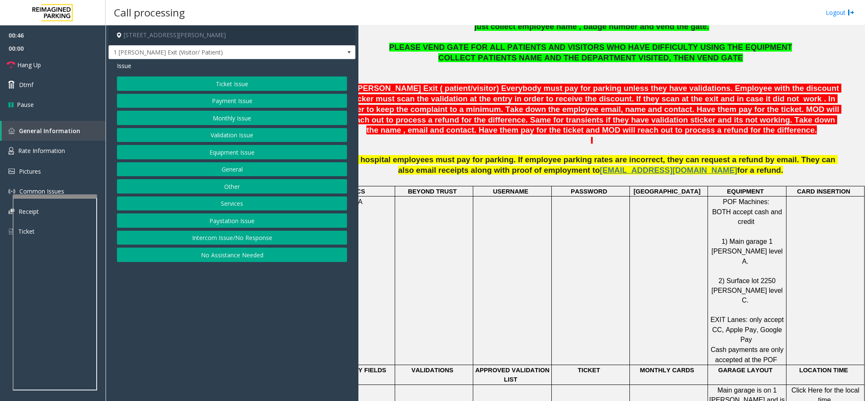
scroll to position [380, 0]
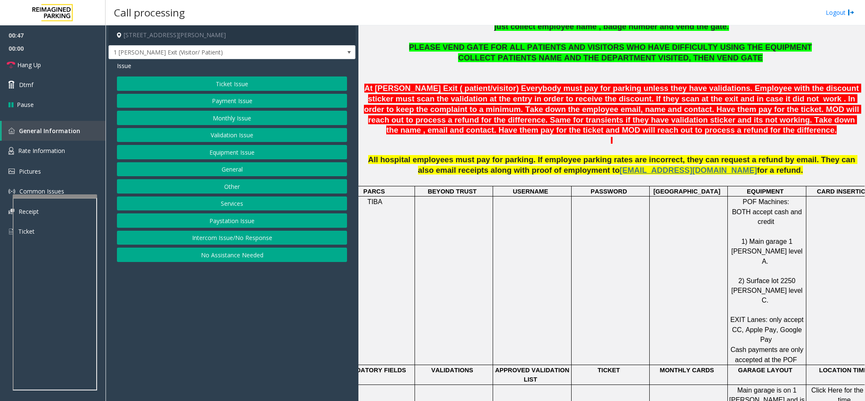
click at [258, 100] on button "Payment Issue" at bounding box center [232, 101] width 230 height 14
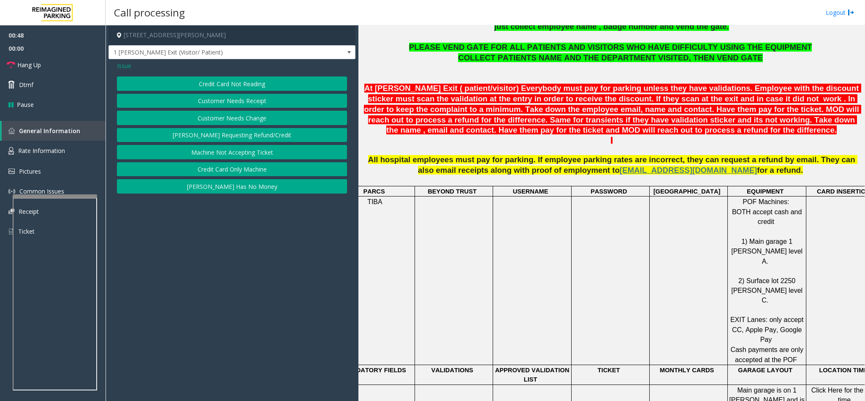
click at [246, 84] on button "Credit Card Not Reading" at bounding box center [232, 83] width 230 height 14
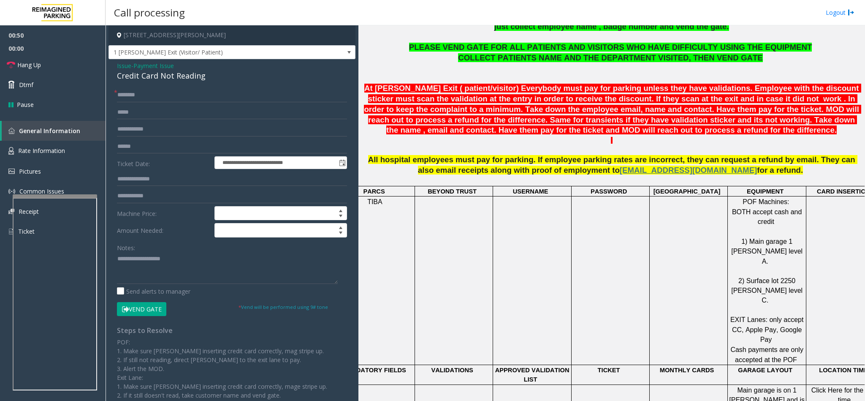
click at [148, 79] on div "Credit Card Not Reading" at bounding box center [232, 75] width 230 height 11
click at [117, 258] on textarea at bounding box center [227, 268] width 221 height 32
type textarea "**********"
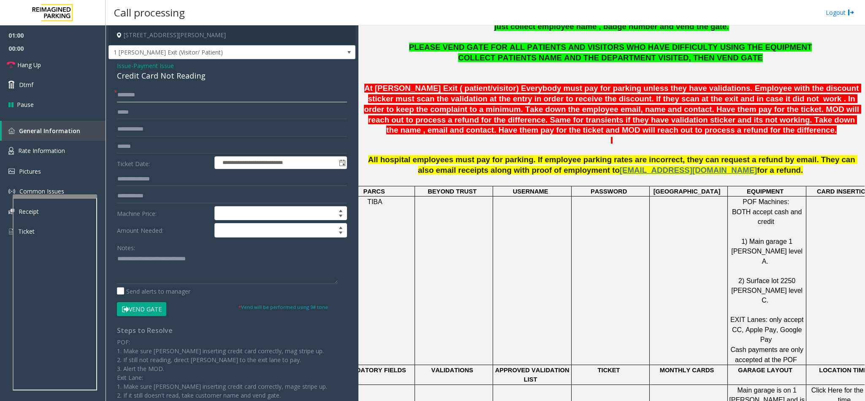
click at [128, 93] on input "text" at bounding box center [232, 95] width 230 height 14
type input "**"
click at [64, 68] on link "Hang Up" at bounding box center [53, 65] width 106 height 20
click at [215, 256] on textarea at bounding box center [227, 268] width 221 height 32
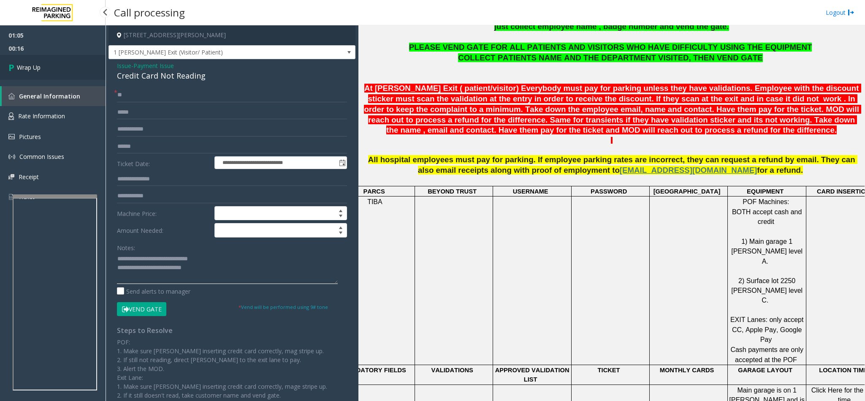
type textarea "**********"
click at [35, 71] on span "Wrap Up" at bounding box center [29, 67] width 24 height 9
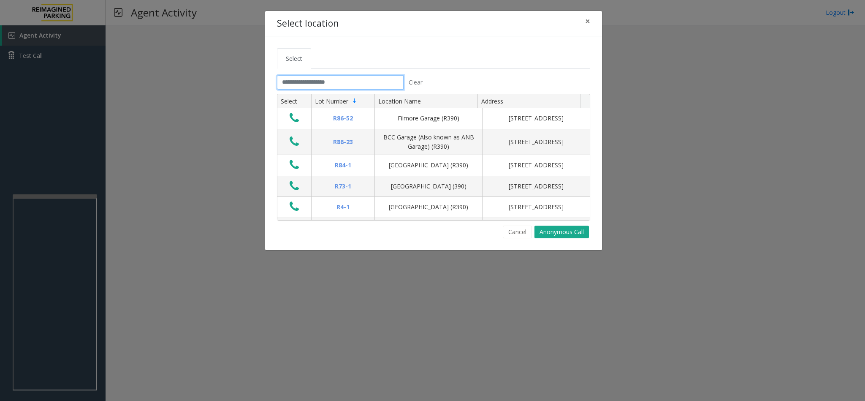
click at [305, 82] on input "text" at bounding box center [340, 82] width 127 height 14
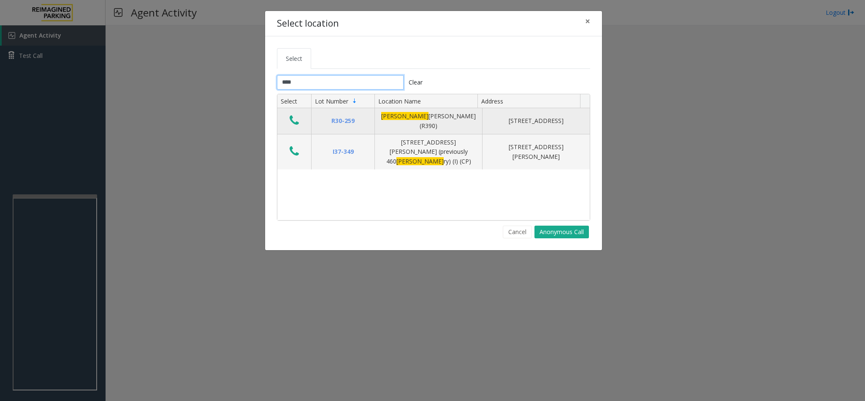
type input "****"
click at [291, 116] on icon "Data table" at bounding box center [294, 120] width 9 height 12
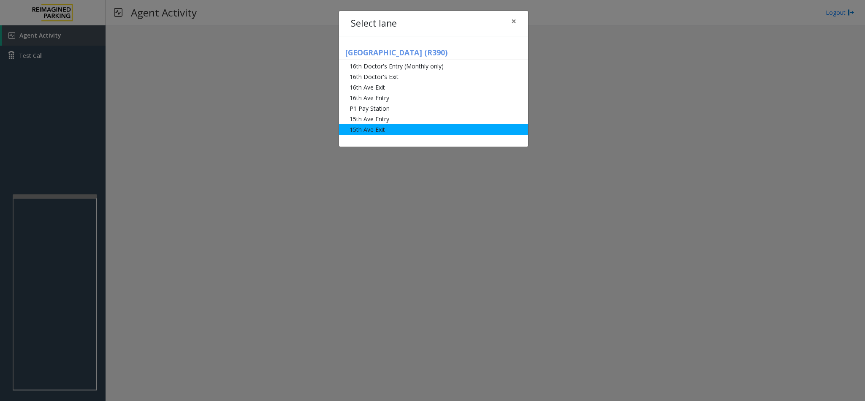
click at [380, 129] on li "15th Ave Exit" at bounding box center [433, 129] width 189 height 11
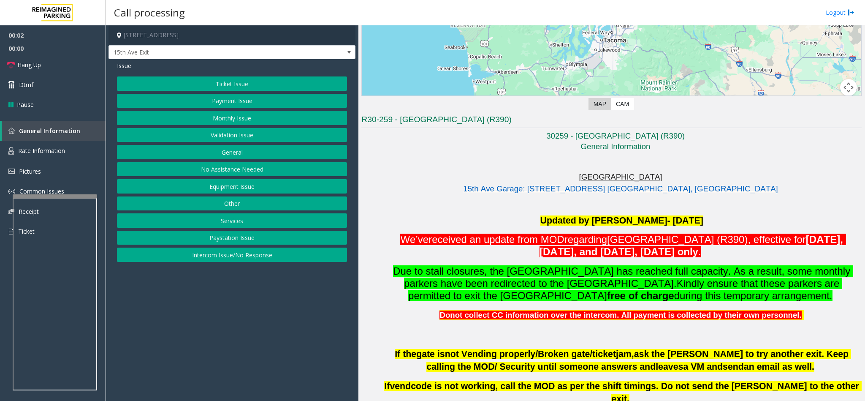
scroll to position [190, 0]
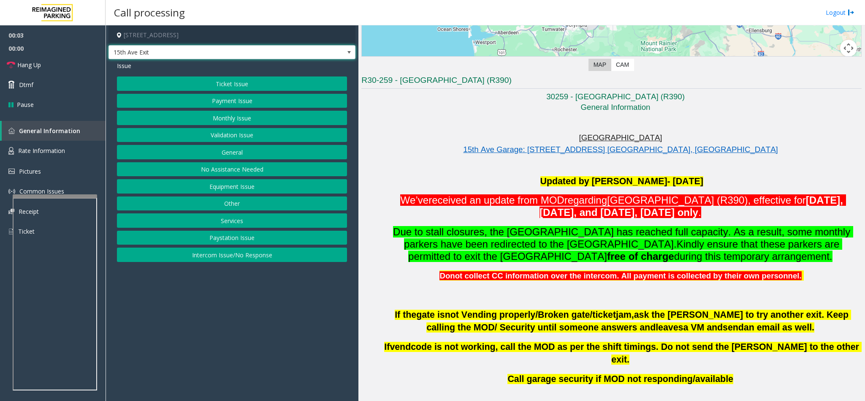
click at [223, 51] on span "15th Ave Exit" at bounding box center [207, 53] width 197 height 14
click at [187, 295] on app-call-processing-form "511 16th Avenue, Seattle, WA 15th Ave Exit Issue Ticket Issue Payment Issue Mon…" at bounding box center [232, 212] width 253 height 375
click at [223, 116] on button "Monthly Issue" at bounding box center [232, 118] width 230 height 14
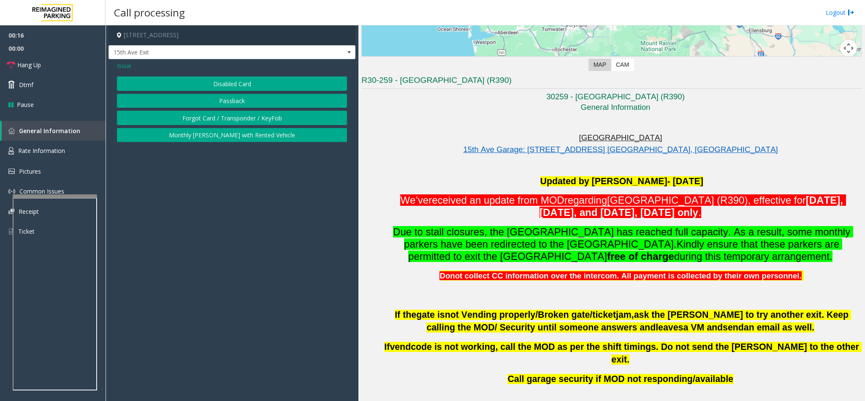
click at [212, 78] on button "Disabled Card" at bounding box center [232, 83] width 230 height 14
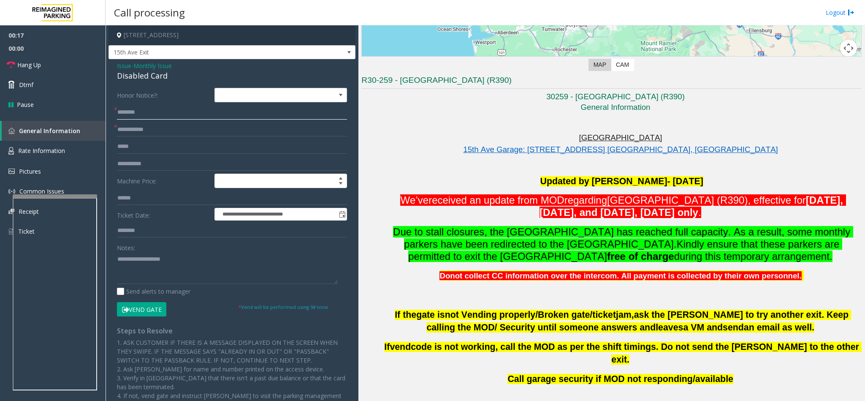
click at [128, 114] on input "text" at bounding box center [232, 112] width 230 height 14
click at [118, 111] on input "******" at bounding box center [232, 112] width 230 height 14
click at [180, 111] on input "**********" at bounding box center [232, 112] width 230 height 14
type input "**********"
click at [186, 132] on input "text" at bounding box center [232, 129] width 230 height 14
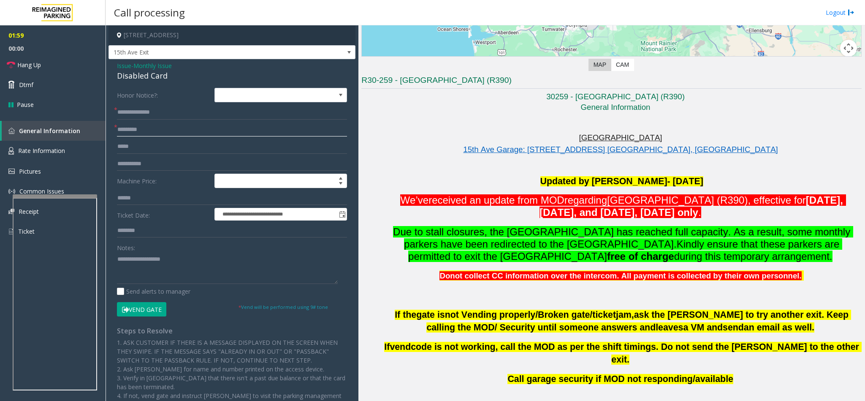
type input "*********"
click at [136, 304] on button "Vend Gate" at bounding box center [141, 309] width 49 height 14
click at [138, 260] on textarea at bounding box center [227, 268] width 221 height 32
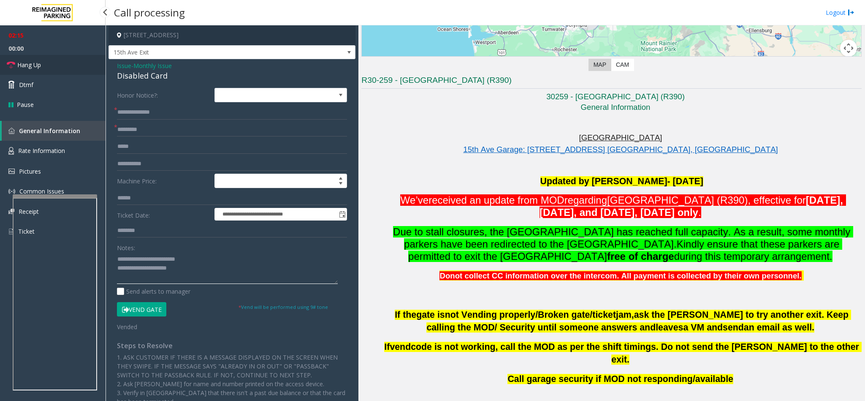
type textarea "**********"
click at [51, 66] on link "Hang Up" at bounding box center [53, 65] width 106 height 20
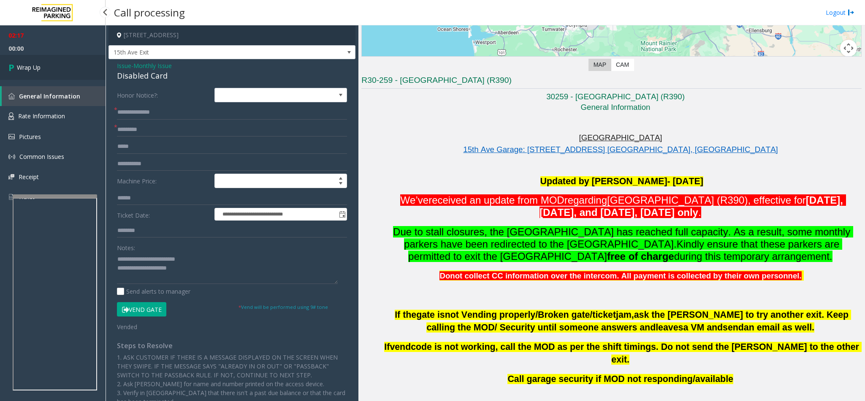
click at [51, 66] on link "Wrap Up" at bounding box center [53, 67] width 106 height 25
